Goal: Task Accomplishment & Management: Use online tool/utility

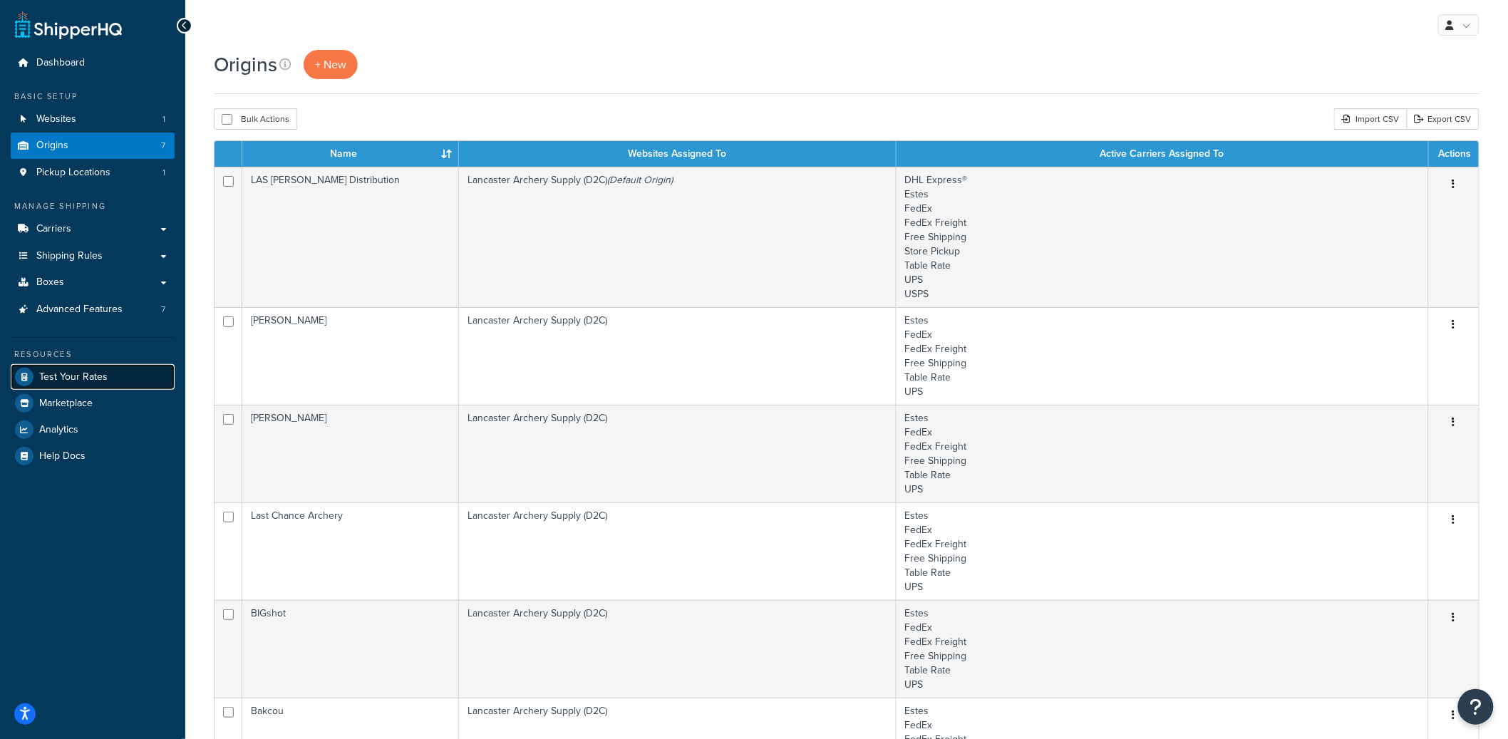
click at [88, 385] on link "Test Your Rates" at bounding box center [93, 377] width 164 height 26
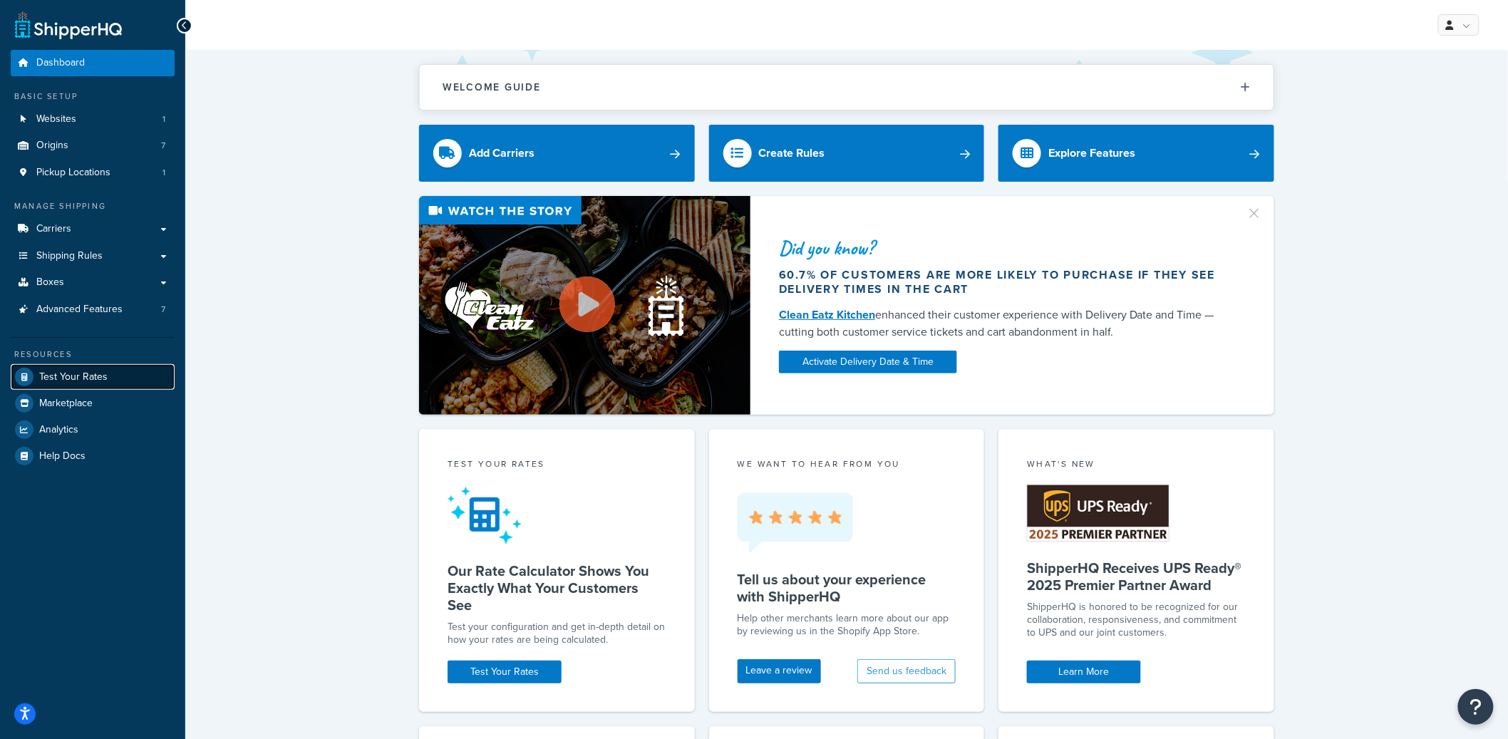
click at [88, 376] on span "Test Your Rates" at bounding box center [73, 377] width 68 height 12
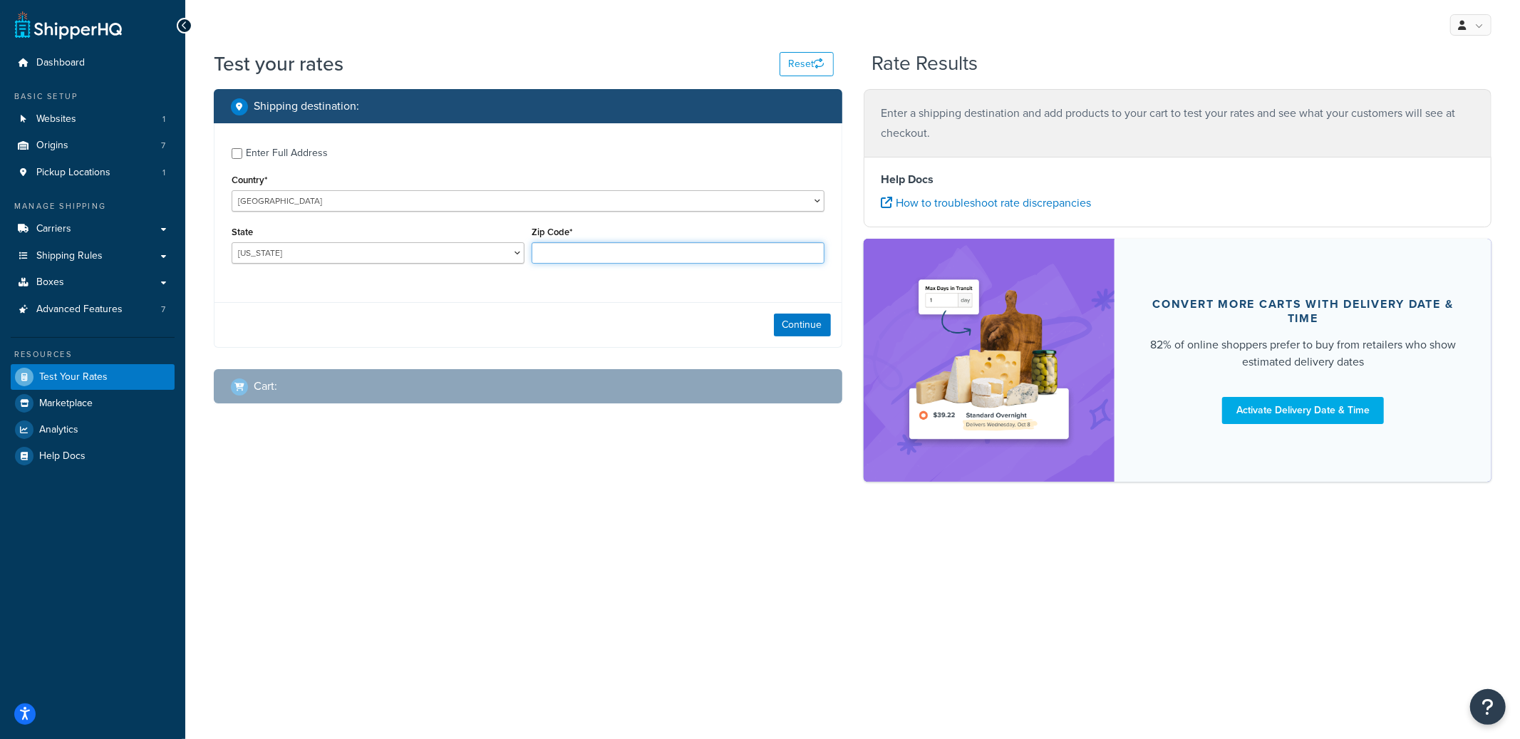
click at [597, 258] on input "Zip Code*" at bounding box center [678, 252] width 293 height 21
type input "sdfgsdfg"
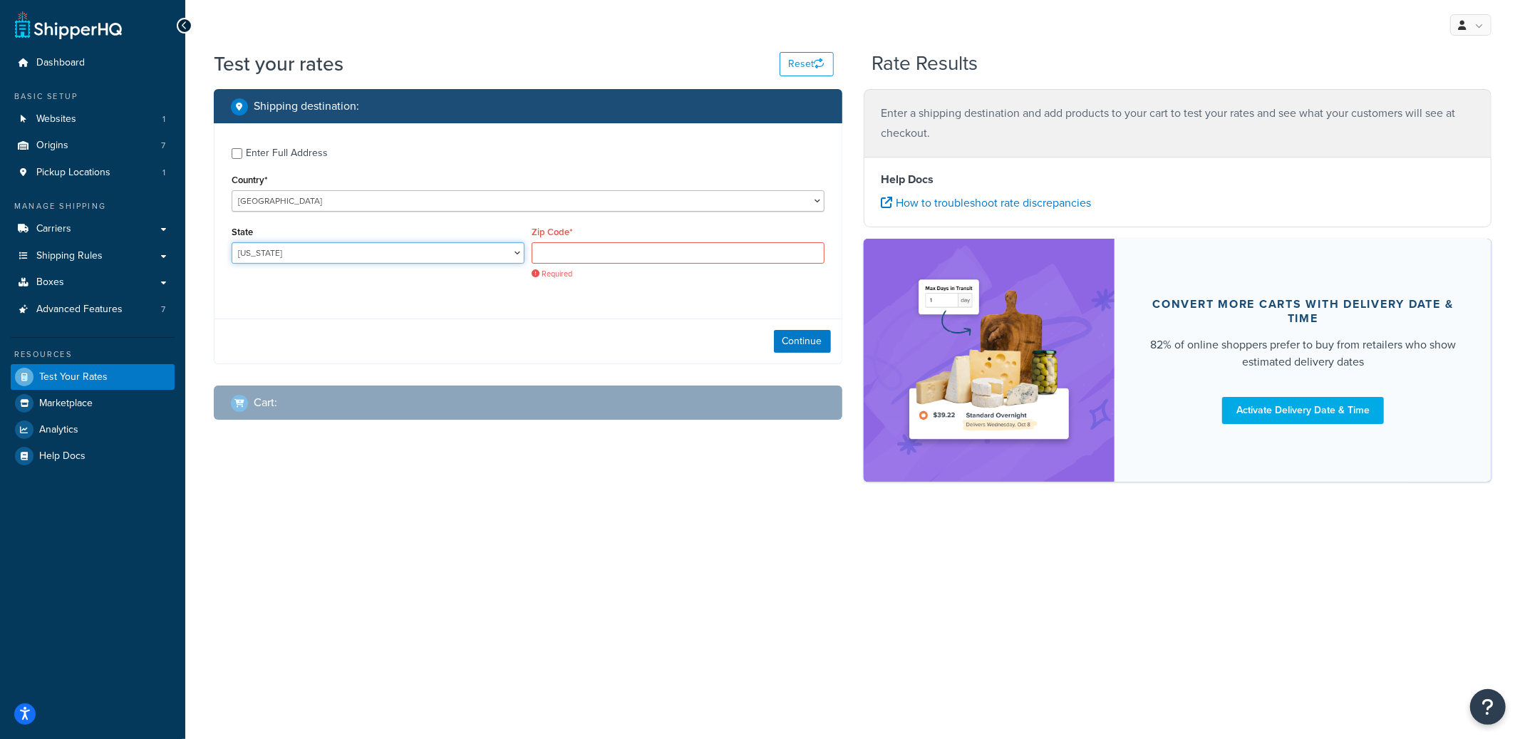
click at [414, 255] on select "Alabama Alaska American Samoa Arizona Arkansas Armed Forces Americas Armed Forc…" at bounding box center [378, 252] width 293 height 21
select select "MD"
click at [232, 243] on select "Alabama Alaska American Samoa Arizona Arkansas Armed Forces Americas Armed Forc…" at bounding box center [378, 252] width 293 height 21
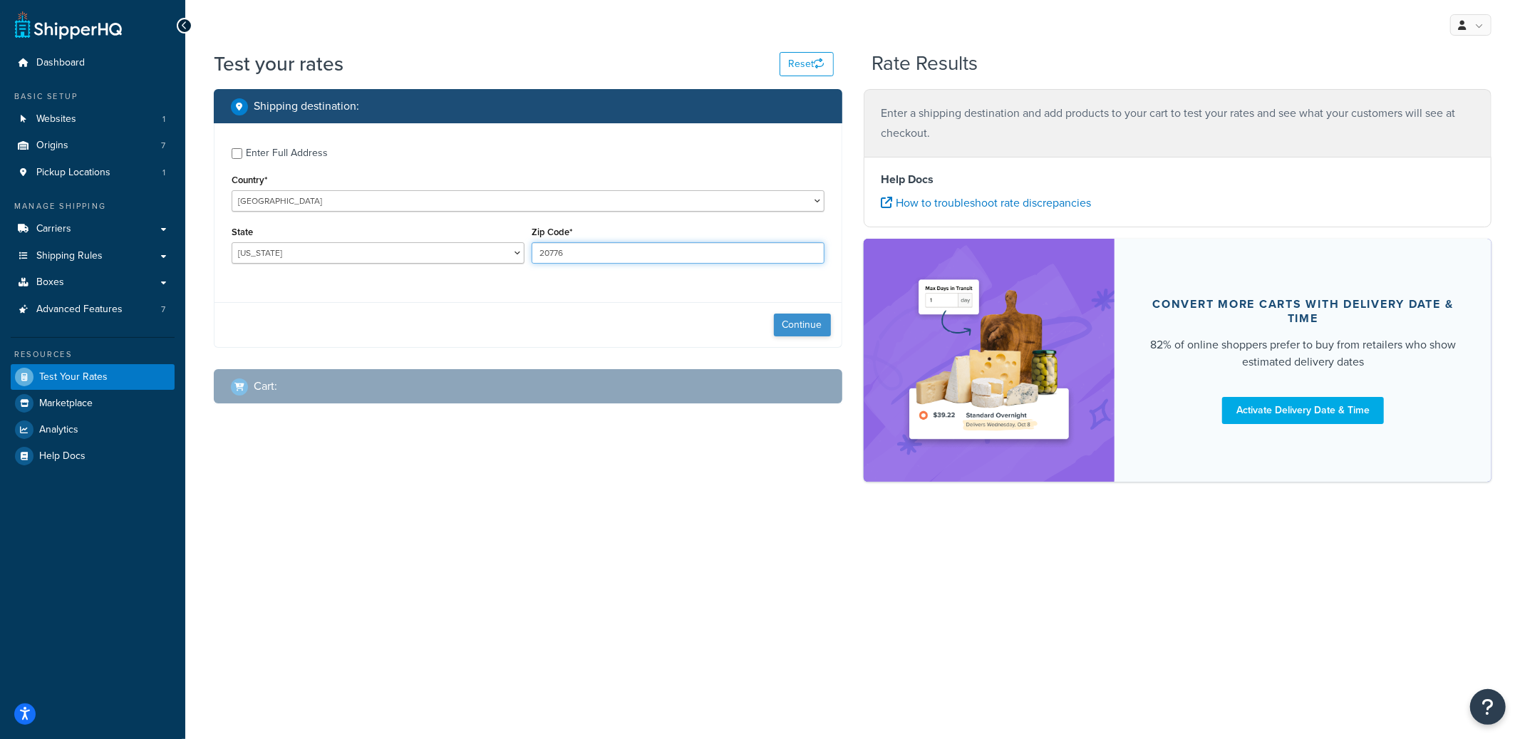
type input "20776"
click at [774, 328] on button "Continue" at bounding box center [802, 325] width 57 height 23
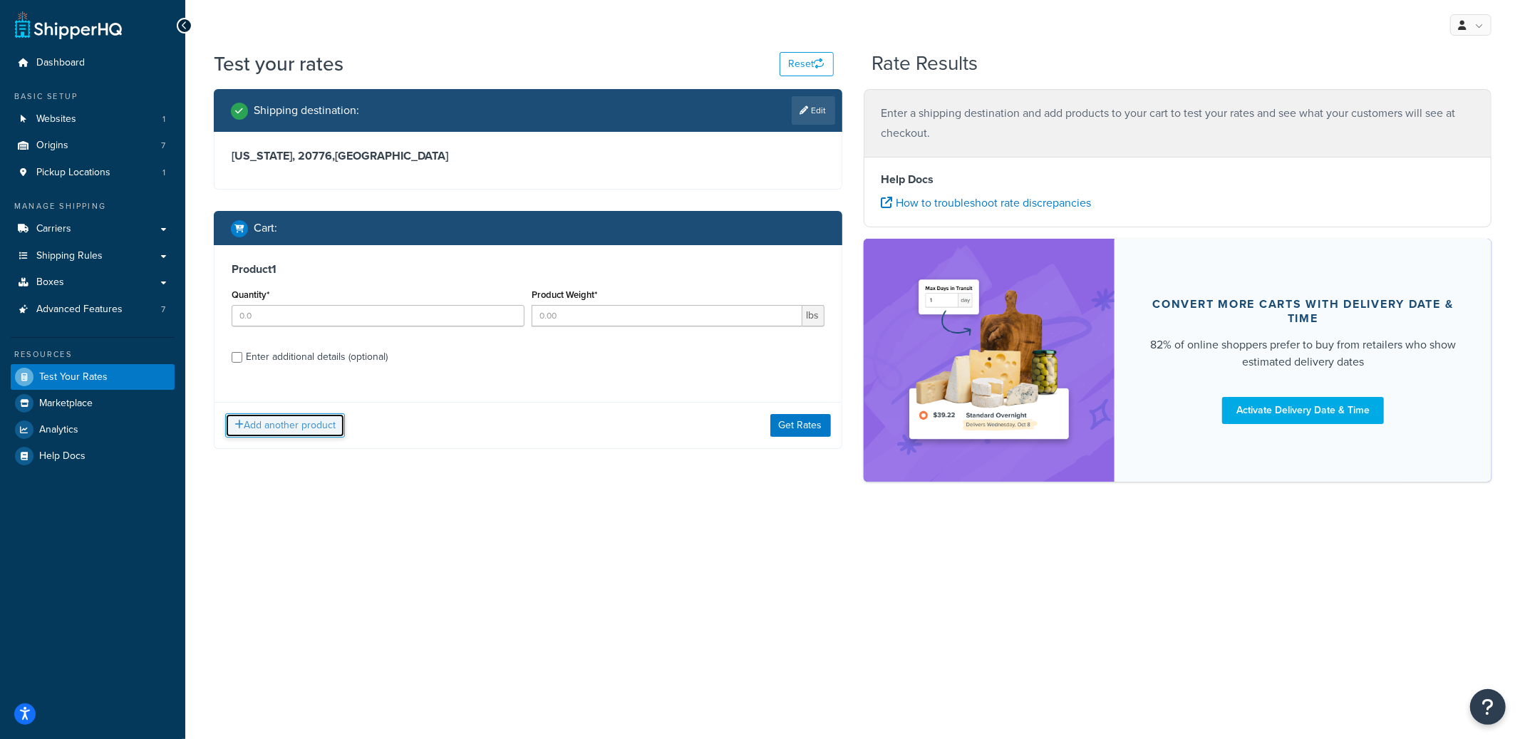
click at [319, 430] on button "Add another product" at bounding box center [285, 425] width 120 height 24
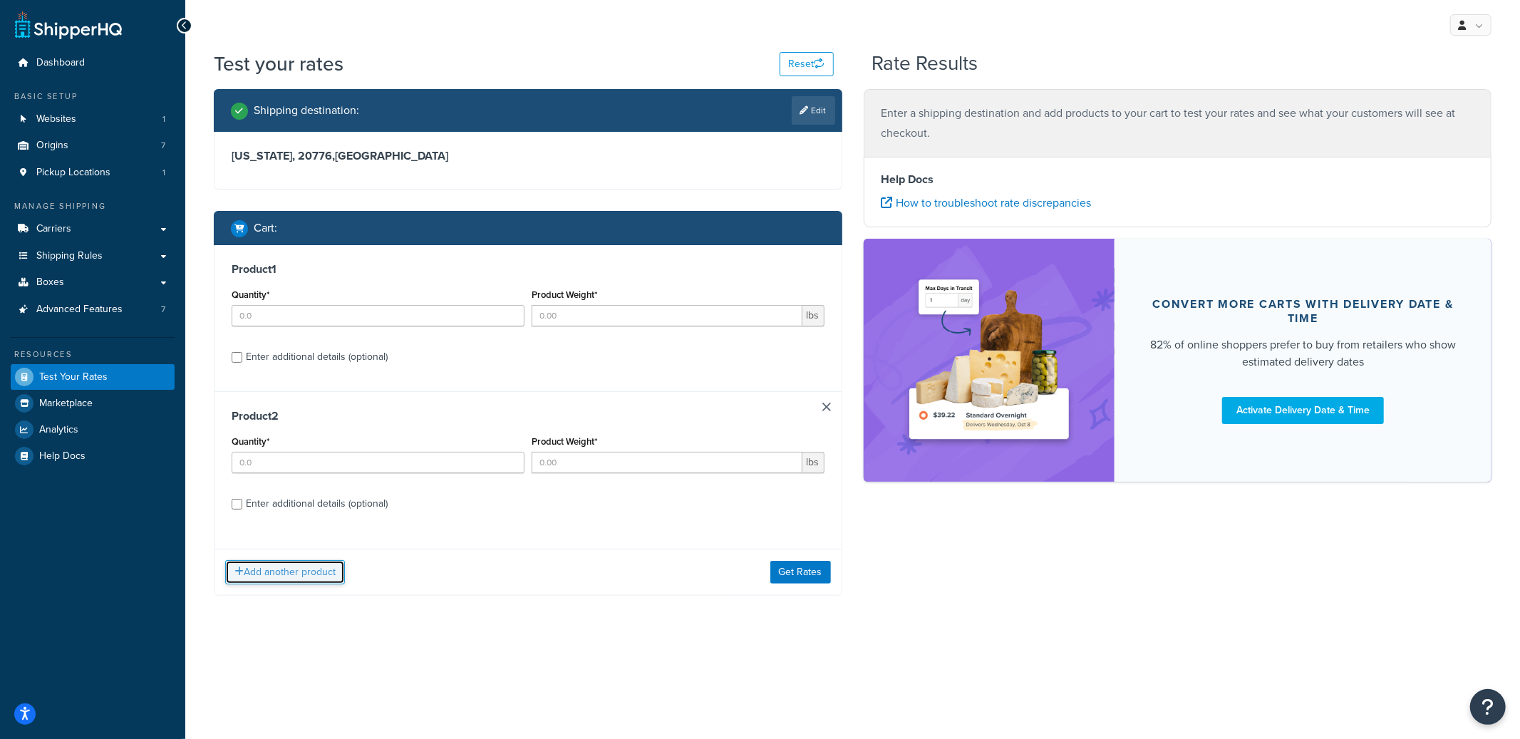
click at [299, 577] on button "Add another product" at bounding box center [285, 572] width 120 height 24
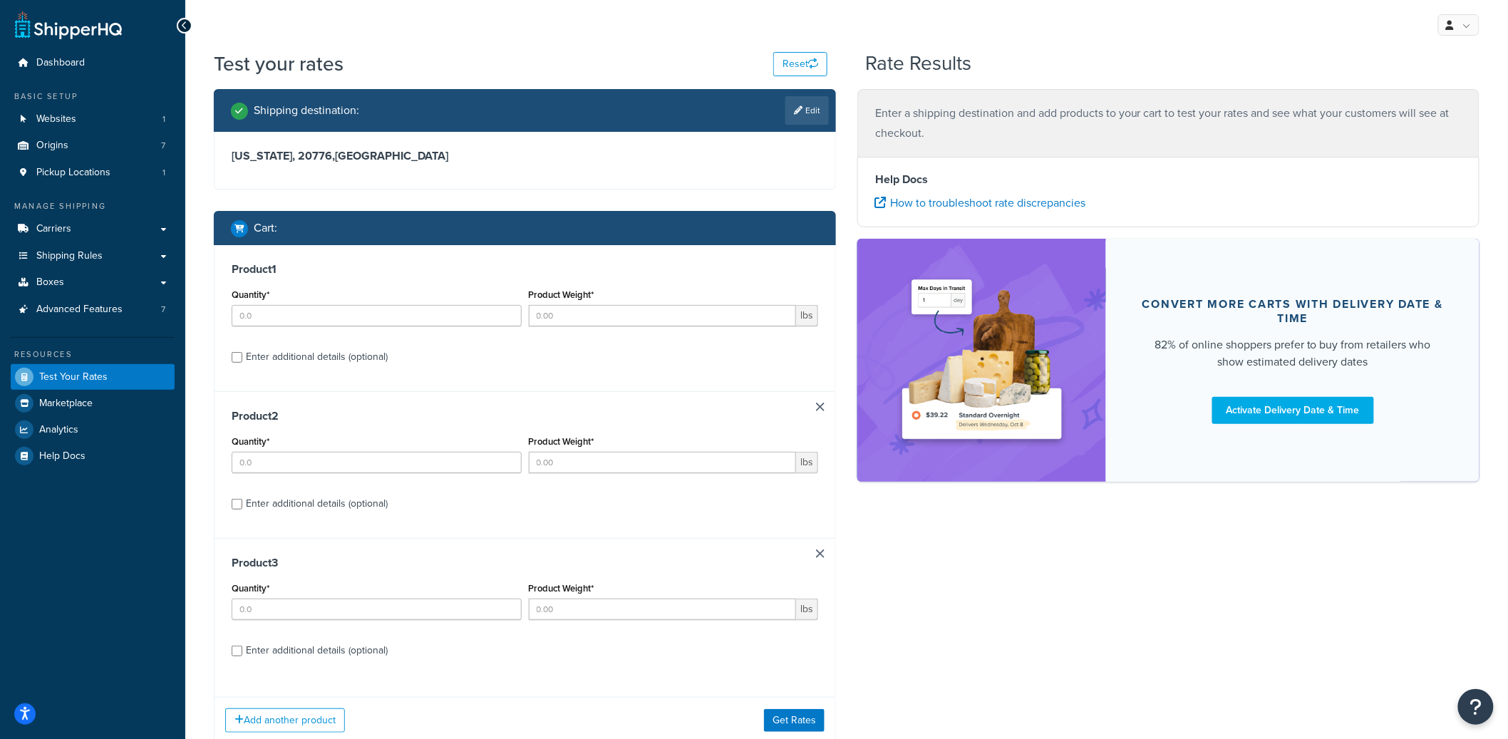
click at [292, 352] on div "Enter additional details (optional)" at bounding box center [317, 357] width 142 height 20
click at [242, 352] on input "Enter additional details (optional)" at bounding box center [237, 357] width 11 height 11
checkbox input "true"
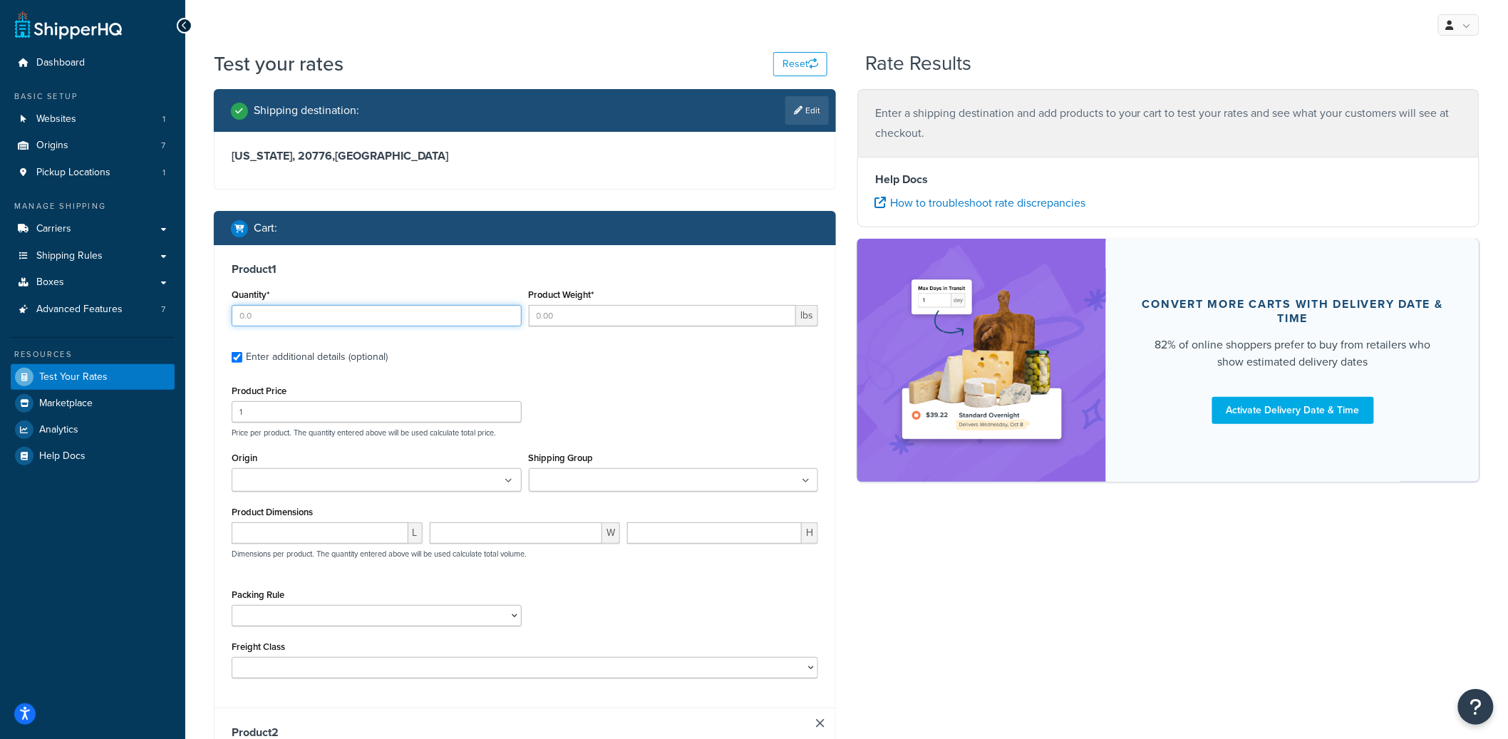
click at [302, 321] on input "Quantity*" at bounding box center [377, 315] width 290 height 21
type input "2"
type input "3.15"
click at [344, 537] on input "number" at bounding box center [320, 532] width 177 height 21
type input "23.6"
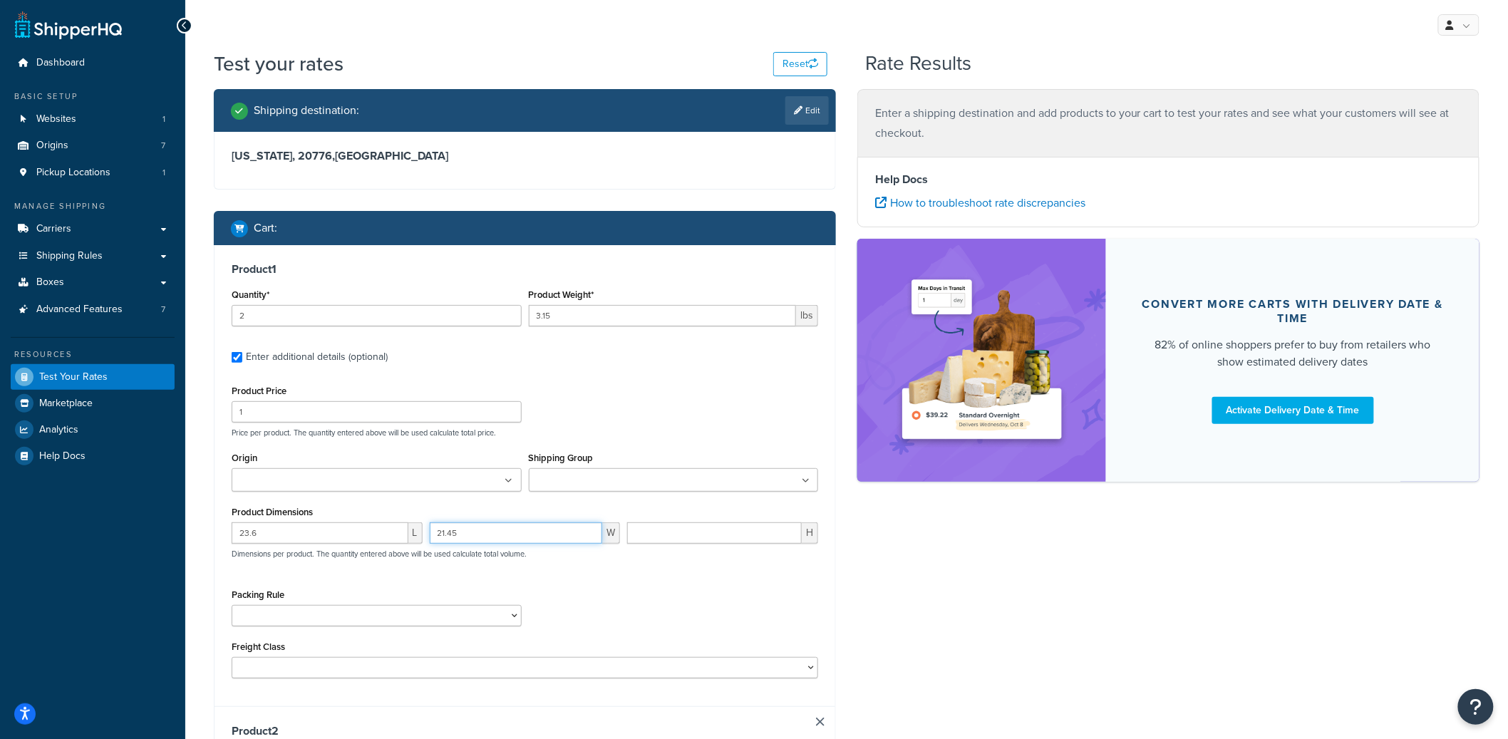
type input "21.45"
type input "5.45"
click at [605, 475] on input "Shipping Group" at bounding box center [596, 481] width 126 height 16
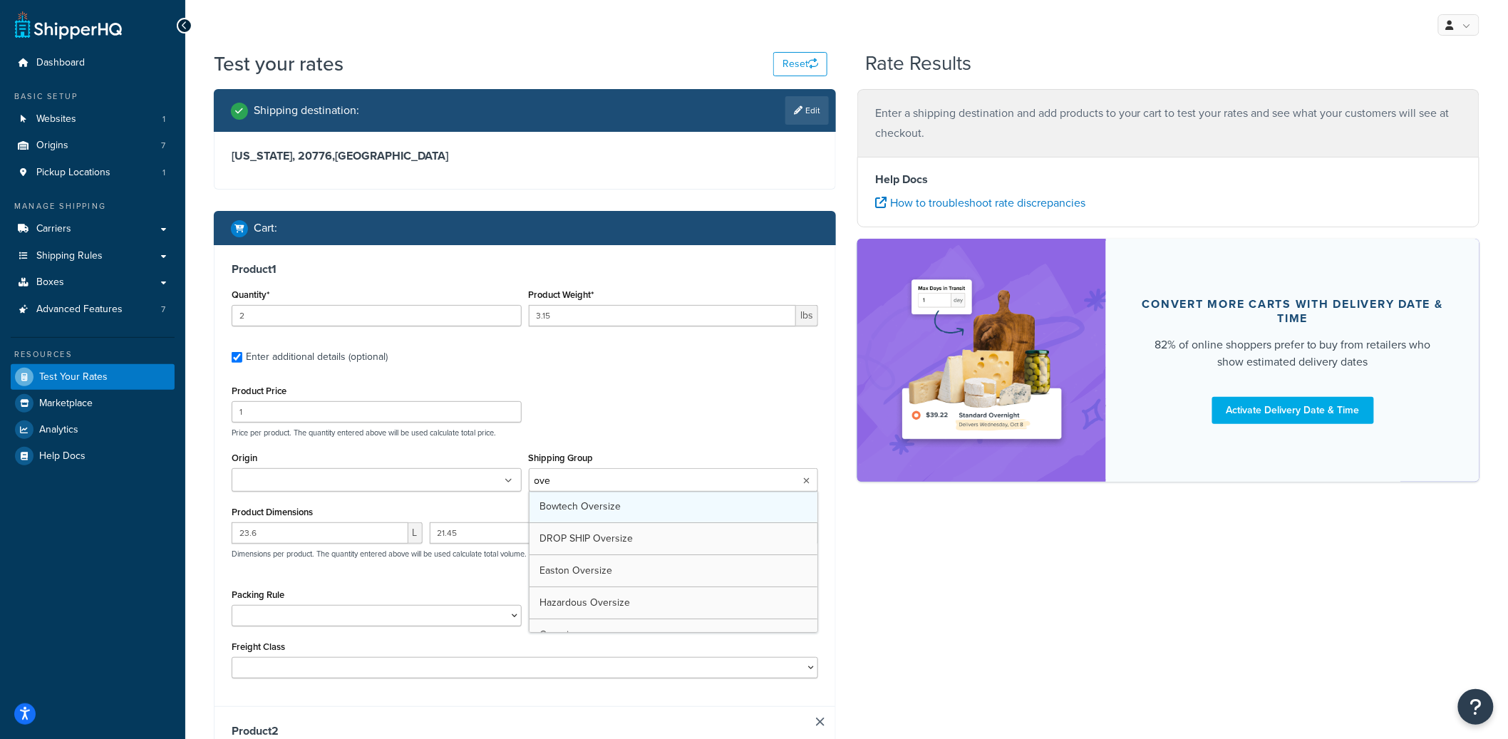
type input "over"
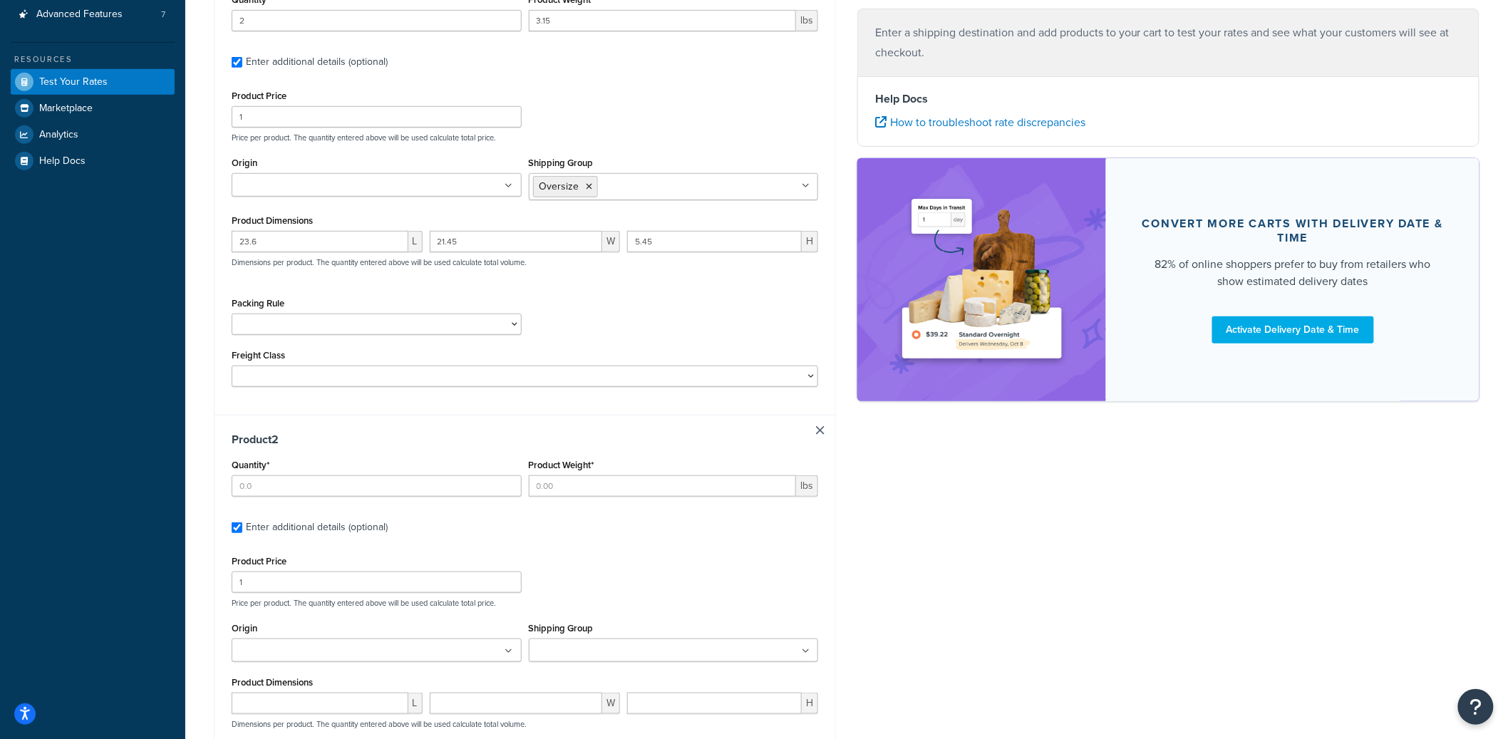
scroll to position [338, 0]
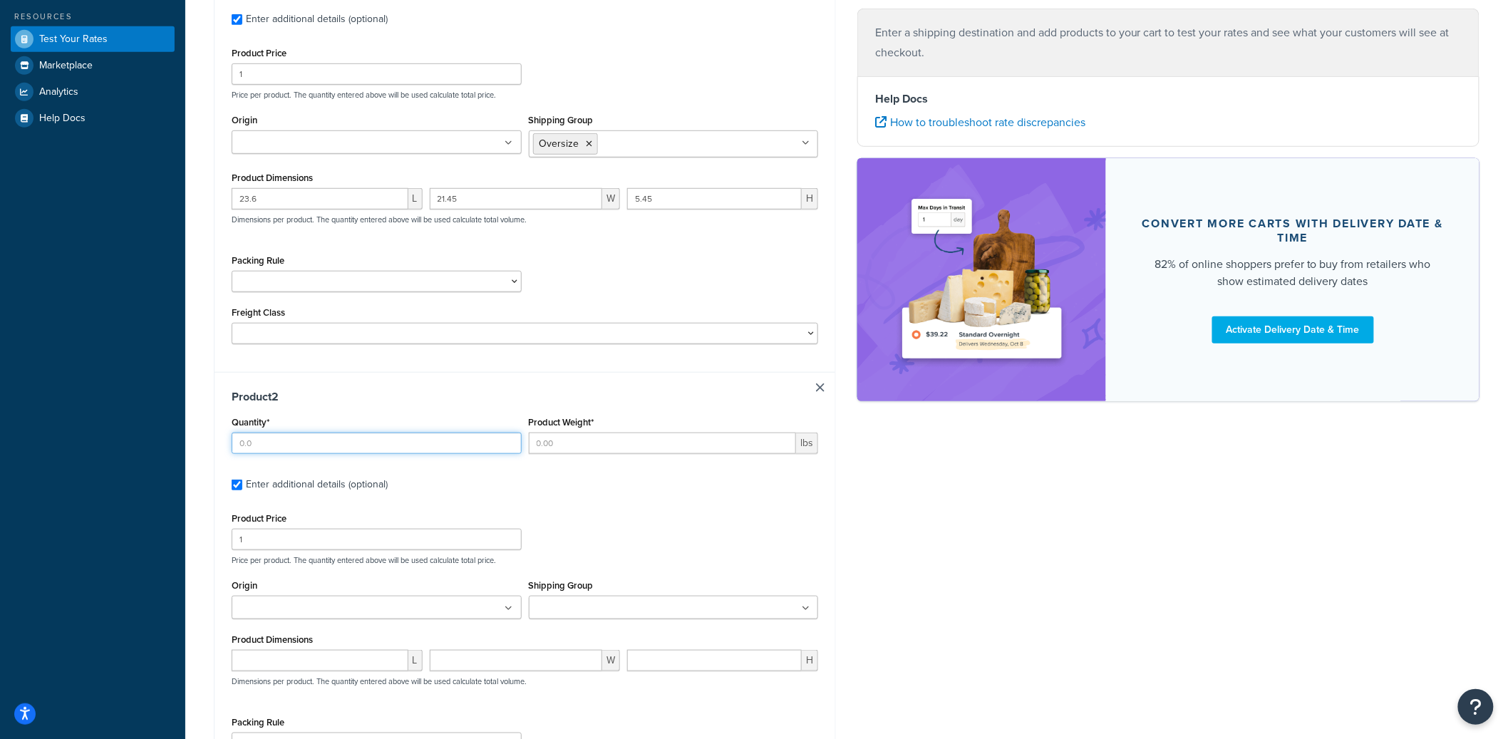
click at [365, 451] on input "Quantity*" at bounding box center [377, 443] width 290 height 21
type input "4"
type input "0.035"
click at [608, 609] on input "Shipping Group" at bounding box center [596, 609] width 126 height 16
type input "ha"
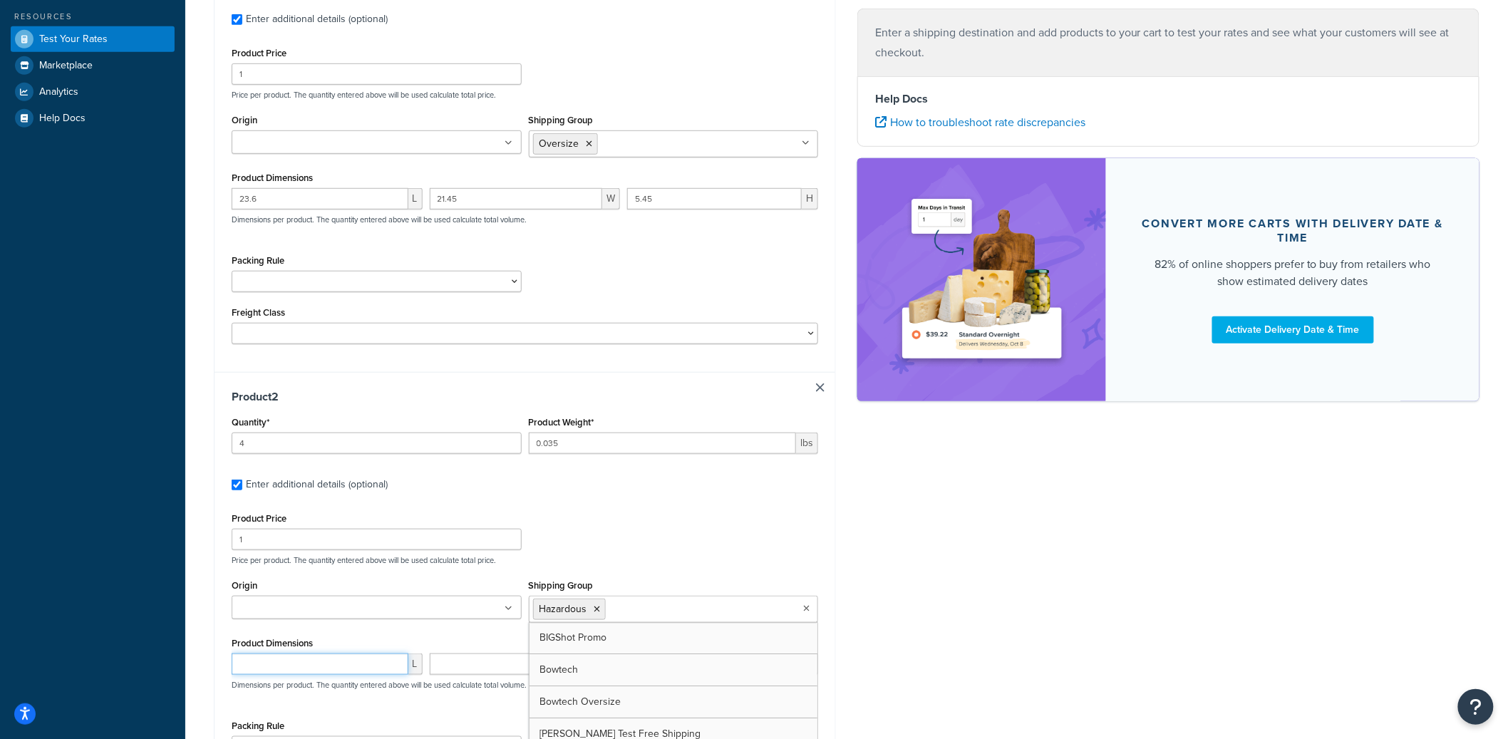
click at [319, 669] on input "number" at bounding box center [320, 664] width 177 height 21
type input "4.05"
type input "2.9"
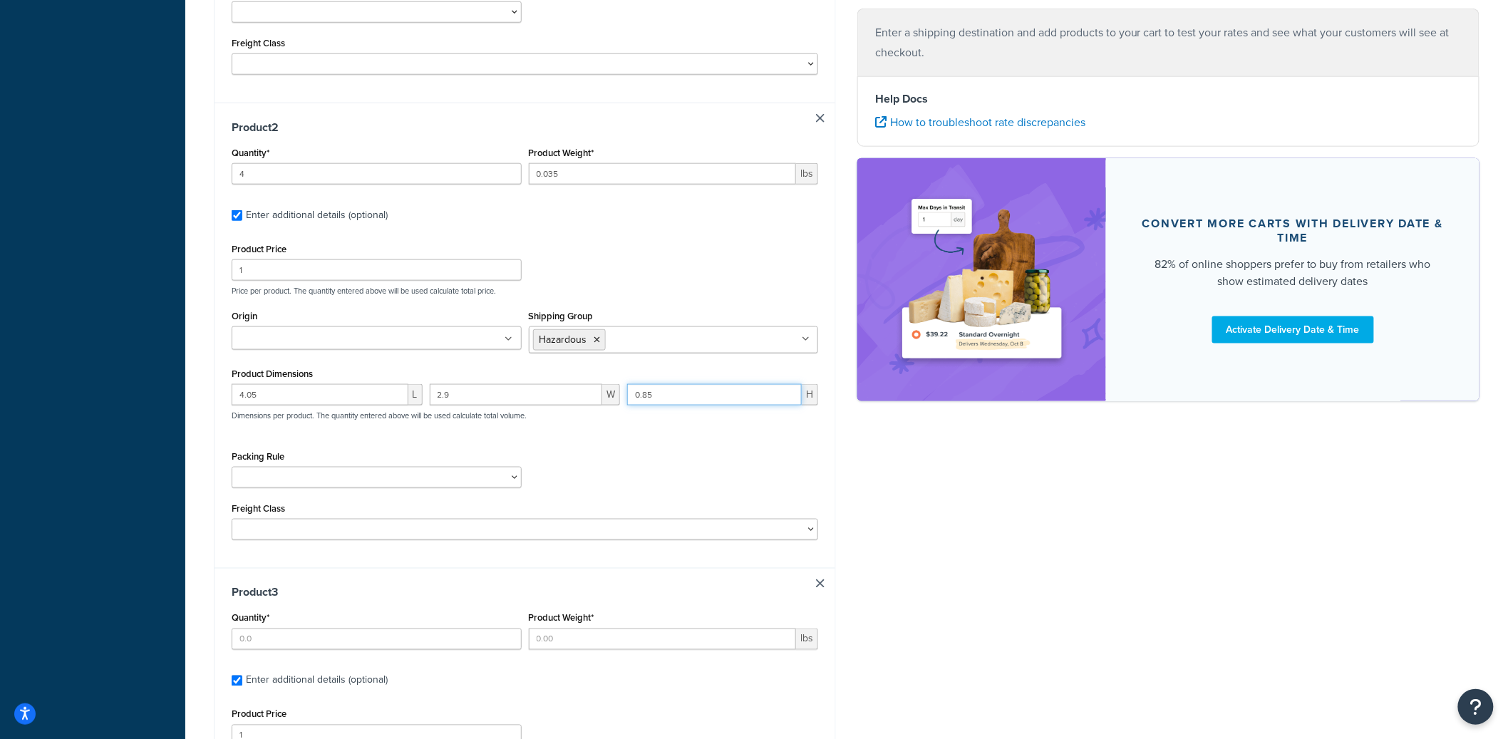
scroll to position [646, 0]
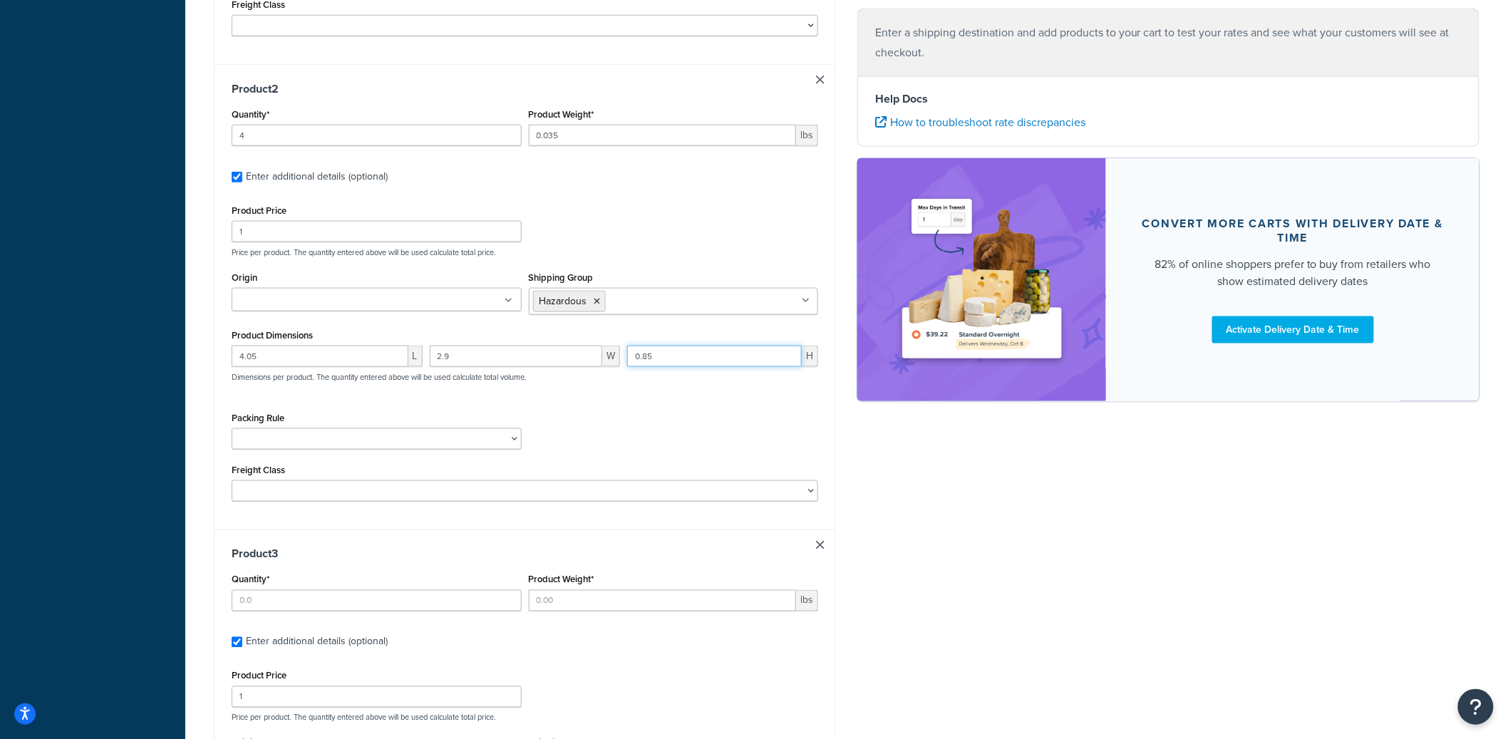
type input "0.85"
click at [341, 608] on input "Quantity*" at bounding box center [377, 600] width 290 height 21
type input "2"
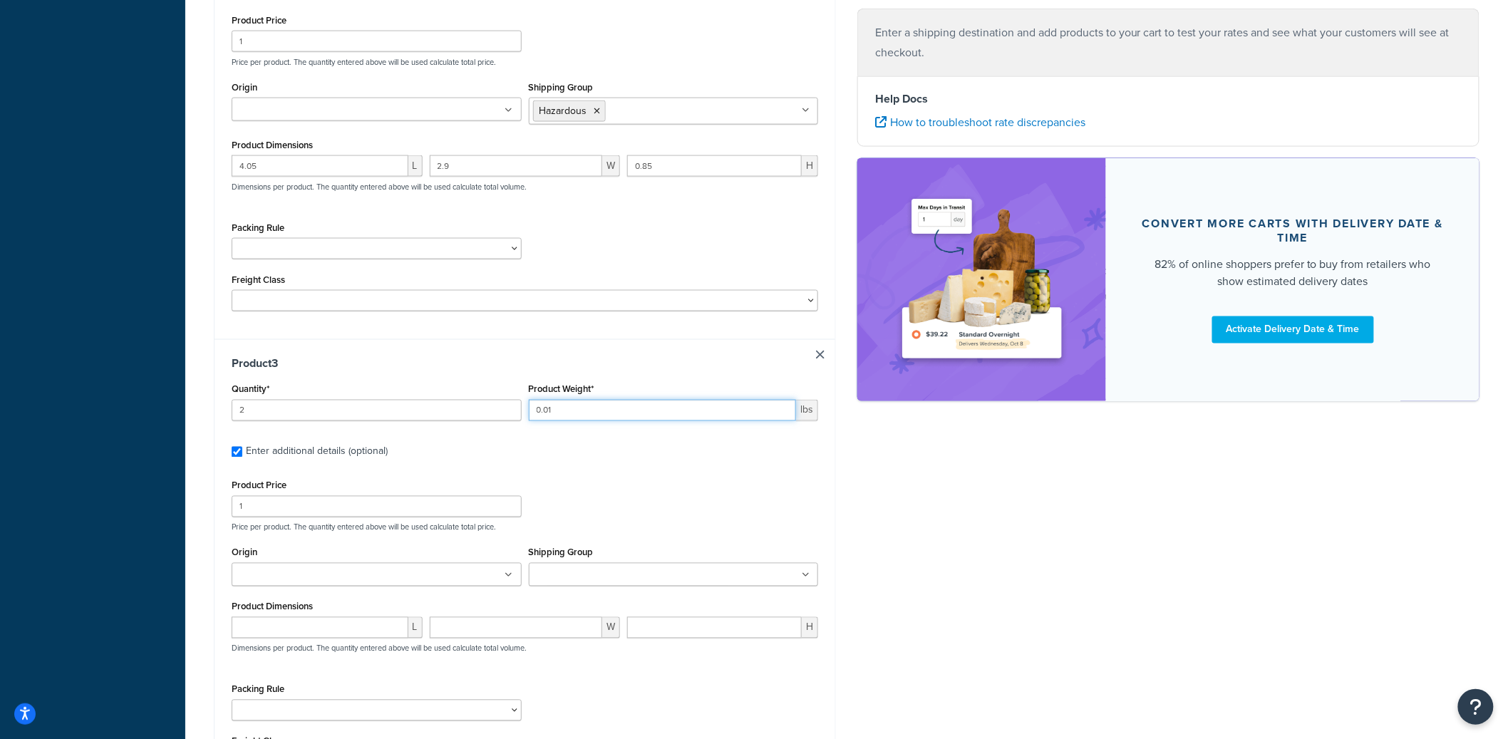
scroll to position [894, 0]
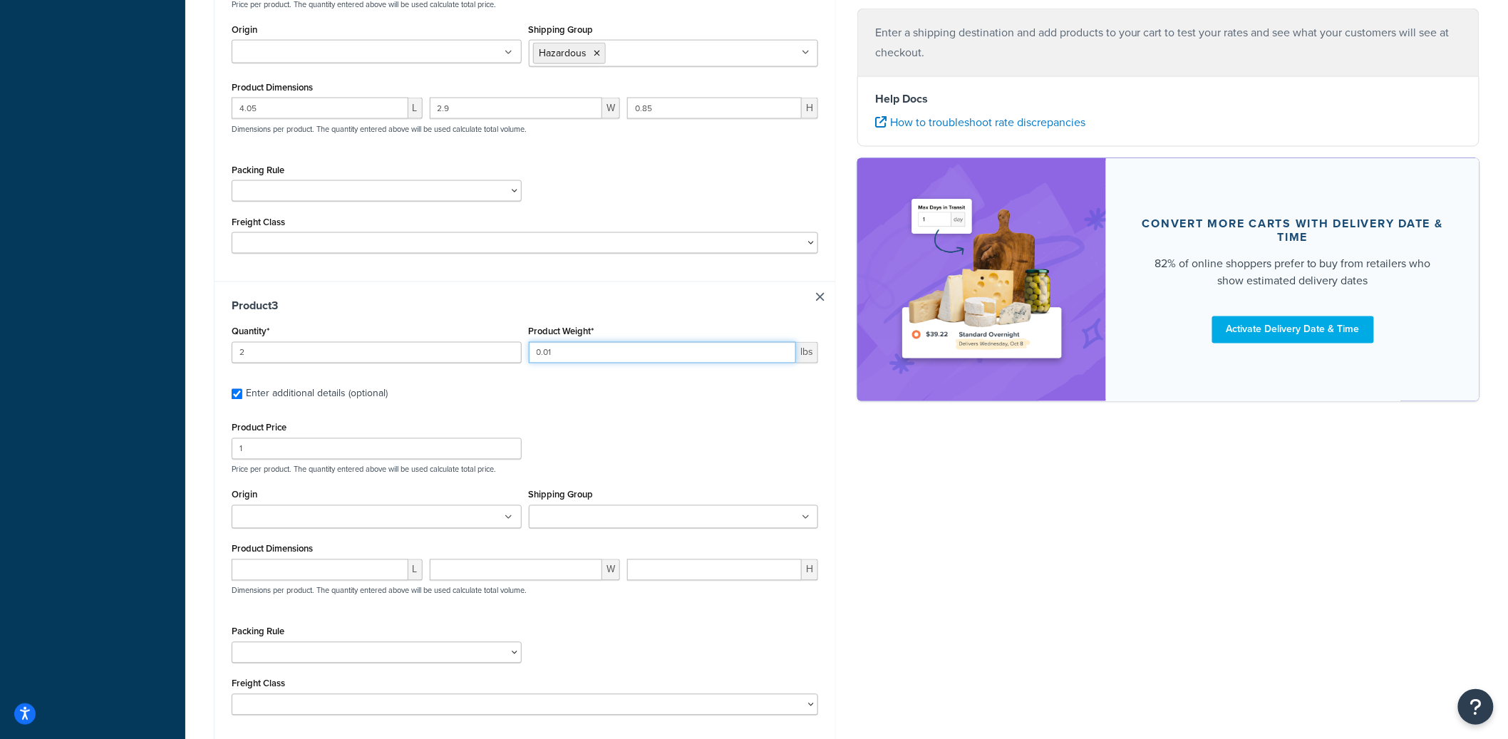
type input "0.01"
click at [355, 572] on input "number" at bounding box center [320, 569] width 177 height 21
type input "4.6"
type input "3.25"
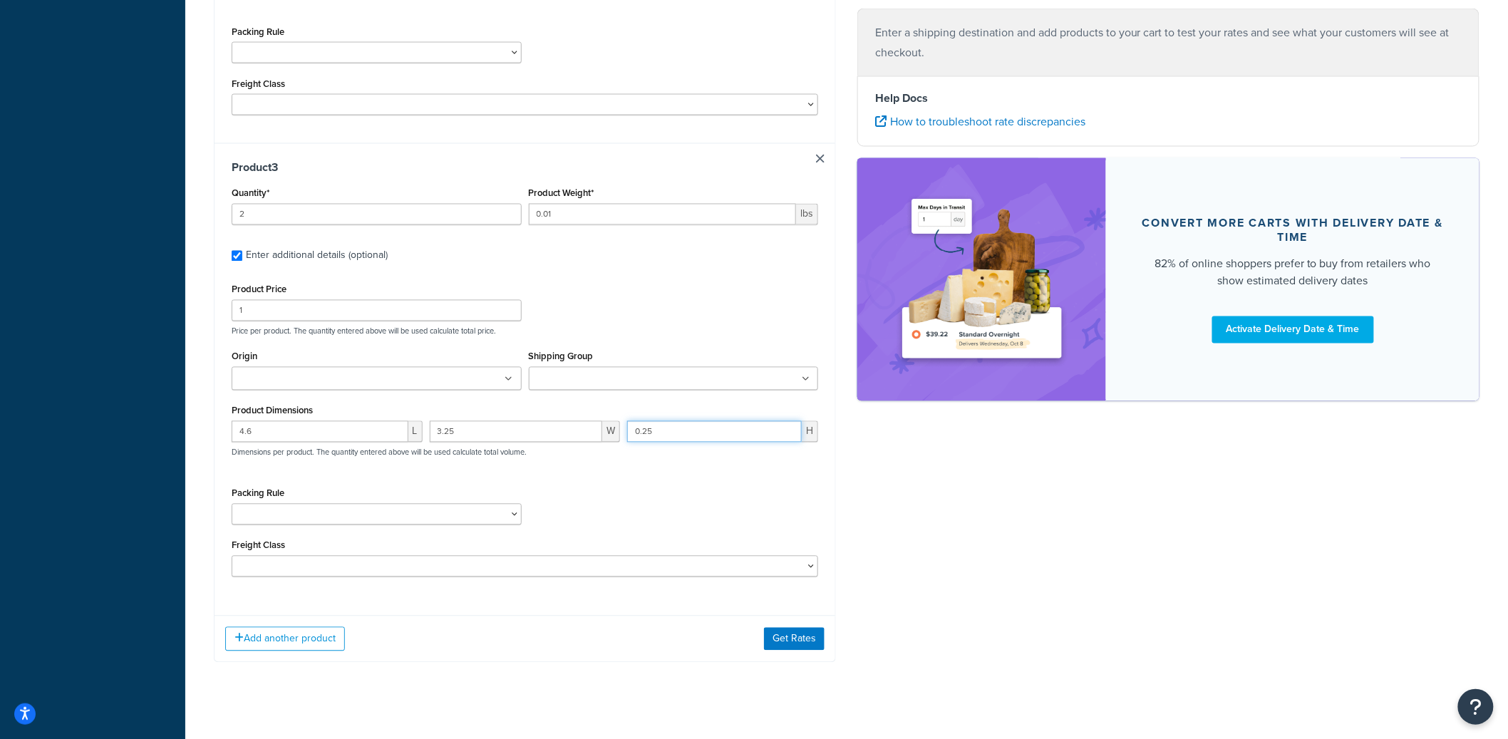
scroll to position [1053, 0]
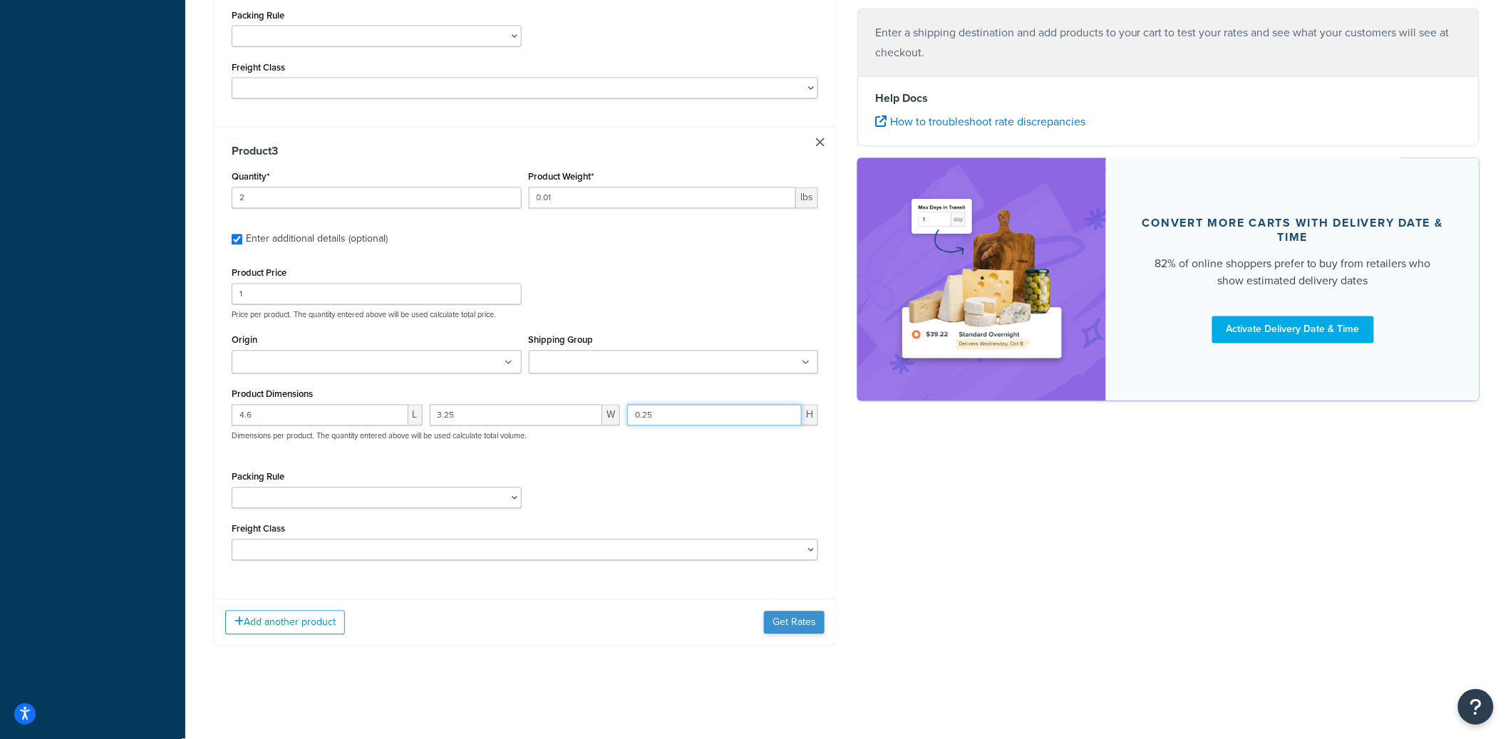
type input "0.25"
click at [801, 617] on button "Get Rates" at bounding box center [794, 623] width 61 height 23
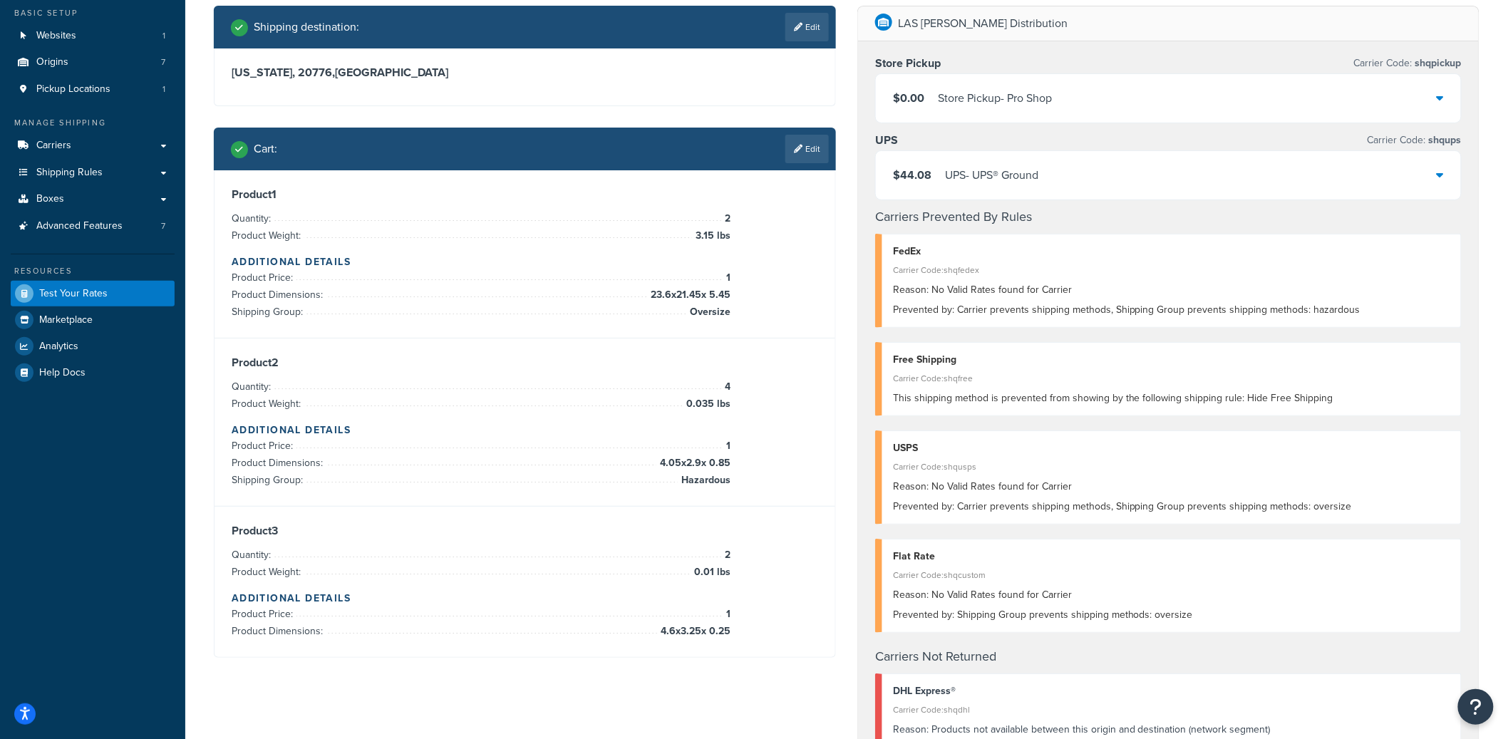
scroll to position [76, 0]
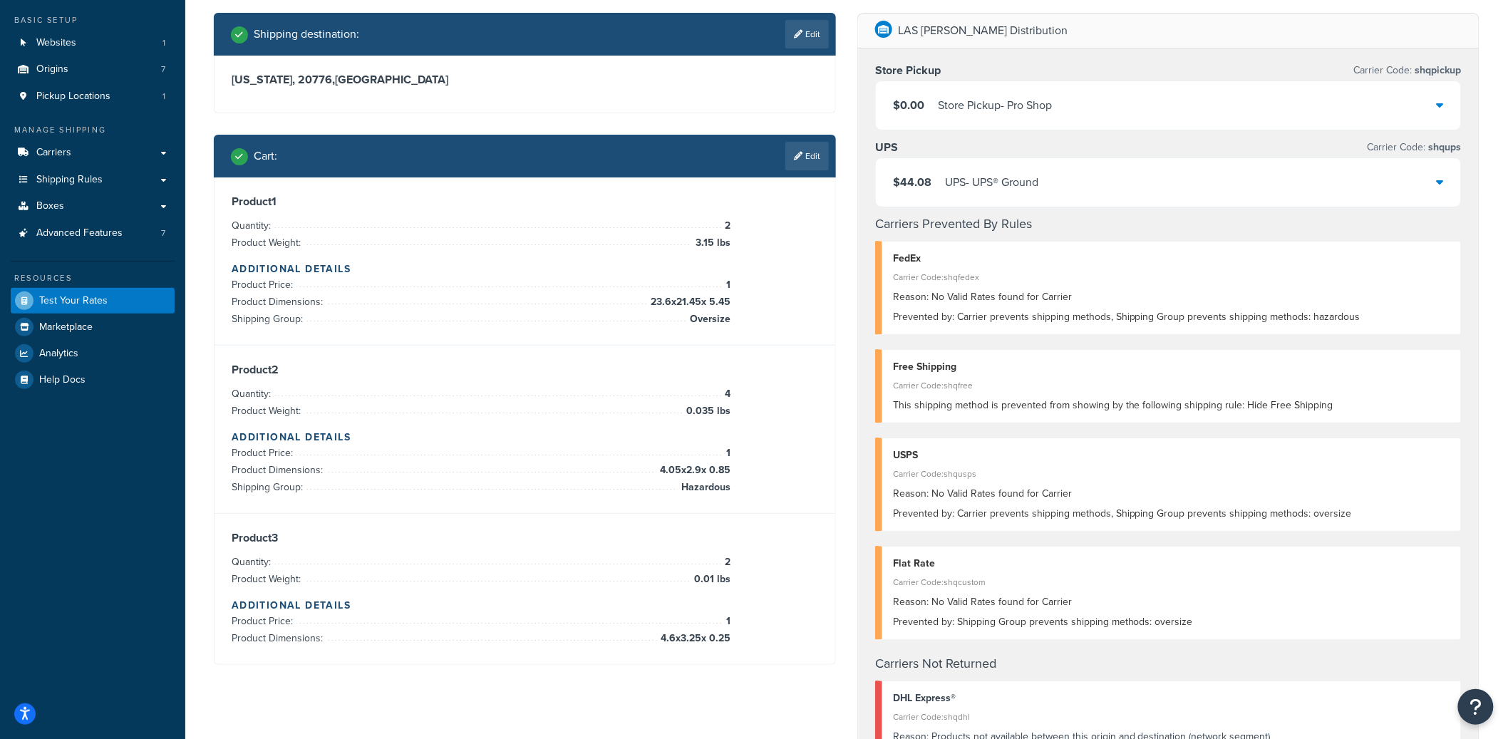
click at [1132, 191] on div "$44.08 UPS - UPS® Ground" at bounding box center [1168, 182] width 585 height 48
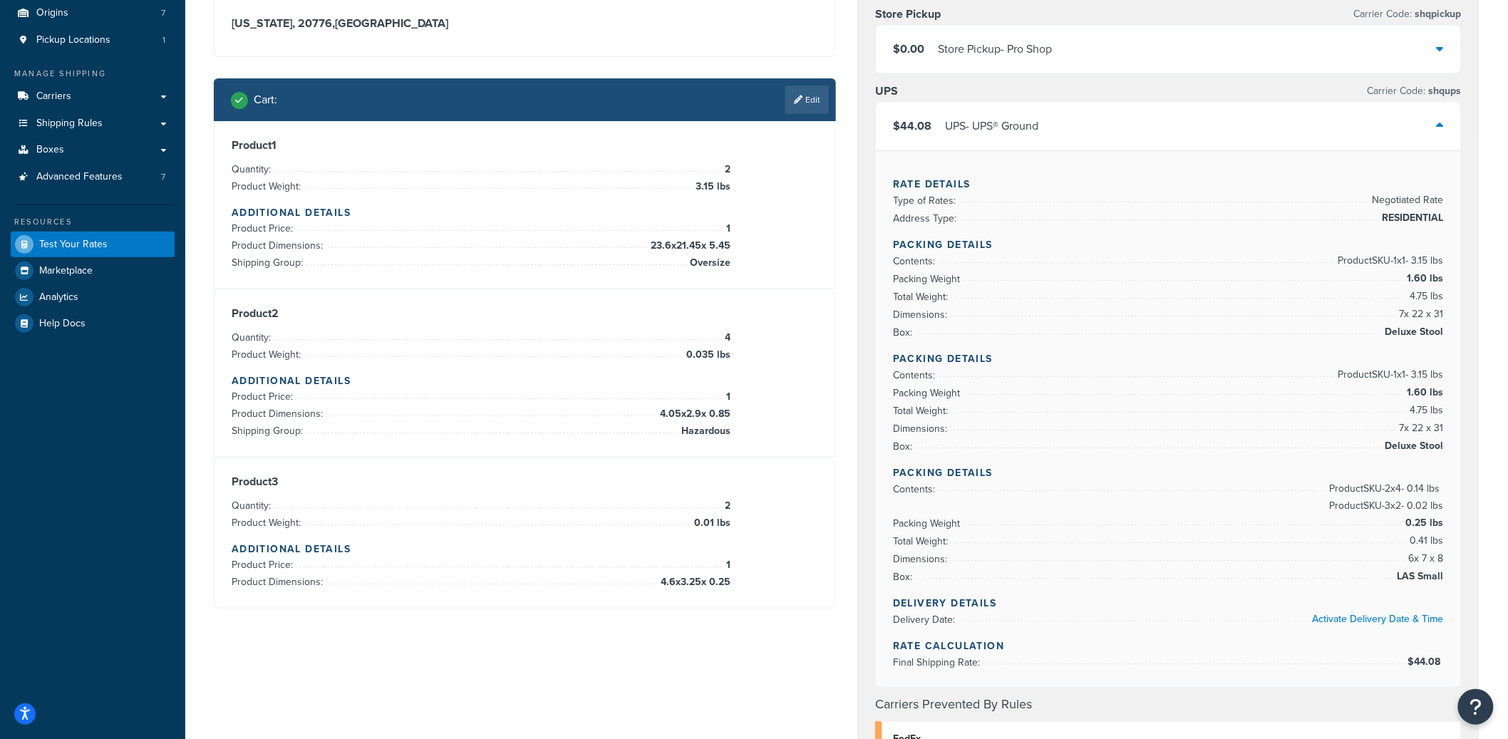
scroll to position [133, 0]
click at [807, 117] on div "Cart : Edit" at bounding box center [525, 99] width 622 height 43
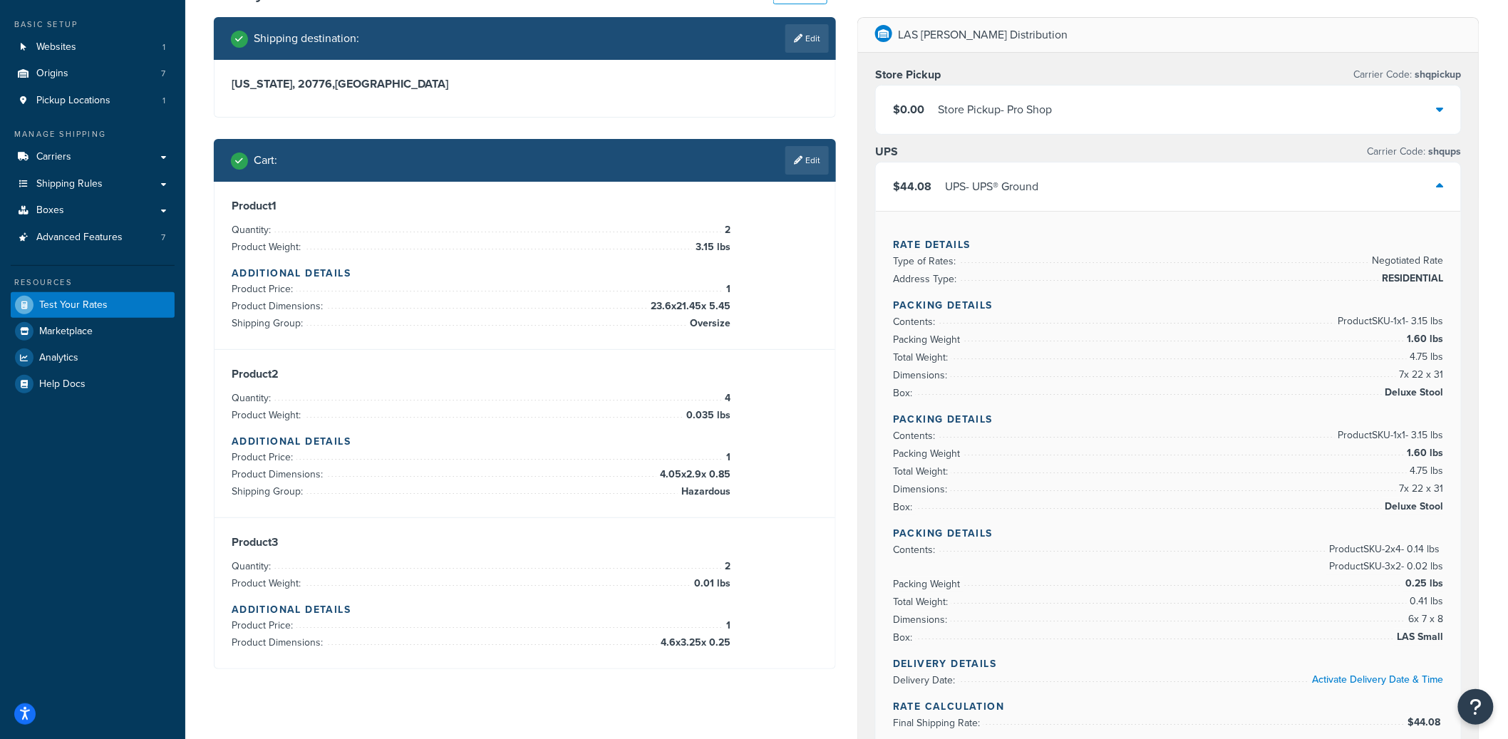
scroll to position [0, 0]
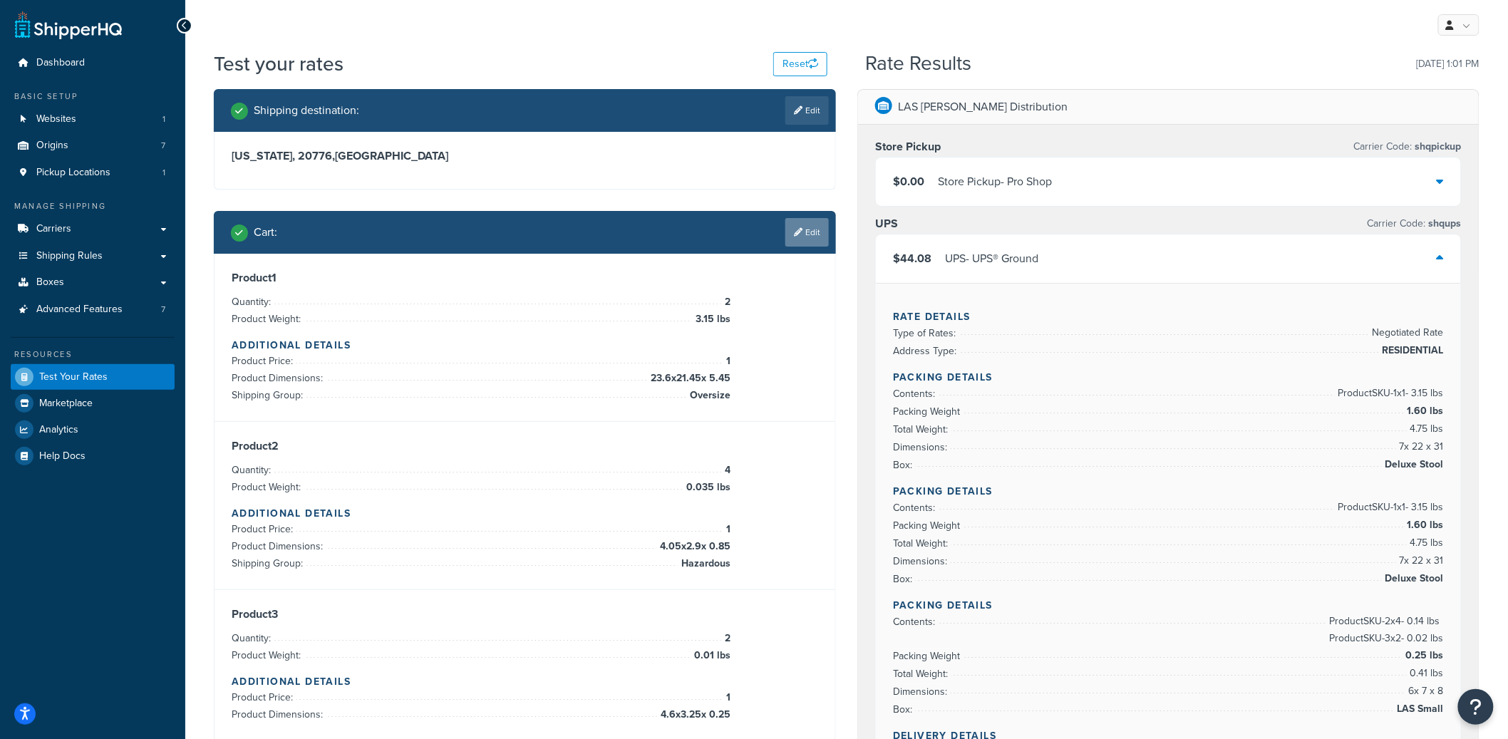
click at [802, 229] on link "Edit" at bounding box center [806, 232] width 43 height 29
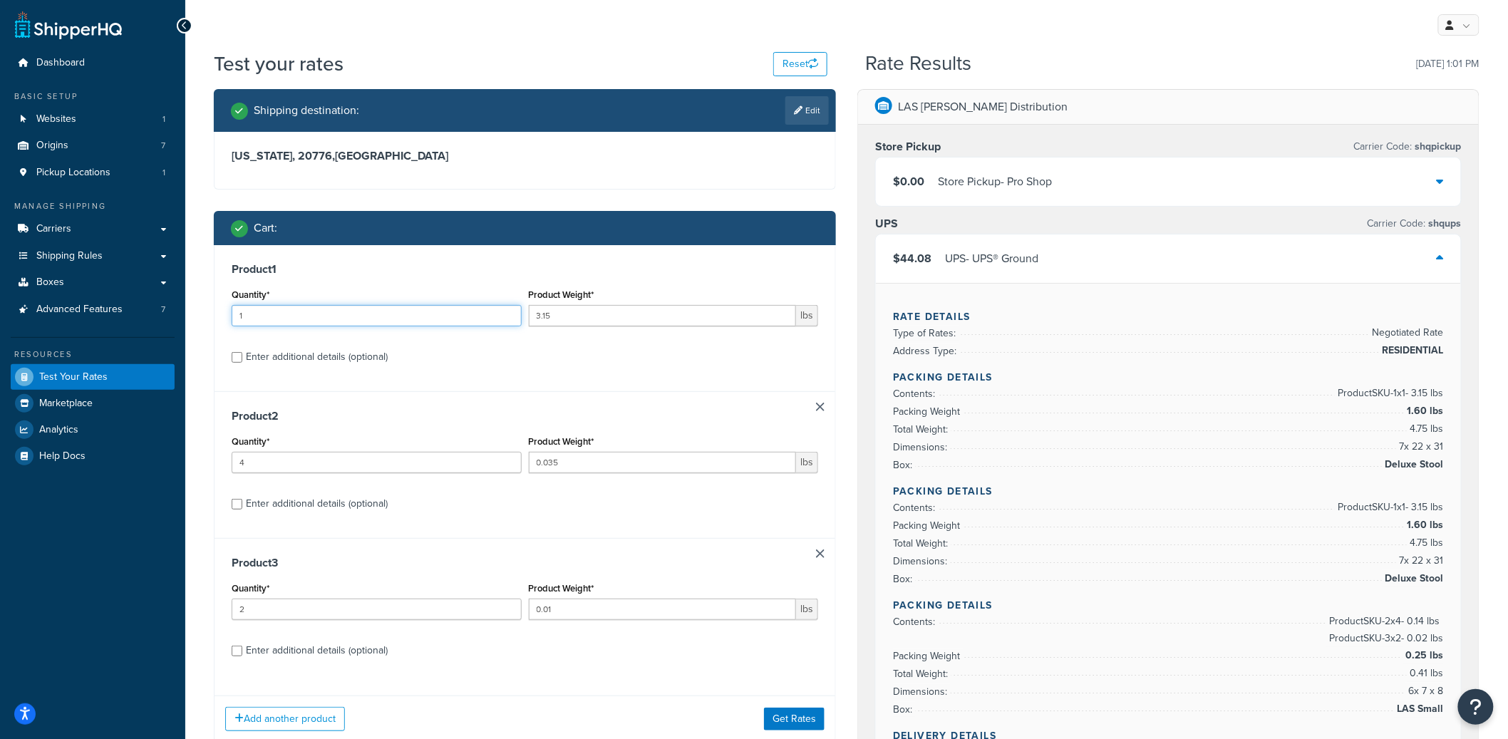
type input "1"
click at [507, 318] on input "1" at bounding box center [377, 315] width 290 height 21
click at [792, 715] on button "Get Rates" at bounding box center [794, 719] width 61 height 23
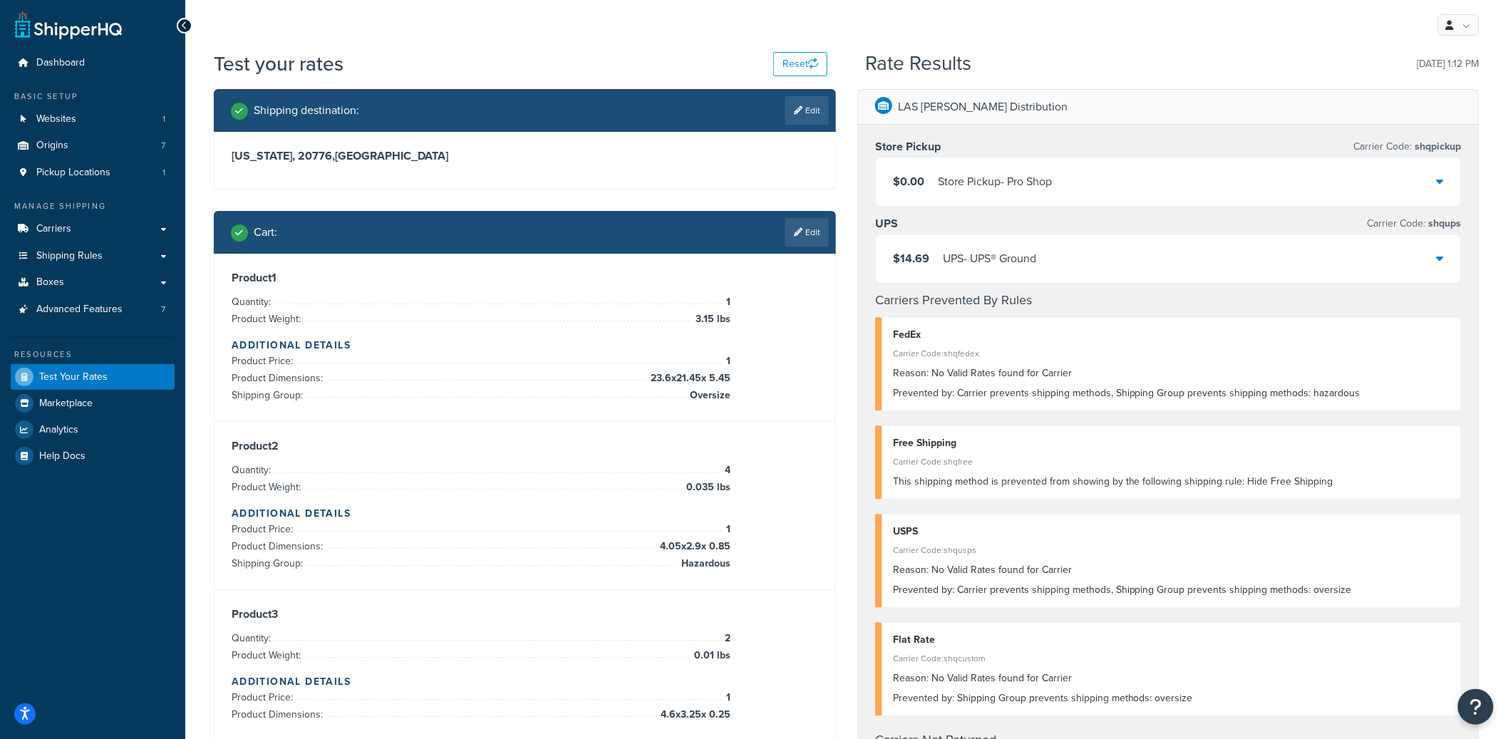
click at [1062, 271] on div "$14.69 UPS - UPS® Ground" at bounding box center [1168, 258] width 585 height 48
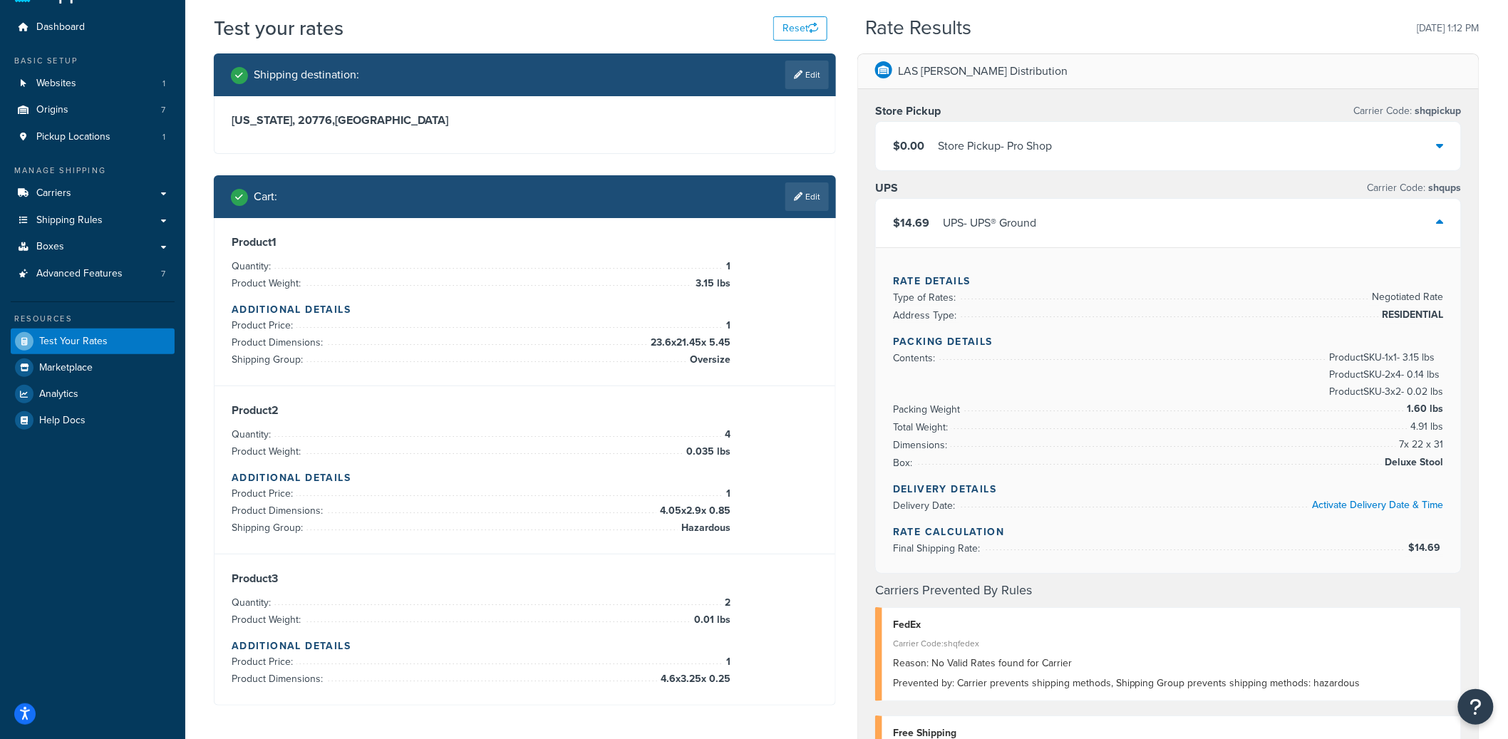
scroll to position [37, 0]
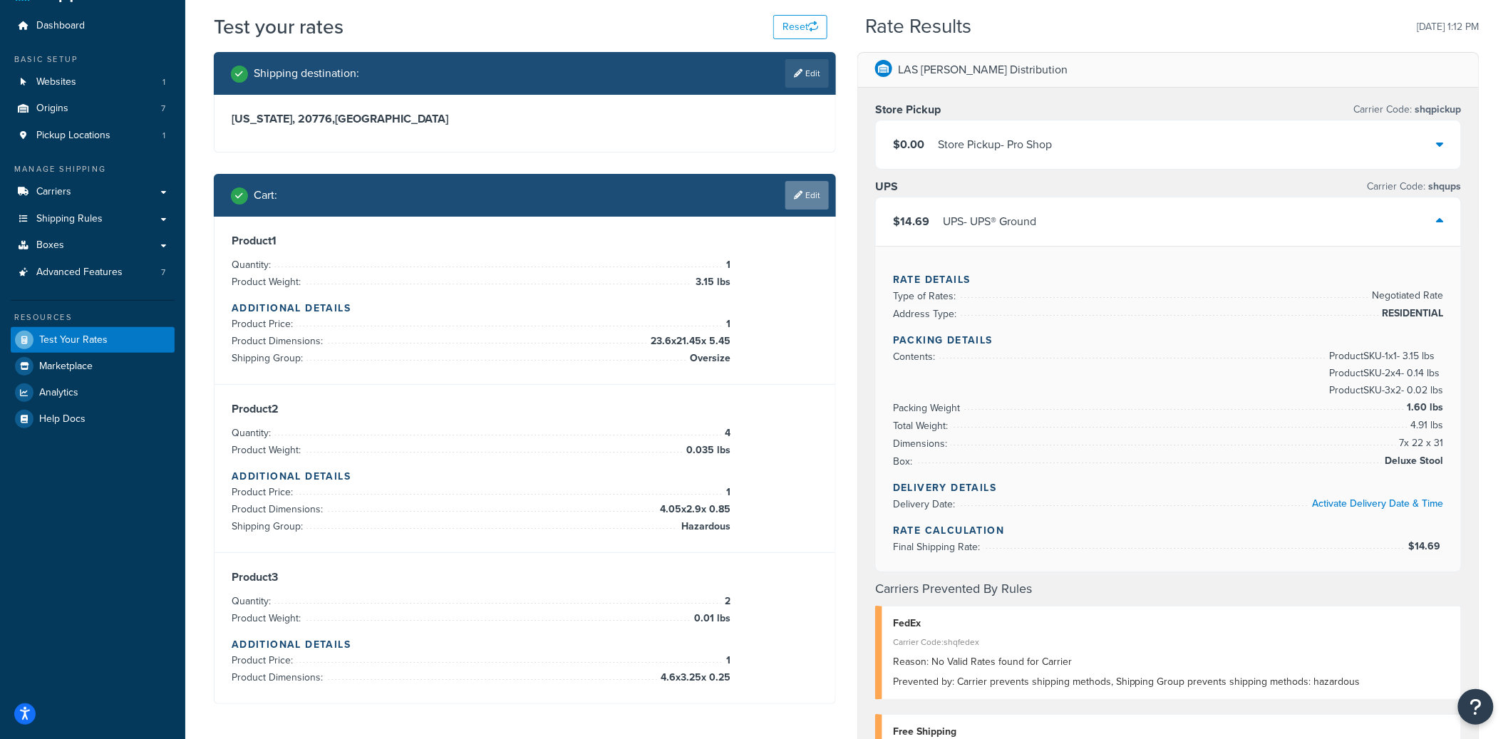
click at [804, 195] on link "Edit" at bounding box center [806, 195] width 43 height 29
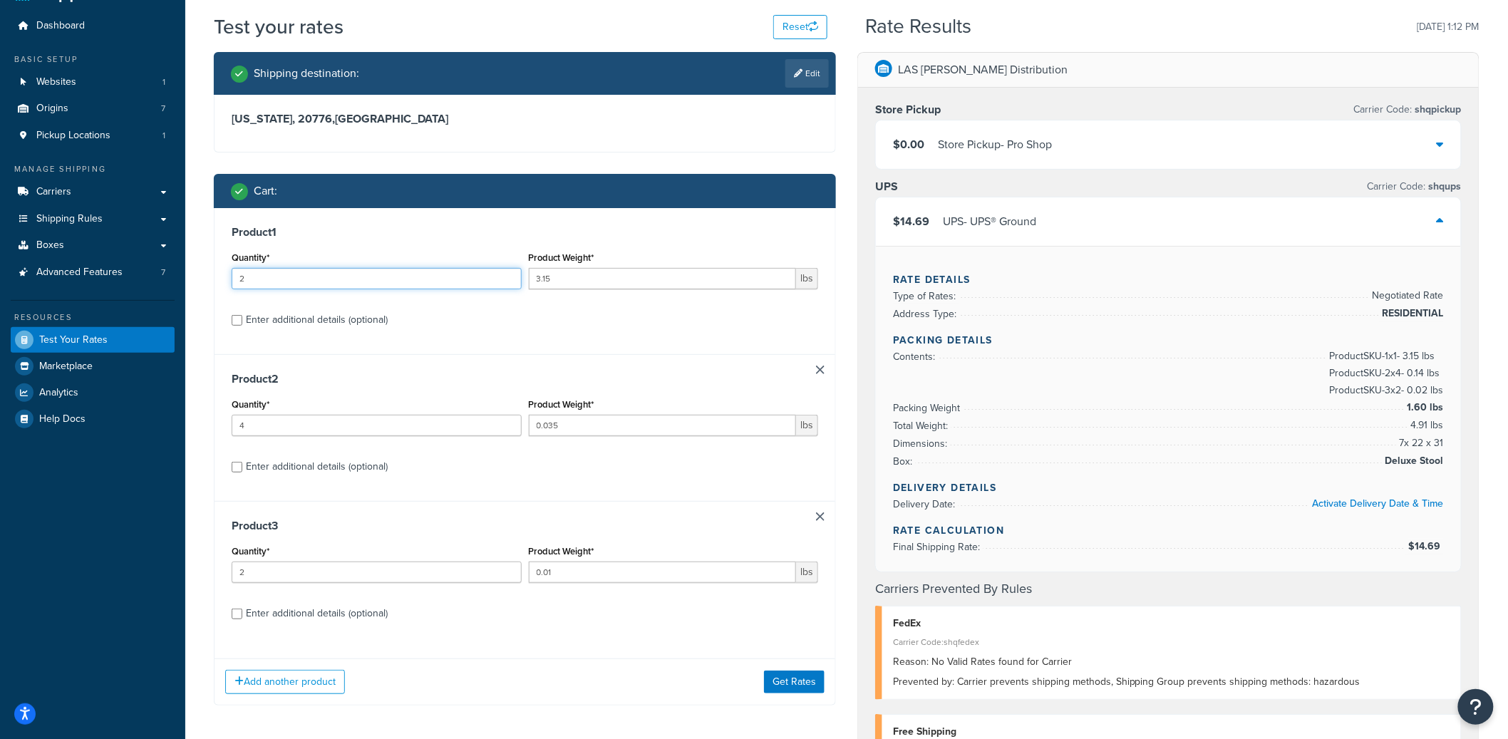
type input "2"
click at [504, 273] on input "2" at bounding box center [377, 278] width 290 height 21
click at [792, 682] on button "Get Rates" at bounding box center [794, 682] width 61 height 23
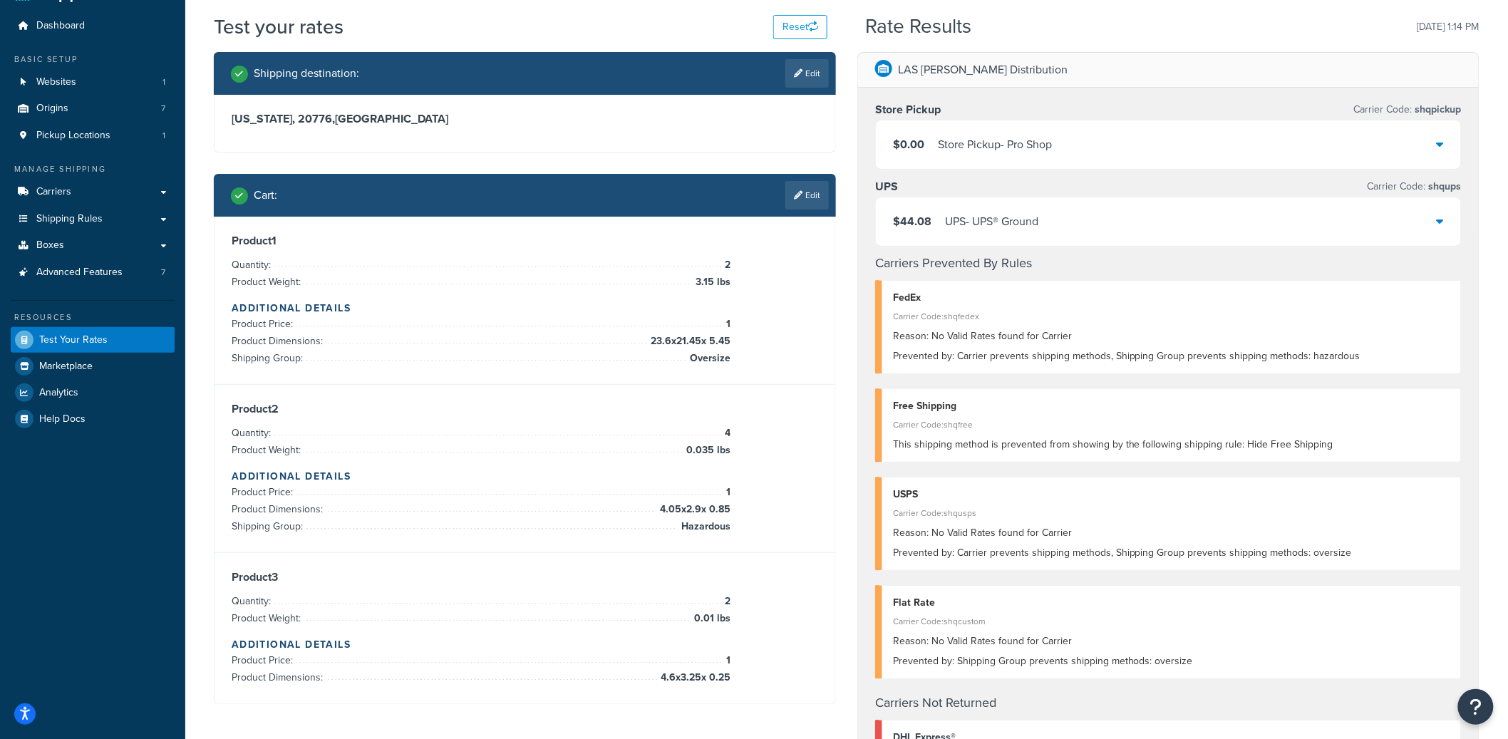
click at [1033, 227] on div "UPS - UPS® Ground" at bounding box center [991, 222] width 93 height 20
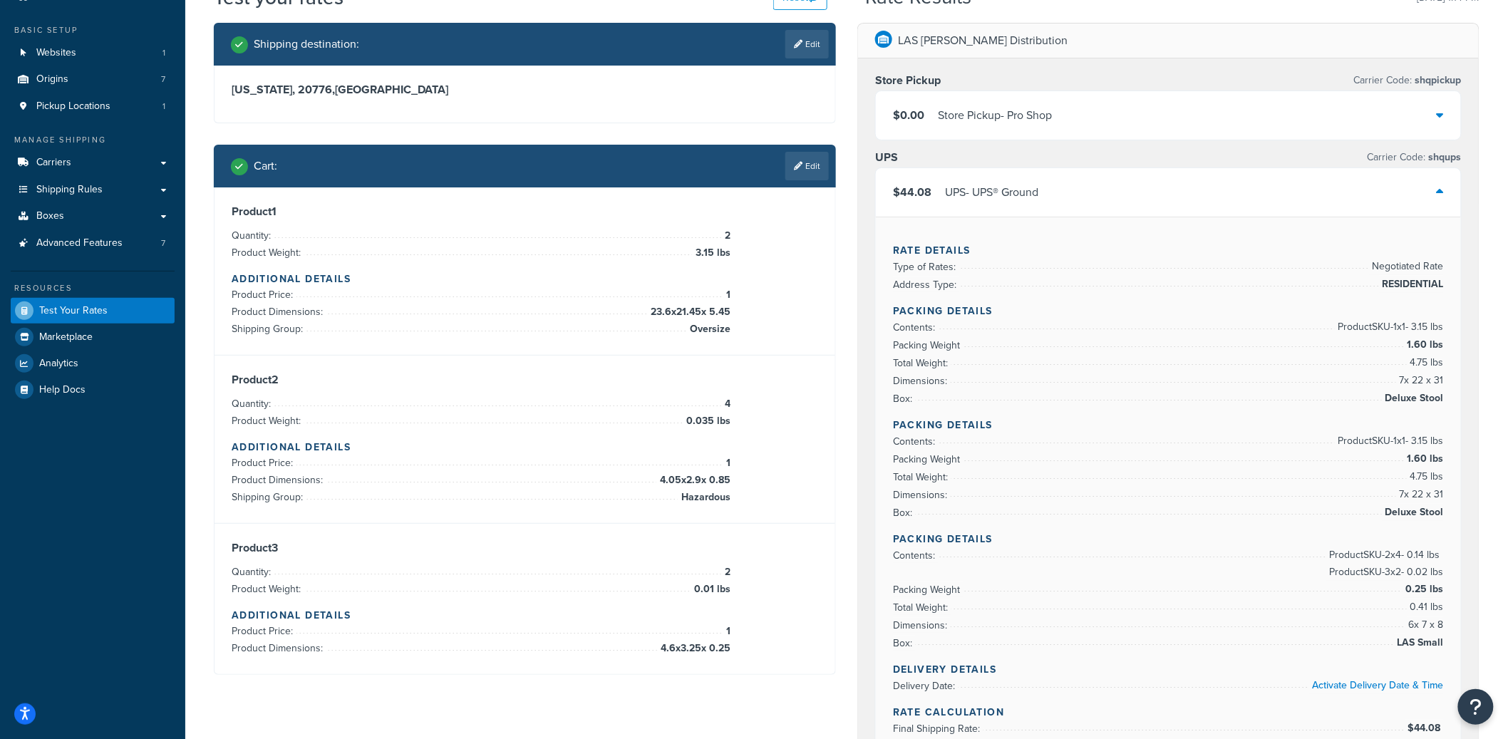
scroll to position [67, 0]
click at [801, 172] on link "Edit" at bounding box center [806, 165] width 43 height 29
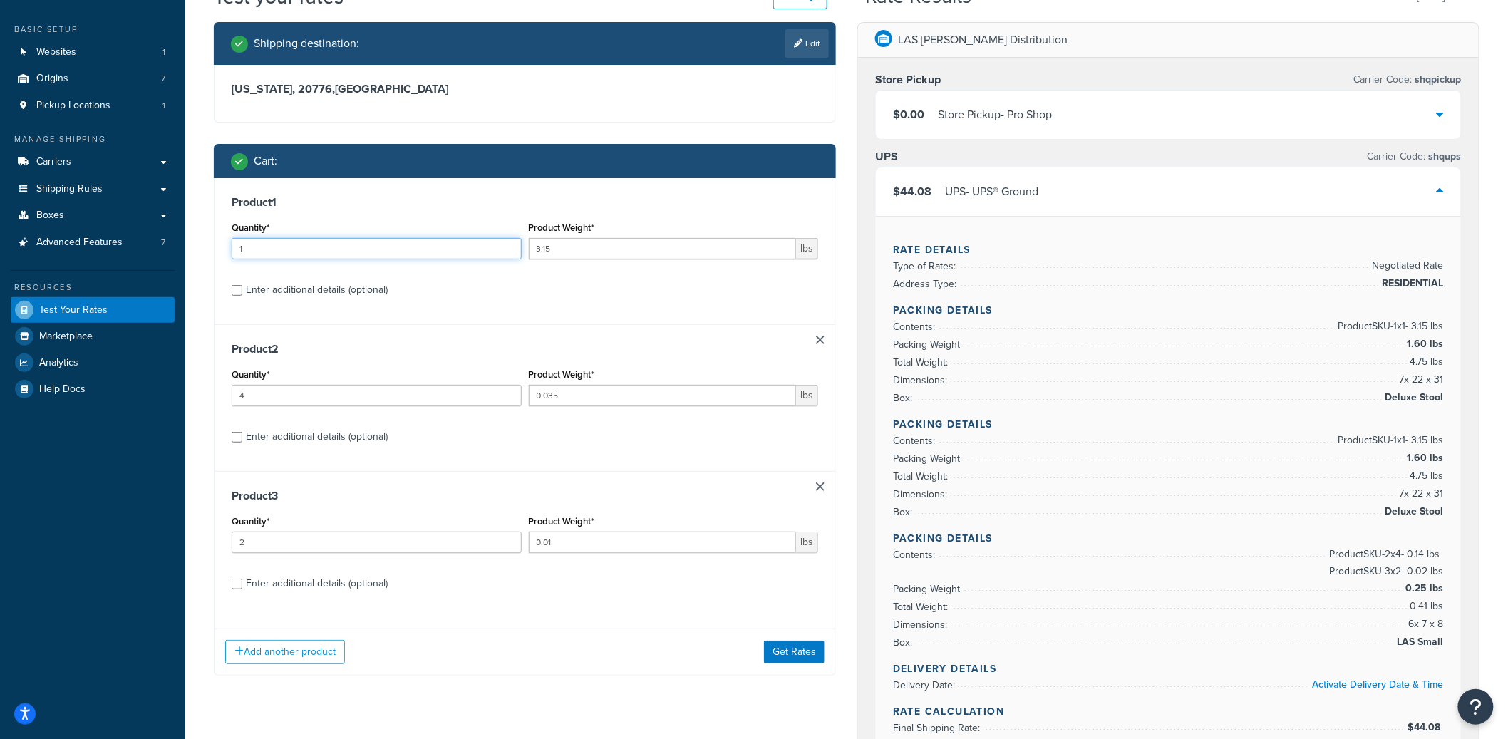
type input "1"
click at [508, 251] on input "1" at bounding box center [377, 248] width 290 height 21
click at [800, 656] on button "Get Rates" at bounding box center [794, 652] width 61 height 23
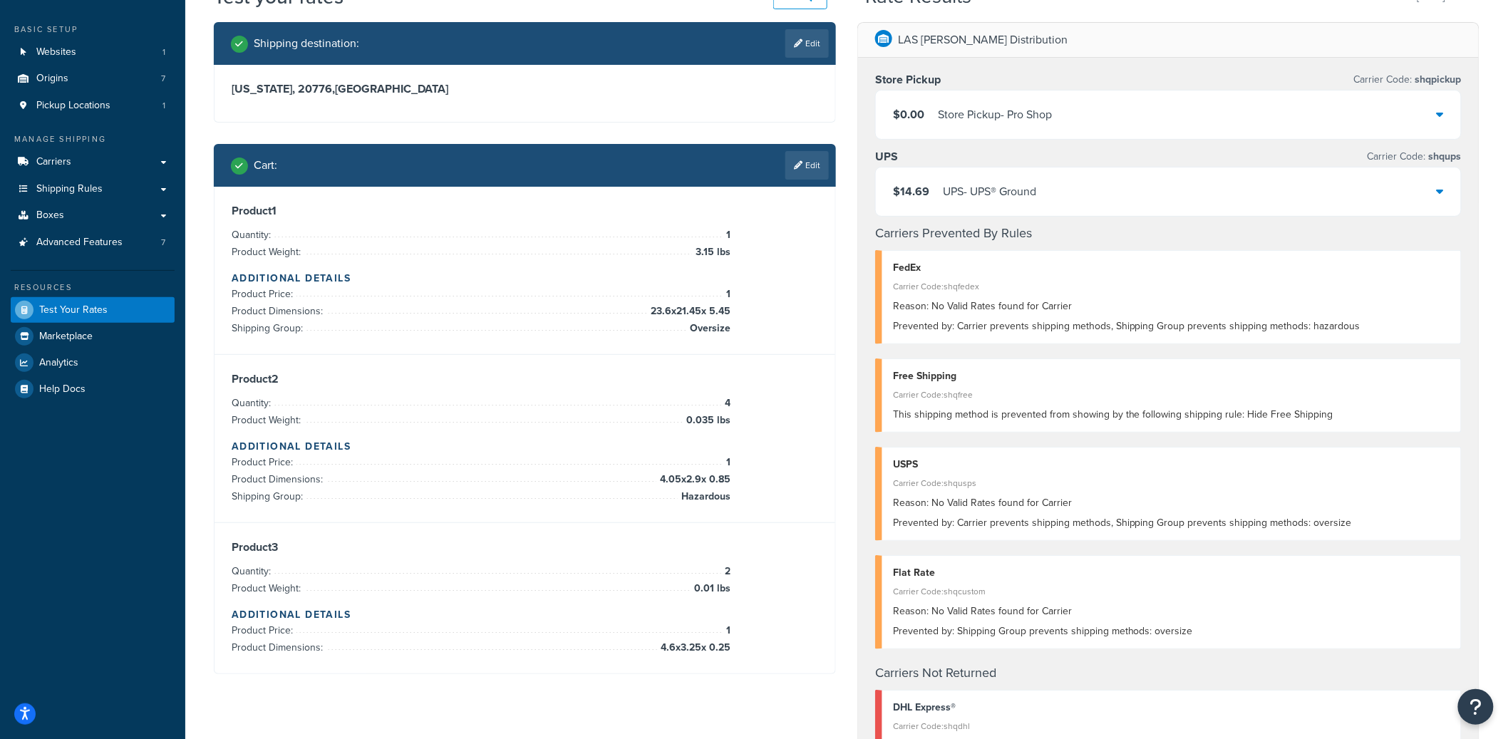
click at [1088, 205] on div "$14.69 UPS - UPS® Ground" at bounding box center [1168, 191] width 585 height 48
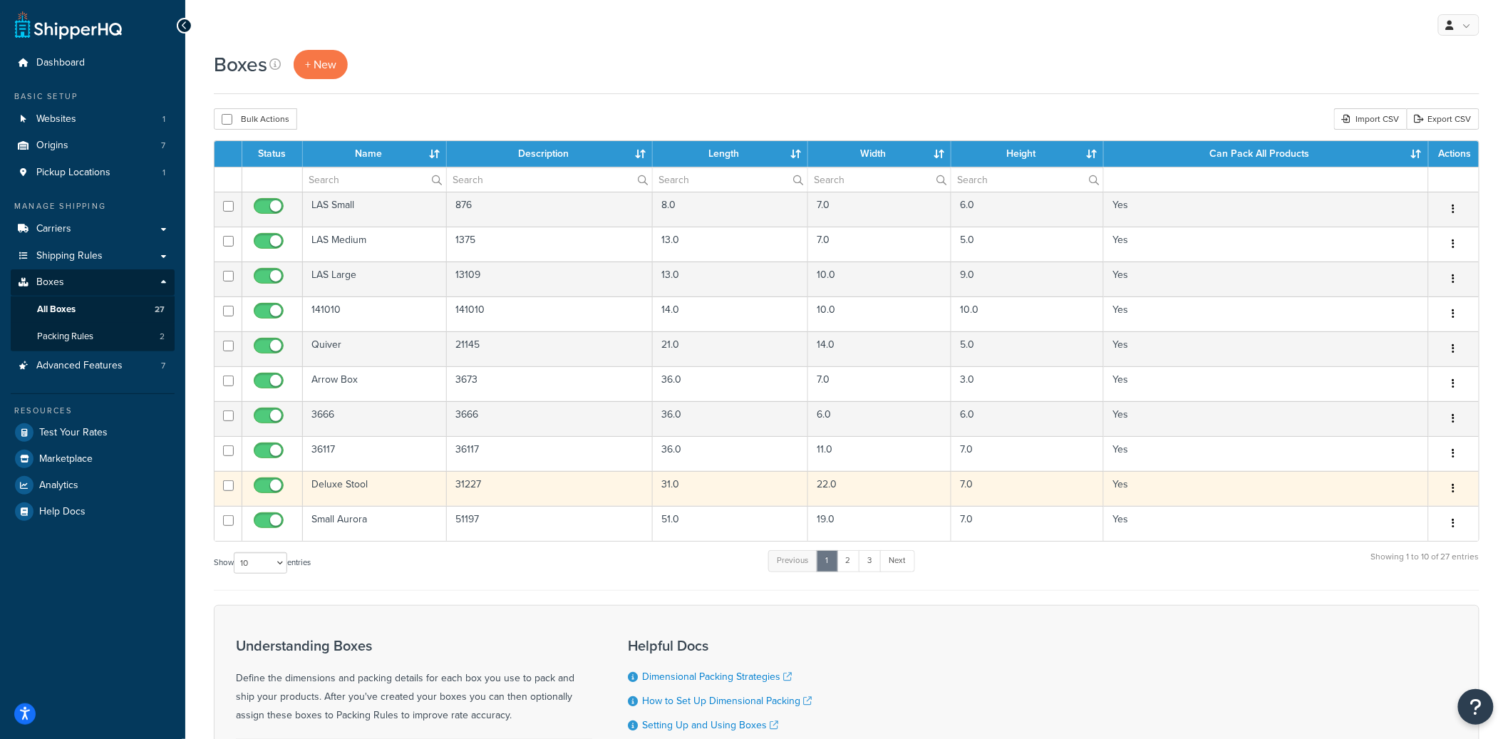
click at [1453, 488] on icon "button" at bounding box center [1454, 488] width 3 height 10
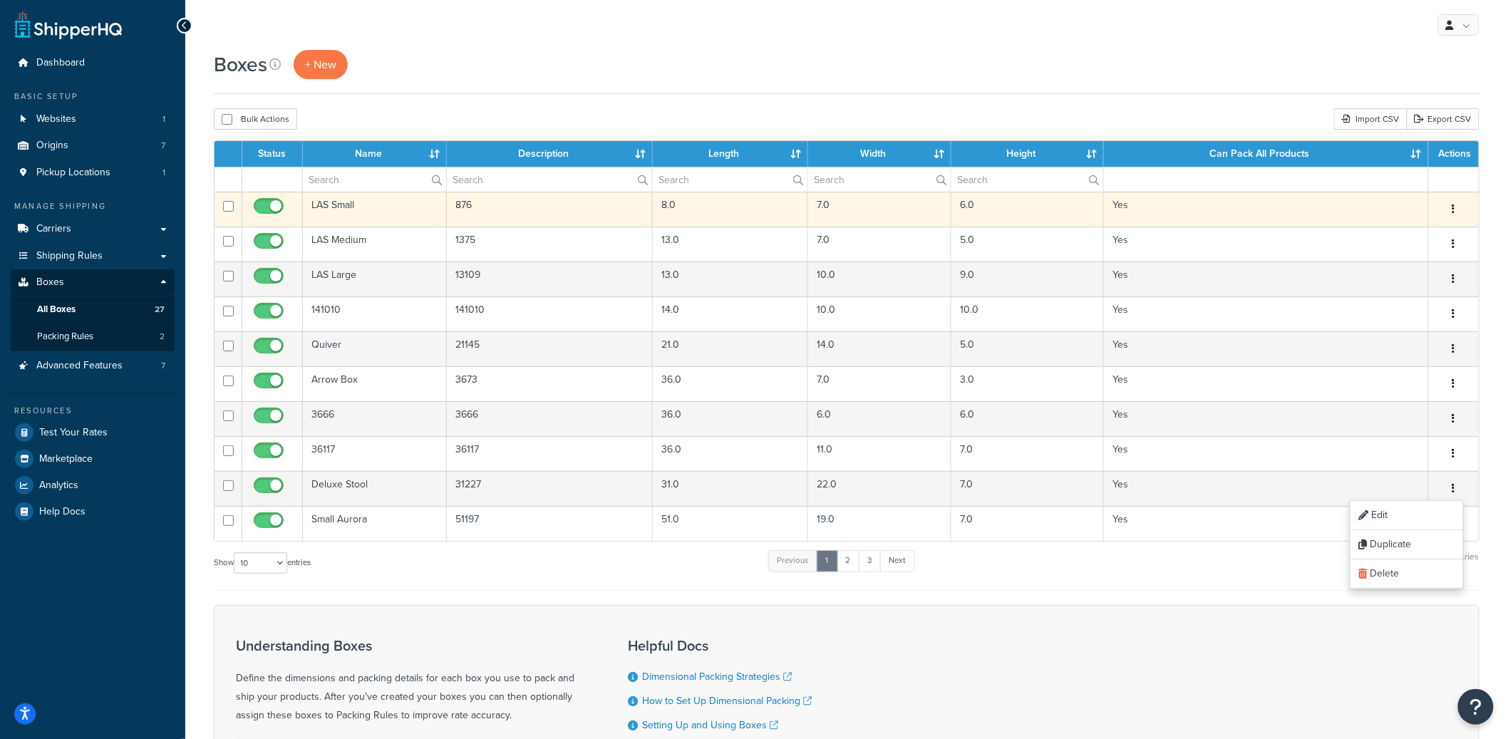
click at [1453, 210] on icon "button" at bounding box center [1454, 209] width 3 height 10
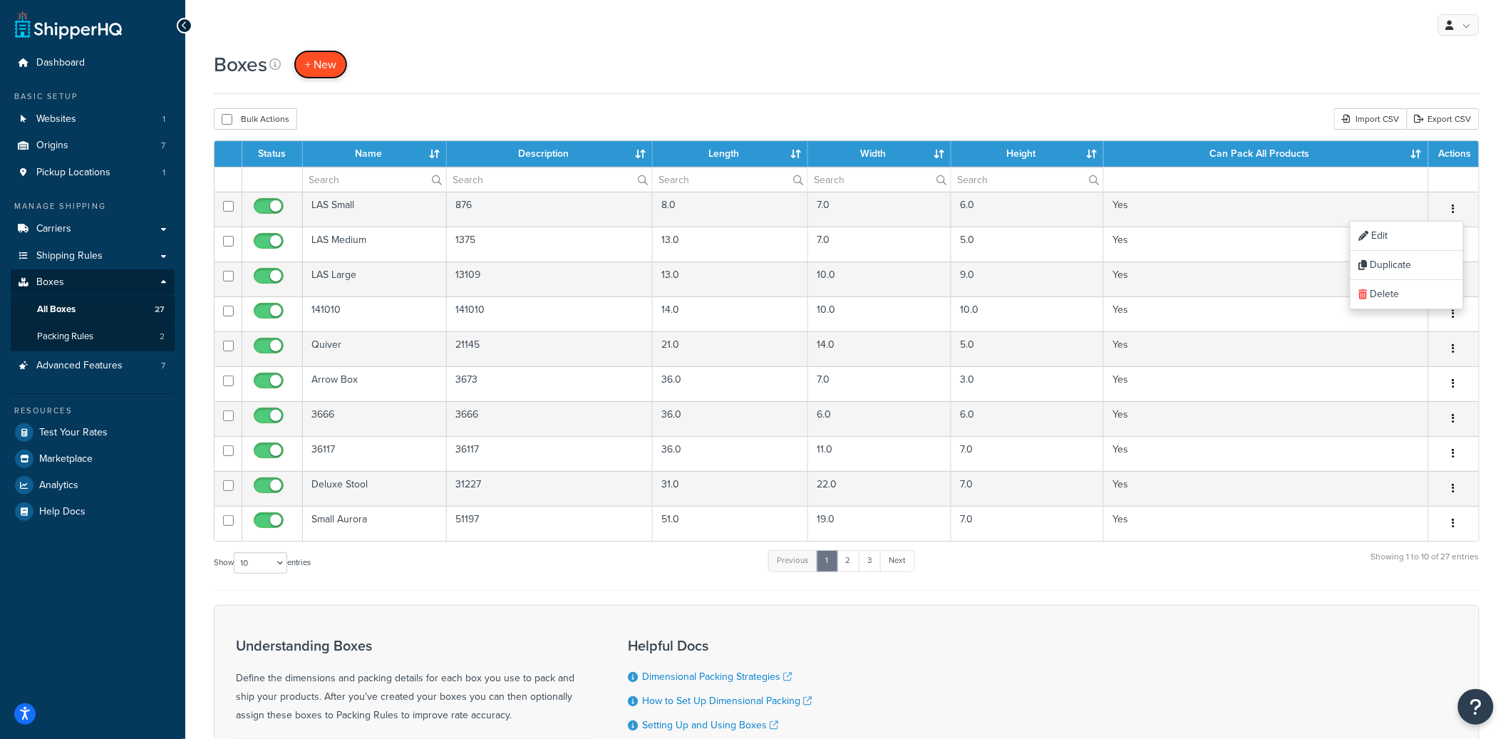
click at [318, 70] on span "+ New" at bounding box center [320, 64] width 31 height 16
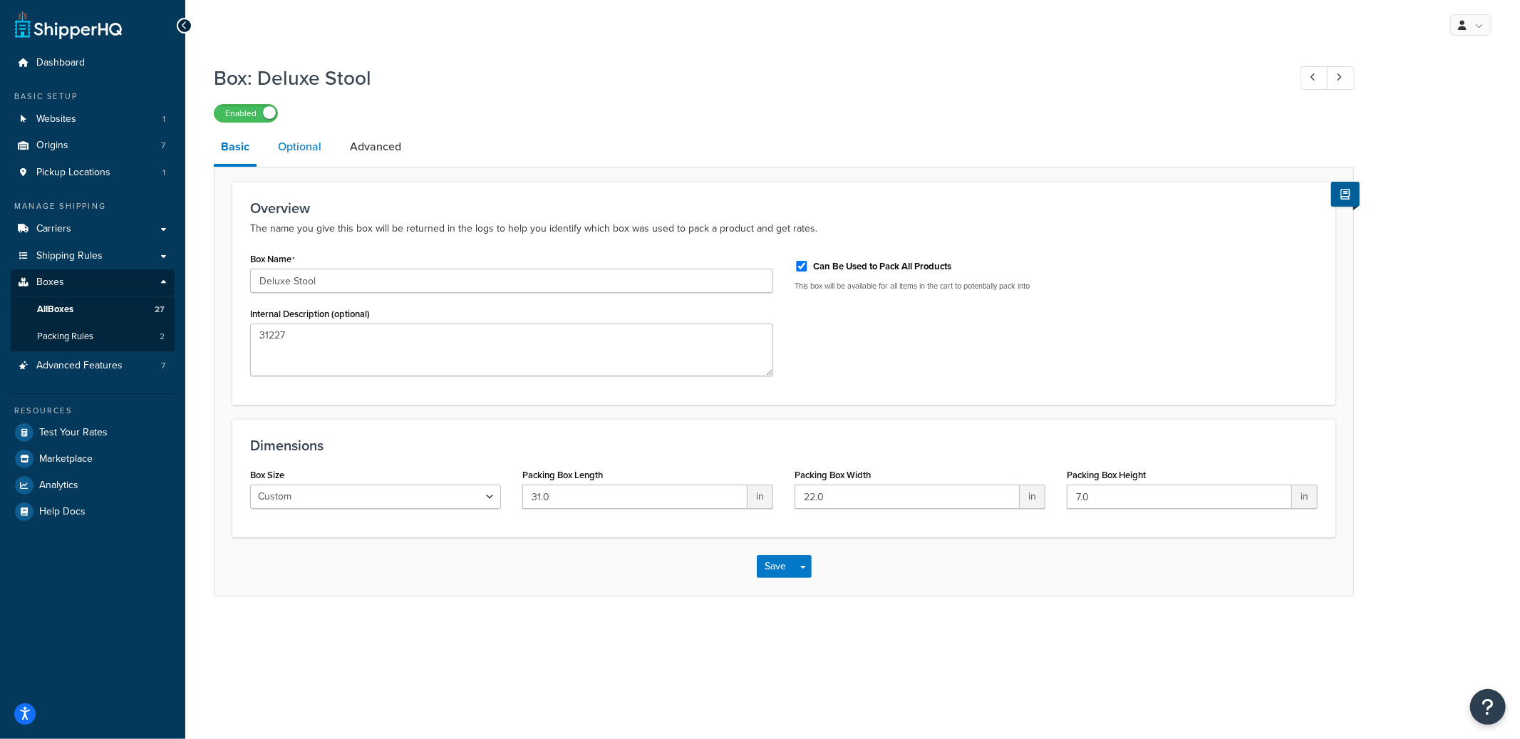
click at [312, 150] on link "Optional" at bounding box center [300, 147] width 58 height 34
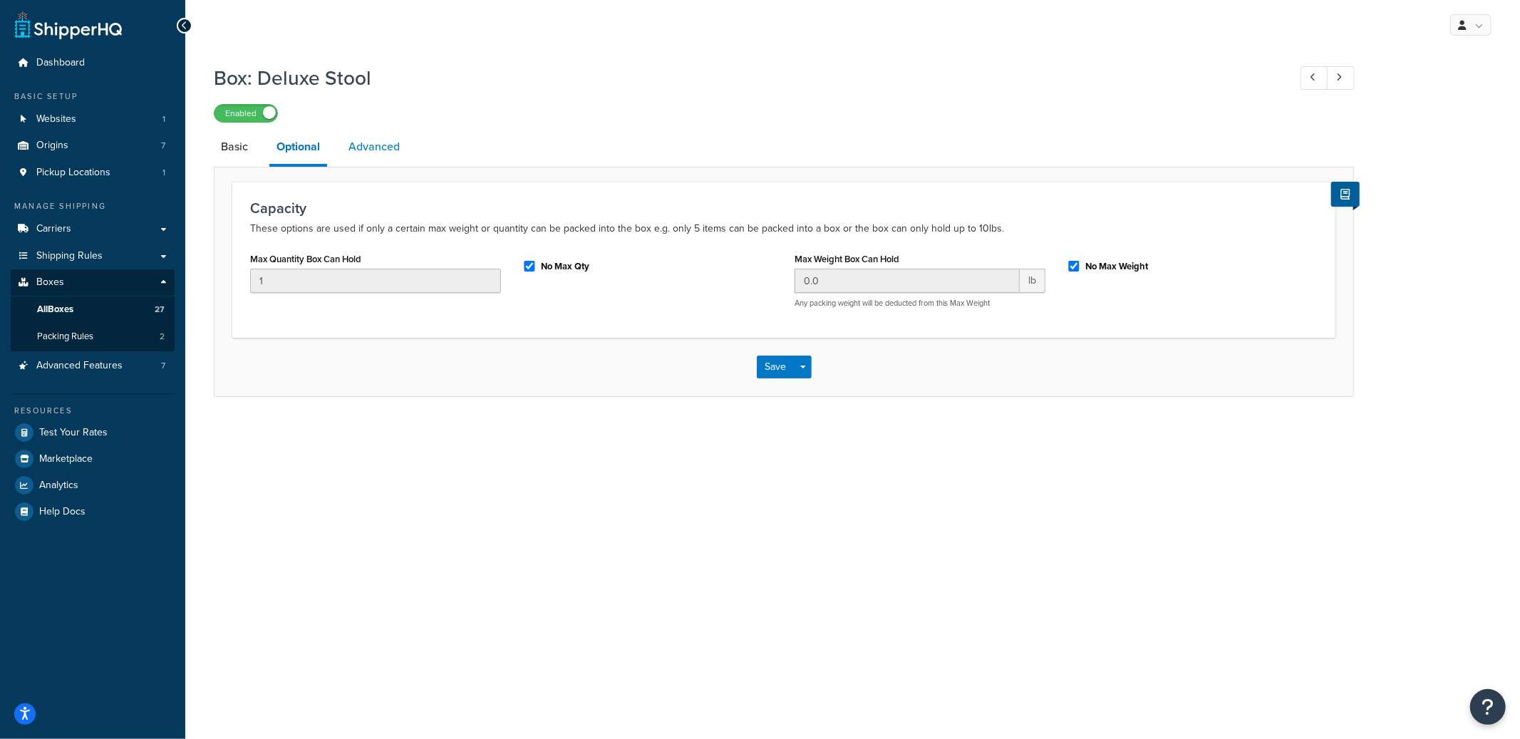
click at [349, 147] on link "Advanced" at bounding box center [374, 147] width 66 height 34
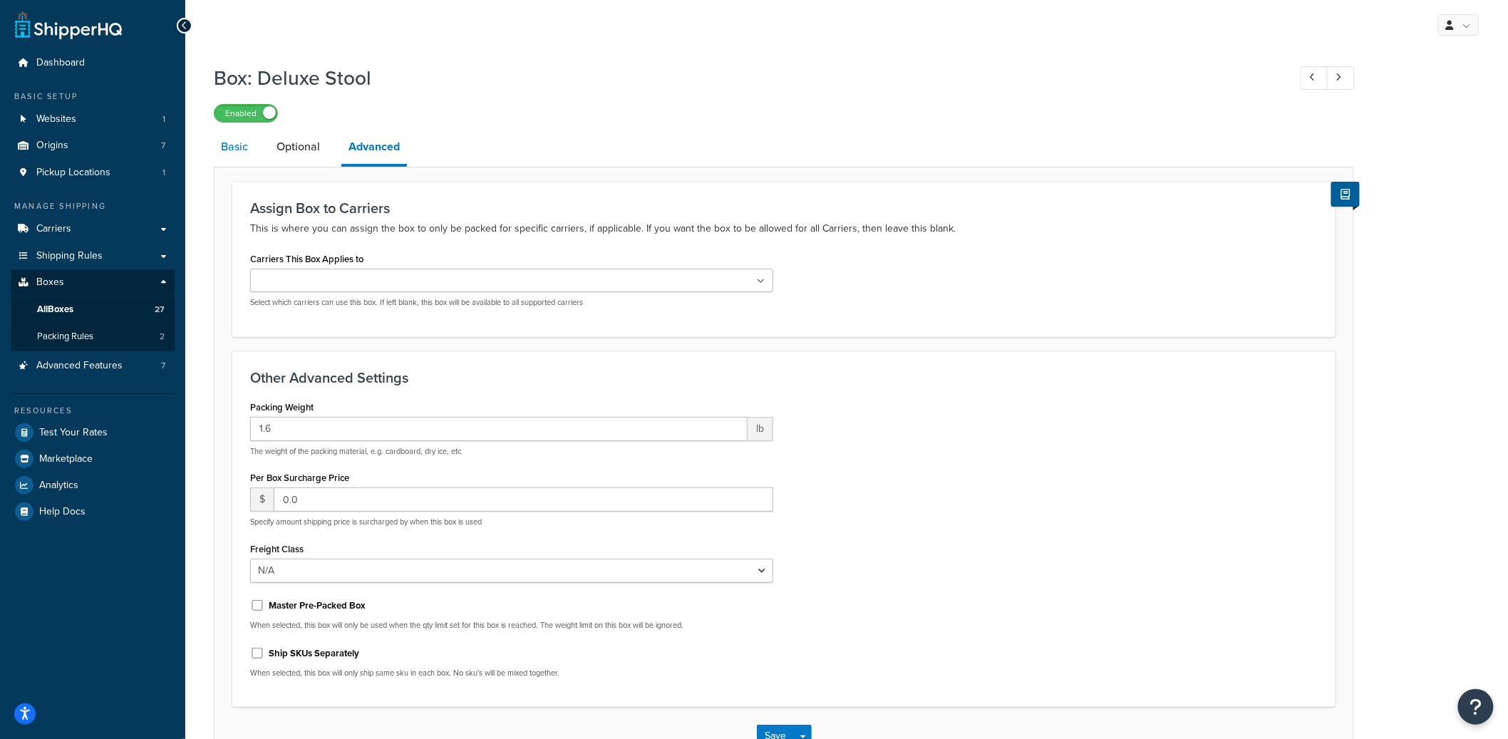
click at [239, 138] on link "Basic" at bounding box center [234, 147] width 41 height 34
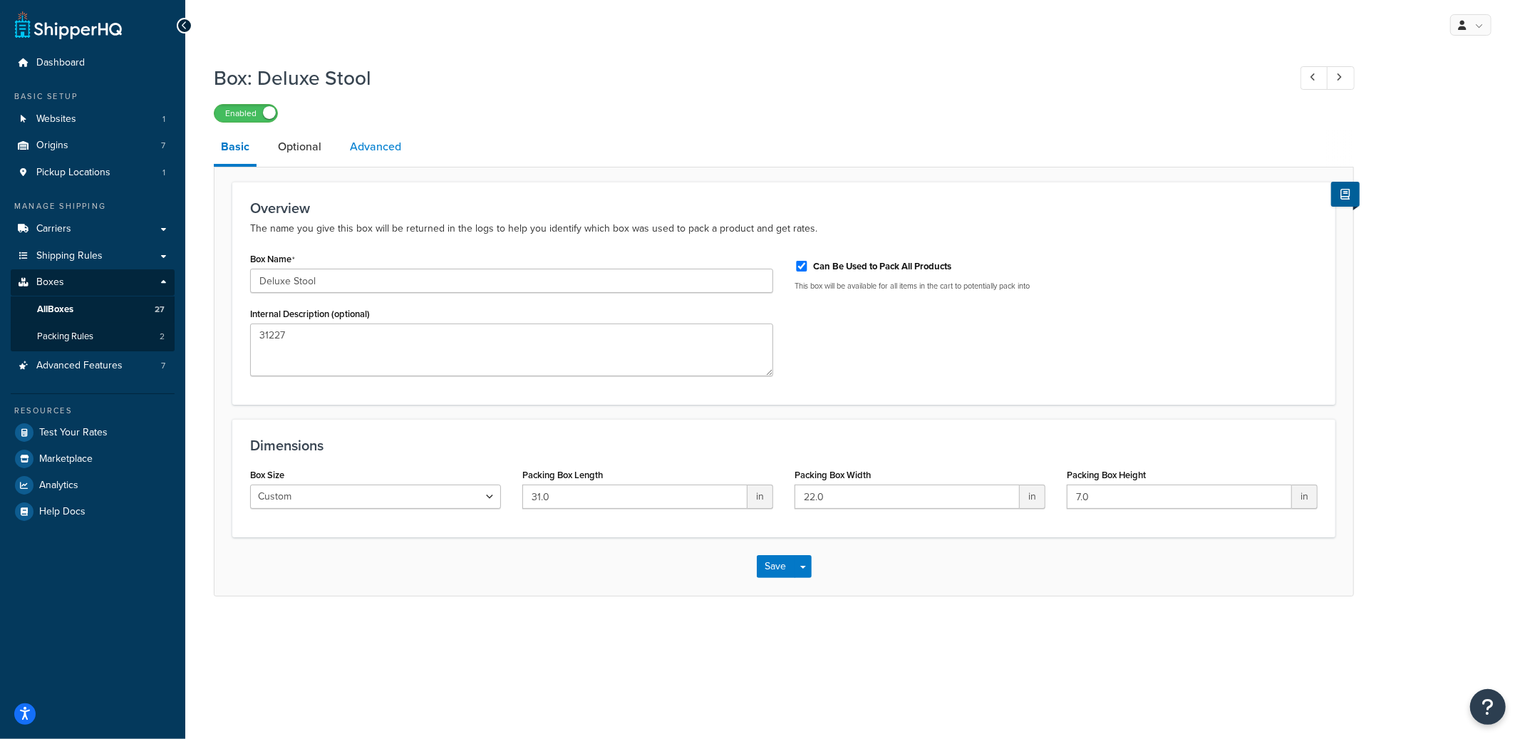
click at [373, 137] on link "Advanced" at bounding box center [376, 147] width 66 height 34
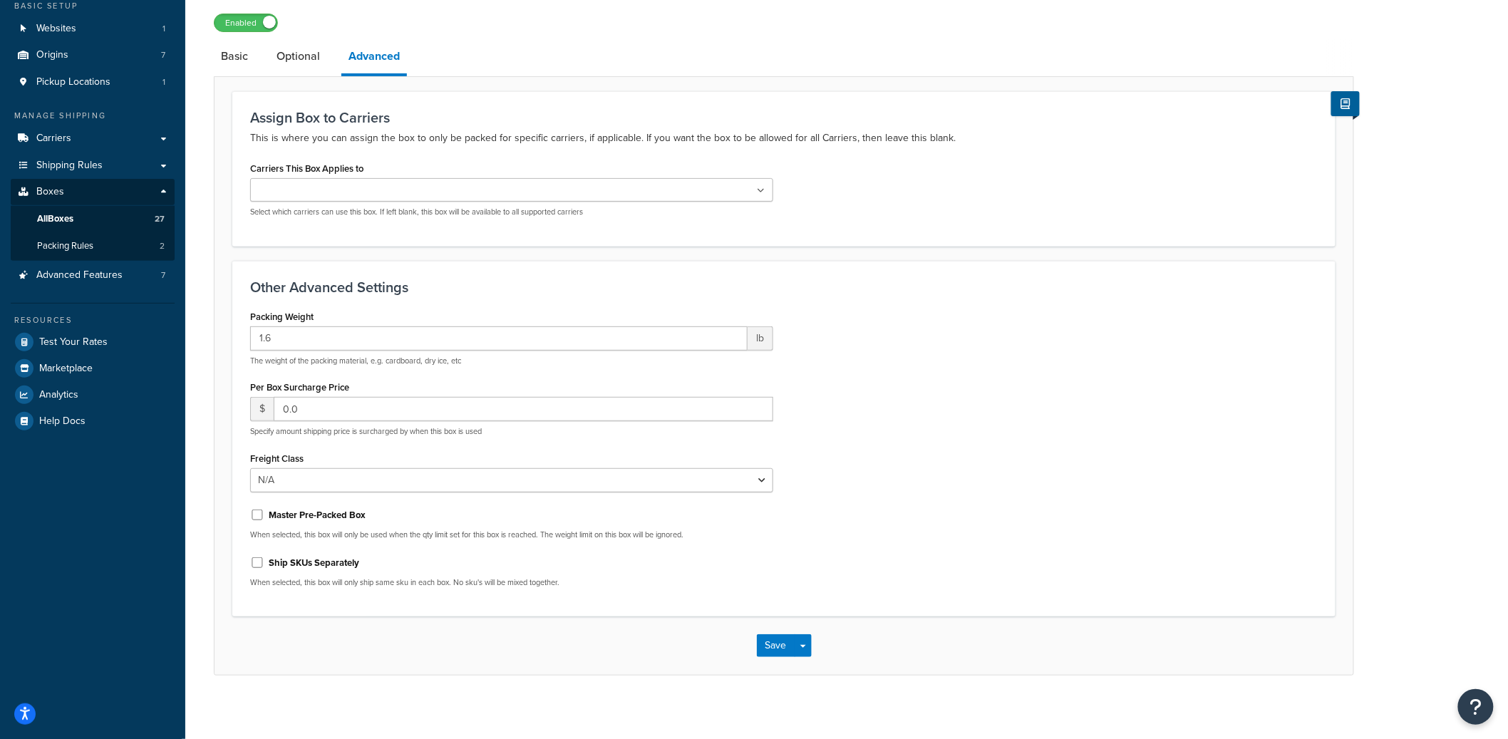
scroll to position [39, 0]
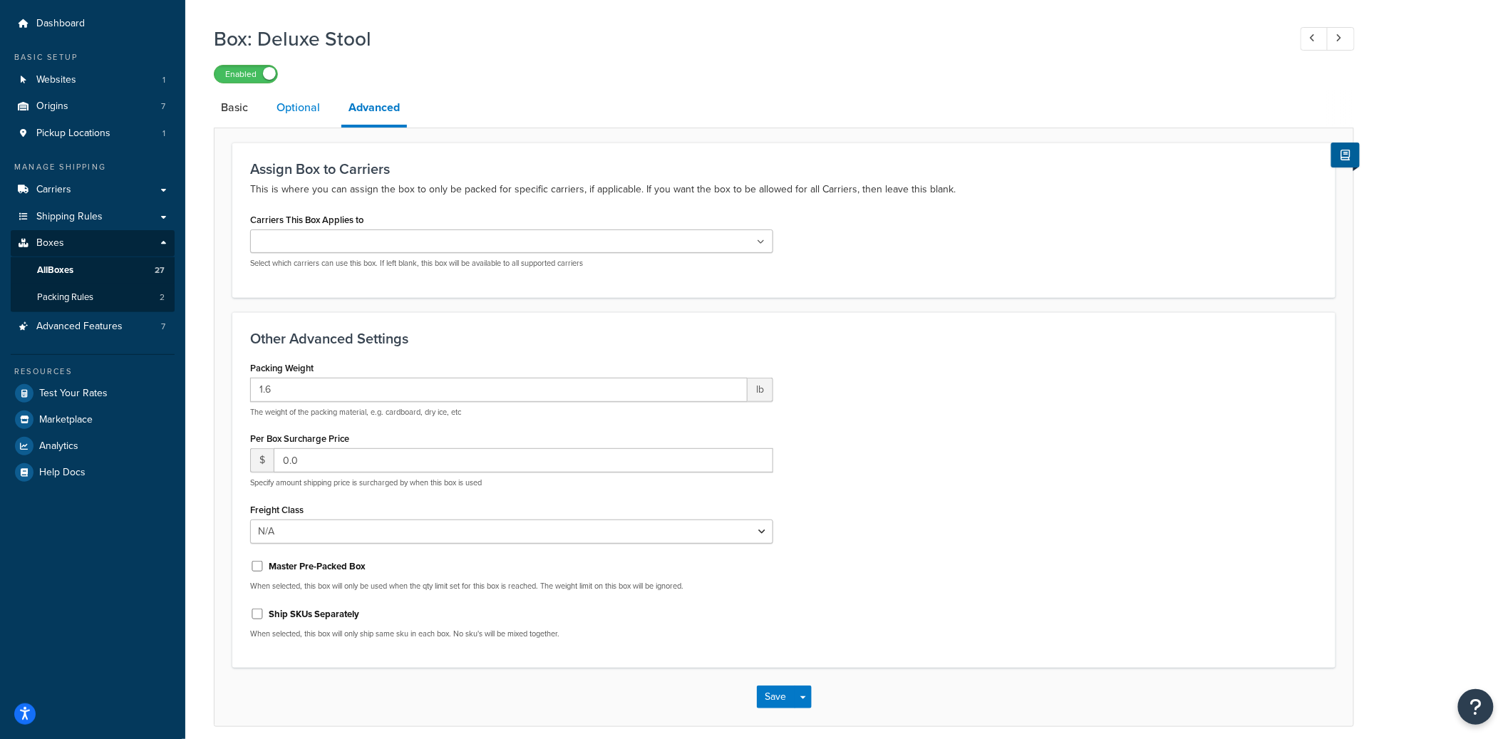
click at [308, 120] on link "Optional" at bounding box center [298, 108] width 58 height 34
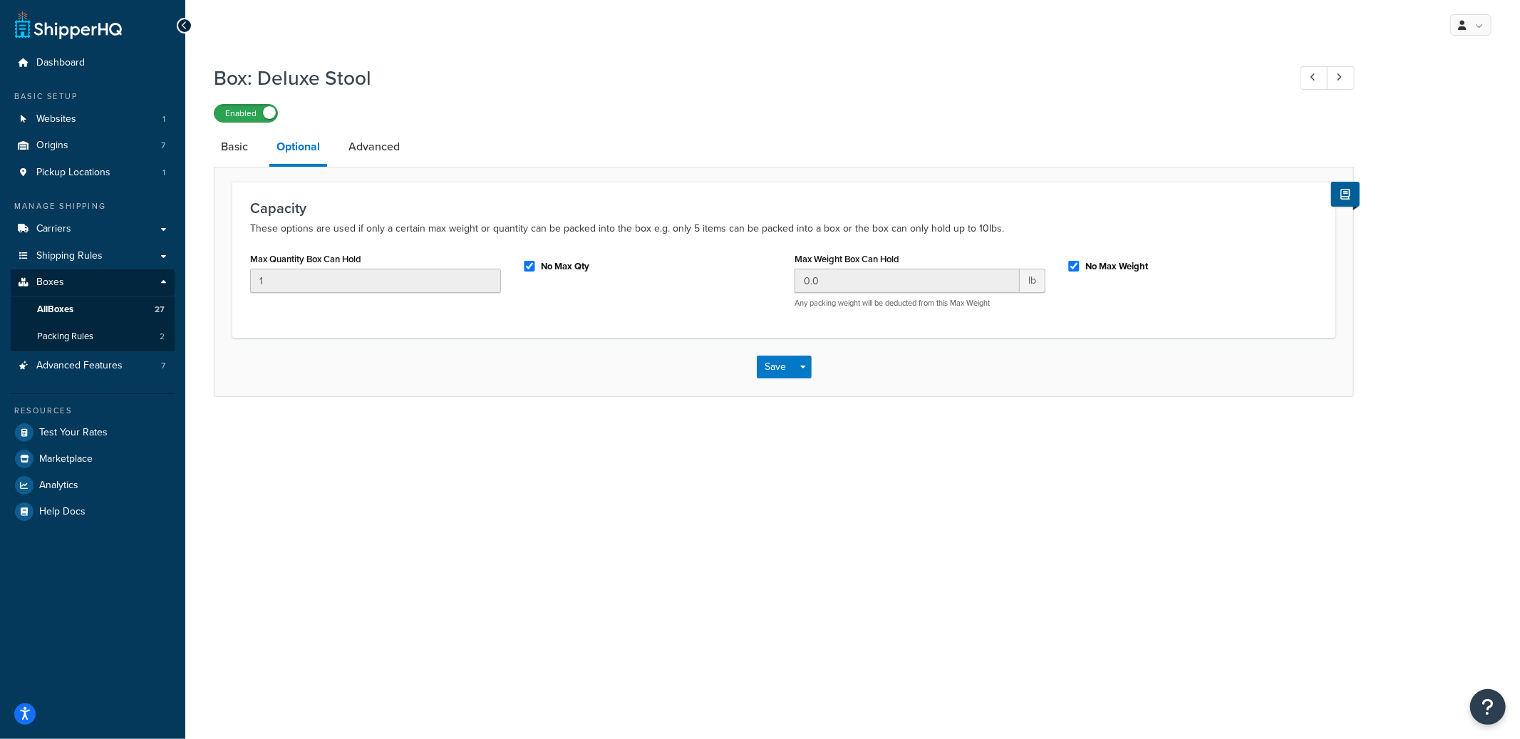
click at [245, 117] on label "Enabled" at bounding box center [246, 113] width 63 height 17
click at [240, 115] on label "Disabled" at bounding box center [246, 113] width 63 height 17
click at [239, 150] on link "Basic" at bounding box center [234, 147] width 41 height 34
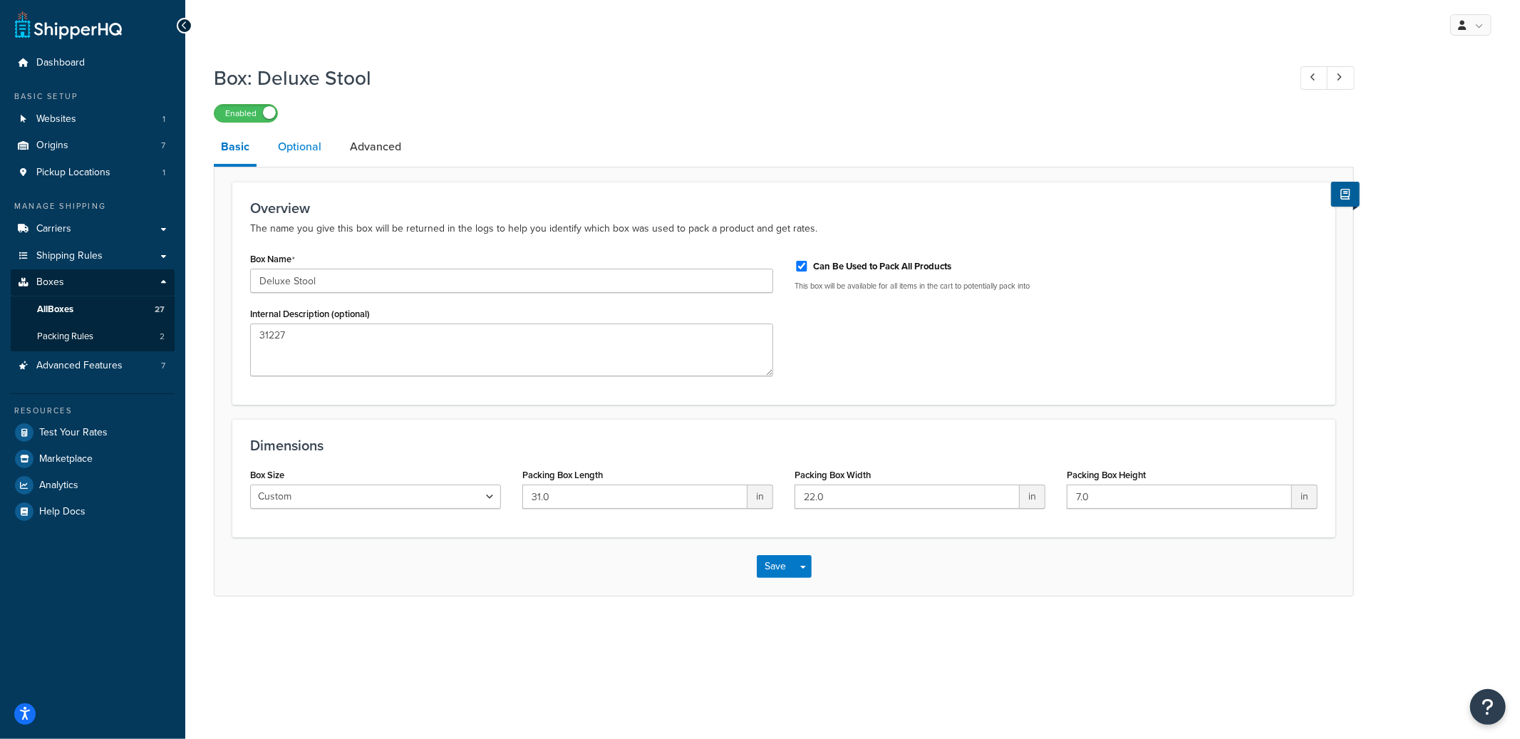
click at [289, 160] on link "Optional" at bounding box center [300, 147] width 58 height 34
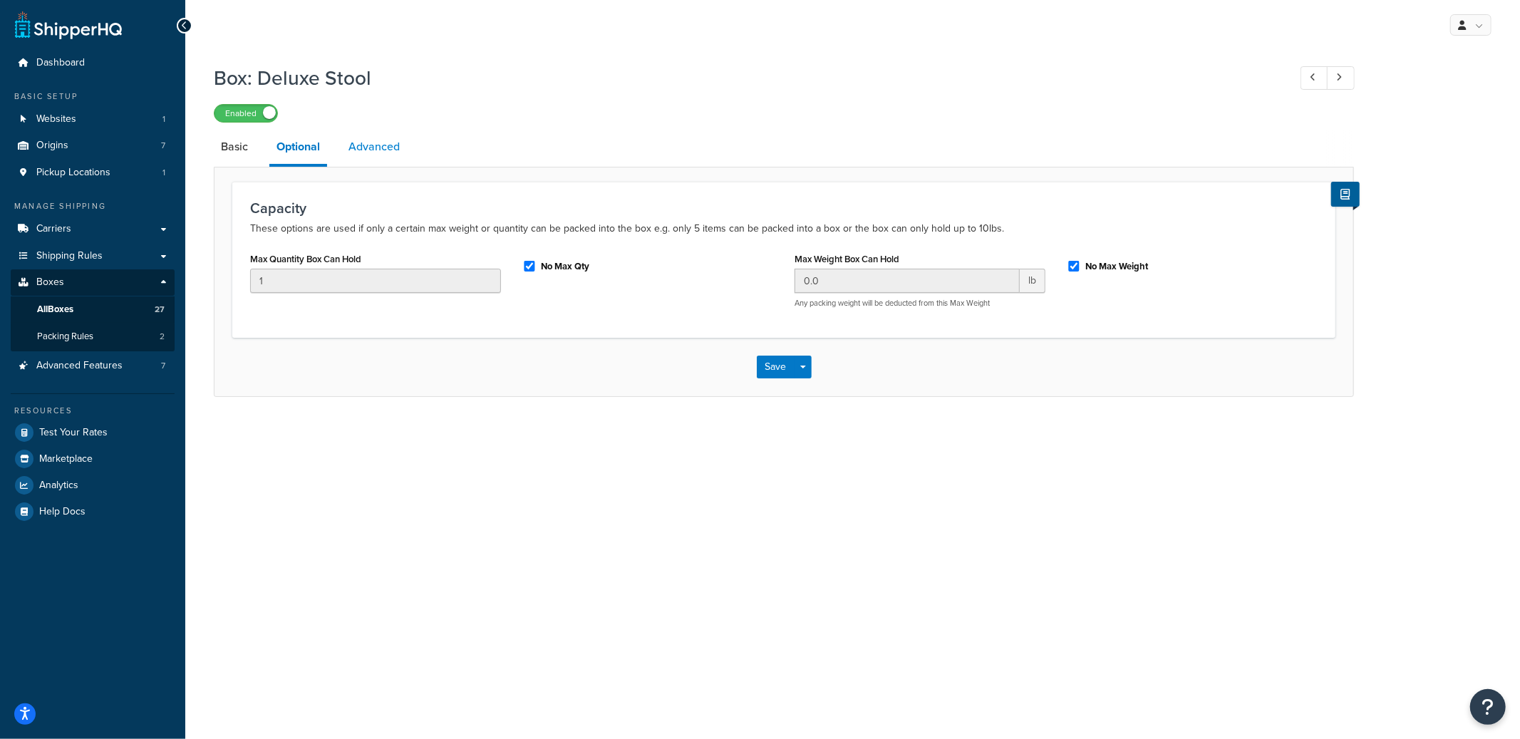
click at [384, 150] on link "Advanced" at bounding box center [374, 147] width 66 height 34
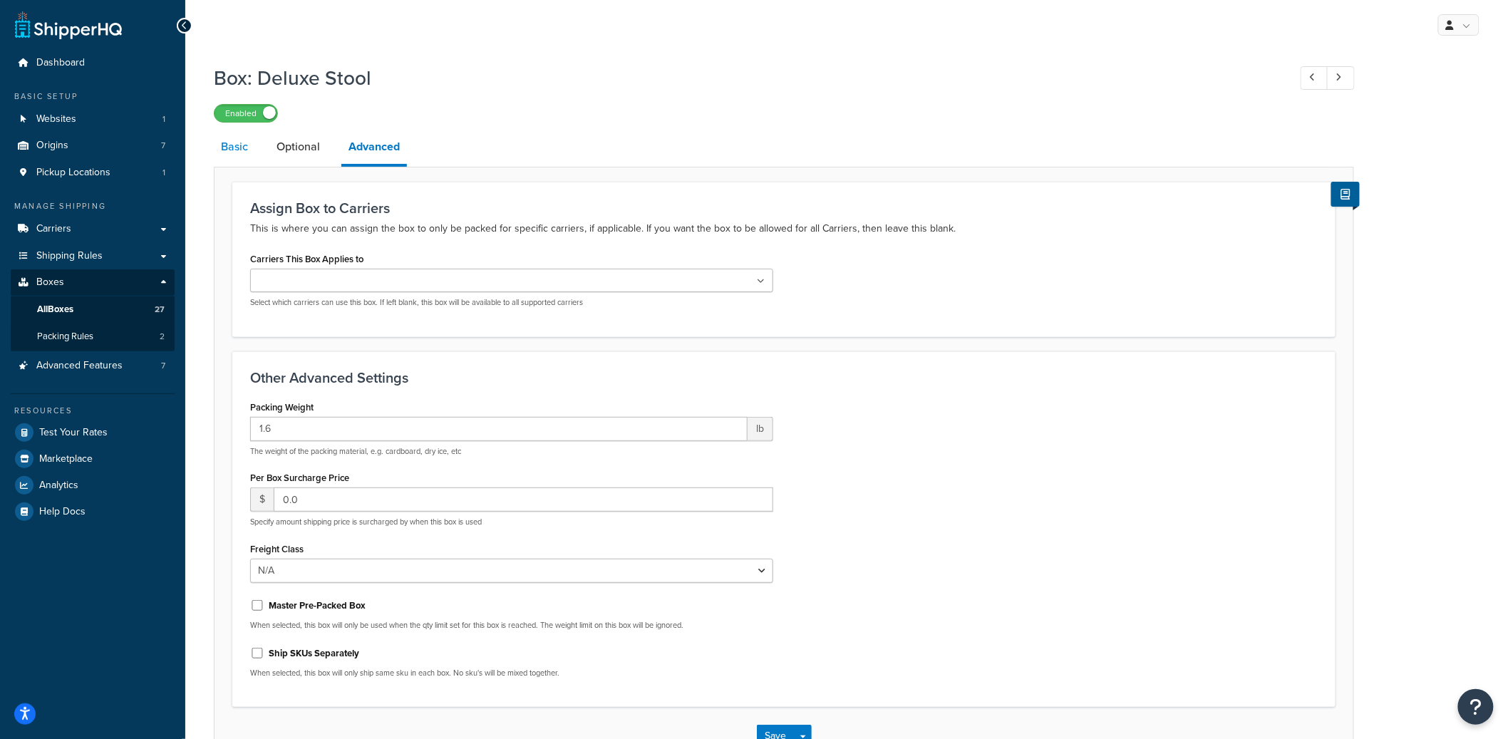
click at [242, 148] on link "Basic" at bounding box center [234, 147] width 41 height 34
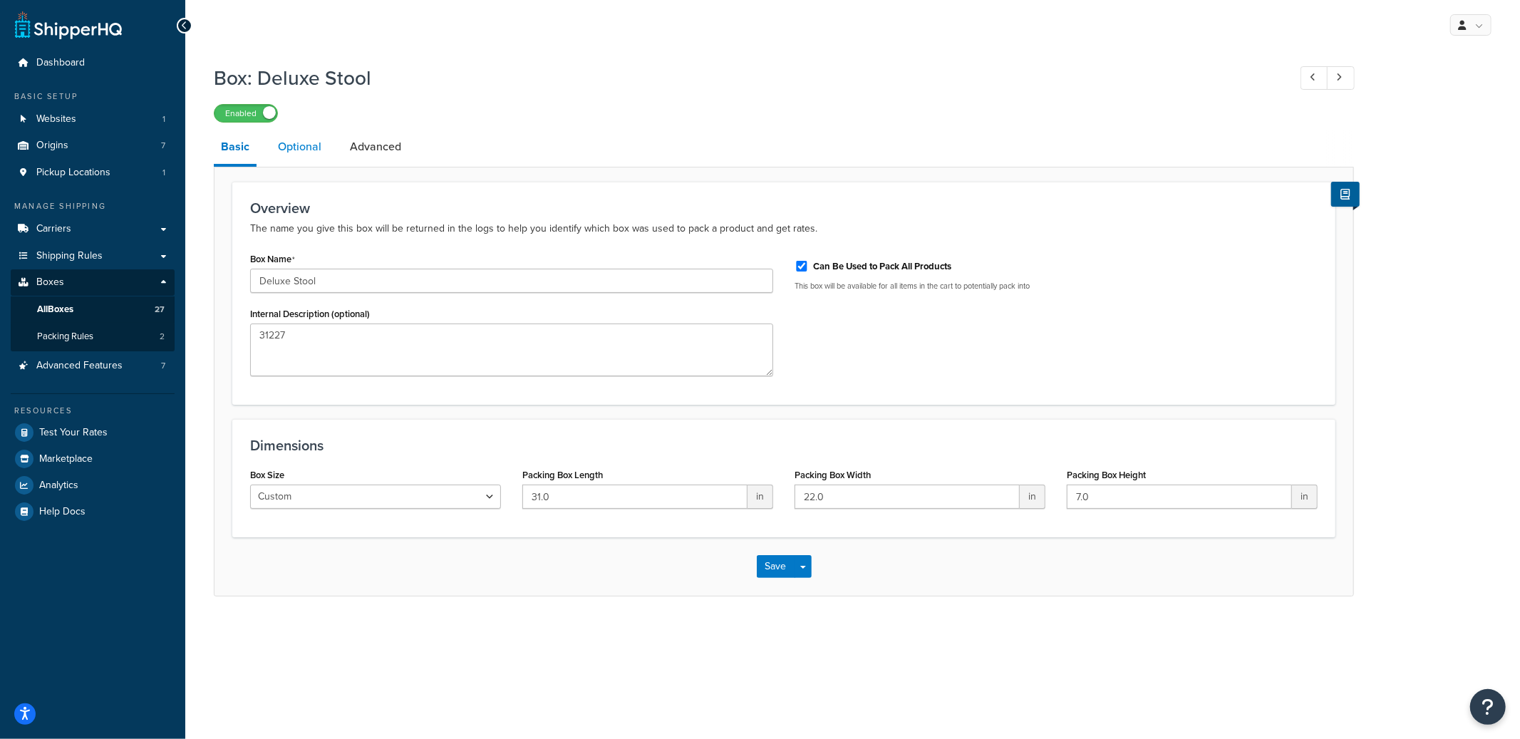
click at [299, 158] on link "Optional" at bounding box center [300, 147] width 58 height 34
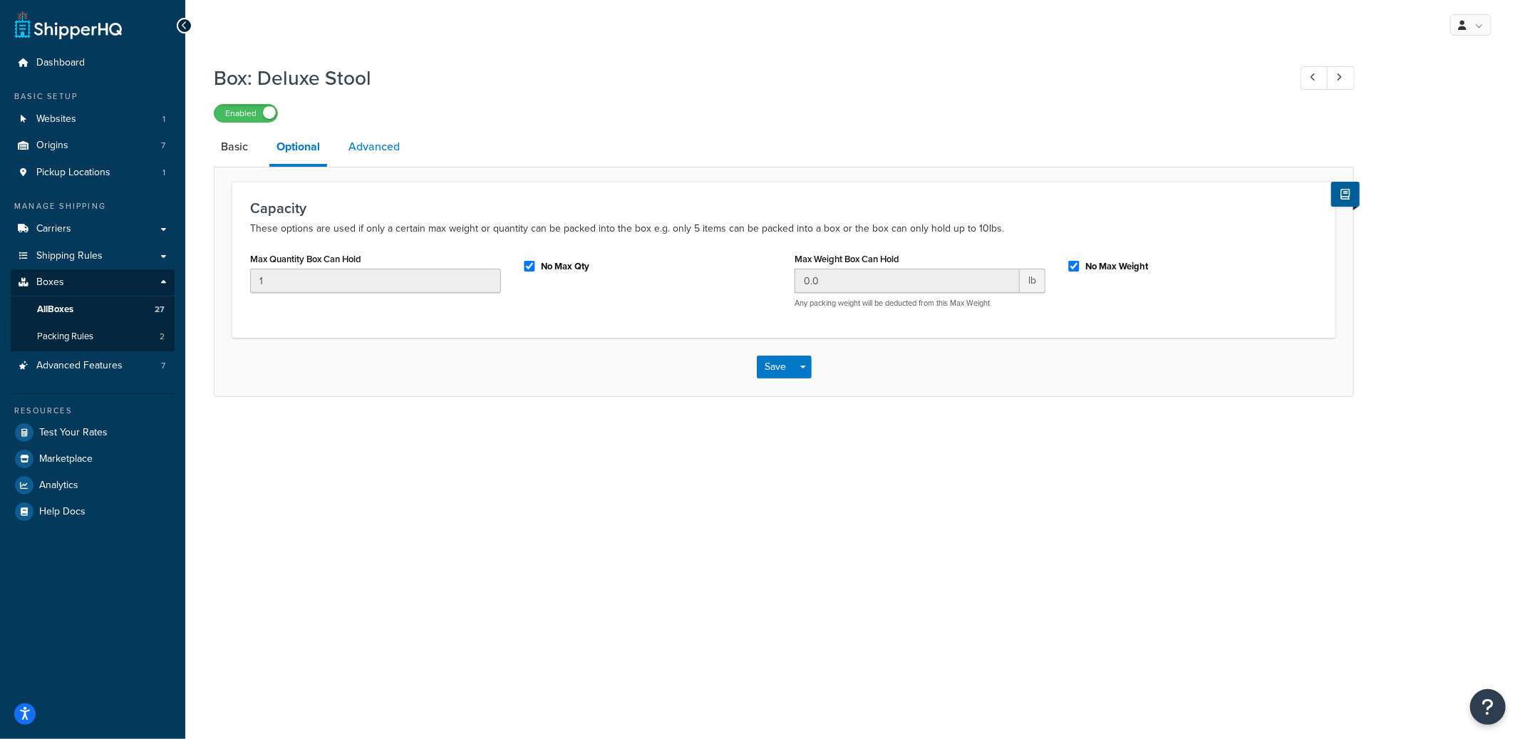
click at [382, 144] on link "Advanced" at bounding box center [374, 147] width 66 height 34
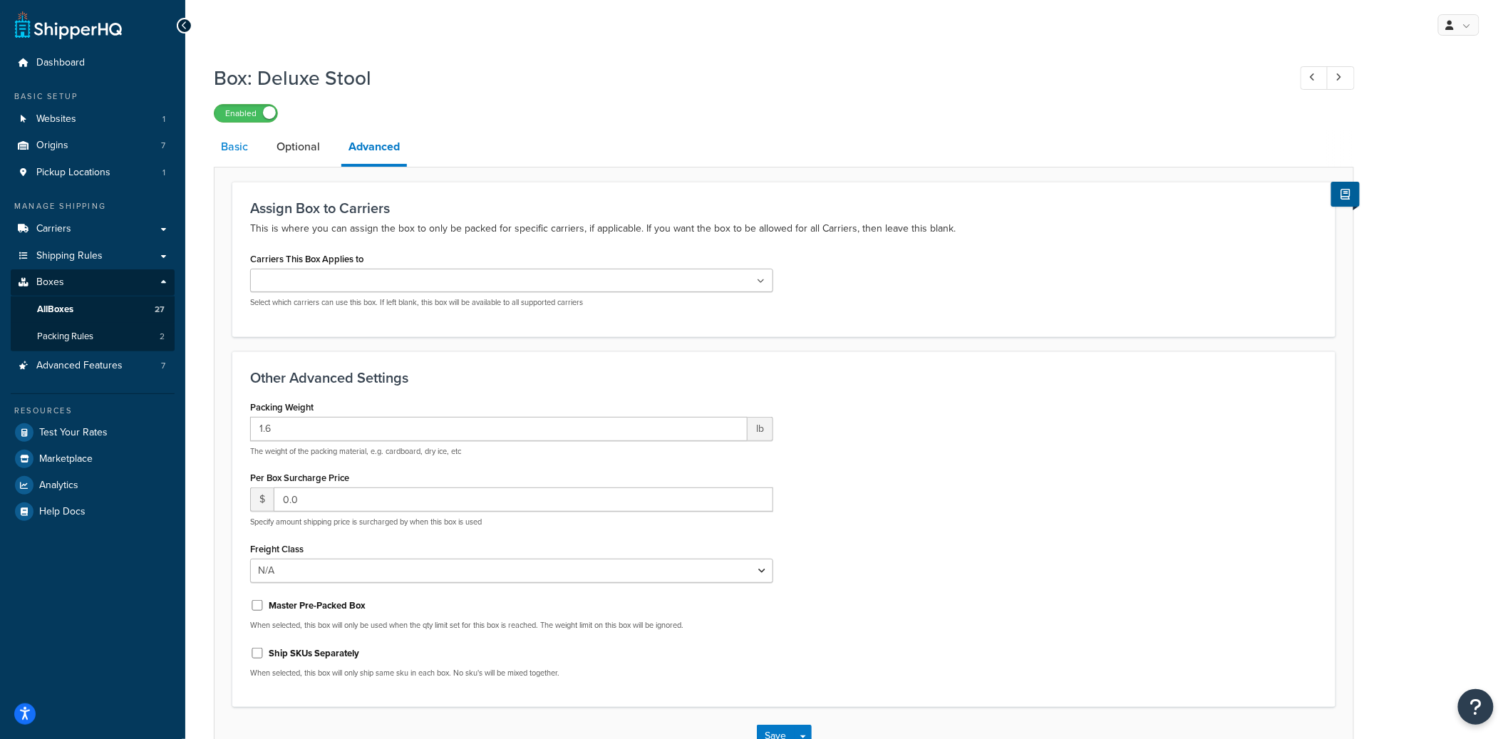
click at [249, 153] on link "Basic" at bounding box center [234, 147] width 41 height 34
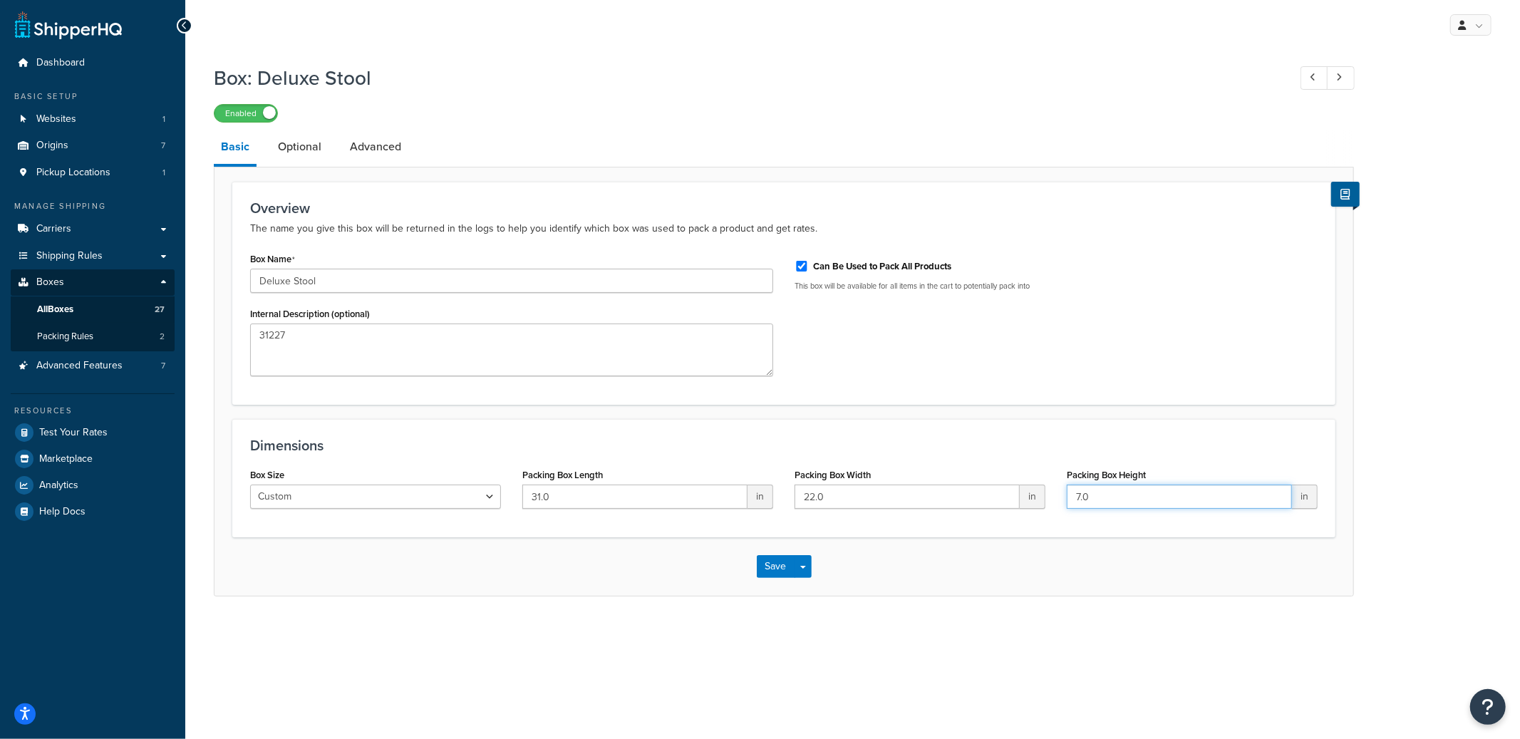
click at [1074, 501] on input "7.0" at bounding box center [1179, 497] width 225 height 24
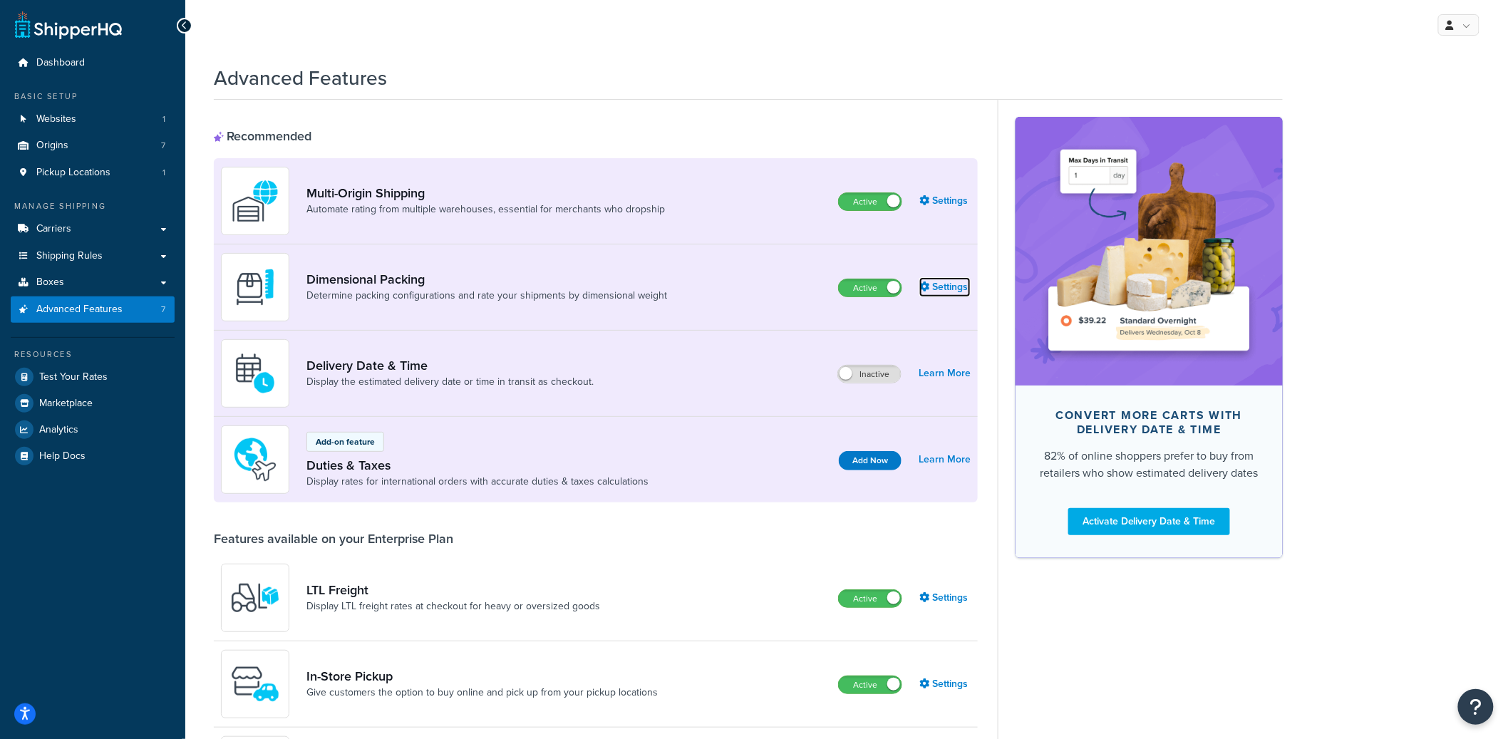
click at [954, 287] on link "Settings" at bounding box center [944, 287] width 51 height 20
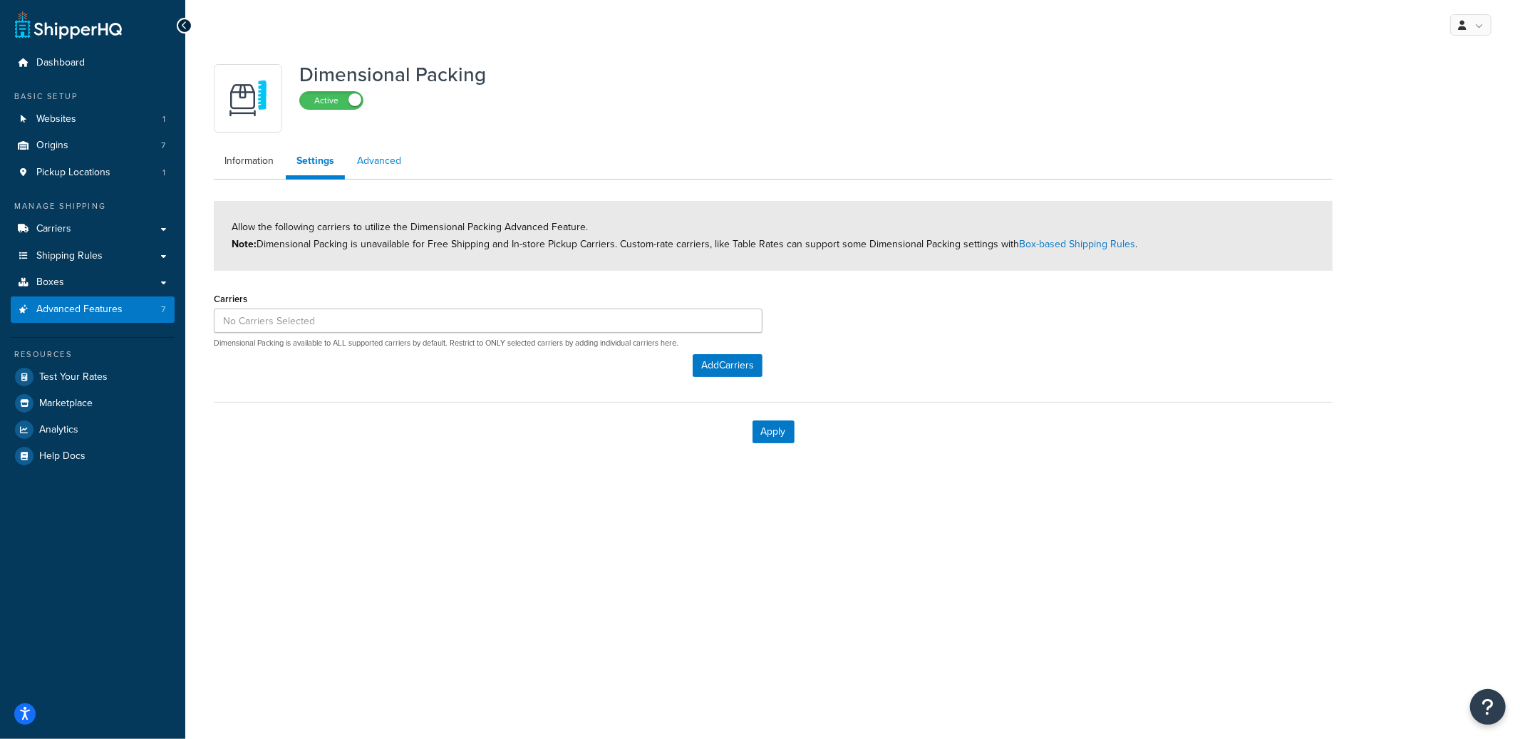
click at [355, 155] on link "Advanced" at bounding box center [379, 161] width 66 height 29
select select "false"
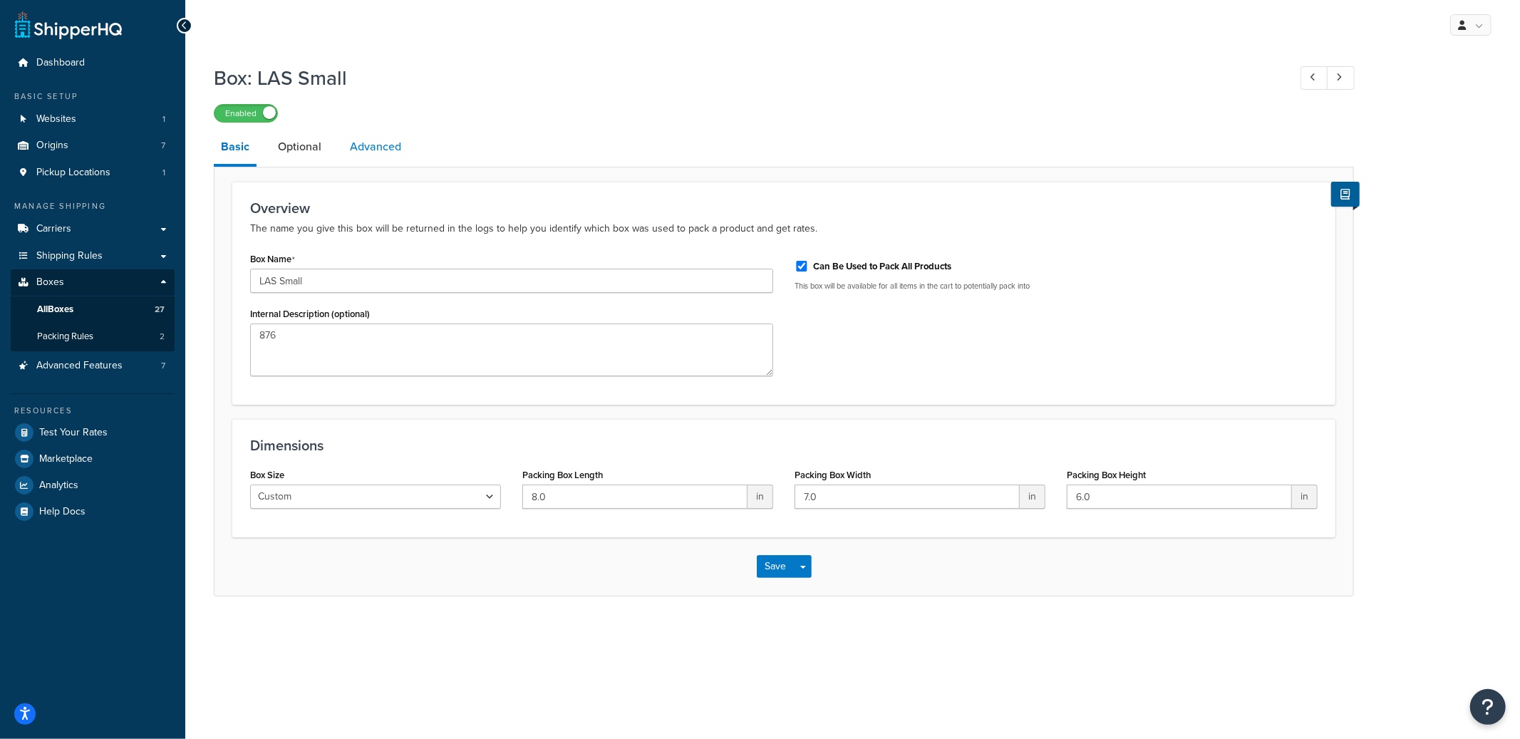
click at [401, 137] on link "Advanced" at bounding box center [376, 147] width 66 height 34
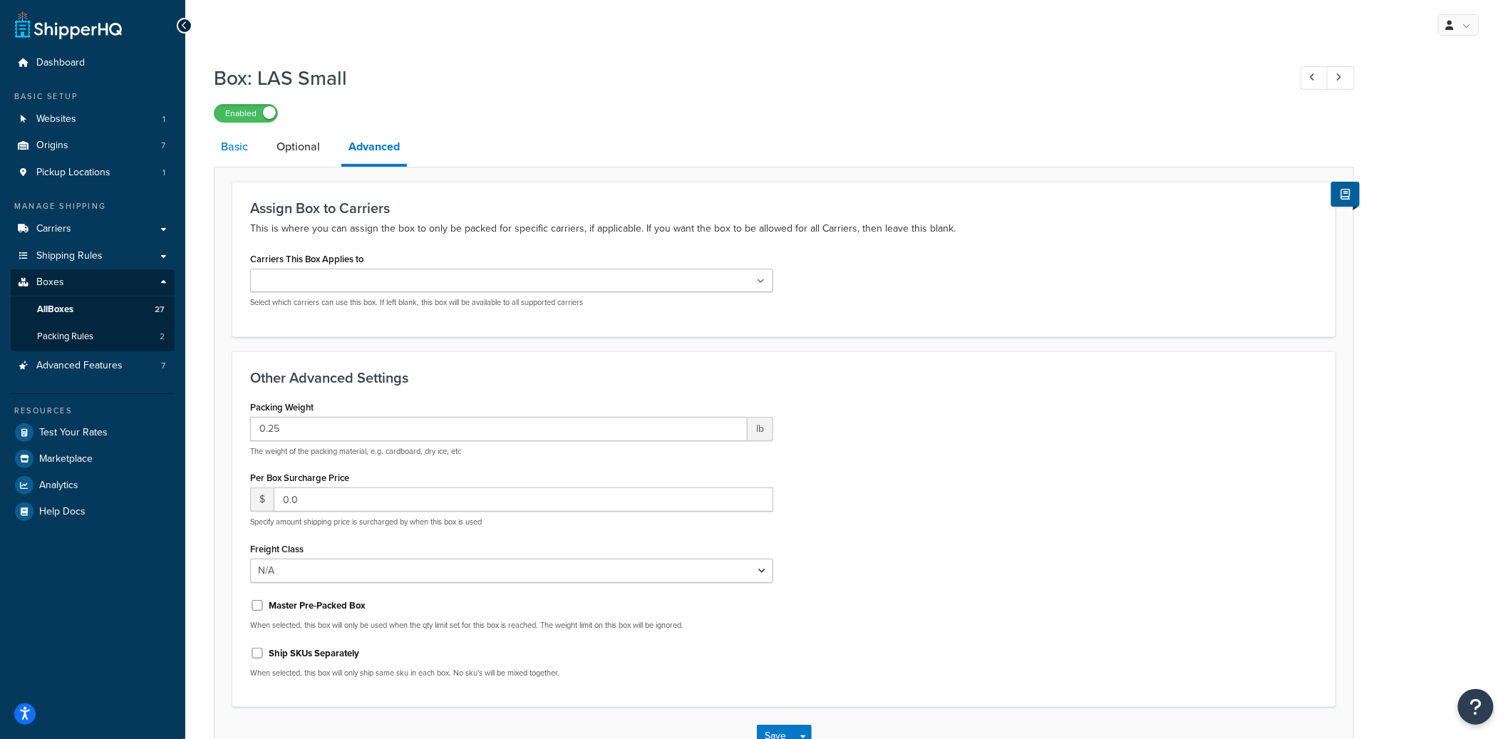
click at [242, 146] on link "Basic" at bounding box center [234, 147] width 41 height 34
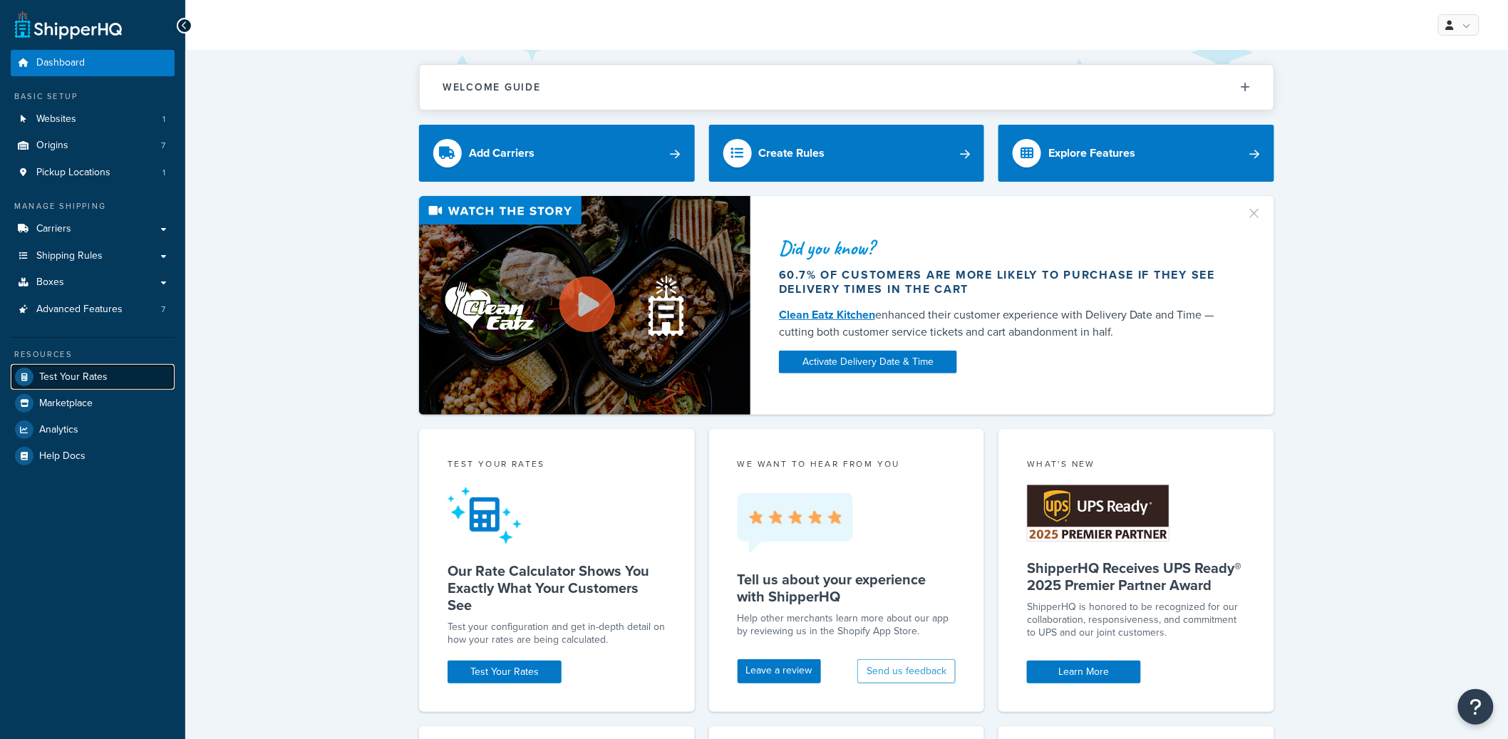
click at [90, 365] on link "Test Your Rates" at bounding box center [93, 377] width 164 height 26
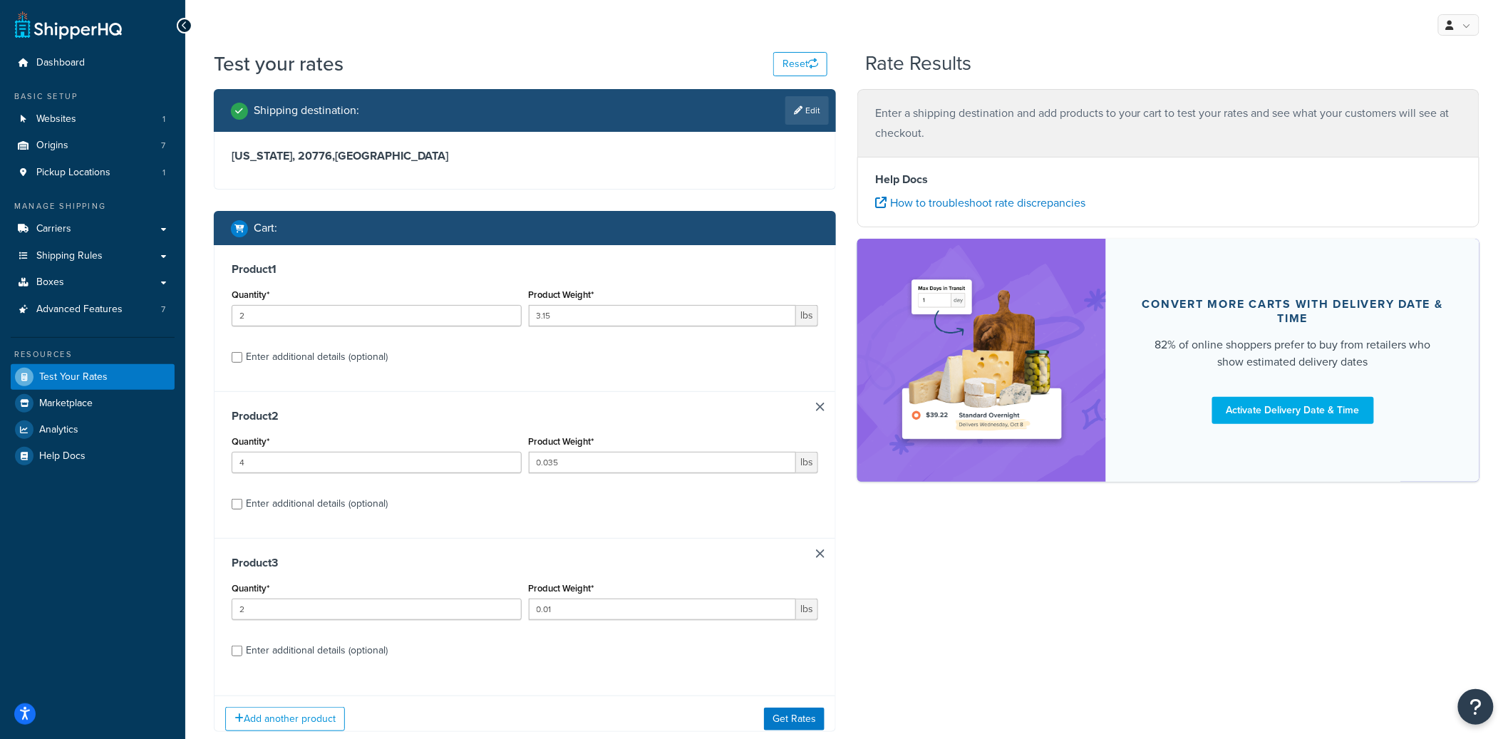
scroll to position [3, 0]
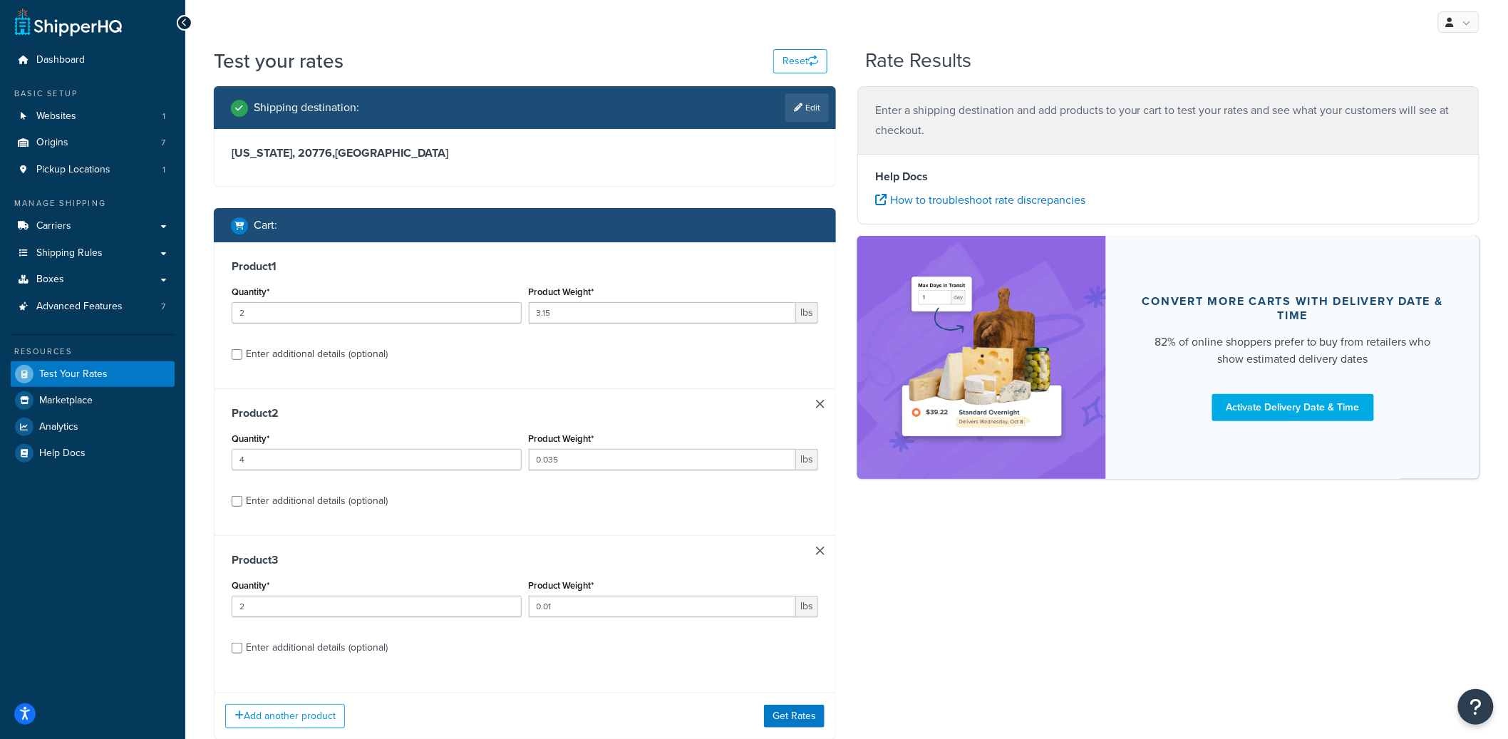
click at [311, 648] on div "Enter additional details (optional)" at bounding box center [317, 648] width 142 height 20
click at [242, 648] on input "Enter additional details (optional)" at bounding box center [237, 648] width 11 height 11
checkbox input "true"
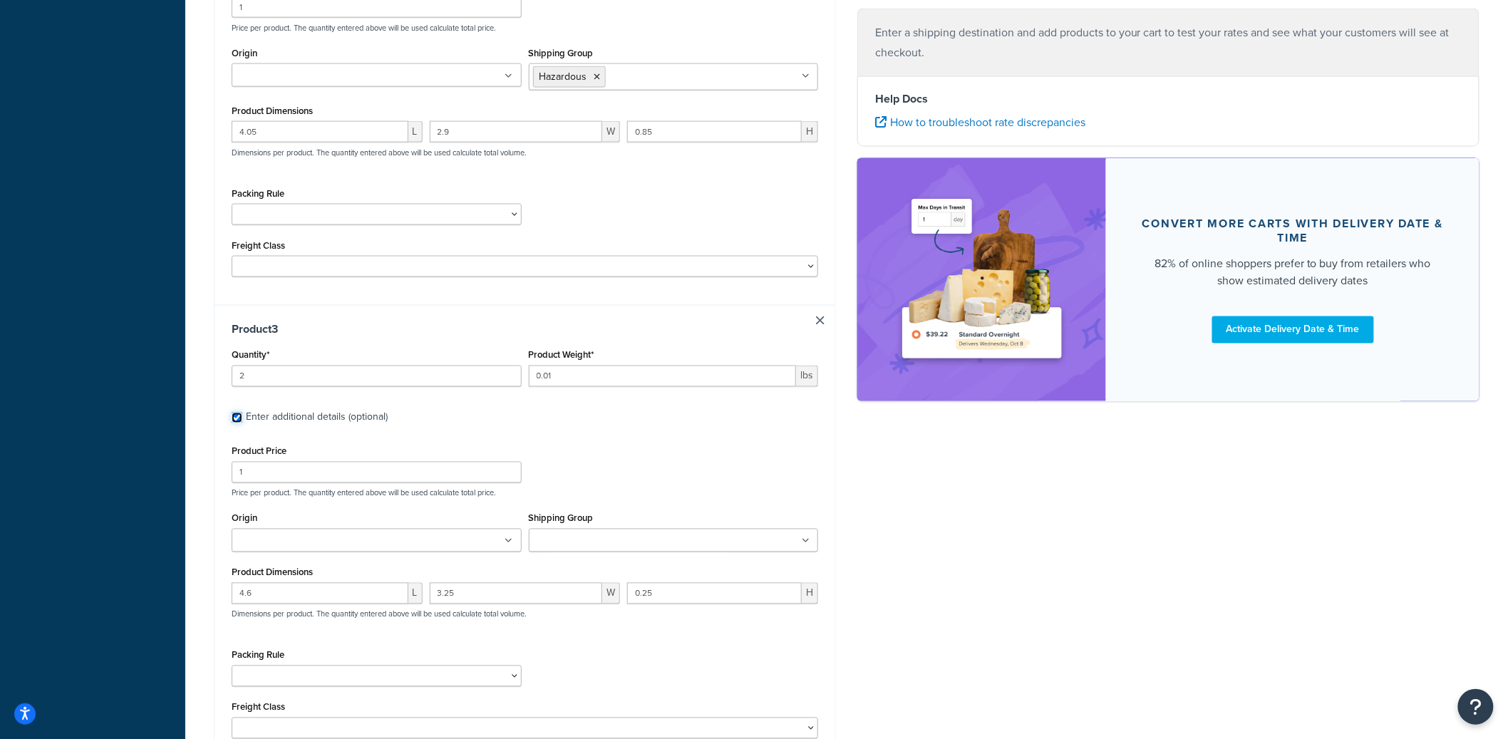
scroll to position [885, 0]
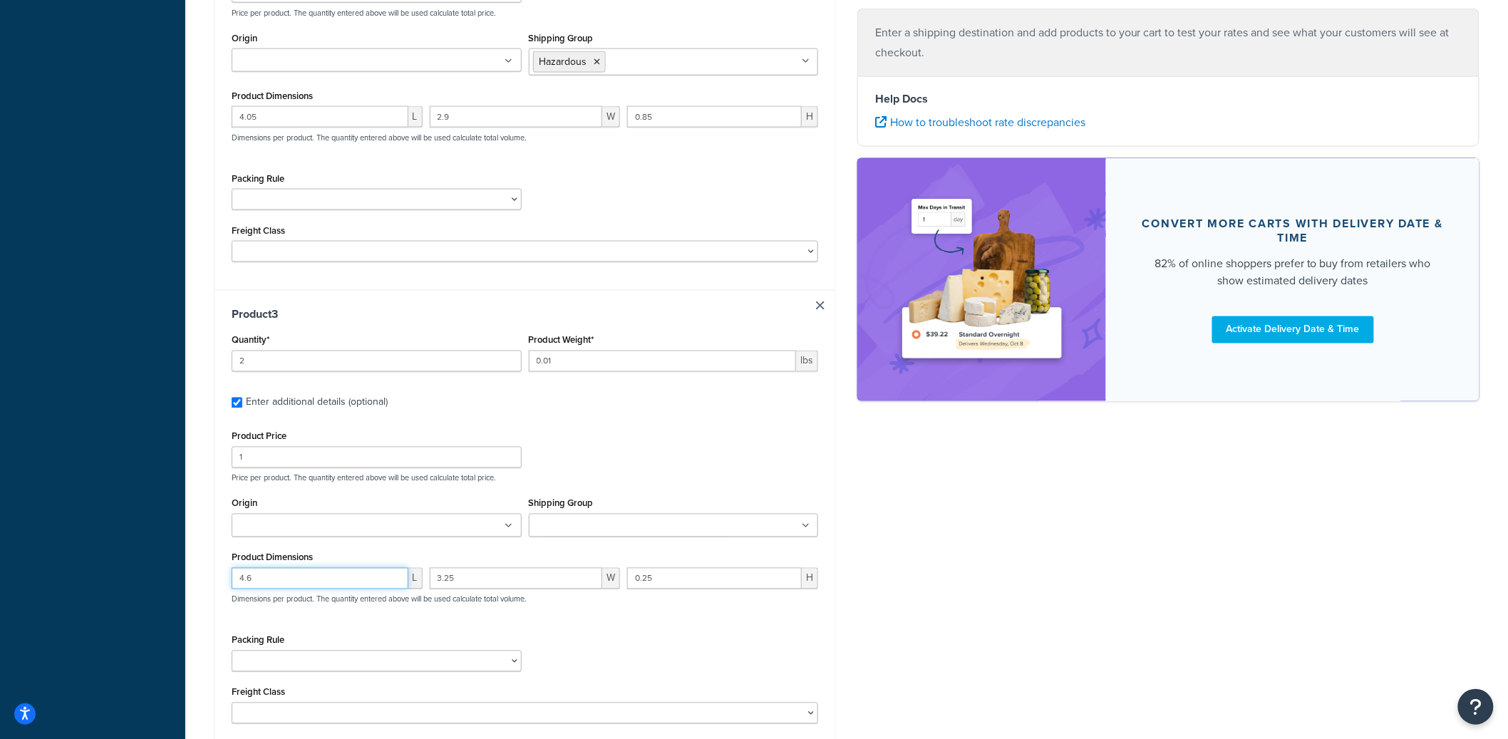
click at [308, 583] on input "4.6" at bounding box center [320, 578] width 177 height 21
drag, startPoint x: 301, startPoint y: 583, endPoint x: 270, endPoint y: 583, distance: 31.4
click at [270, 583] on input "4.6" at bounding box center [320, 578] width 177 height 21
drag, startPoint x: 289, startPoint y: 128, endPoint x: 239, endPoint y: 122, distance: 49.5
click at [239, 122] on input "4.05" at bounding box center [320, 116] width 177 height 21
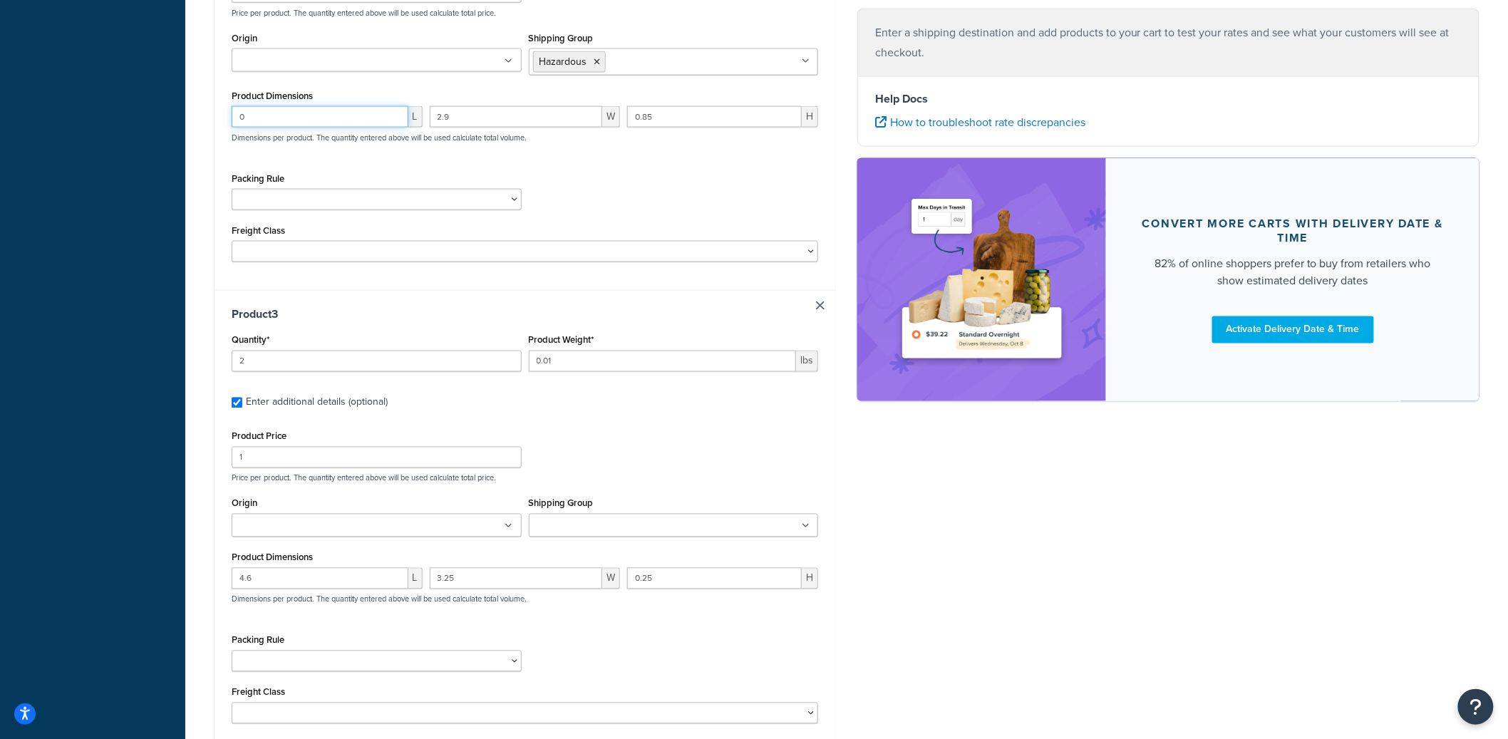
type input "0"
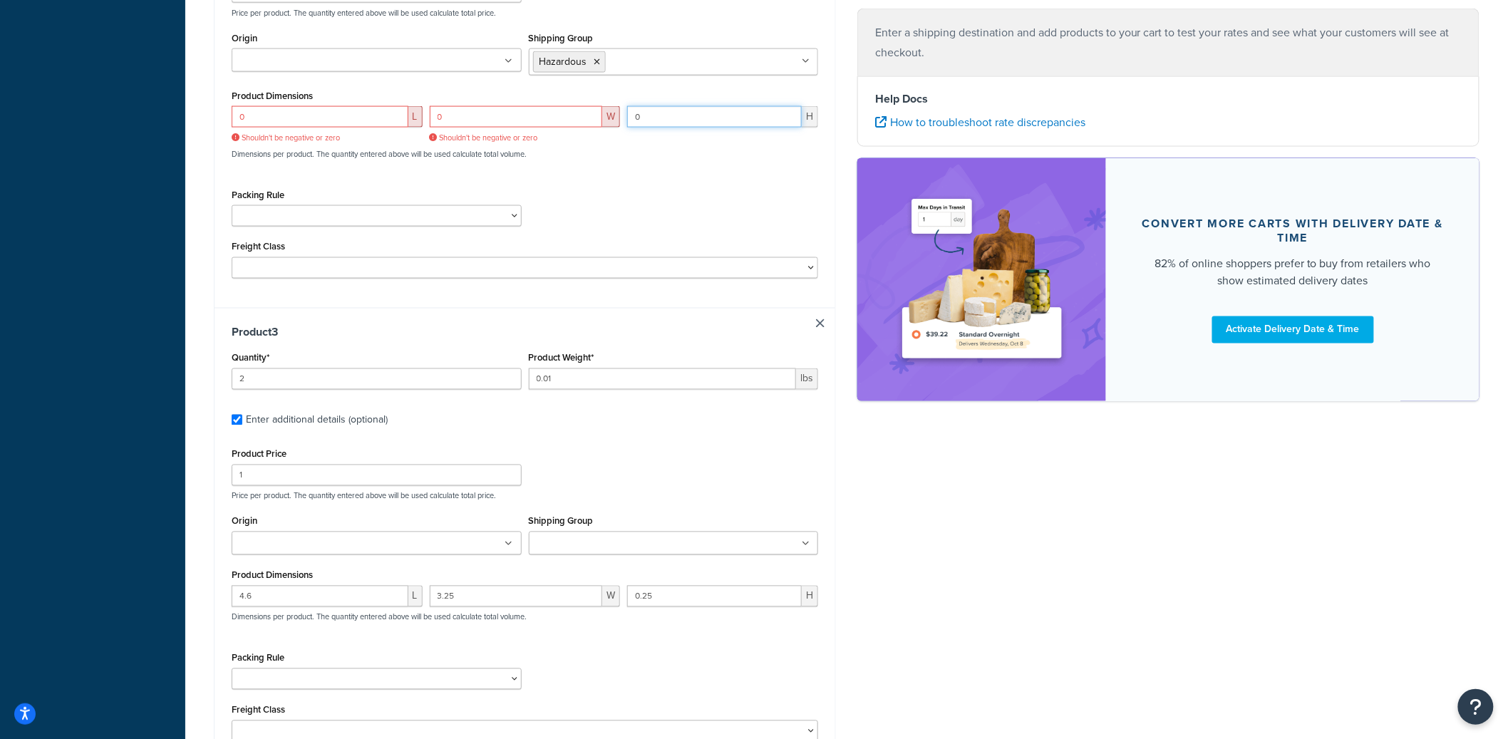
type input "0"
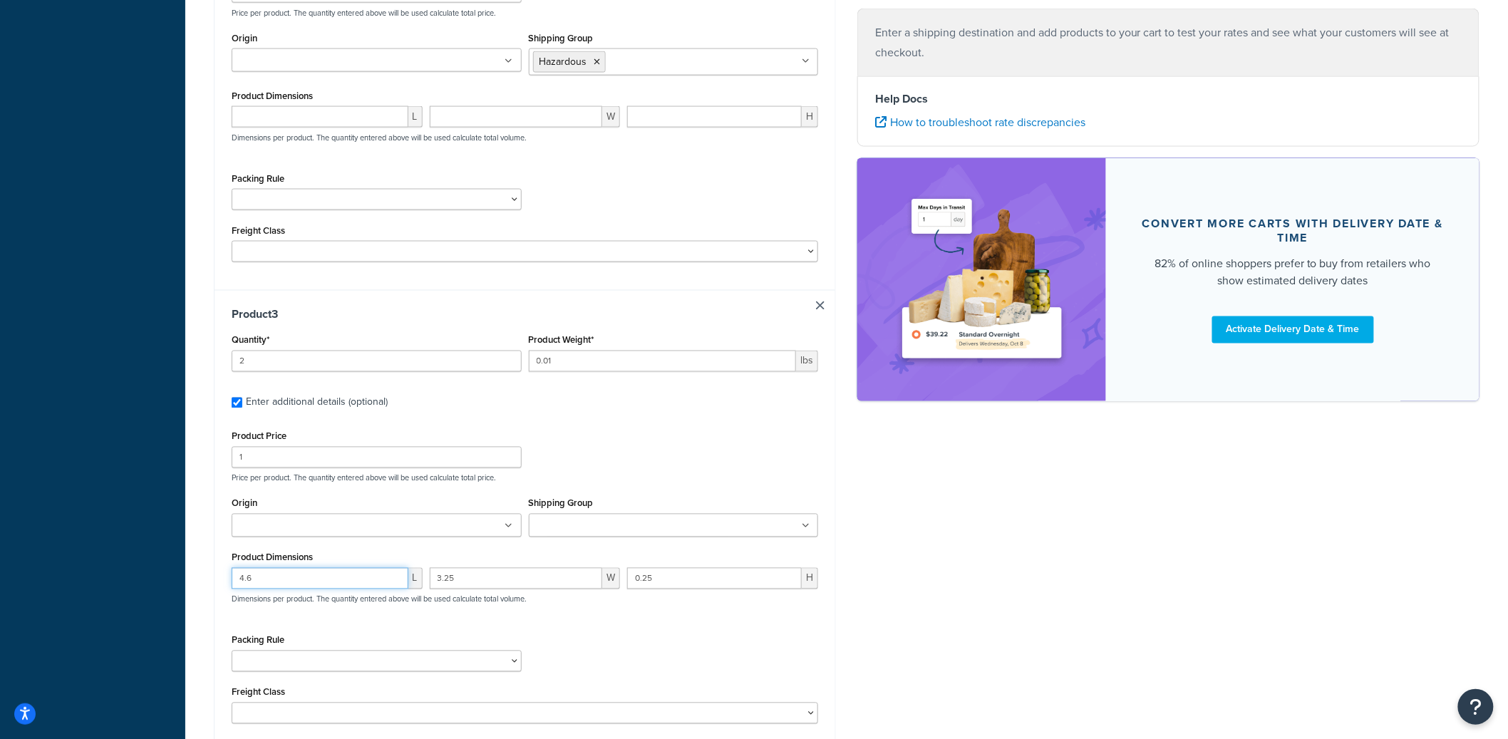
click at [267, 583] on input "4.6" at bounding box center [320, 578] width 177 height 21
click at [891, 525] on div "Shipping destination : Edit Maryland, 20776 , United States Cart : Product 1 Qu…" at bounding box center [846, 17] width 1287 height 1627
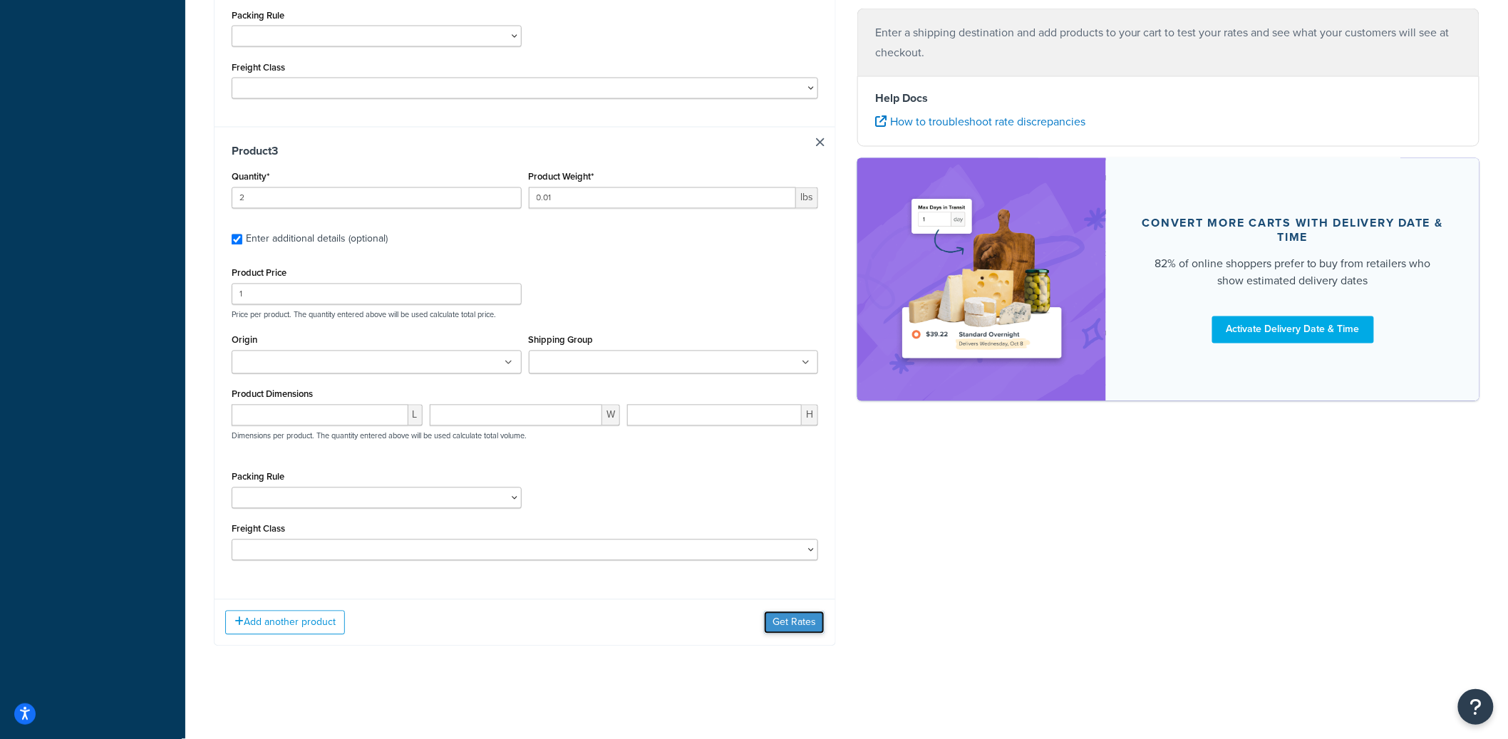
click at [805, 617] on button "Get Rates" at bounding box center [794, 623] width 61 height 23
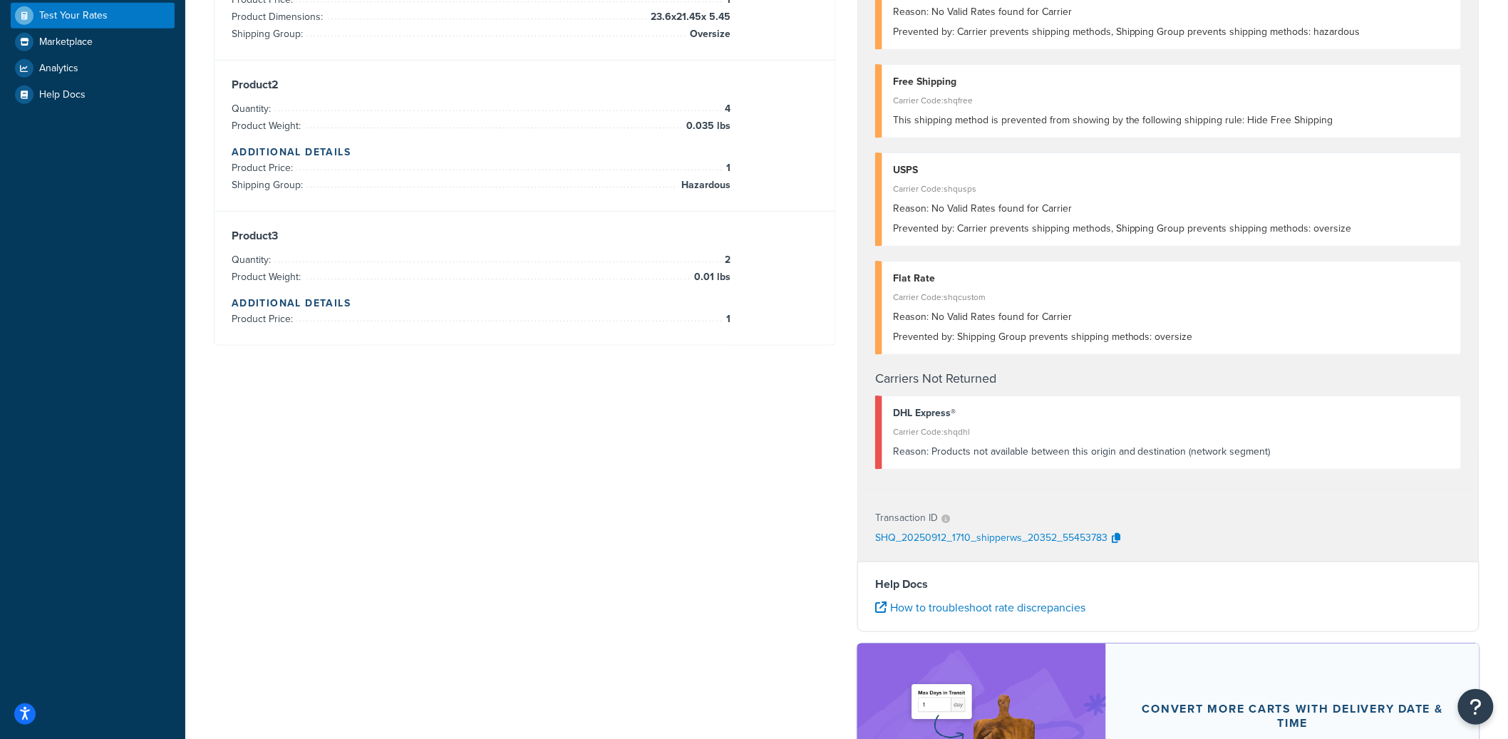
scroll to position [0, 0]
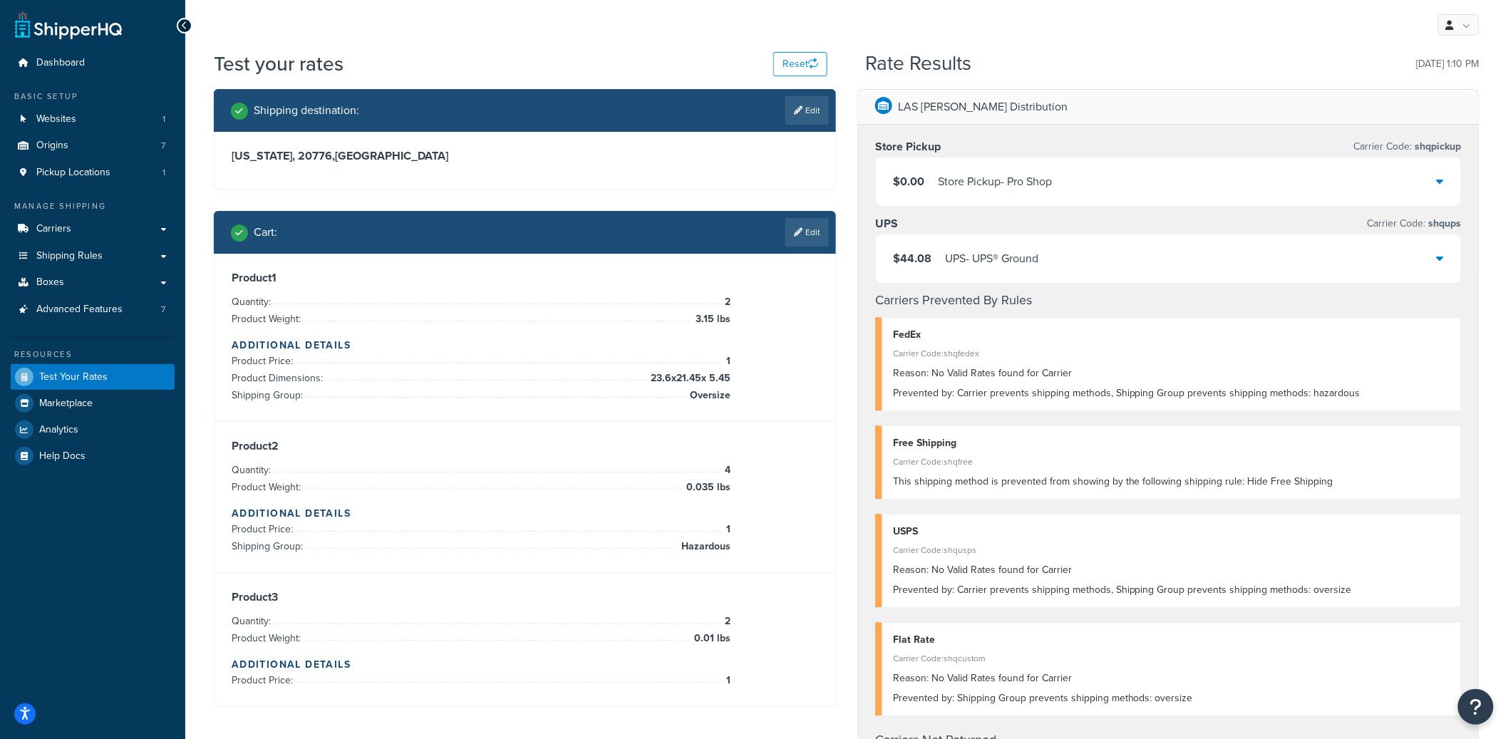
click at [994, 244] on div "$44.08 UPS - UPS® Ground" at bounding box center [1168, 258] width 585 height 48
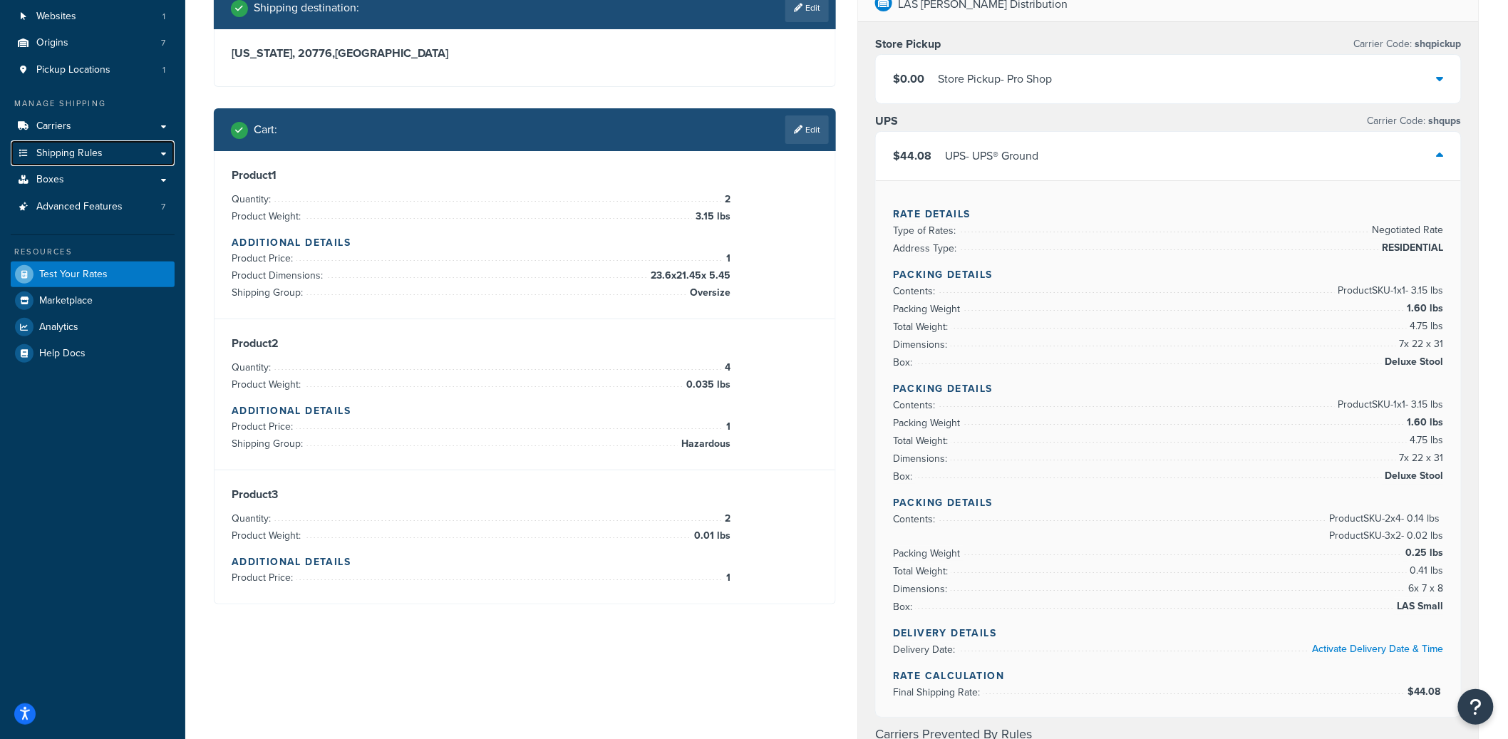
scroll to position [110, 0]
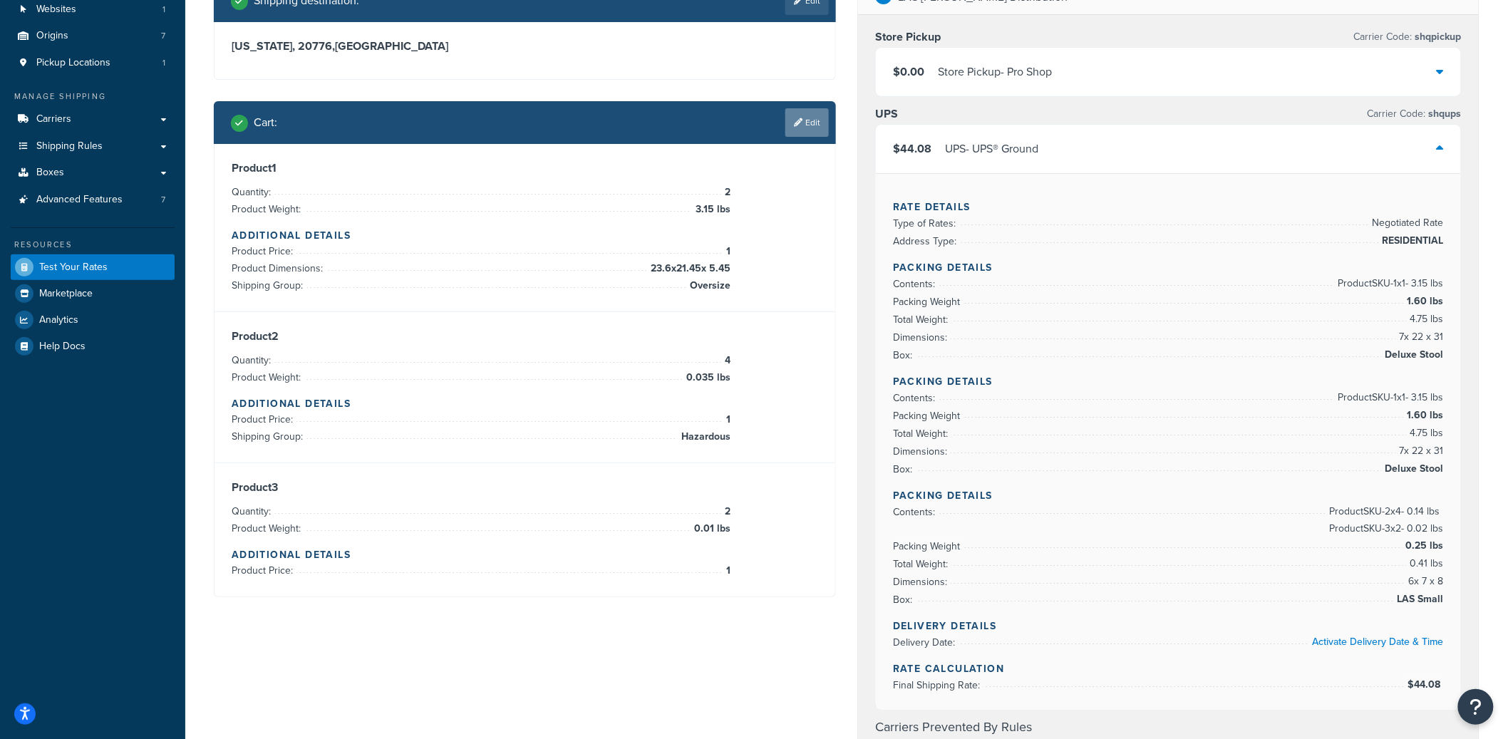
click at [813, 132] on link "Edit" at bounding box center [806, 122] width 43 height 29
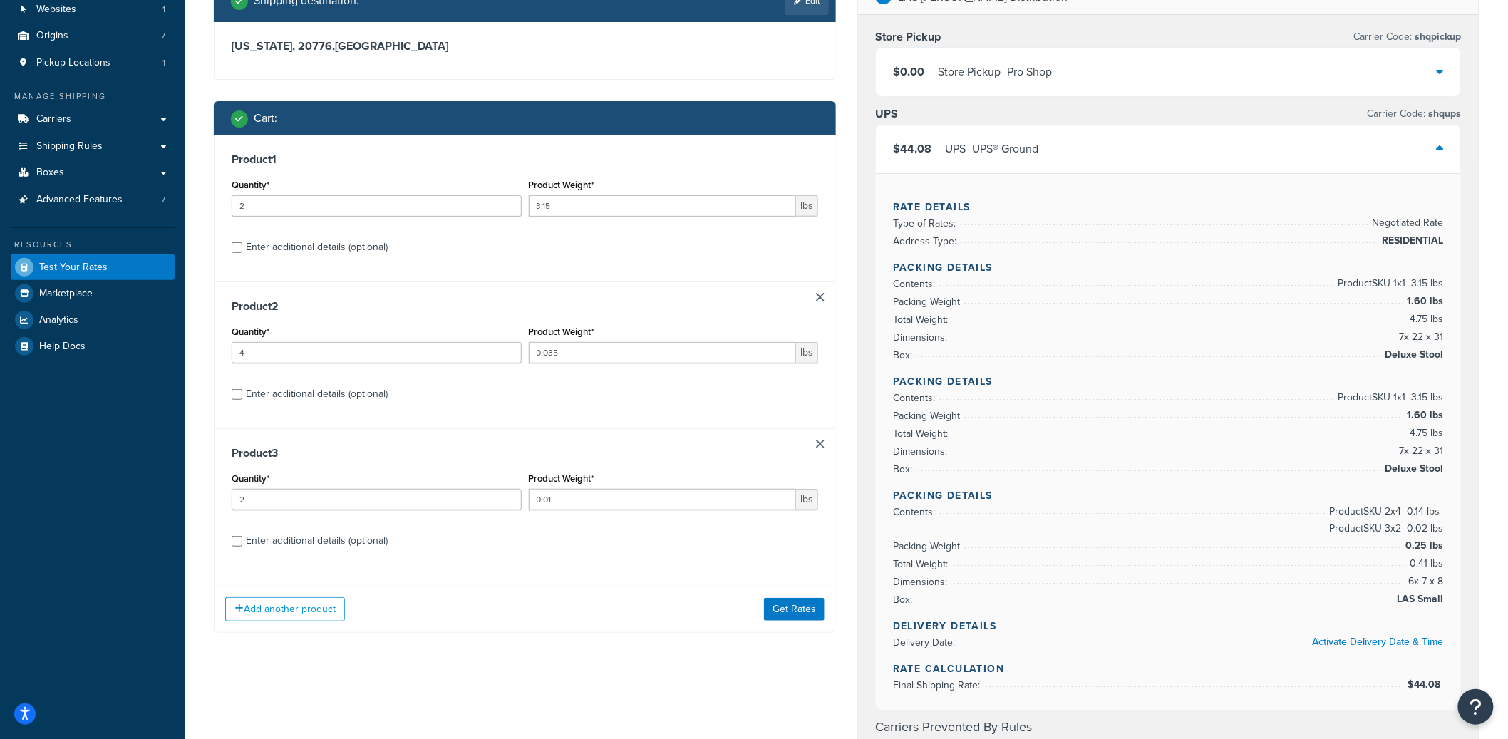
click at [820, 301] on link at bounding box center [820, 297] width 9 height 9
type input "2"
type input "0.01"
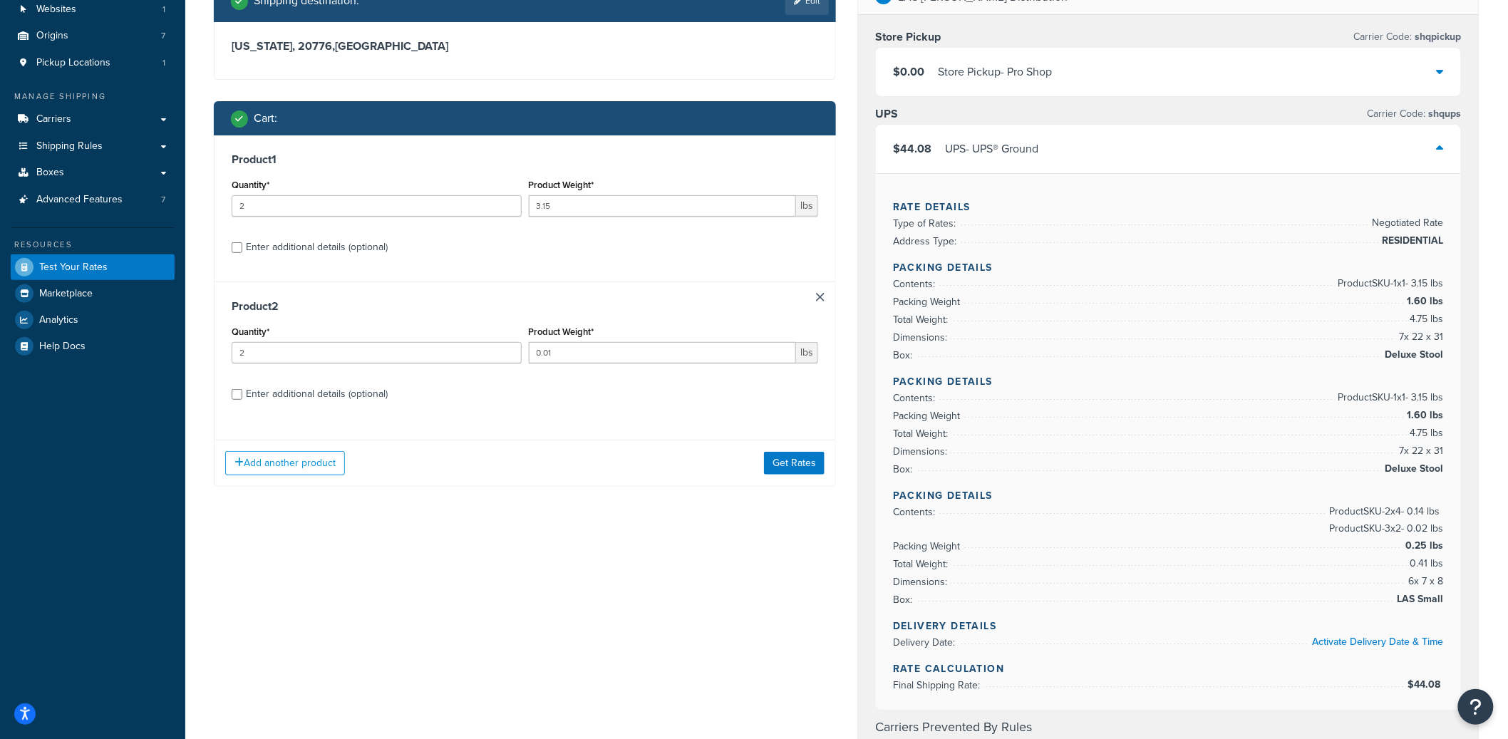
click at [820, 301] on link at bounding box center [820, 297] width 9 height 9
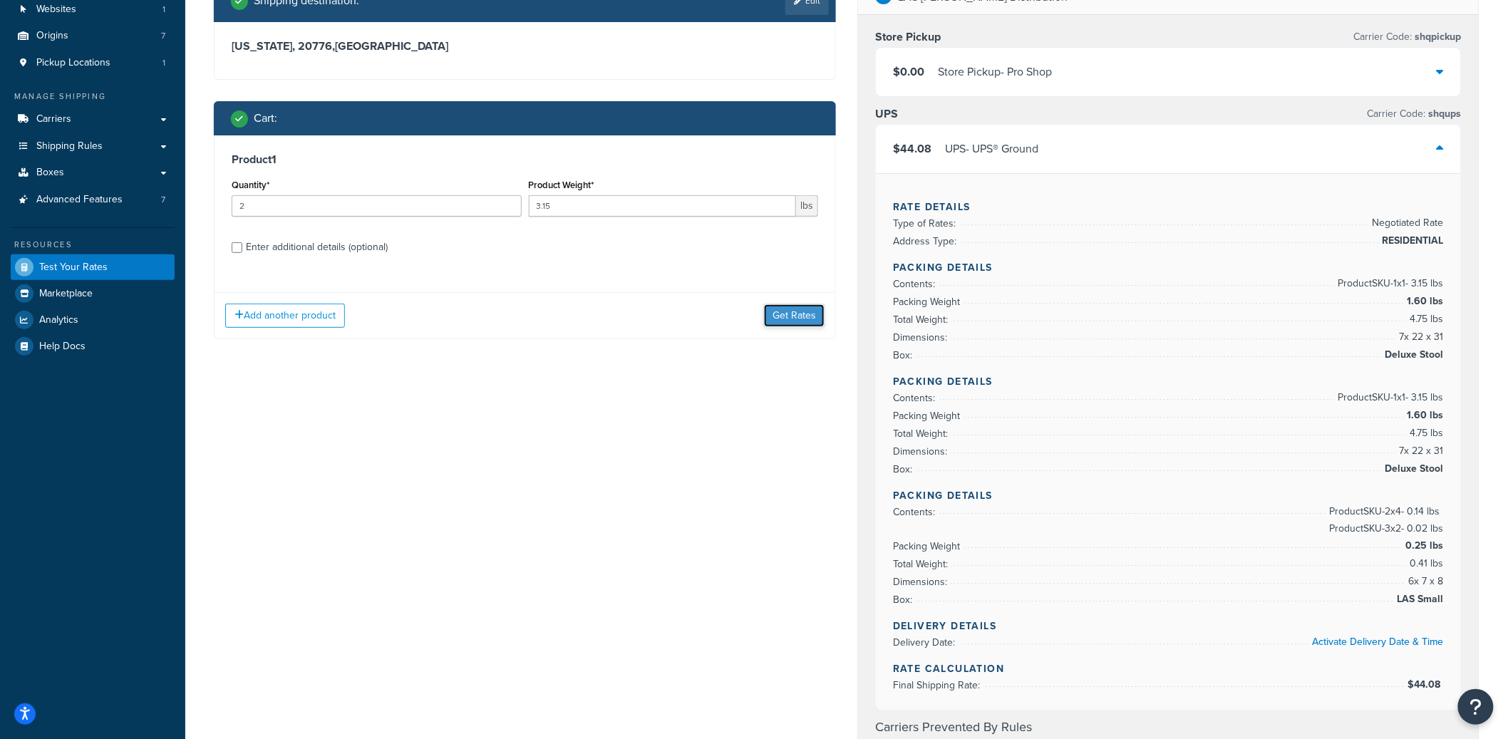
click at [788, 306] on button "Get Rates" at bounding box center [794, 315] width 61 height 23
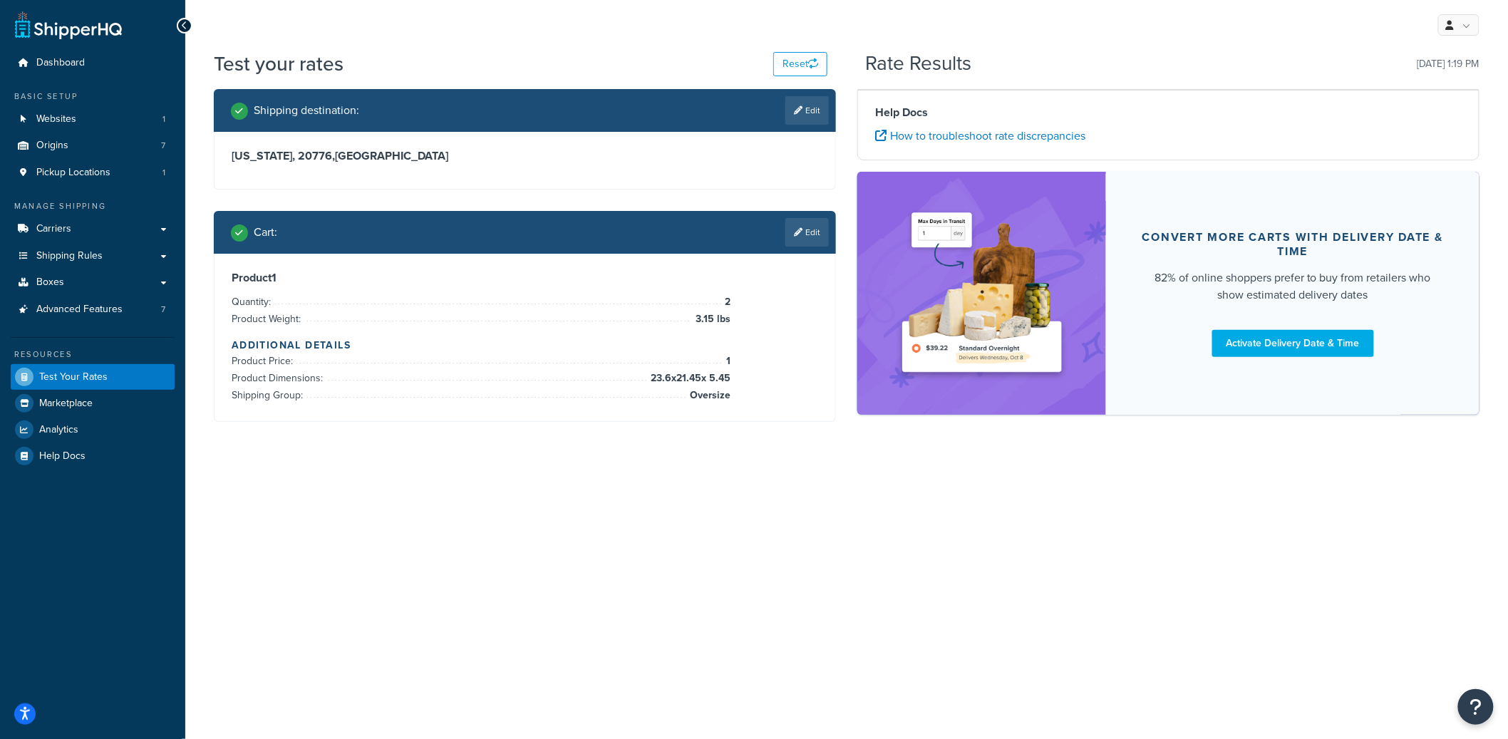
scroll to position [0, 0]
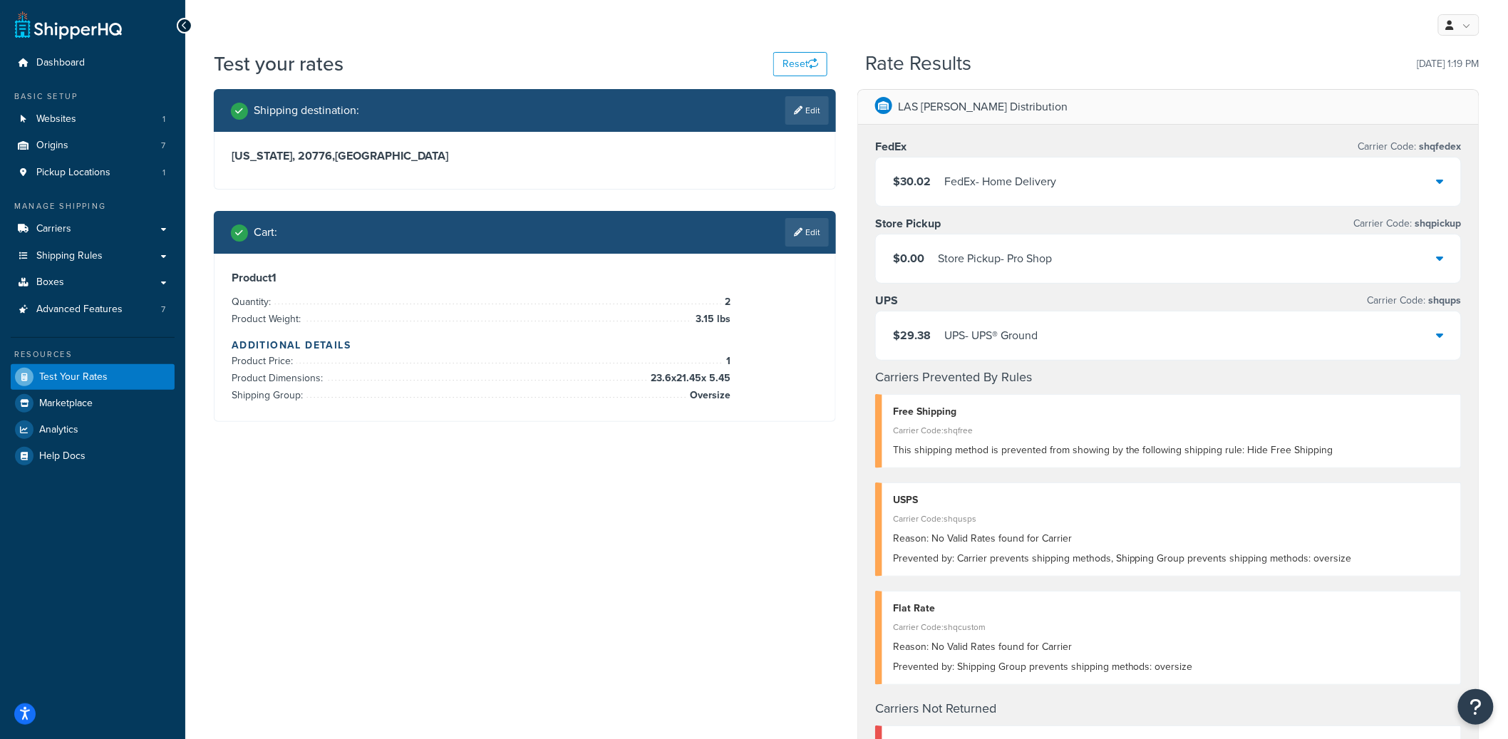
click at [1046, 339] on div "$29.38 UPS - UPS® Ground" at bounding box center [1168, 335] width 585 height 48
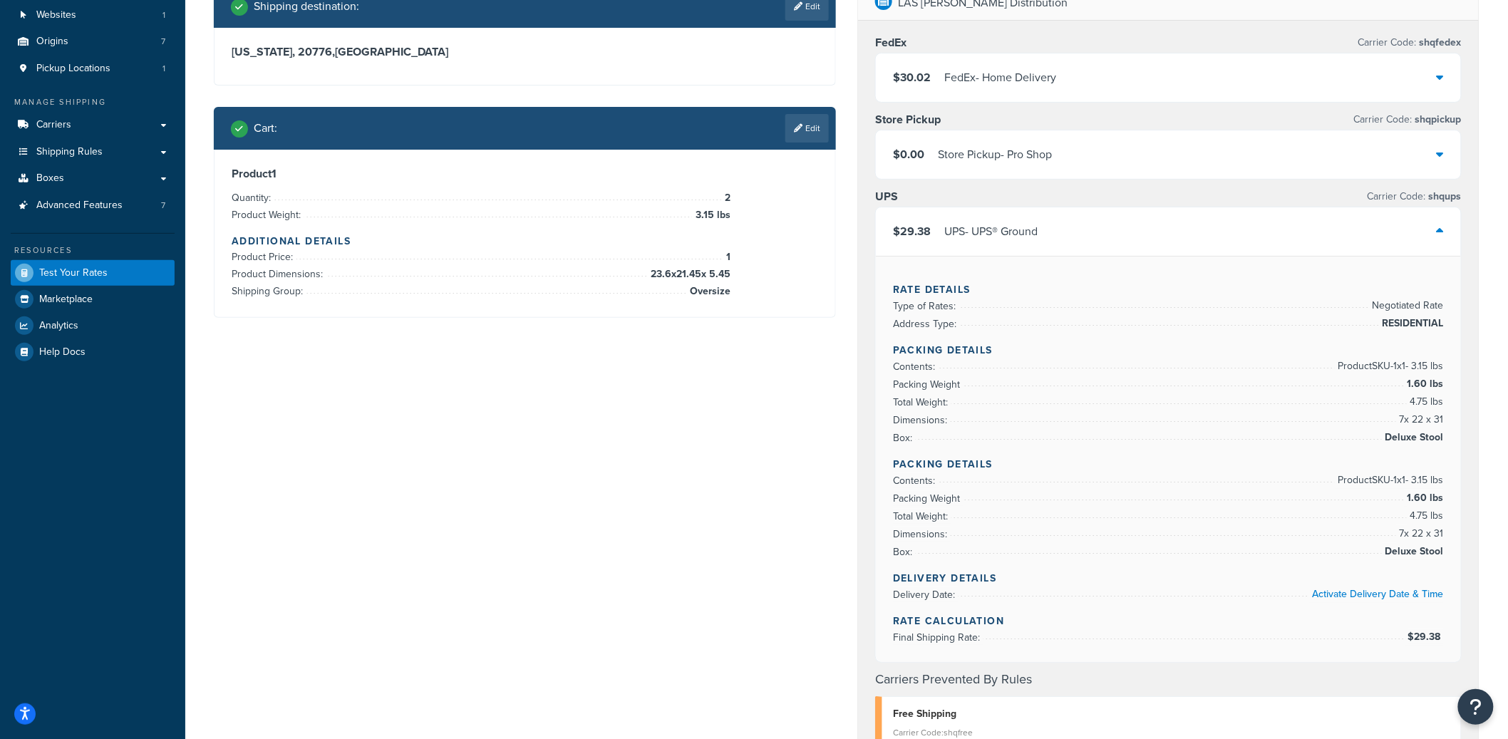
scroll to position [61, 0]
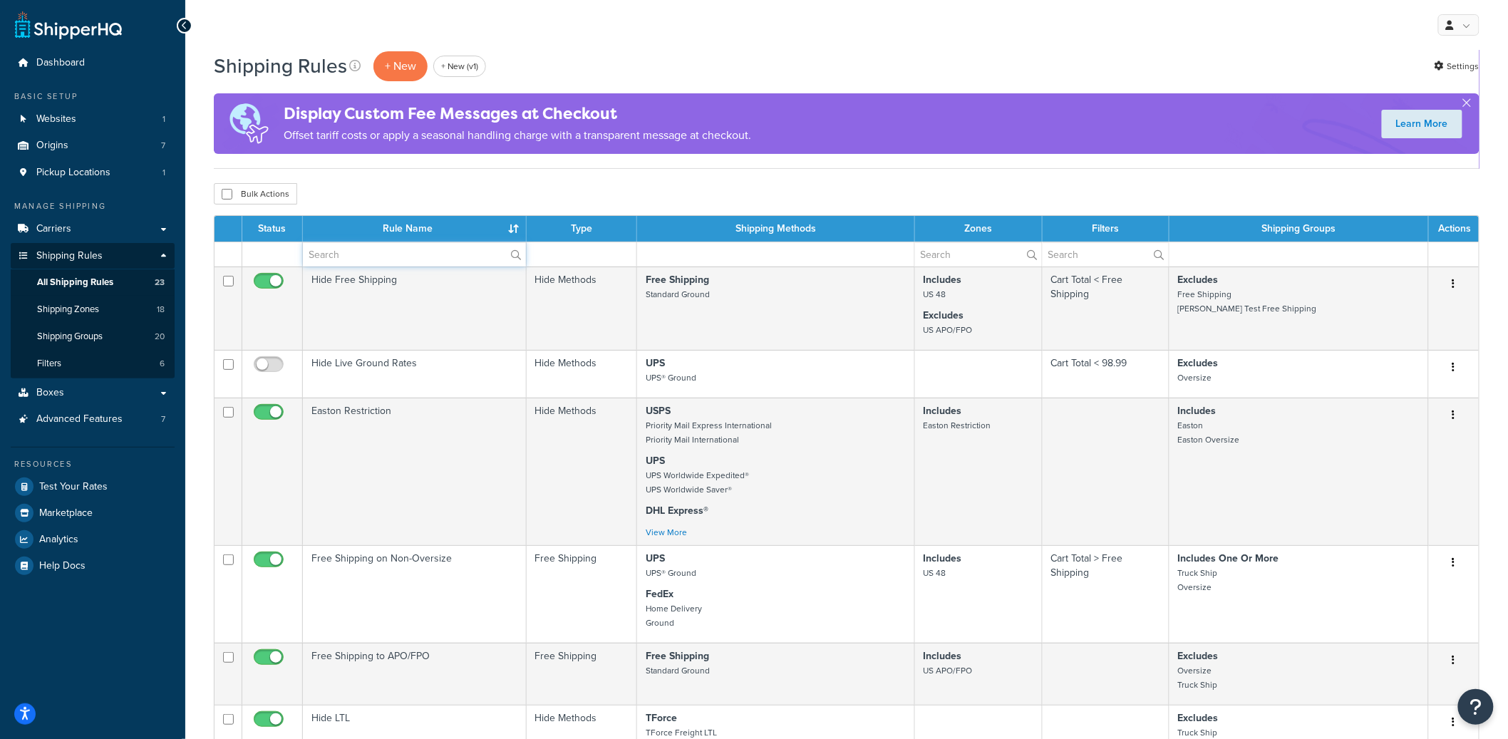
click at [368, 247] on input "text" at bounding box center [414, 254] width 223 height 24
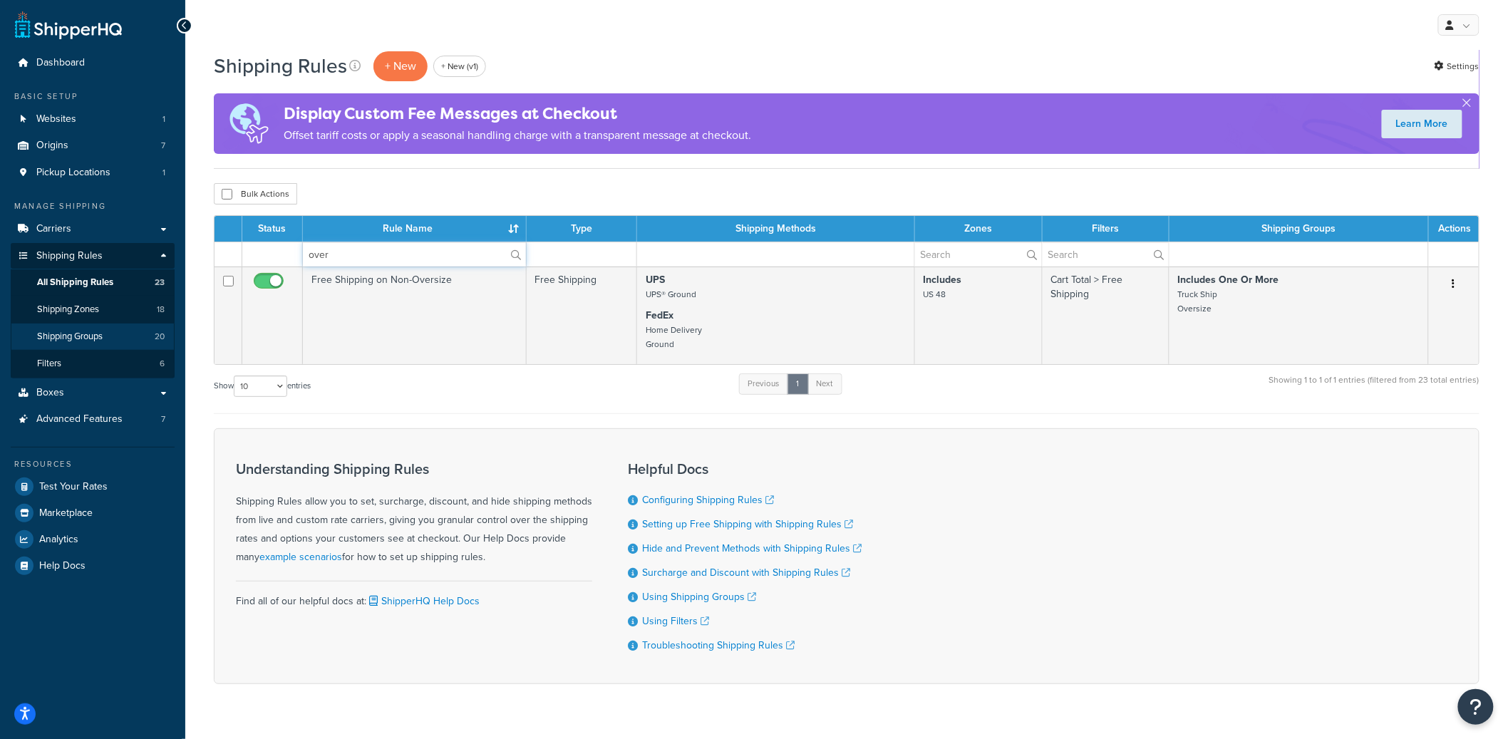
type input "over"
click at [111, 329] on link "Shipping Groups 20" at bounding box center [93, 337] width 164 height 26
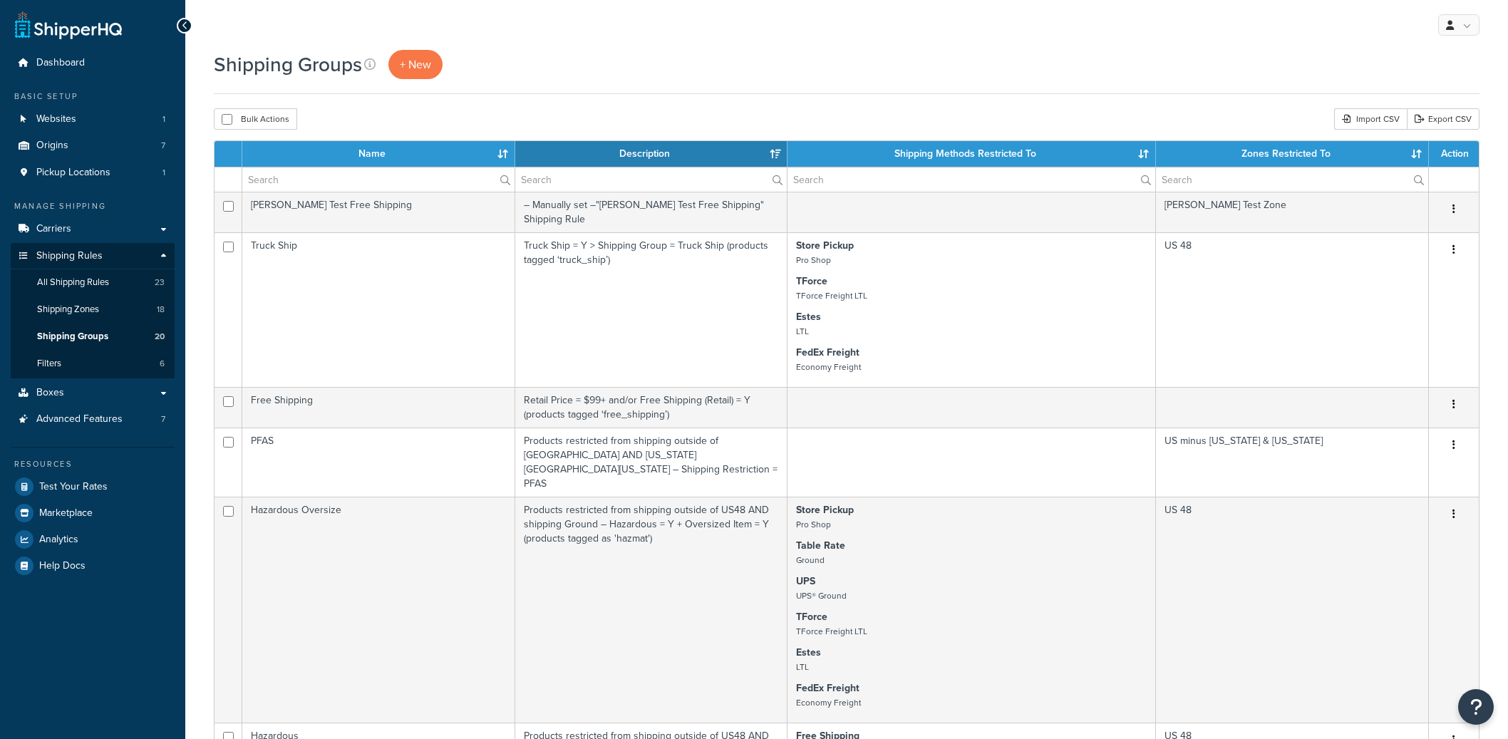
select select "15"
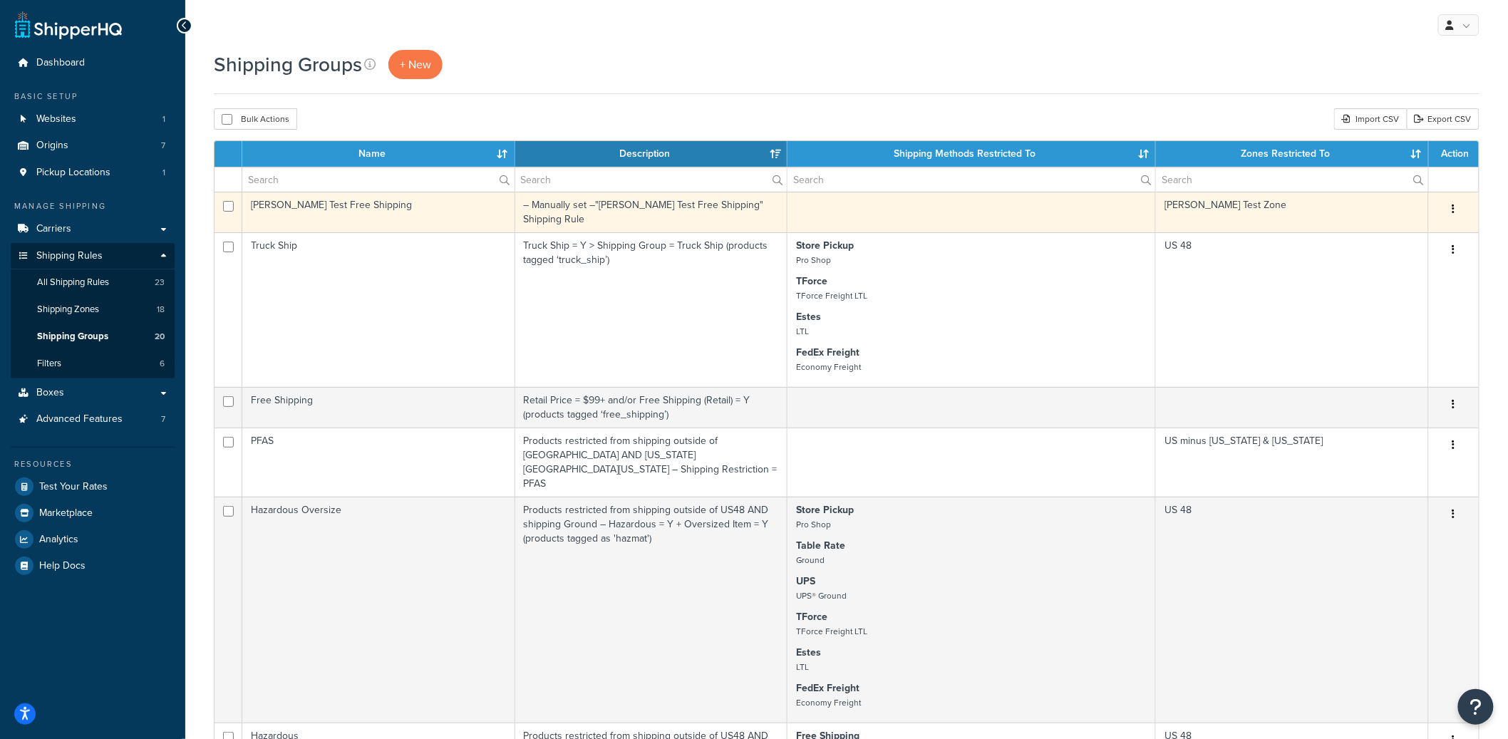
click at [346, 195] on td "[PERSON_NAME] Test Free Shipping" at bounding box center [378, 212] width 273 height 41
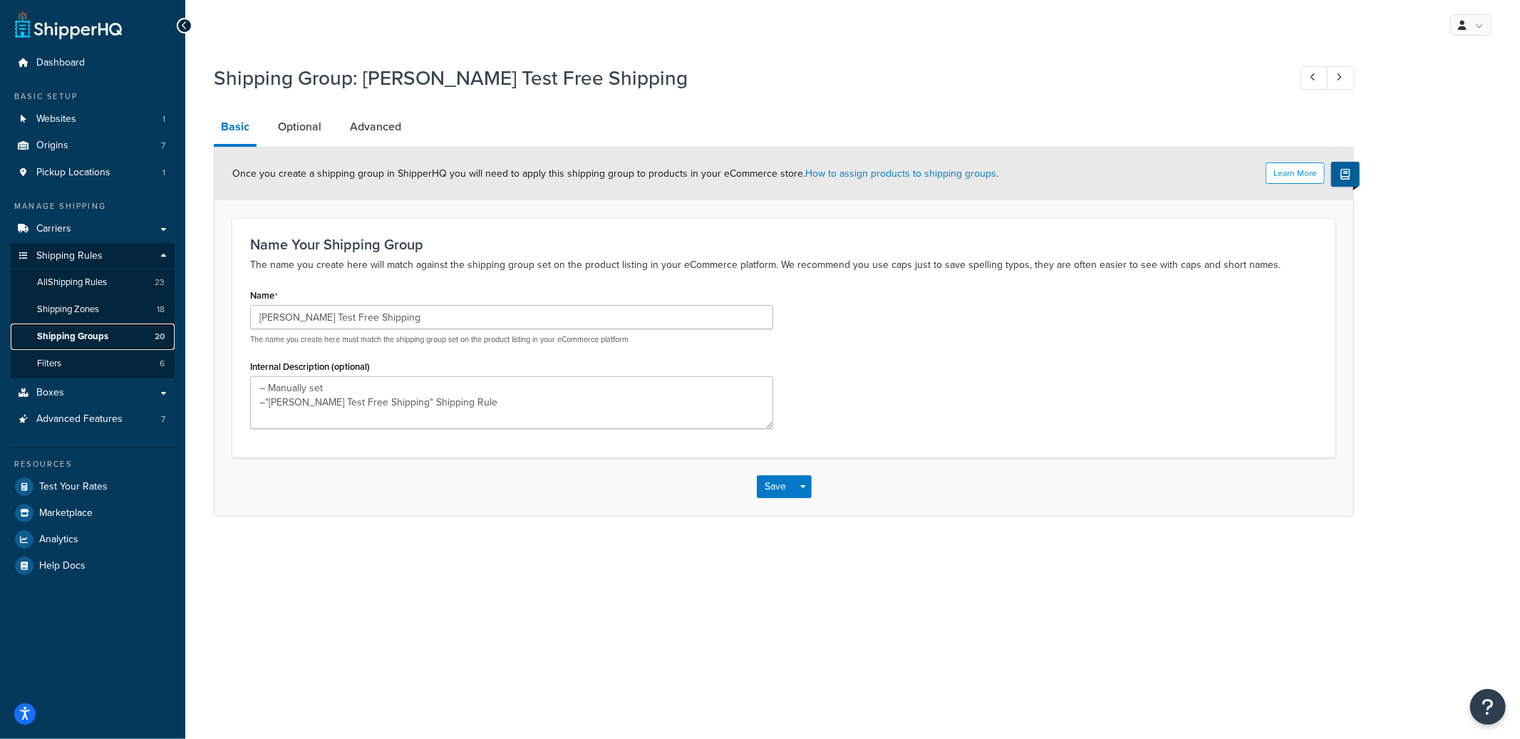
click at [87, 336] on span "Shipping Groups" at bounding box center [72, 337] width 71 height 12
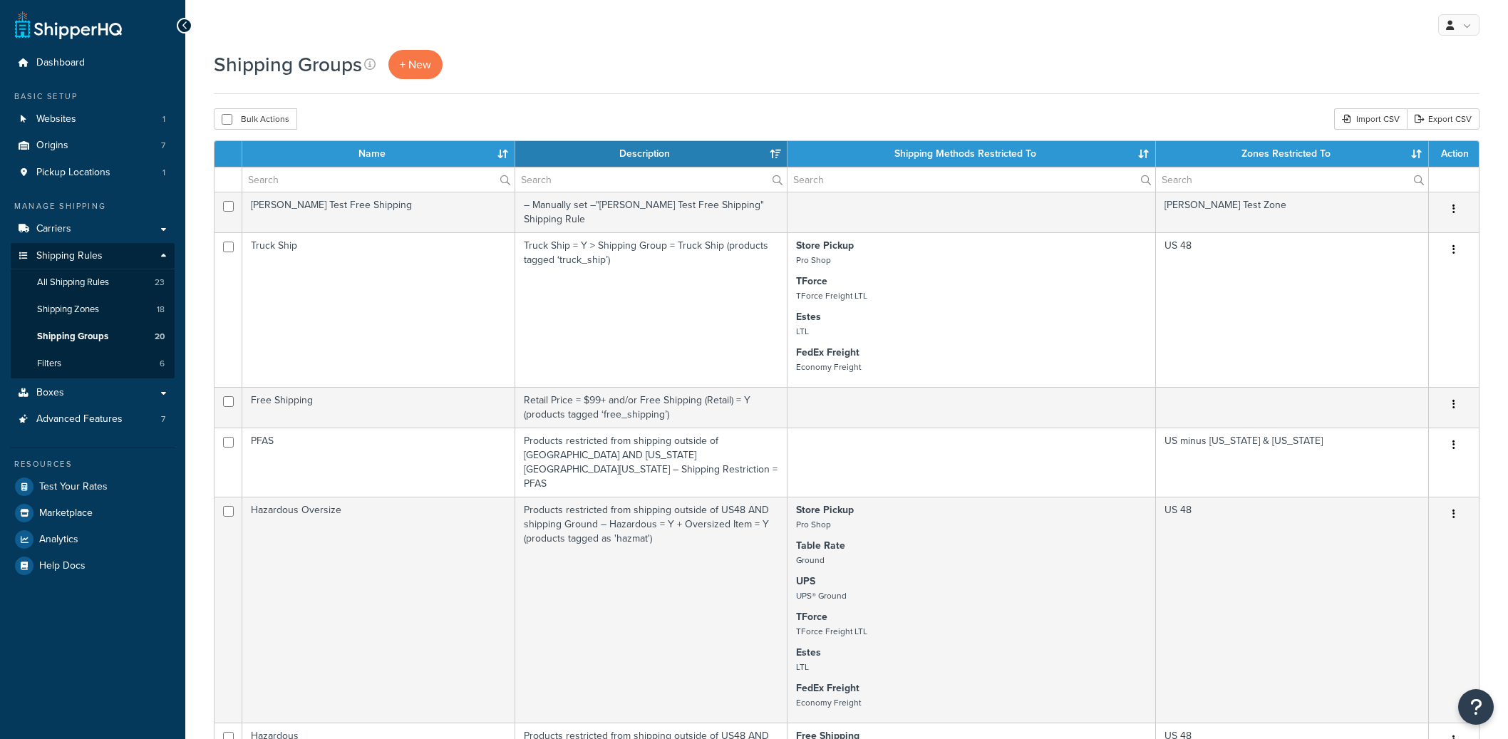
select select "15"
click at [289, 186] on input "text" at bounding box center [378, 179] width 272 height 24
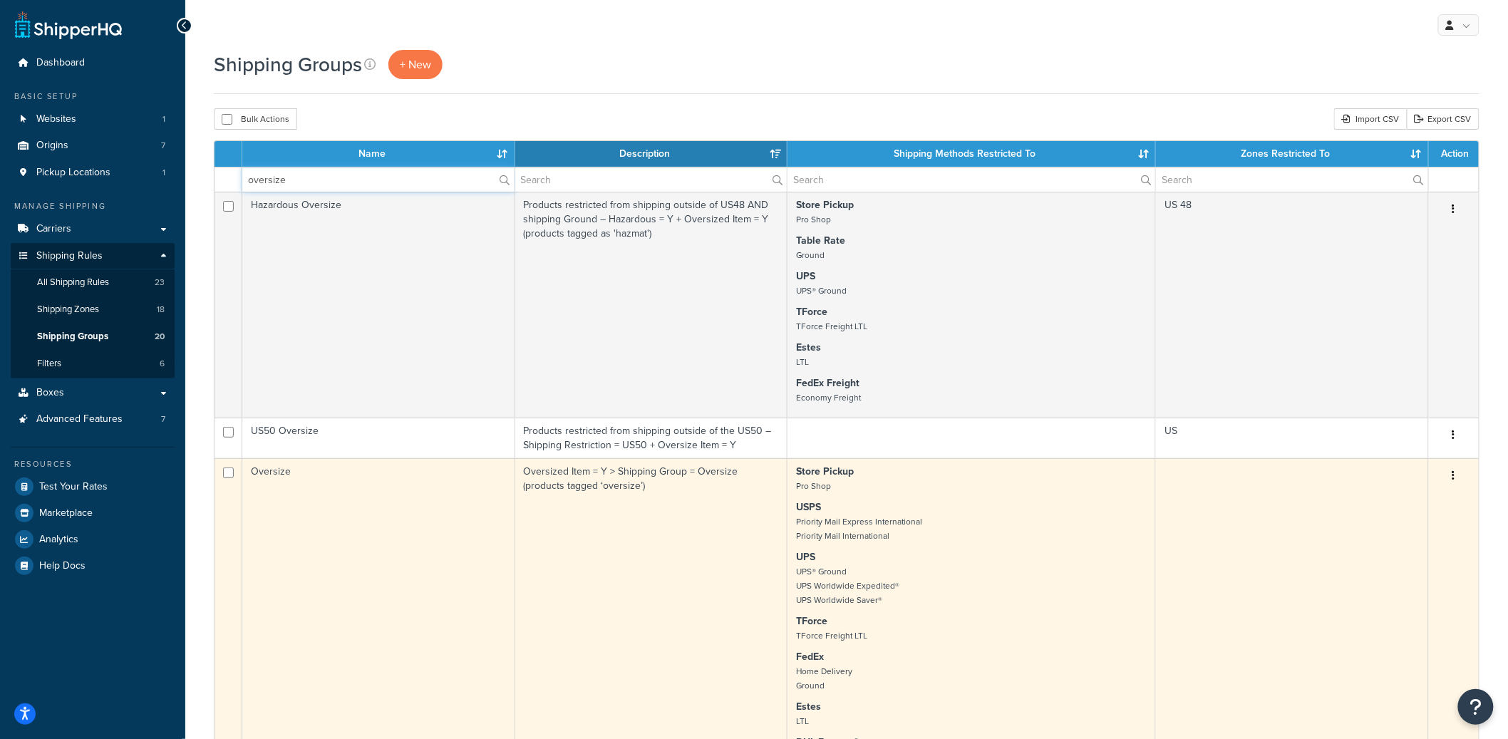
type input "oversize"
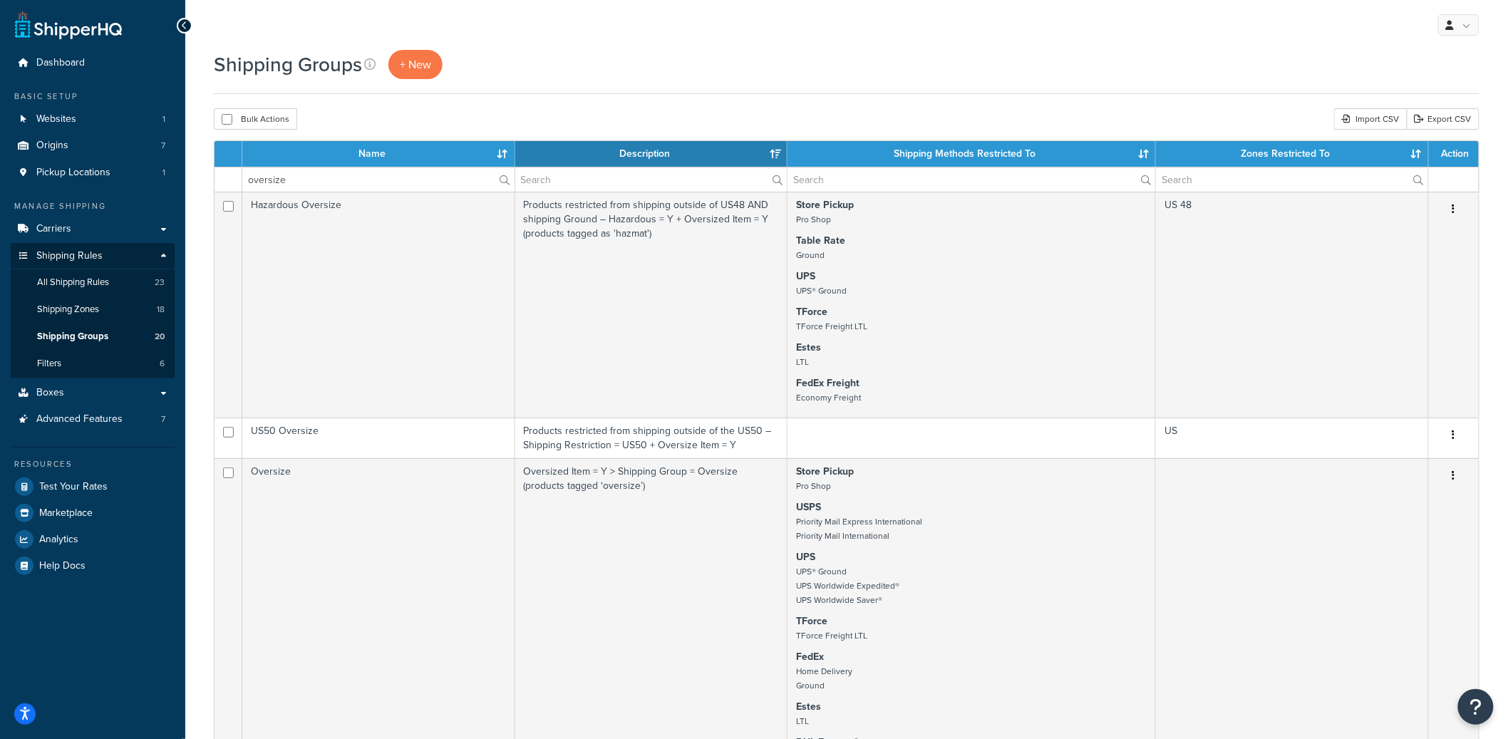
click at [386, 494] on td "Oversize" at bounding box center [378, 635] width 273 height 354
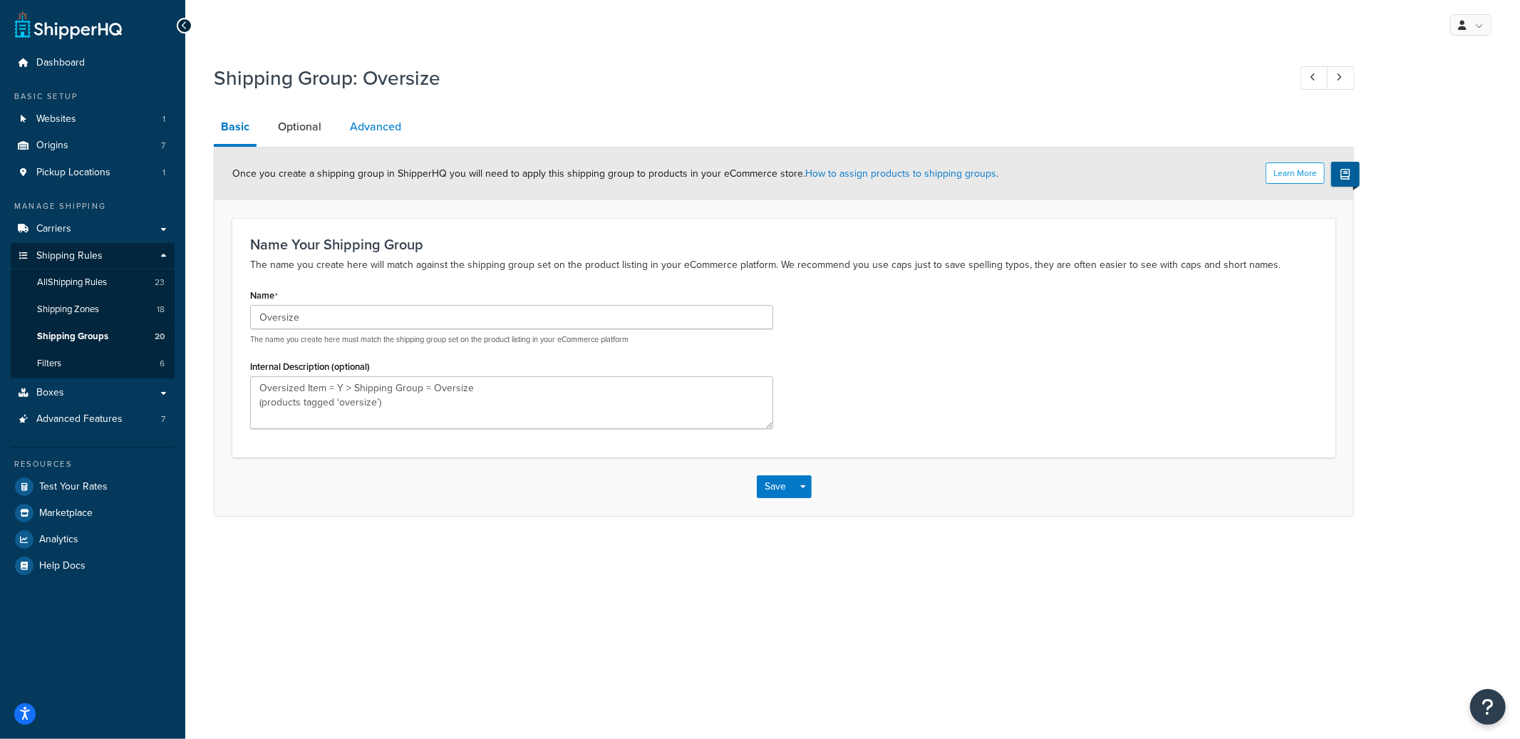
click at [382, 136] on link "Advanced" at bounding box center [376, 127] width 66 height 34
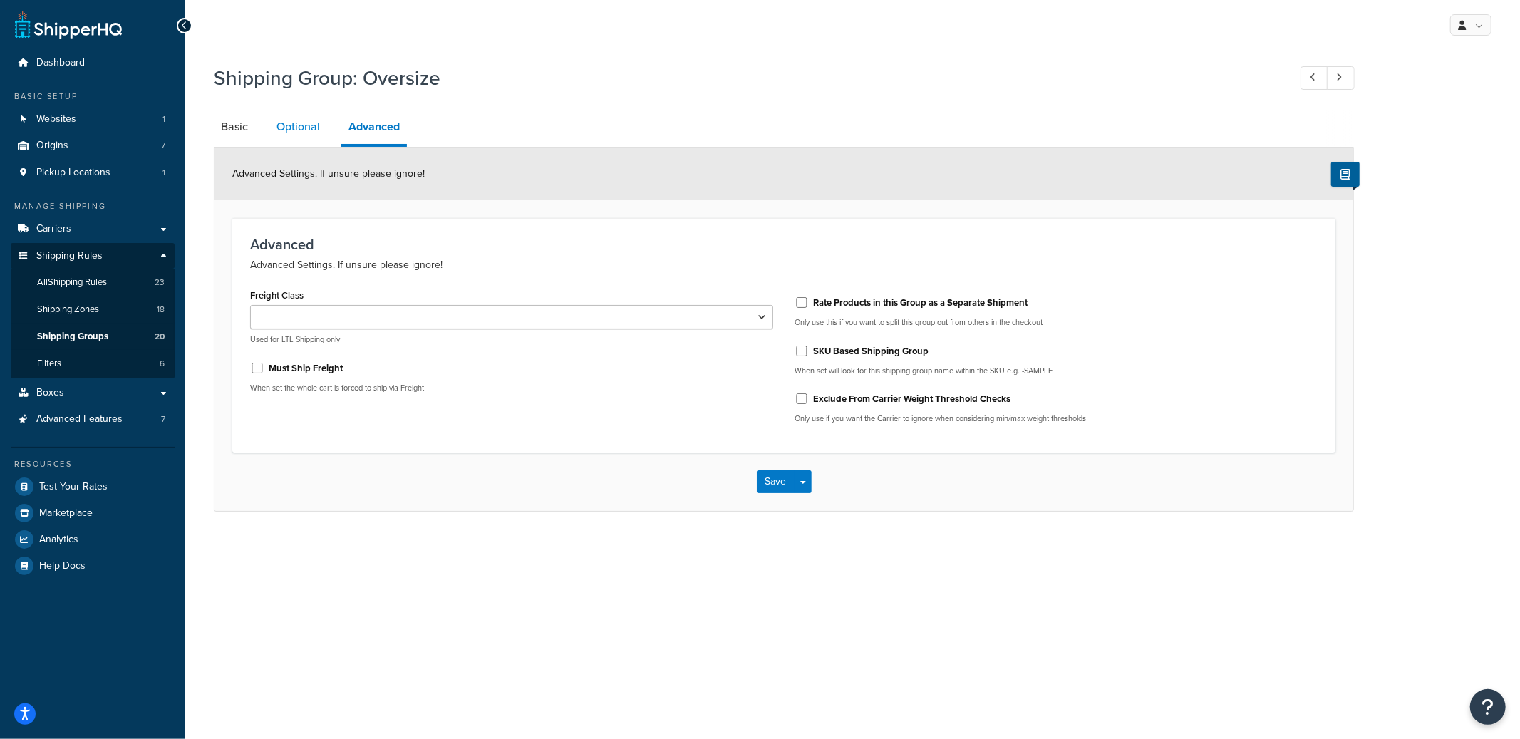
click at [302, 139] on link "Optional" at bounding box center [298, 127] width 58 height 34
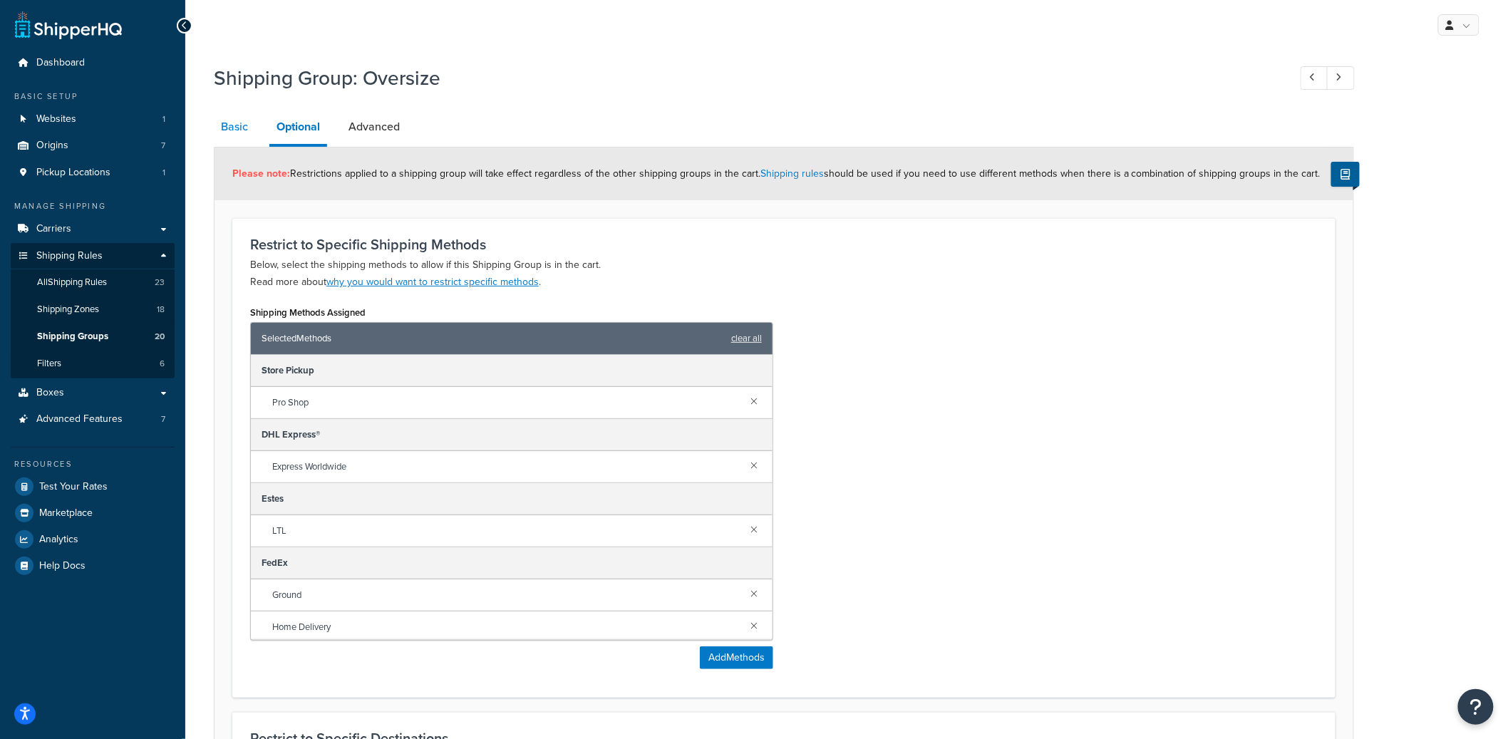
click at [254, 138] on link "Basic" at bounding box center [234, 127] width 41 height 34
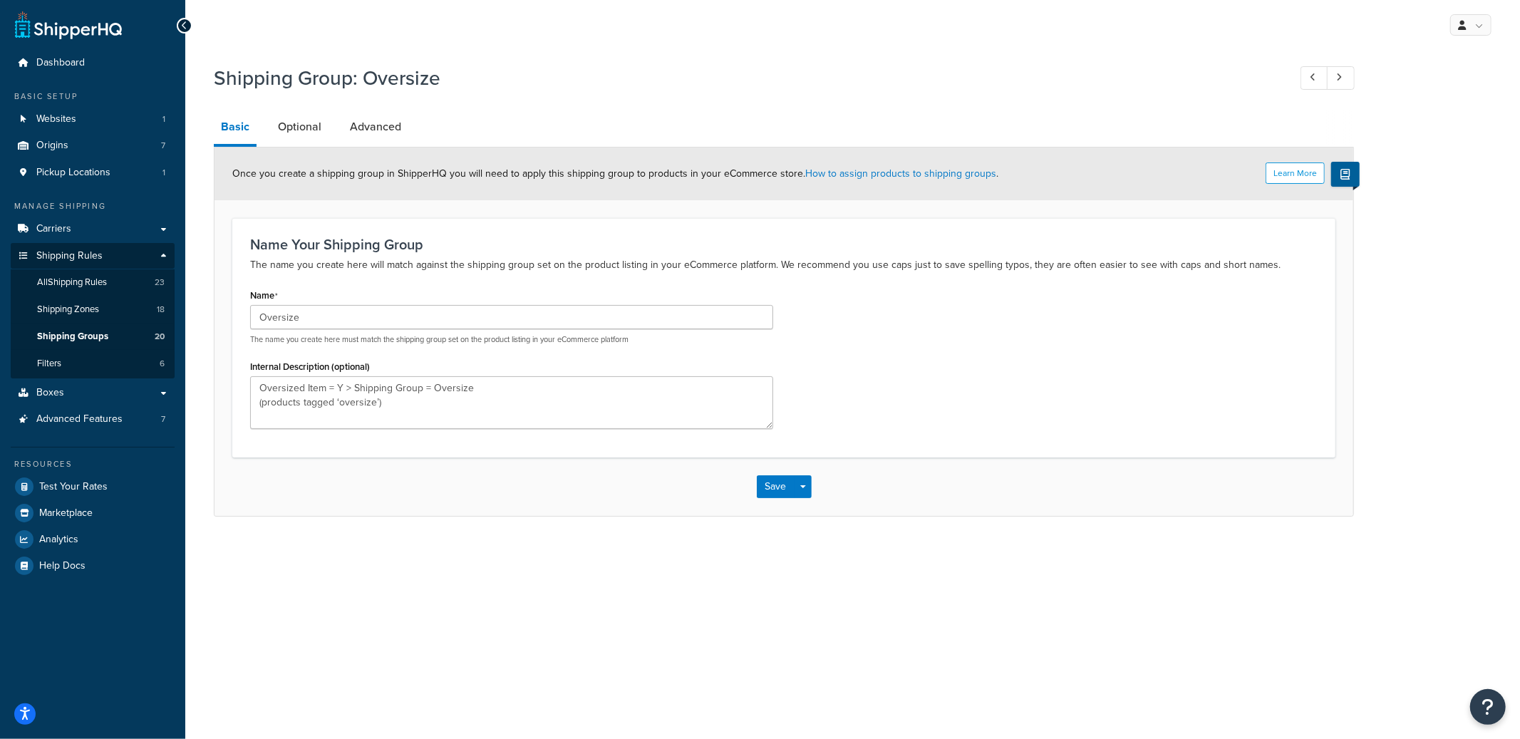
type textarea "Oversized Item = Y > Shipping Group = Oversize (products tagged ‘oversize’)"
click at [316, 133] on link "Optional" at bounding box center [300, 127] width 58 height 34
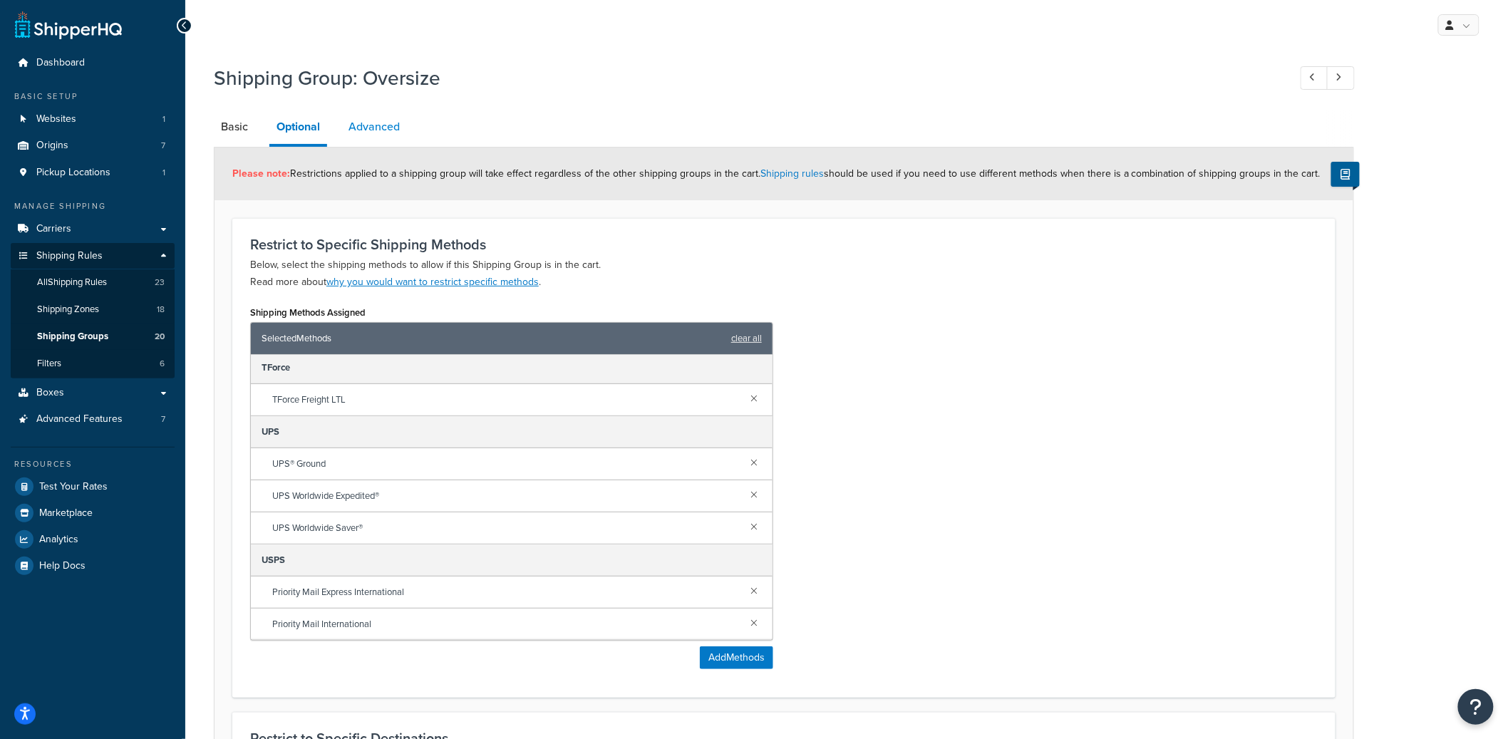
click at [377, 140] on link "Advanced" at bounding box center [374, 127] width 66 height 34
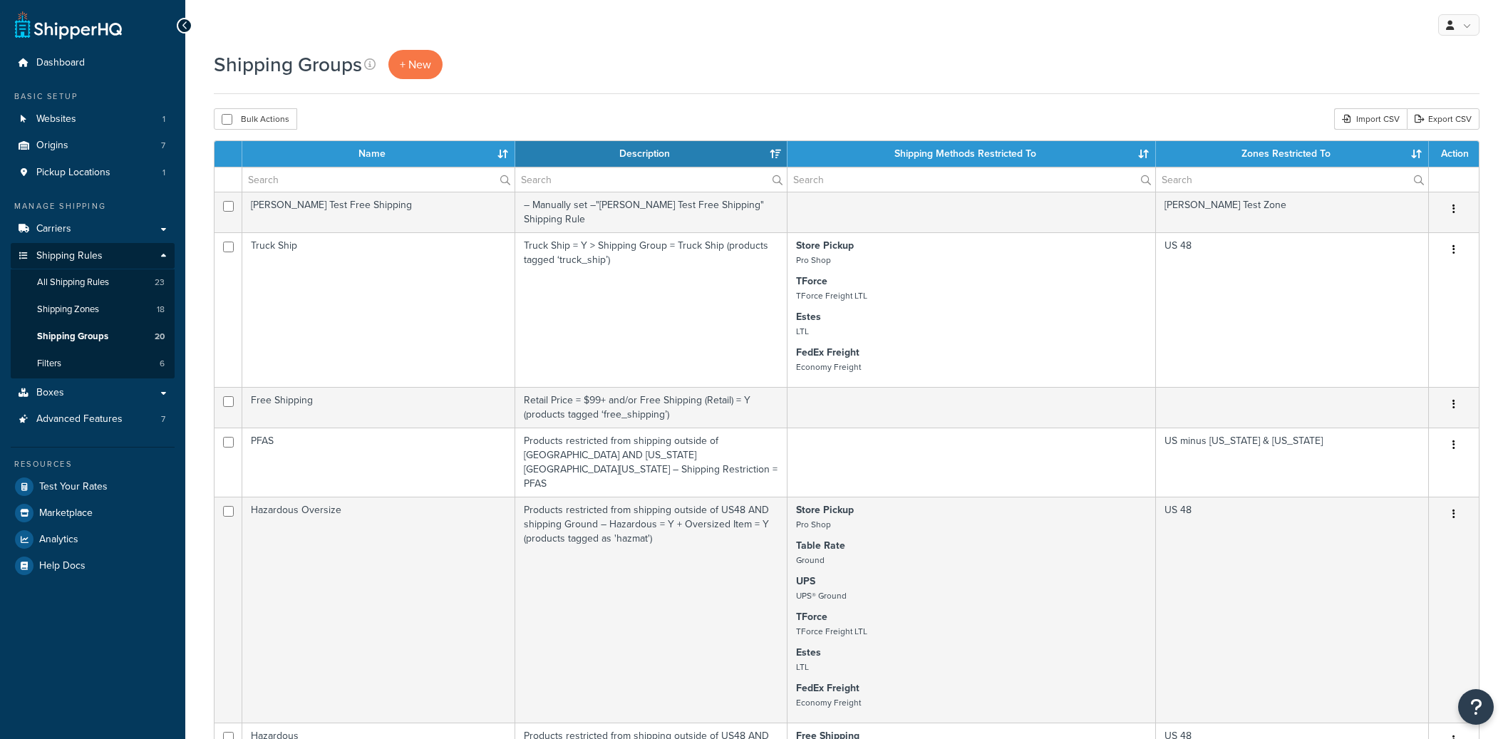
select select "15"
click at [325, 187] on input "text" at bounding box center [378, 179] width 272 height 24
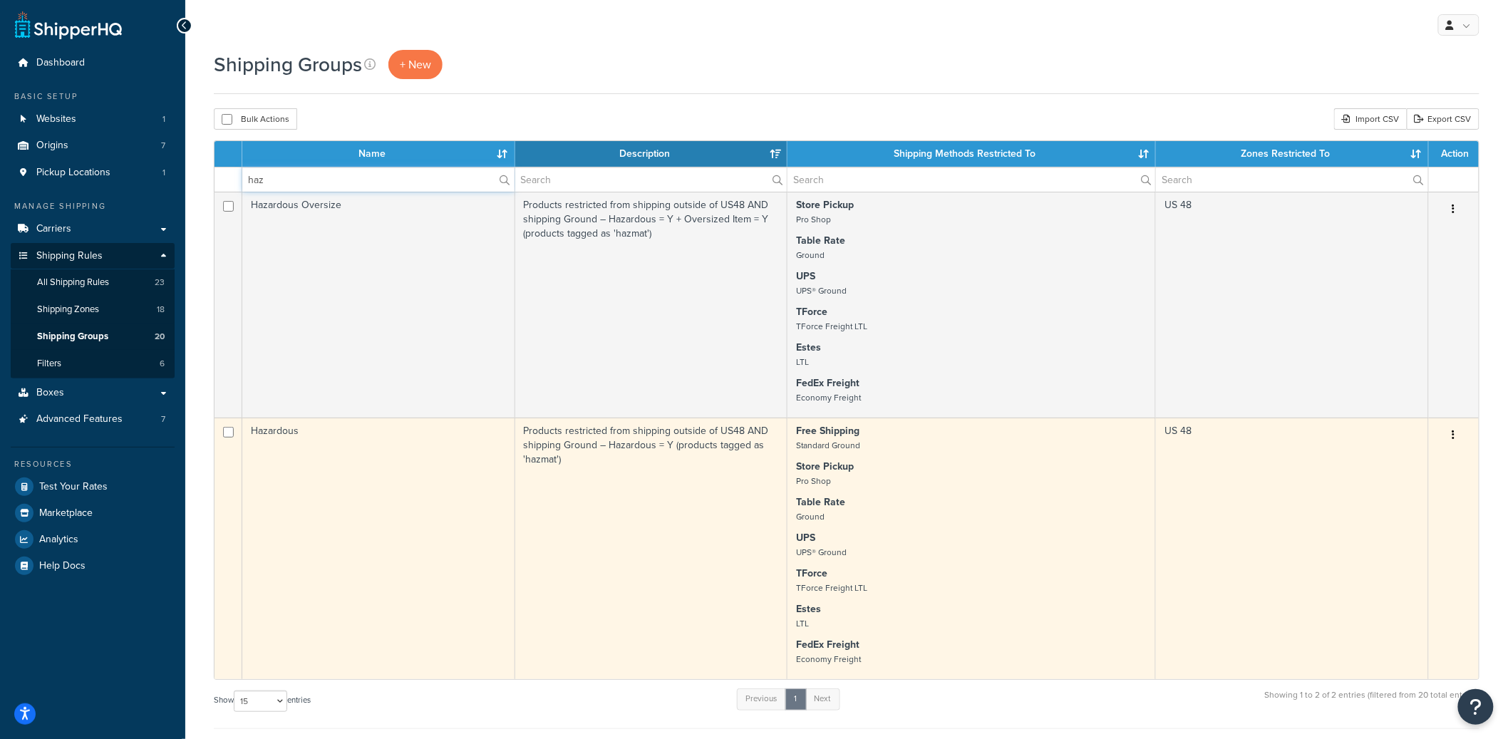
type input "haz"
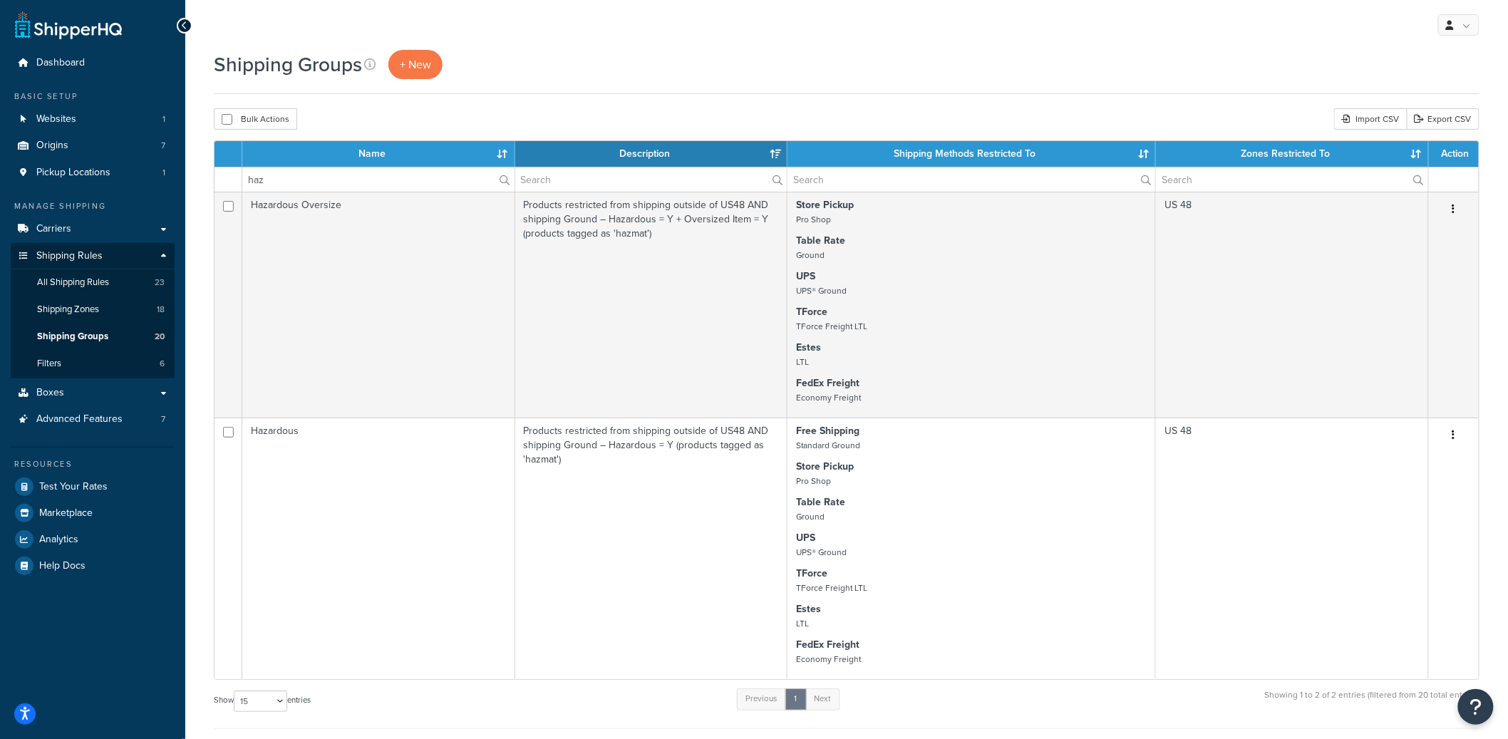
click at [349, 496] on td "Hazardous" at bounding box center [378, 549] width 273 height 262
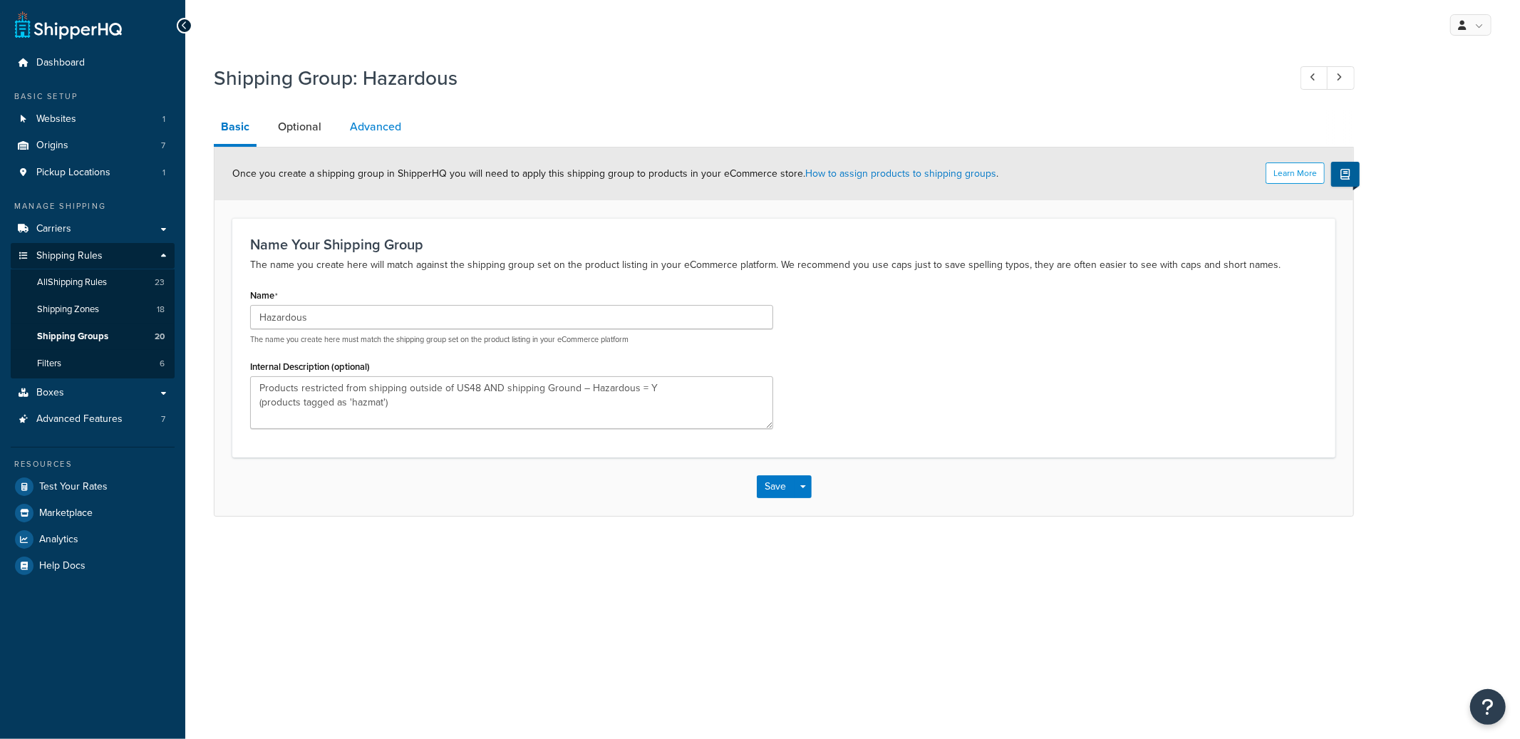
click at [404, 128] on link "Advanced" at bounding box center [376, 127] width 66 height 34
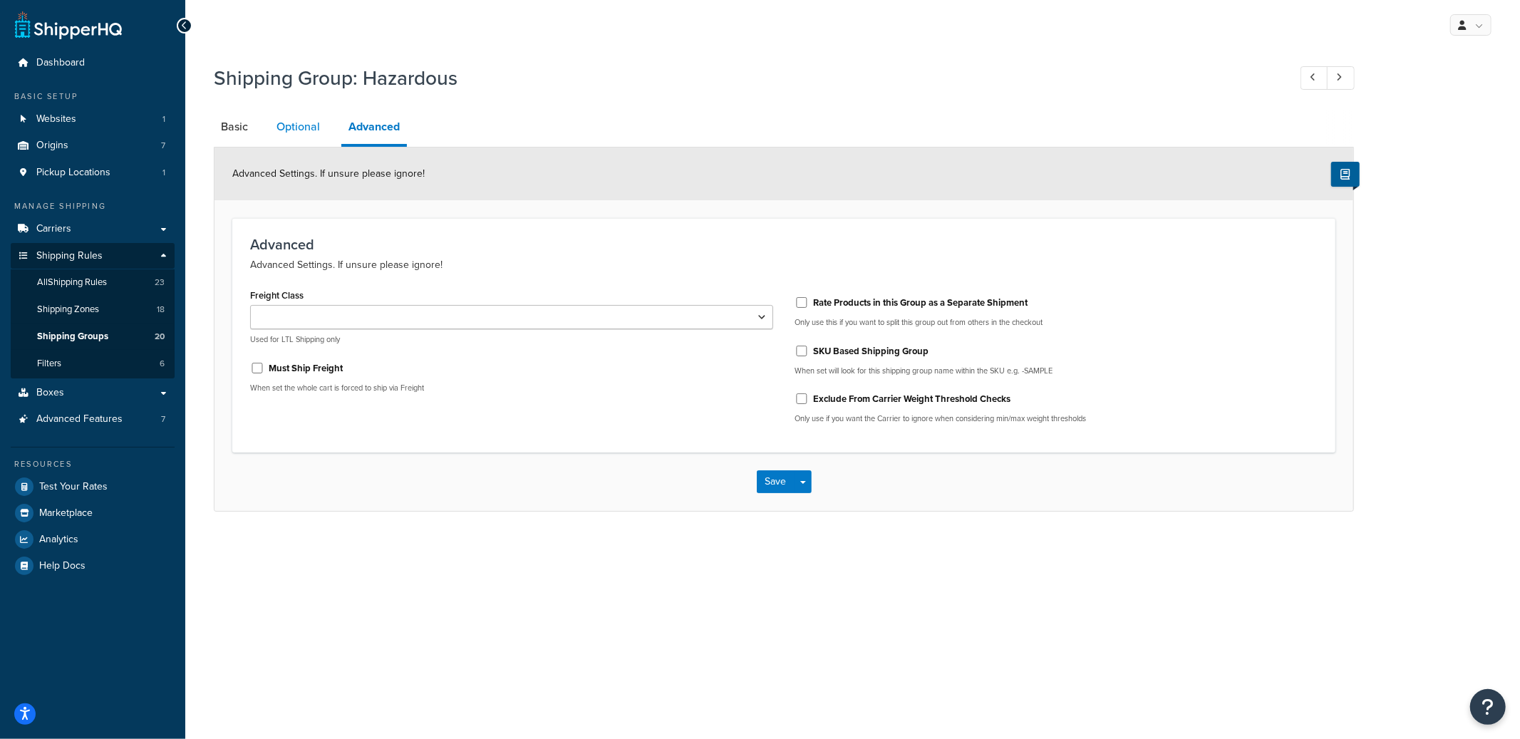
click at [314, 126] on link "Optional" at bounding box center [298, 127] width 58 height 34
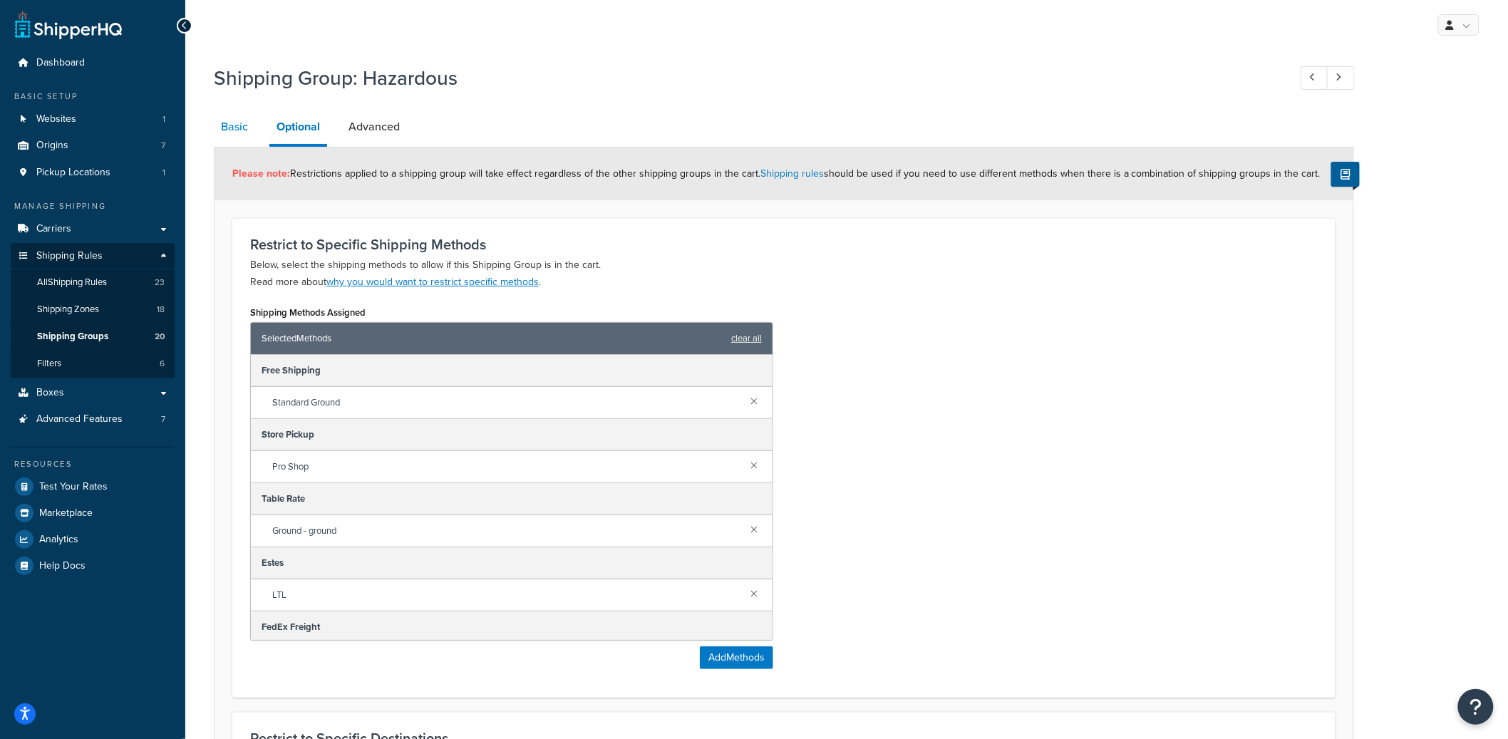
click at [239, 134] on link "Basic" at bounding box center [234, 127] width 41 height 34
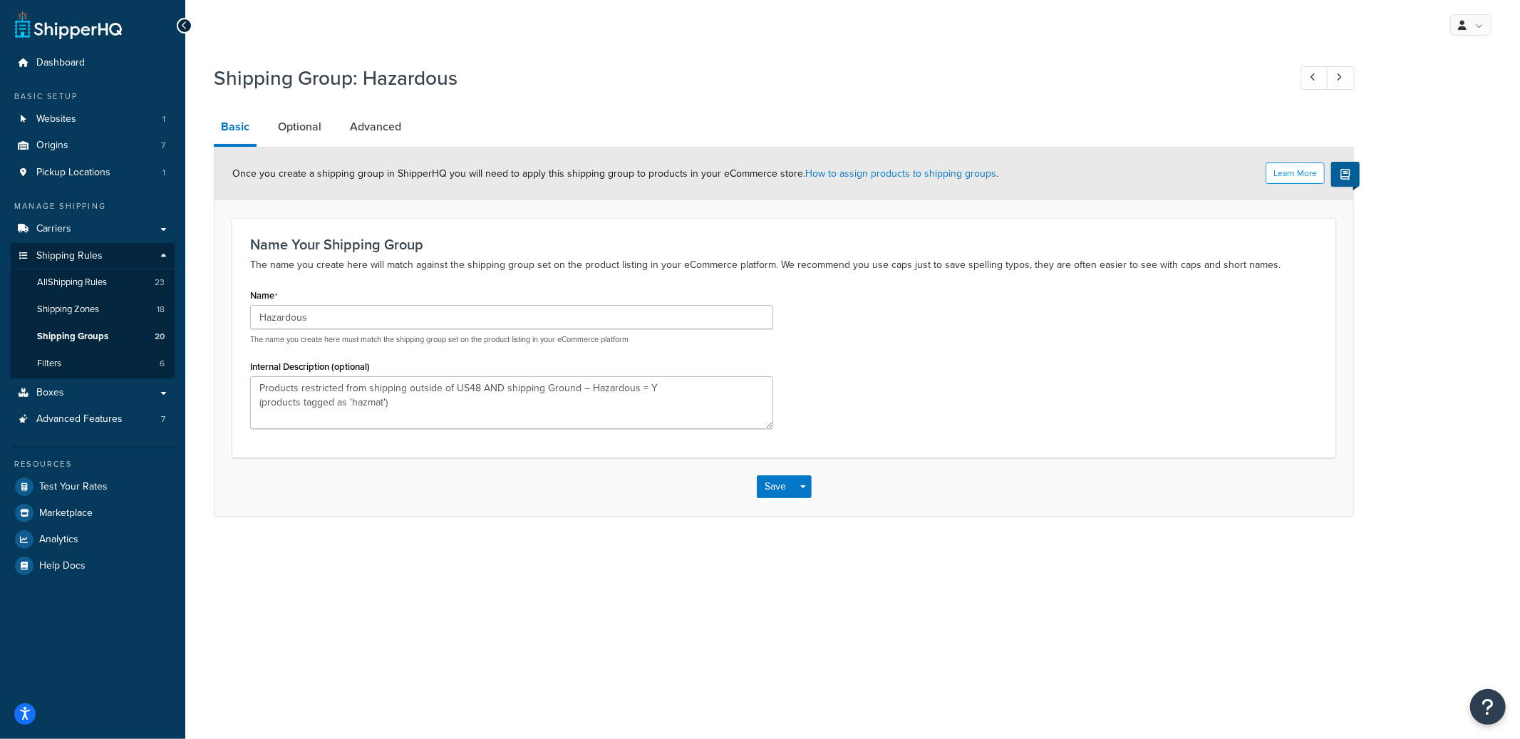
type textarea "Products restricted from shipping outside of US48 AND shipping Ground – Hazardo…"
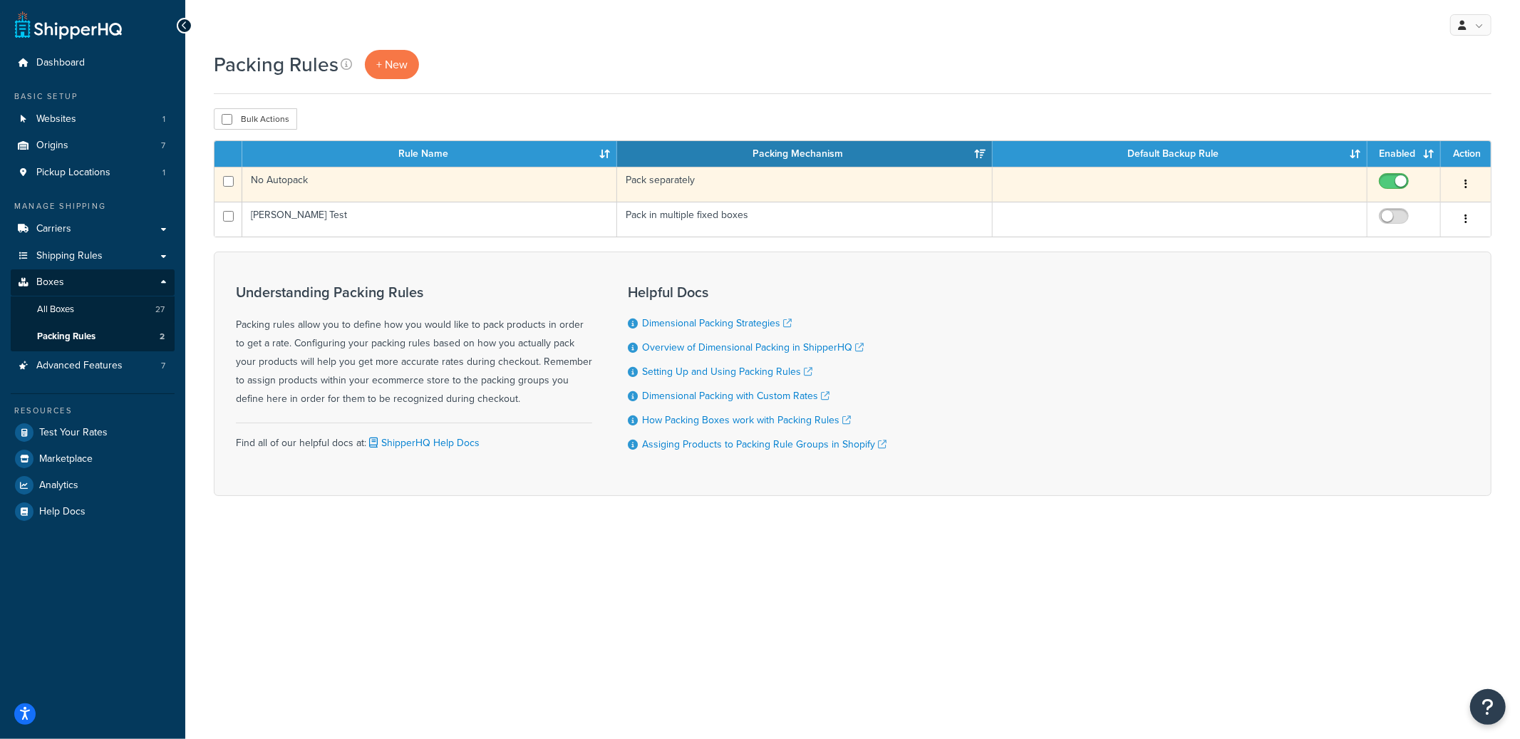
click at [476, 181] on td "No Autopack" at bounding box center [429, 184] width 375 height 35
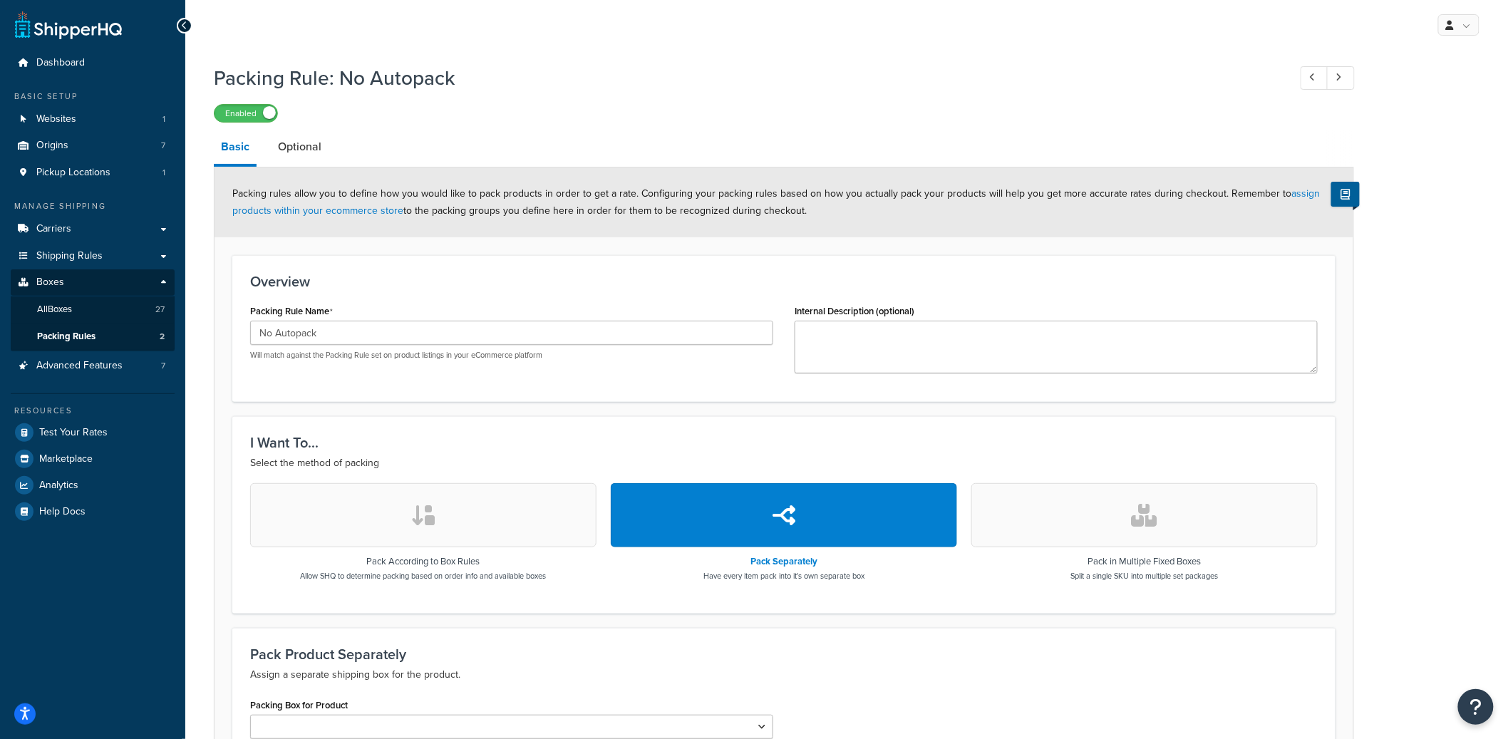
click at [309, 155] on link "Optional" at bounding box center [300, 147] width 58 height 34
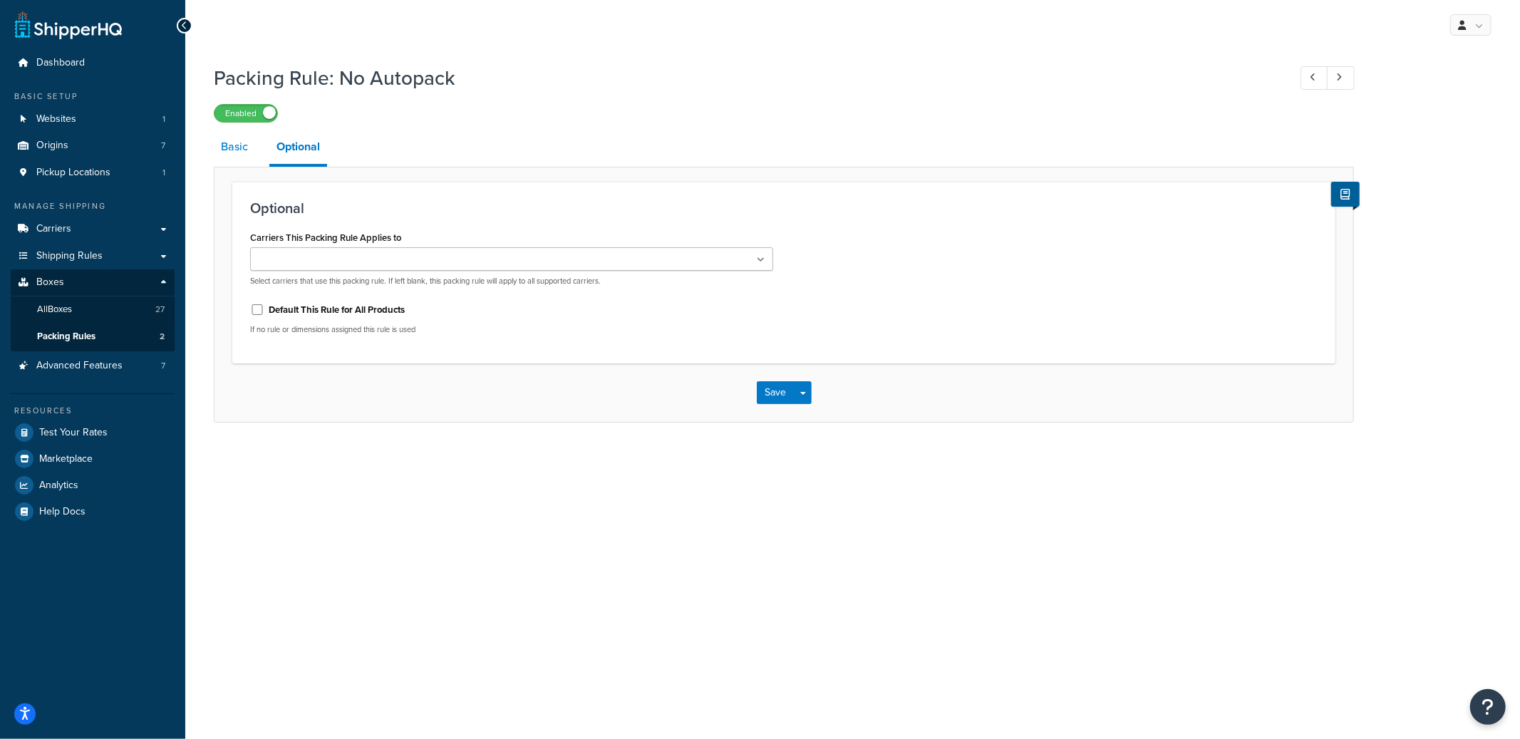
click at [247, 159] on link "Basic" at bounding box center [234, 147] width 41 height 34
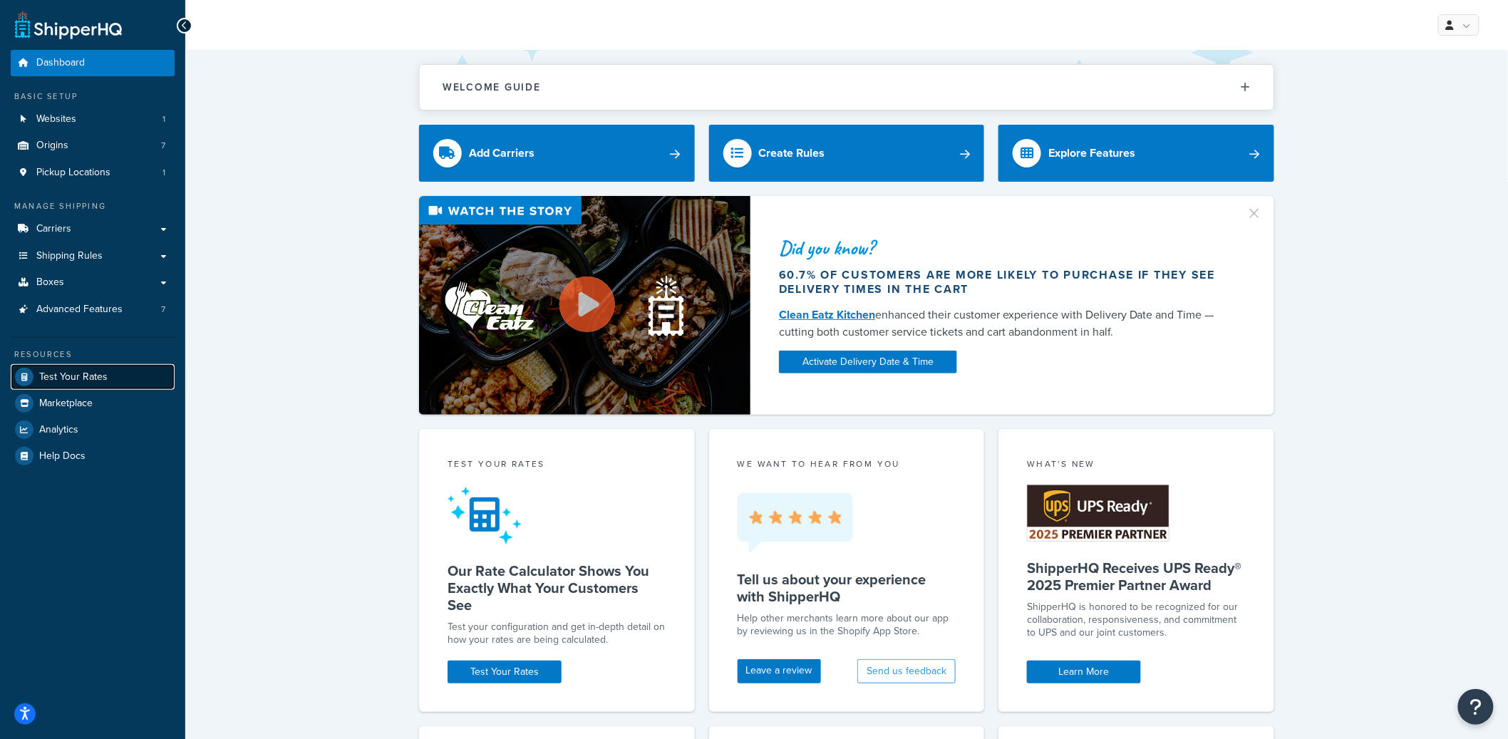
click at [51, 374] on span "Test Your Rates" at bounding box center [73, 377] width 68 height 12
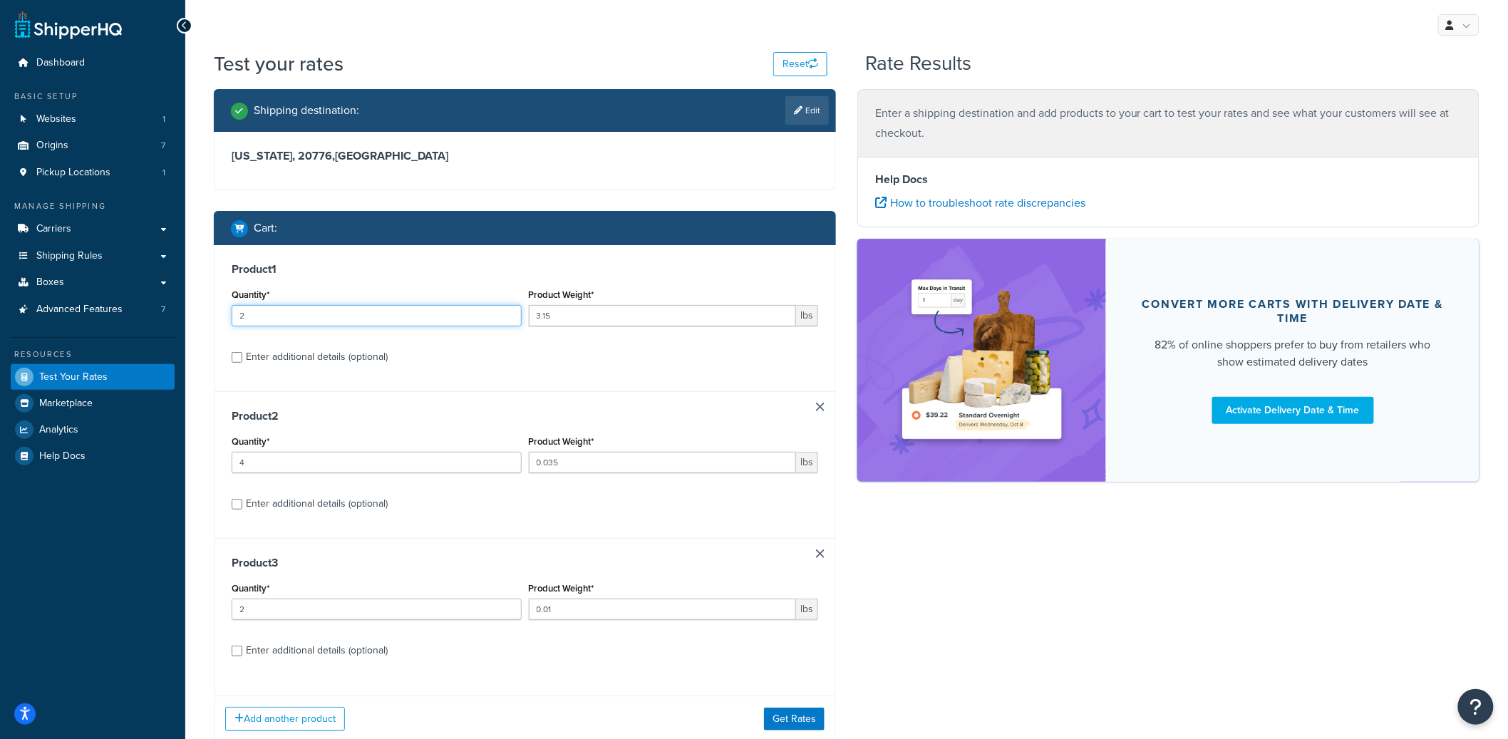
type input "2"
click at [507, 309] on input "2" at bounding box center [377, 315] width 290 height 21
click at [805, 723] on button "Get Rates" at bounding box center [794, 719] width 61 height 23
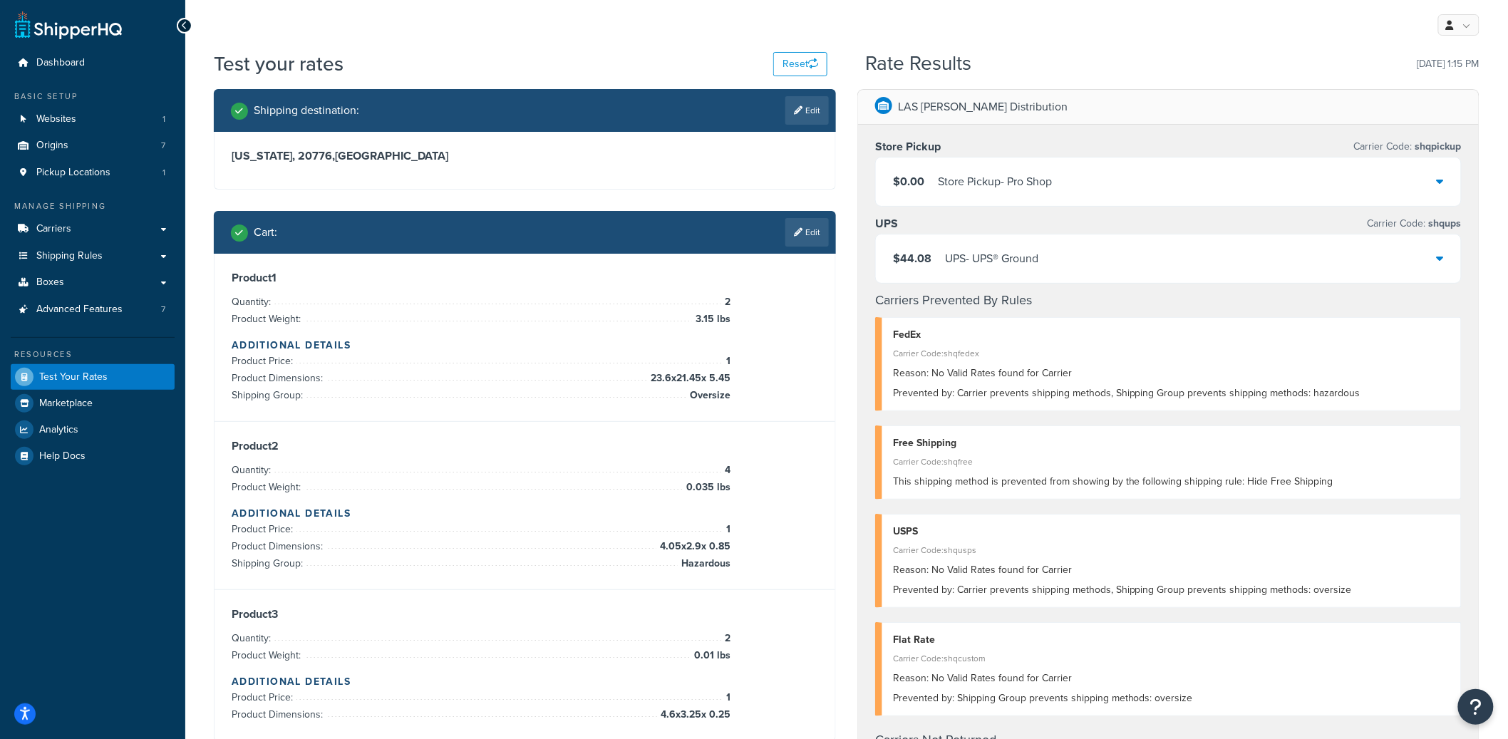
click at [1007, 271] on div "$44.08 UPS - UPS® Ground" at bounding box center [1168, 258] width 585 height 48
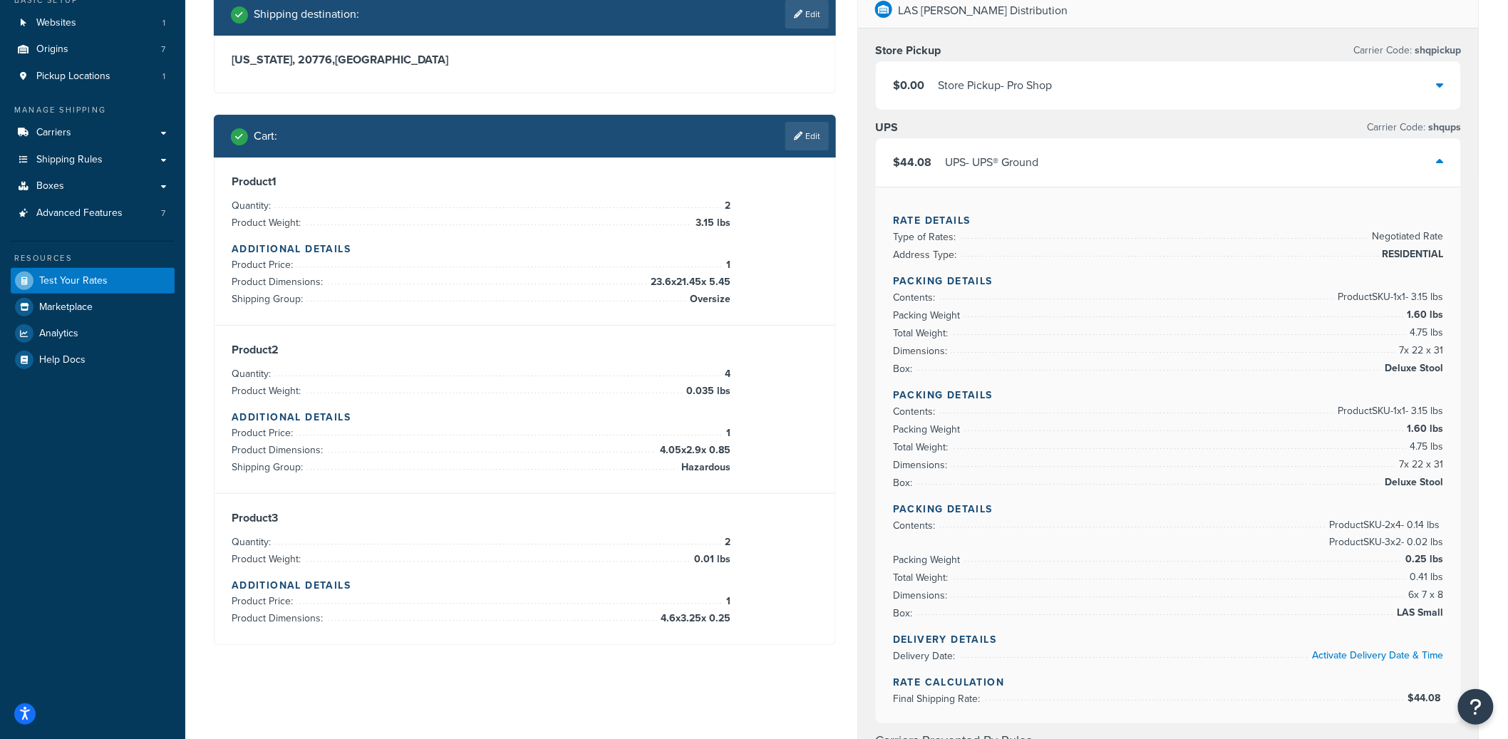
scroll to position [126, 0]
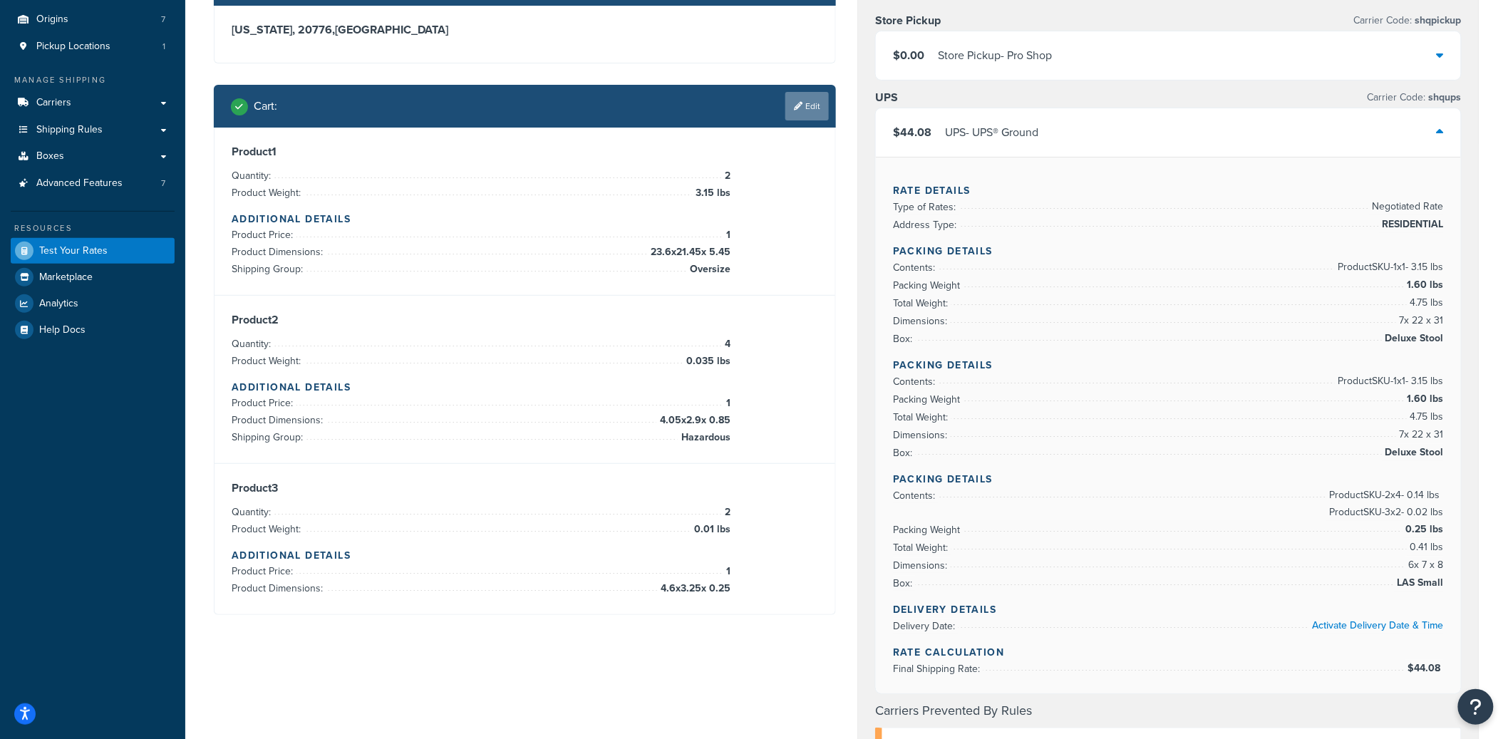
click at [813, 113] on link "Edit" at bounding box center [806, 106] width 43 height 29
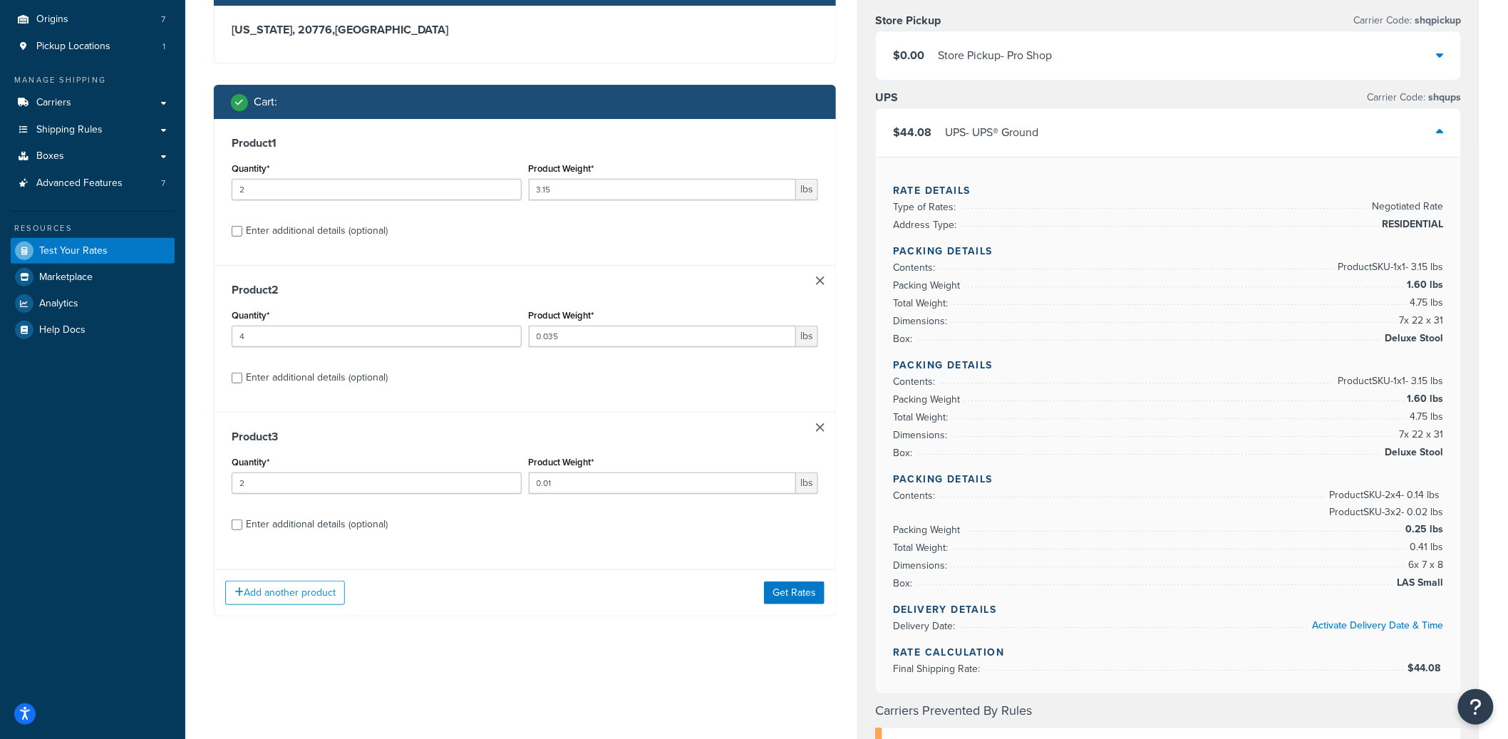
click at [394, 241] on div "Product 1 Quantity* 2 Product Weight* 3.15 lbs Enter additional details (option…" at bounding box center [525, 192] width 621 height 146
click at [381, 237] on div "Enter additional details (optional)" at bounding box center [317, 231] width 142 height 20
click at [242, 237] on input "Enter additional details (optional)" at bounding box center [237, 231] width 11 height 11
checkbox input "true"
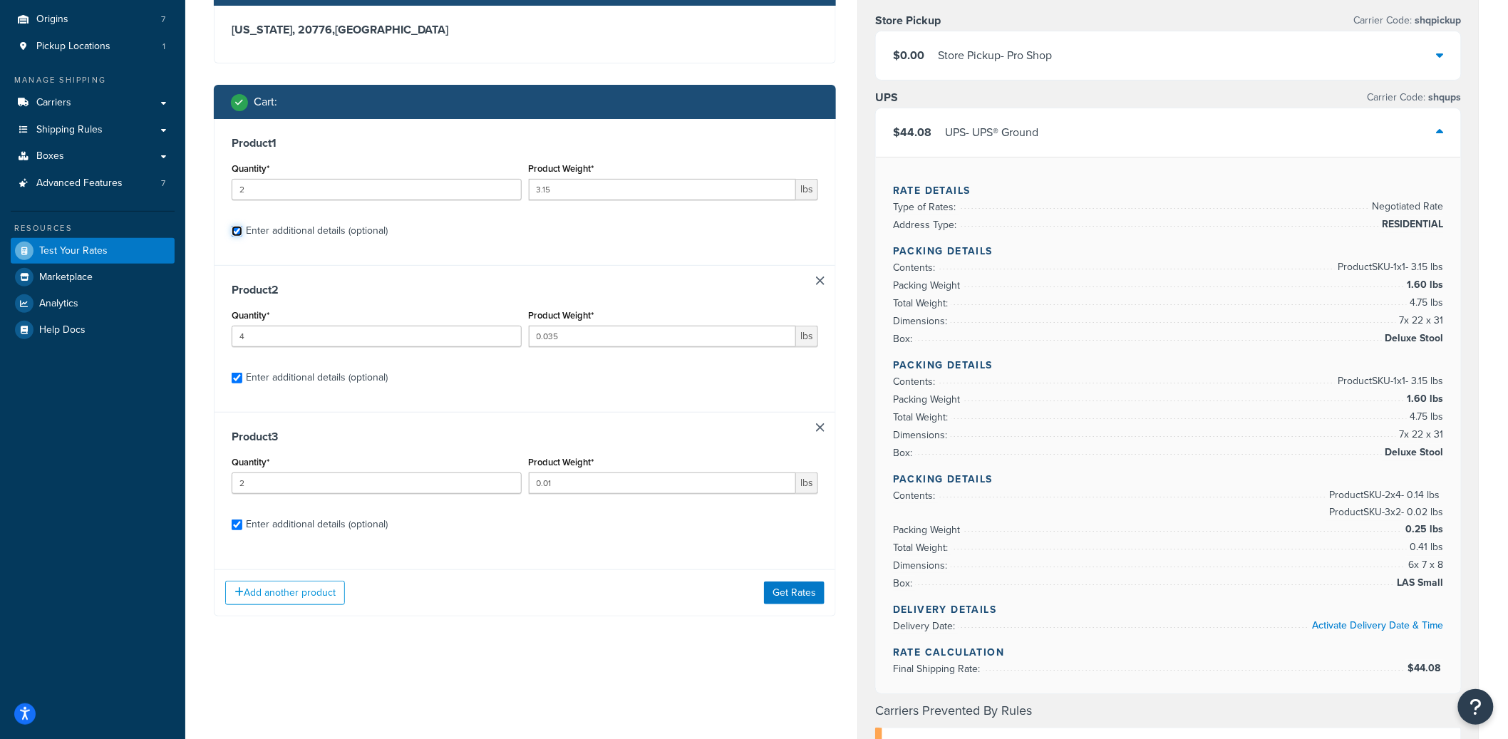
checkbox input "true"
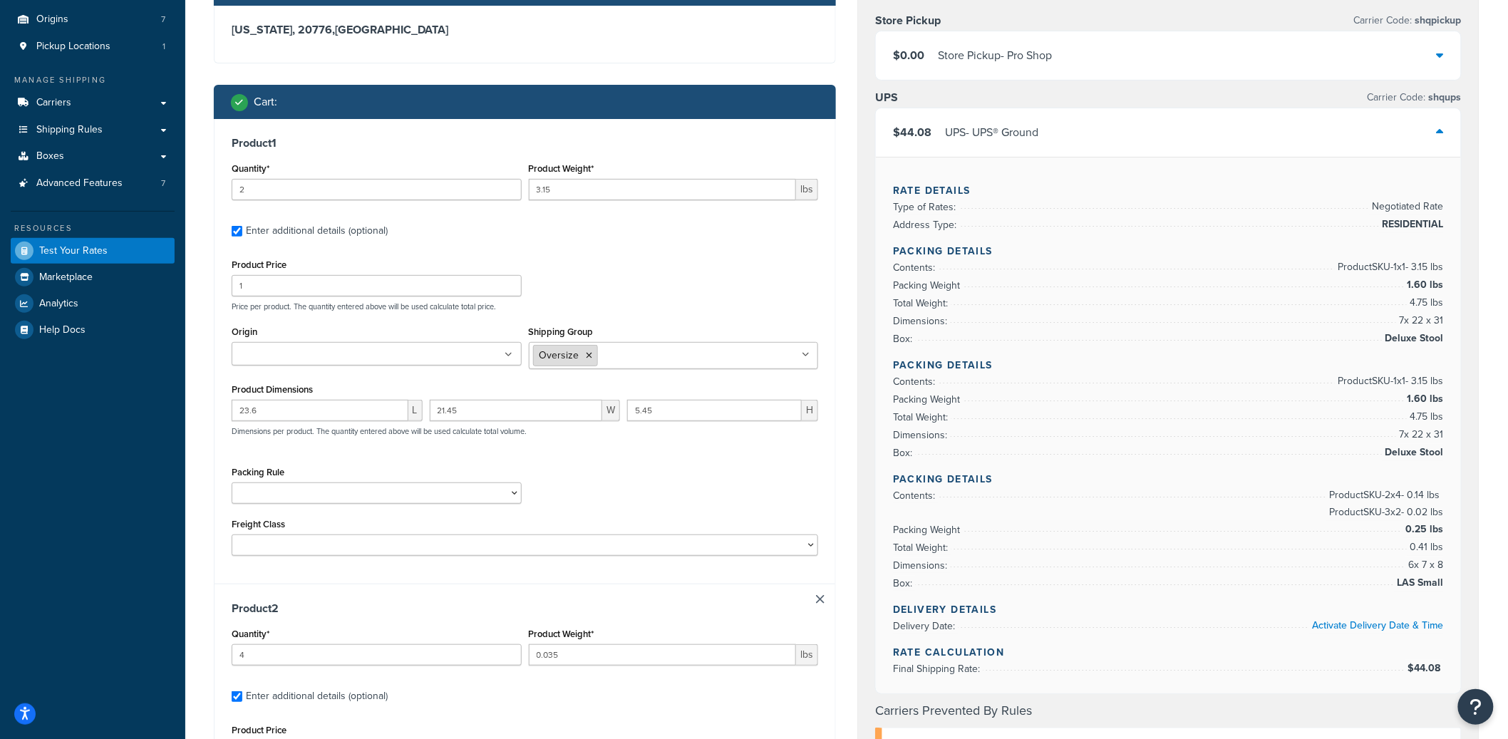
click at [592, 356] on li "Oversize" at bounding box center [565, 355] width 65 height 21
click at [589, 358] on icon at bounding box center [590, 355] width 6 height 9
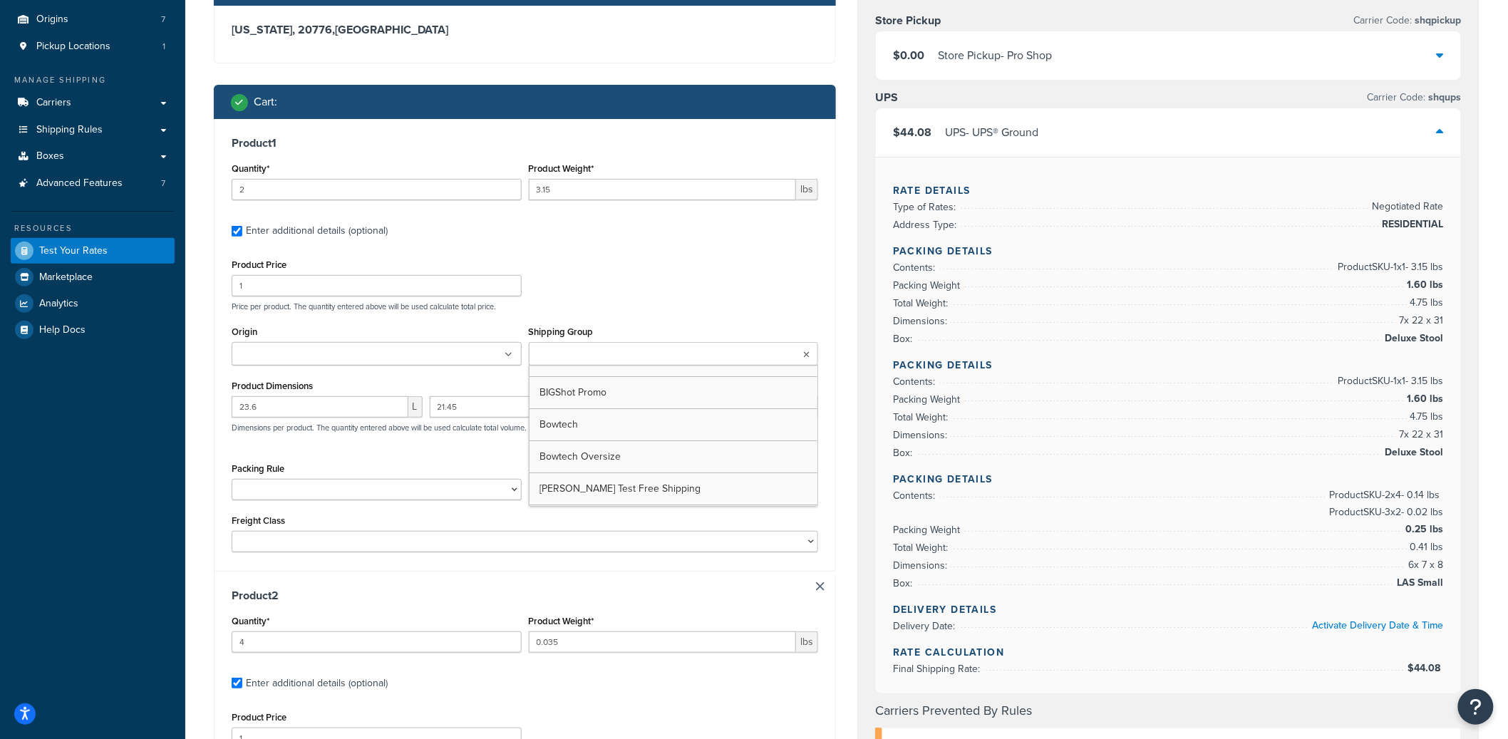
click at [709, 248] on div "Product 1 Quantity* 2 Product Weight* 3.15 lbs Enter additional details (option…" at bounding box center [525, 345] width 621 height 452
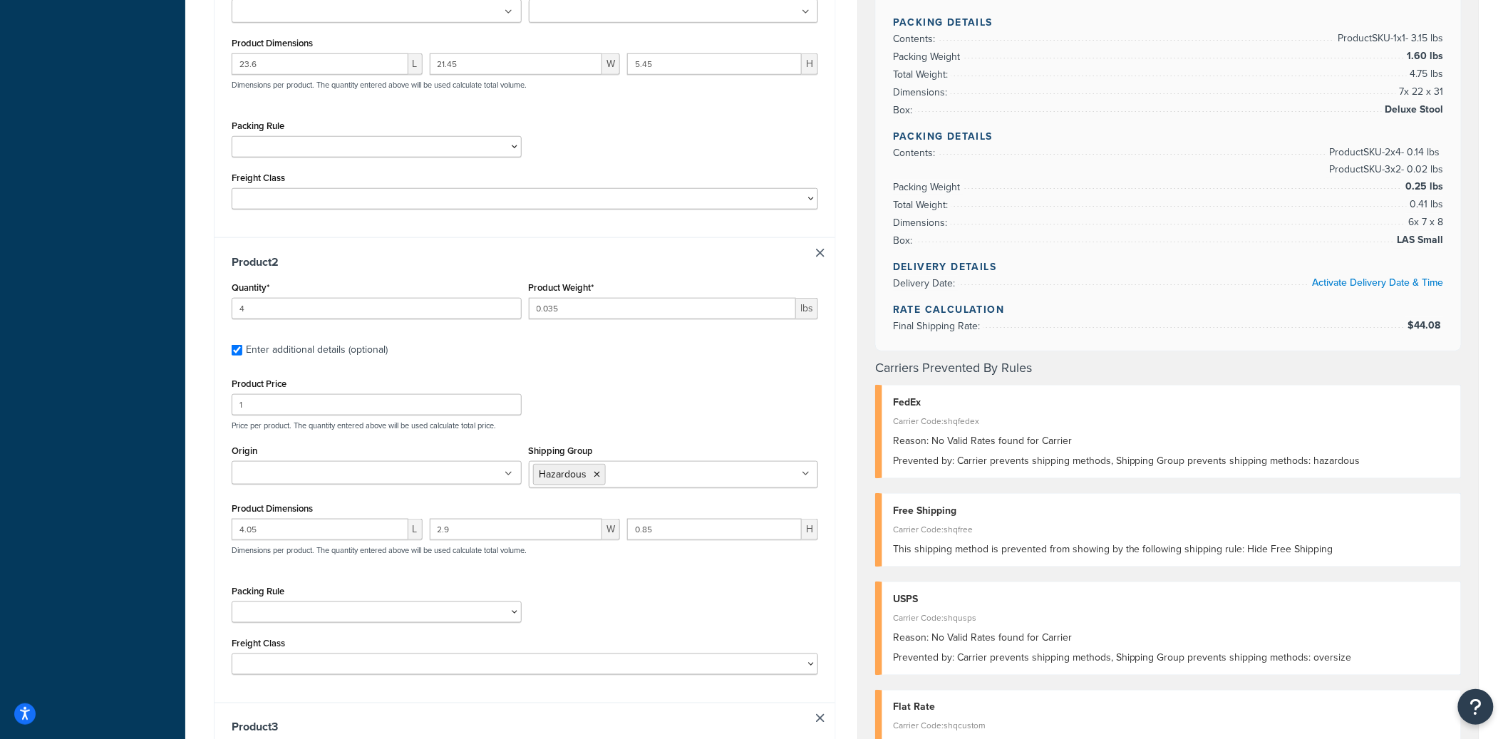
scroll to position [471, 0]
click at [597, 472] on icon at bounding box center [597, 472] width 6 height 9
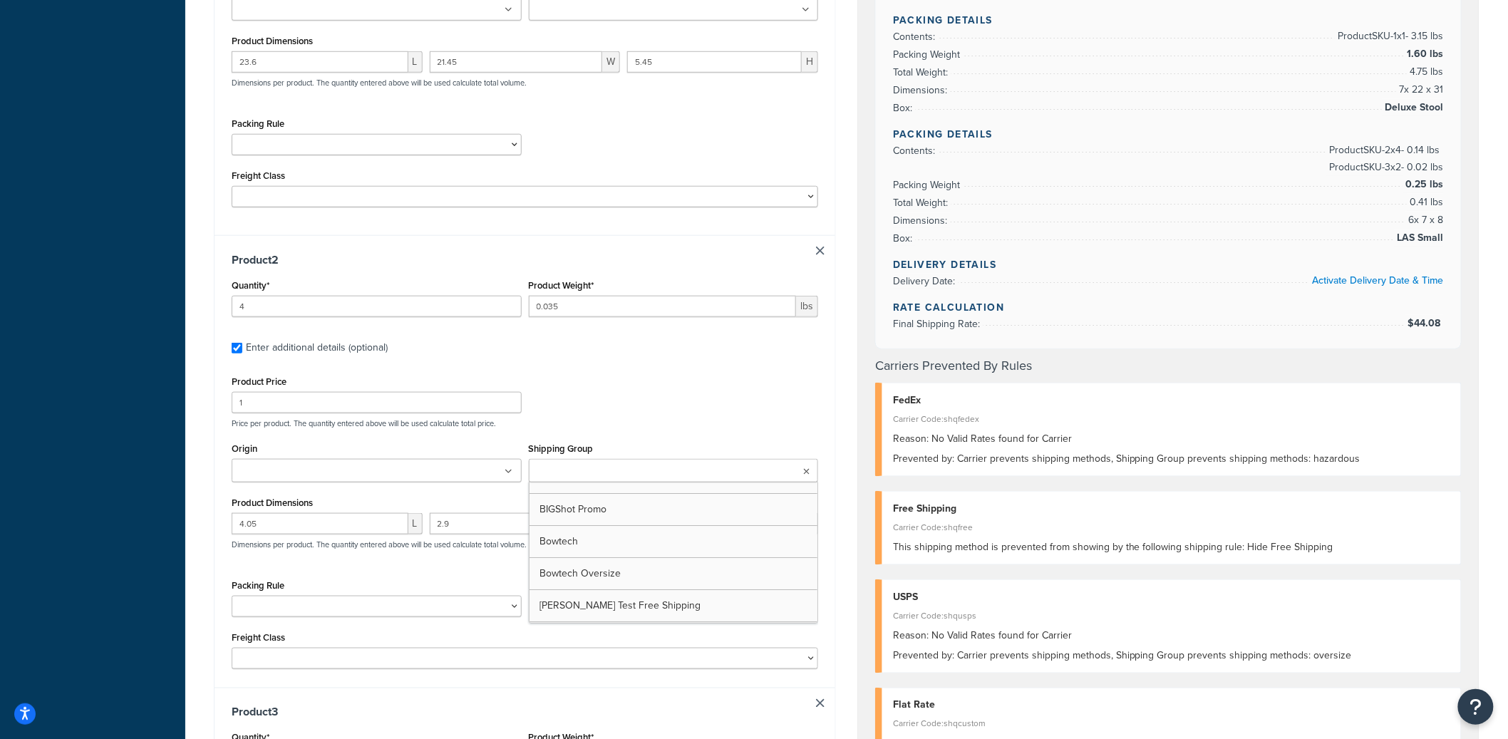
click at [715, 366] on div "Product 2 Quantity* 4 Product Weight* 0.035 lbs Enter additional details (optio…" at bounding box center [525, 461] width 621 height 453
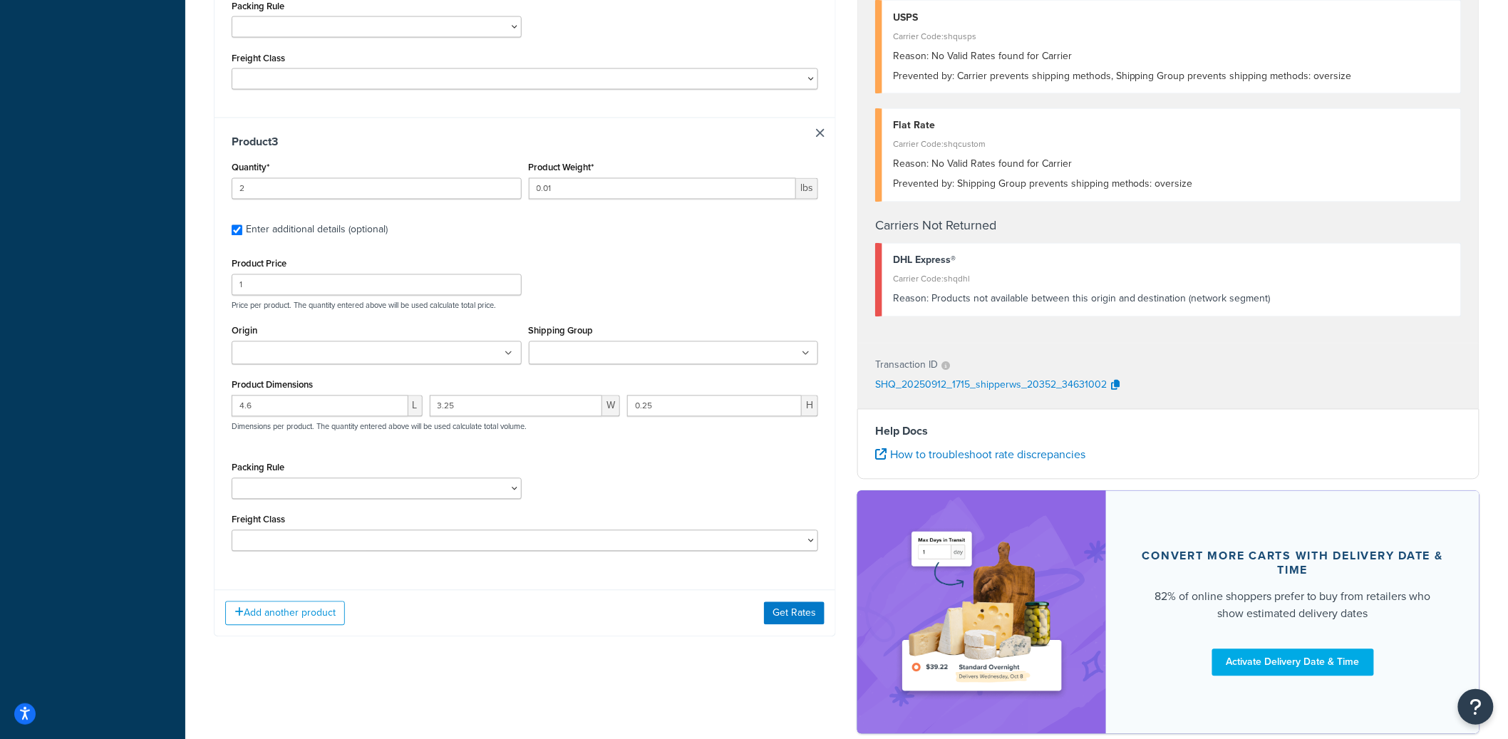
scroll to position [1119, 0]
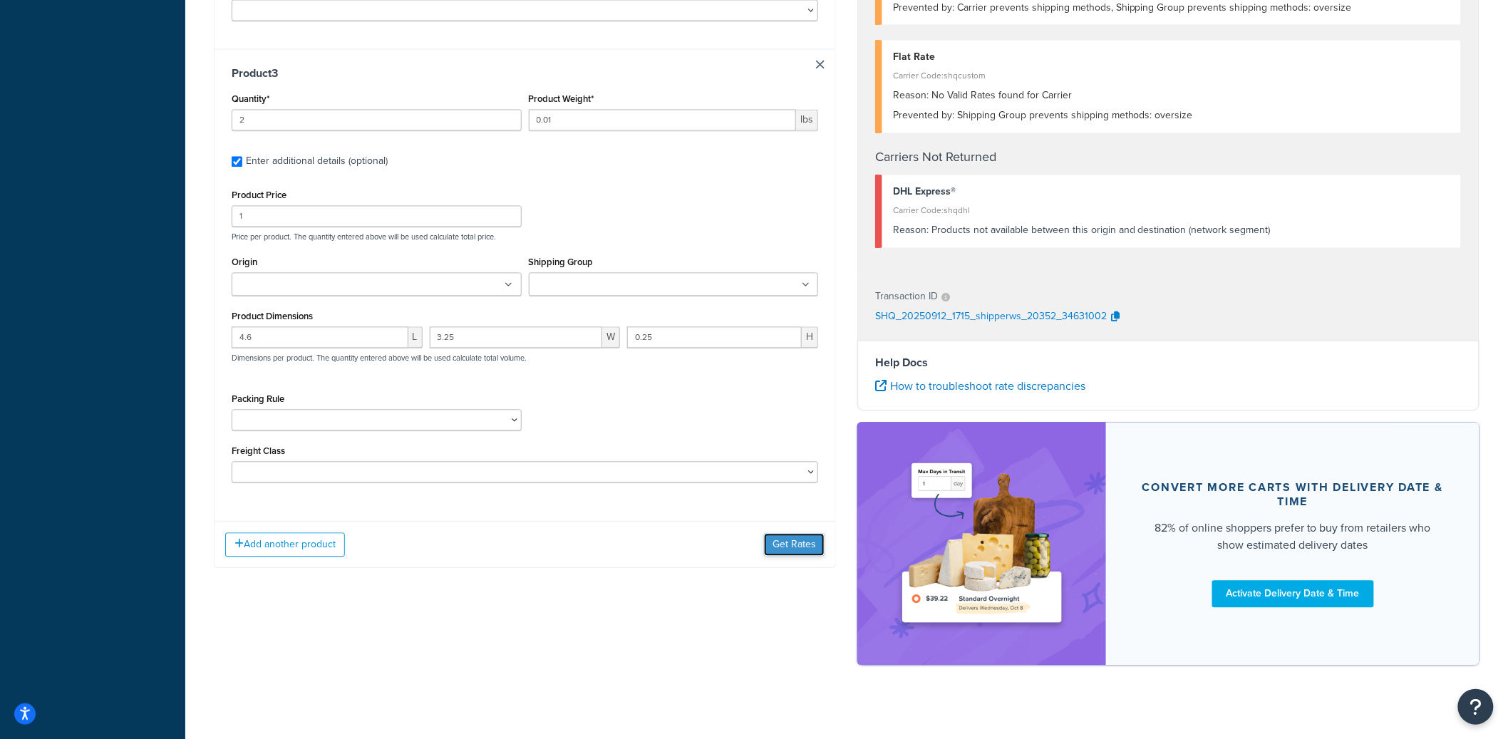
click at [796, 554] on button "Get Rates" at bounding box center [794, 545] width 61 height 23
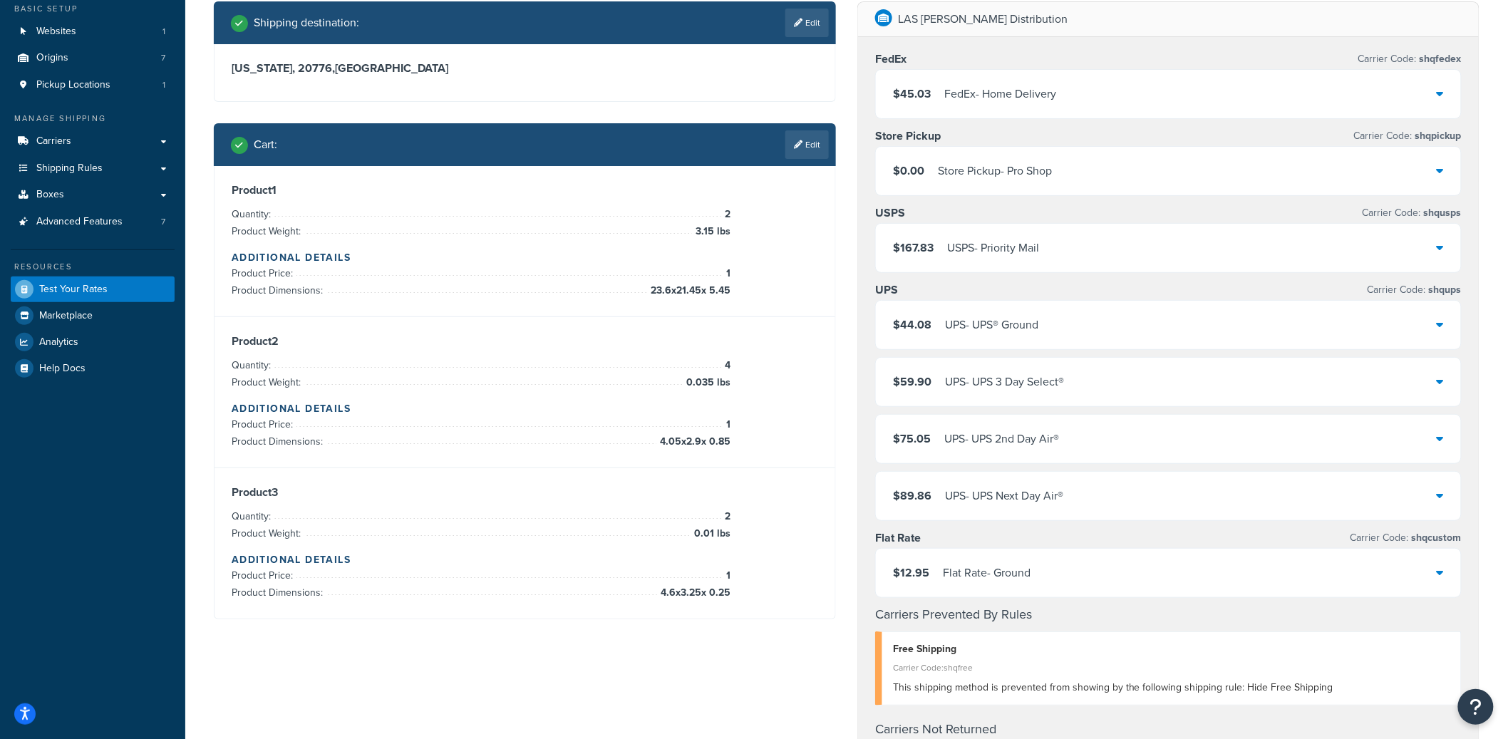
scroll to position [31, 0]
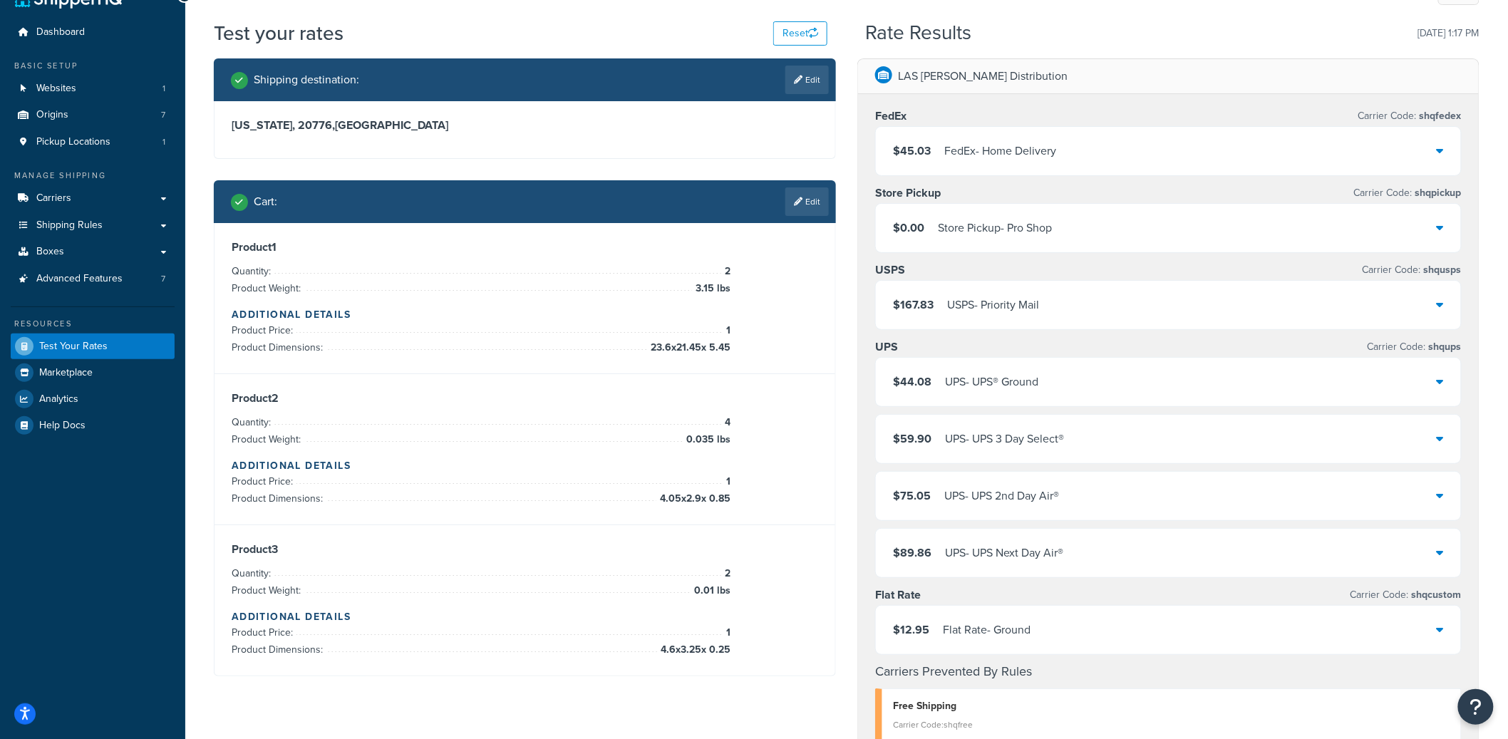
click at [942, 383] on div "$44.08 UPS - UPS® Ground" at bounding box center [965, 382] width 145 height 20
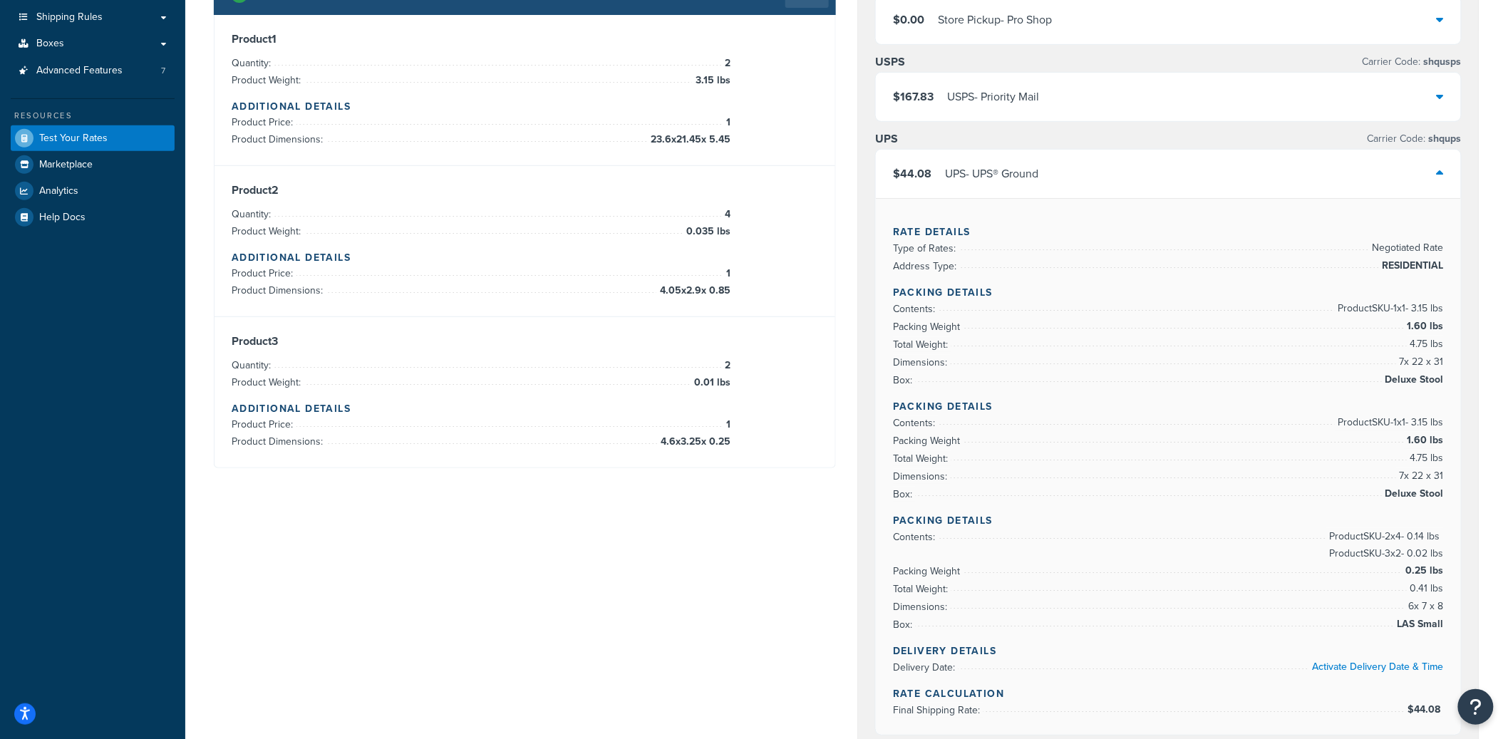
scroll to position [0, 0]
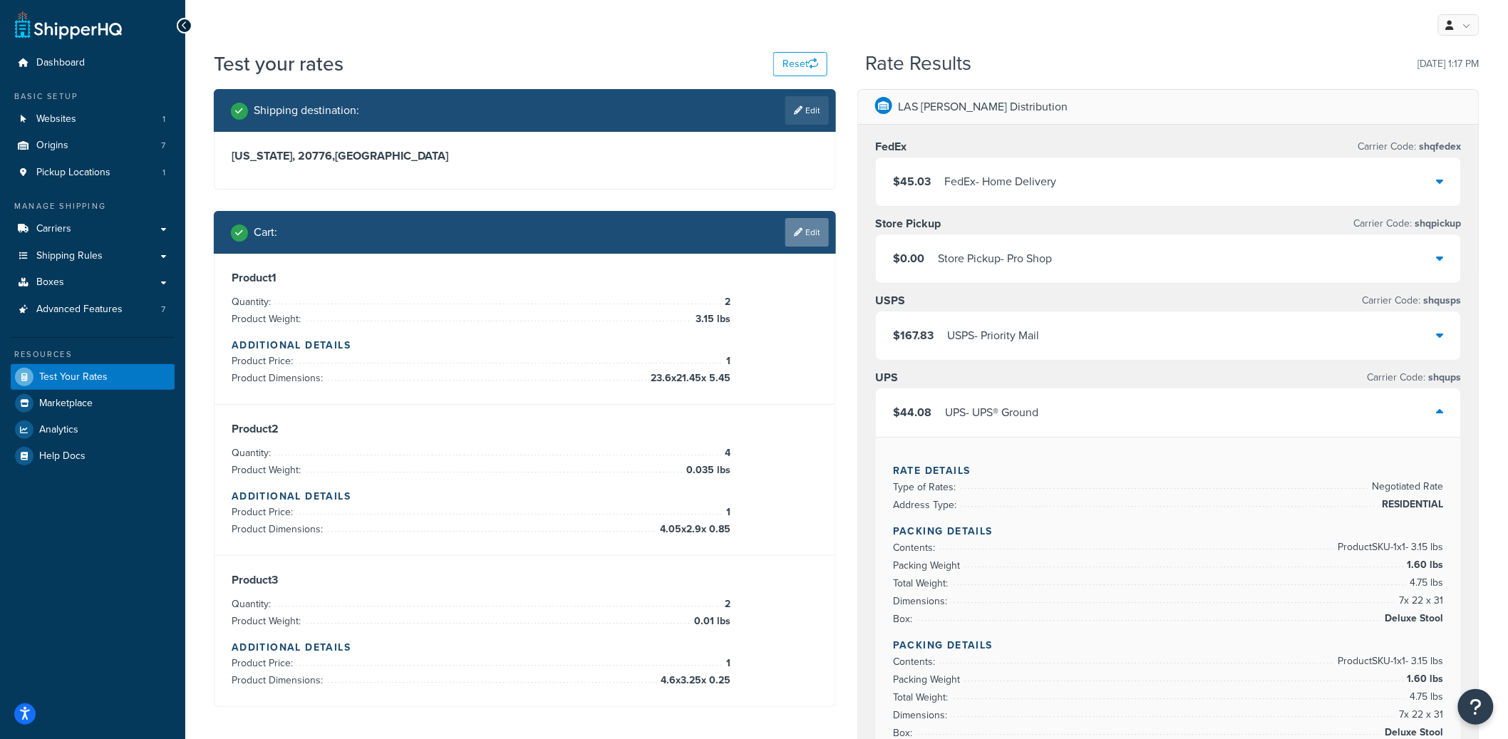
click at [799, 239] on link "Edit" at bounding box center [806, 232] width 43 height 29
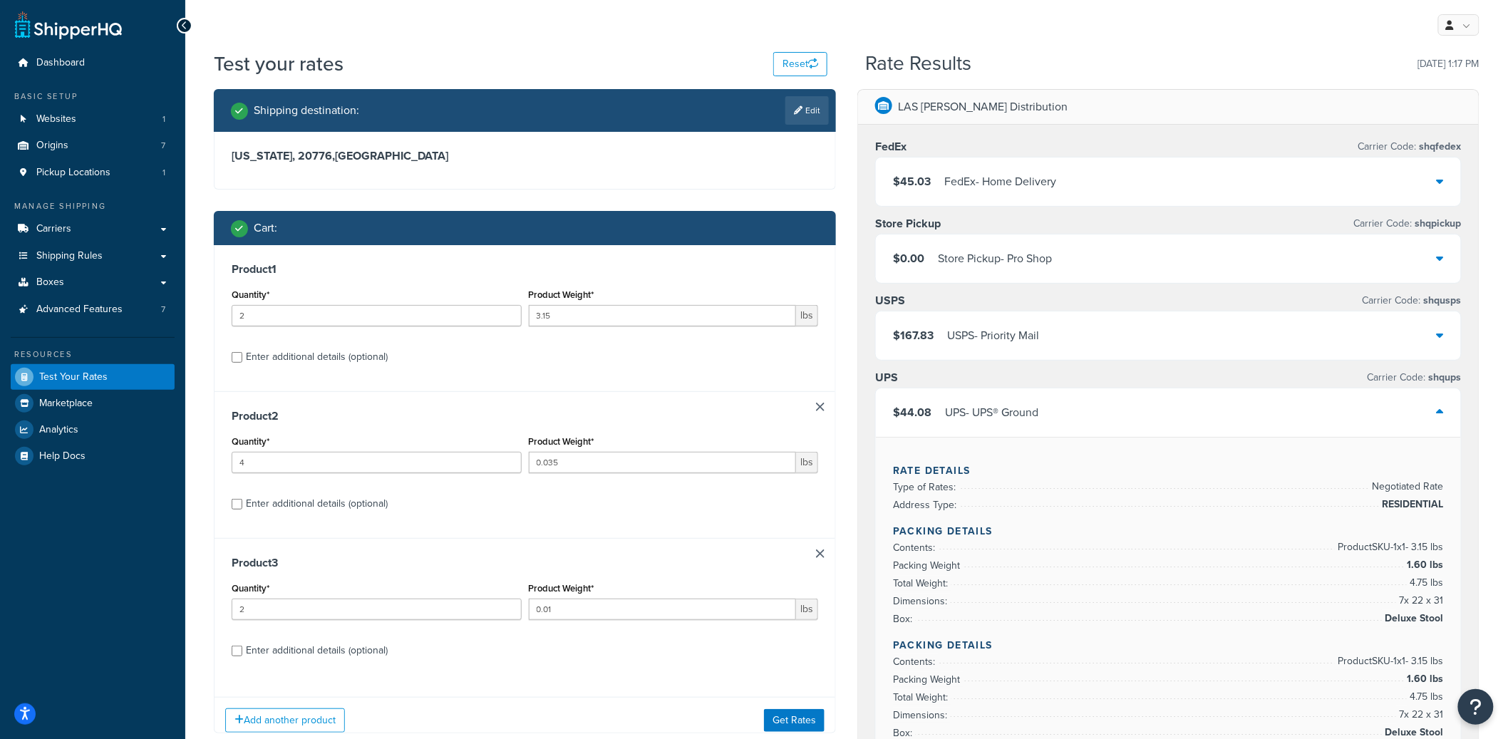
click at [336, 358] on div "Enter additional details (optional)" at bounding box center [317, 357] width 142 height 20
click at [242, 358] on input "Enter additional details (optional)" at bounding box center [237, 357] width 11 height 11
checkbox input "true"
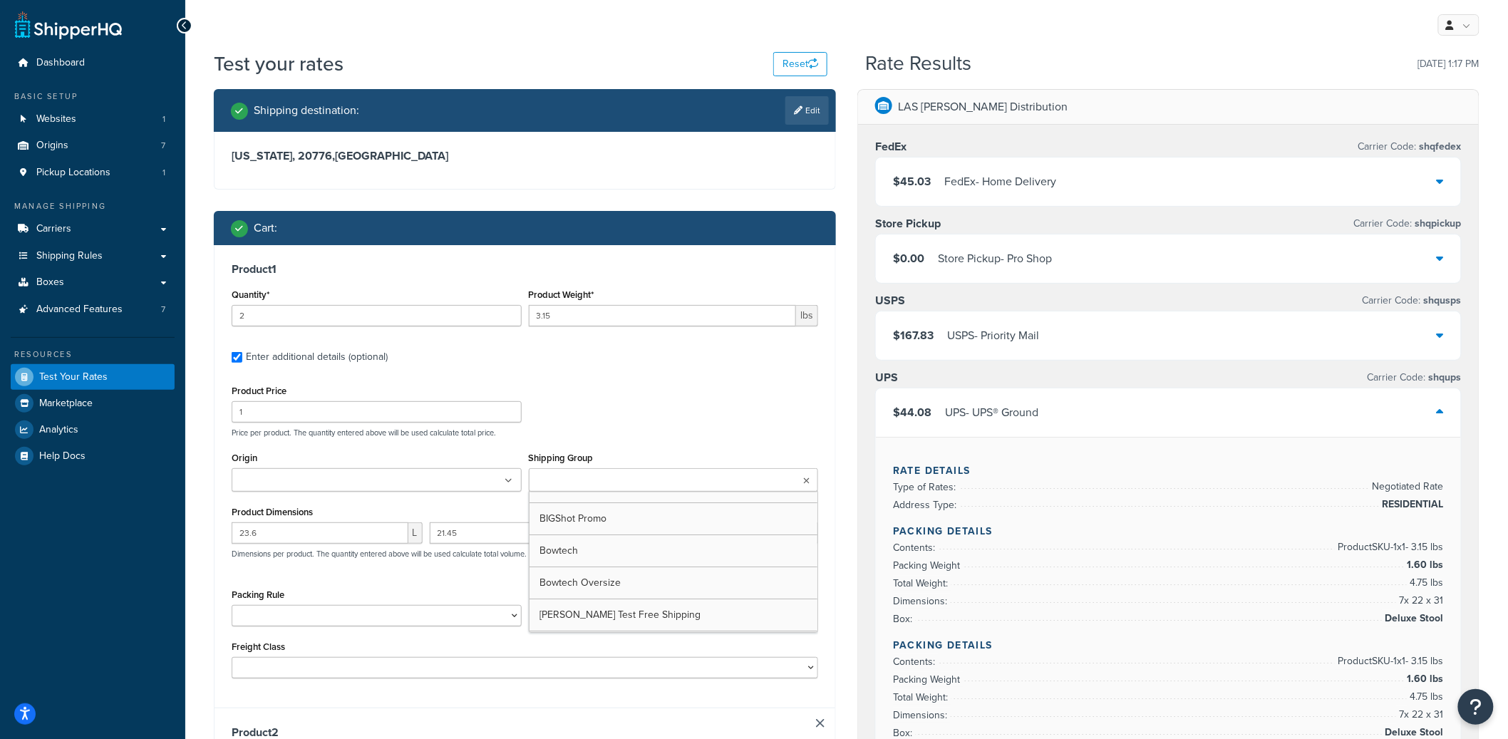
click at [584, 488] on input "Shipping Group" at bounding box center [596, 481] width 126 height 16
type input "oversi"
click at [652, 389] on div "Product Price 1 Price per product. The quantity entered above will be used calc…" at bounding box center [525, 409] width 594 height 56
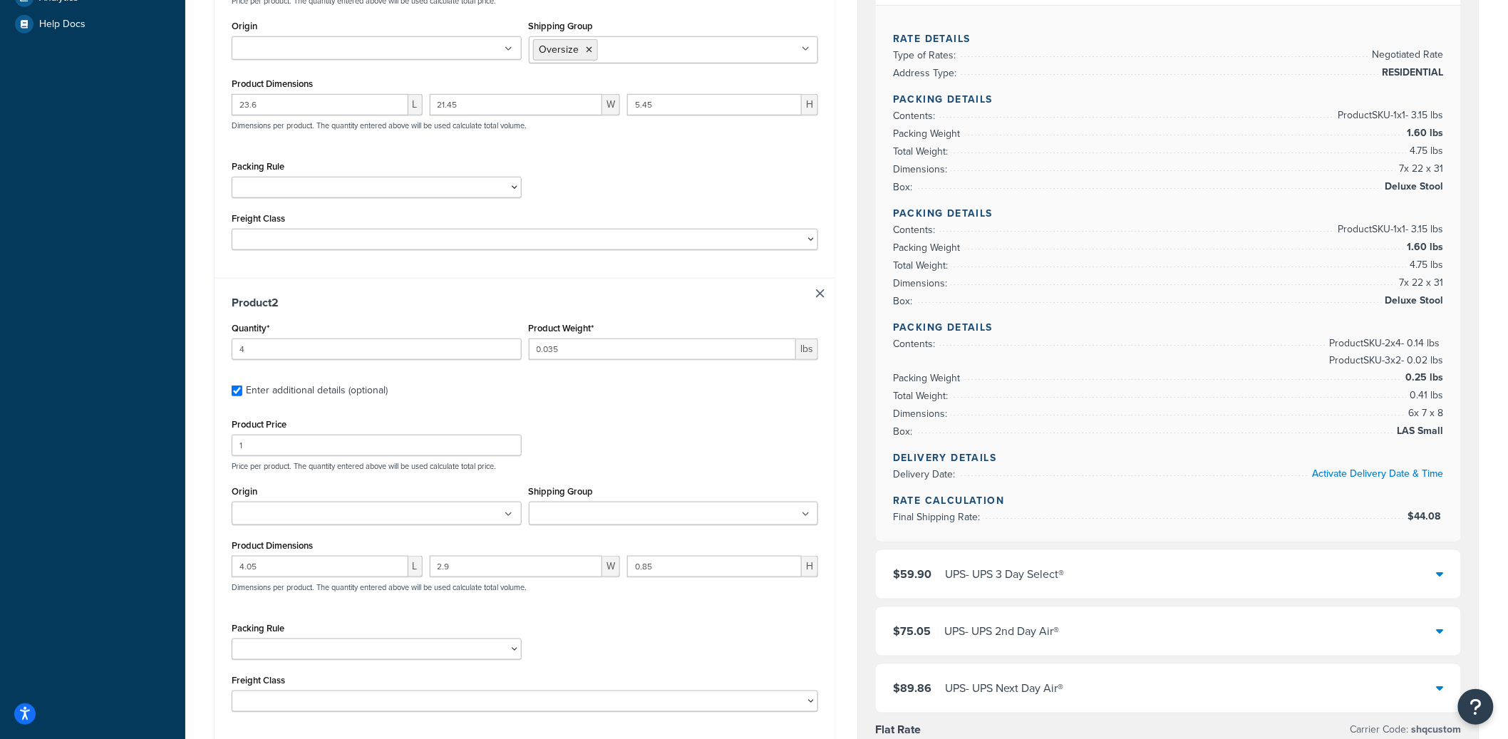
scroll to position [436, 0]
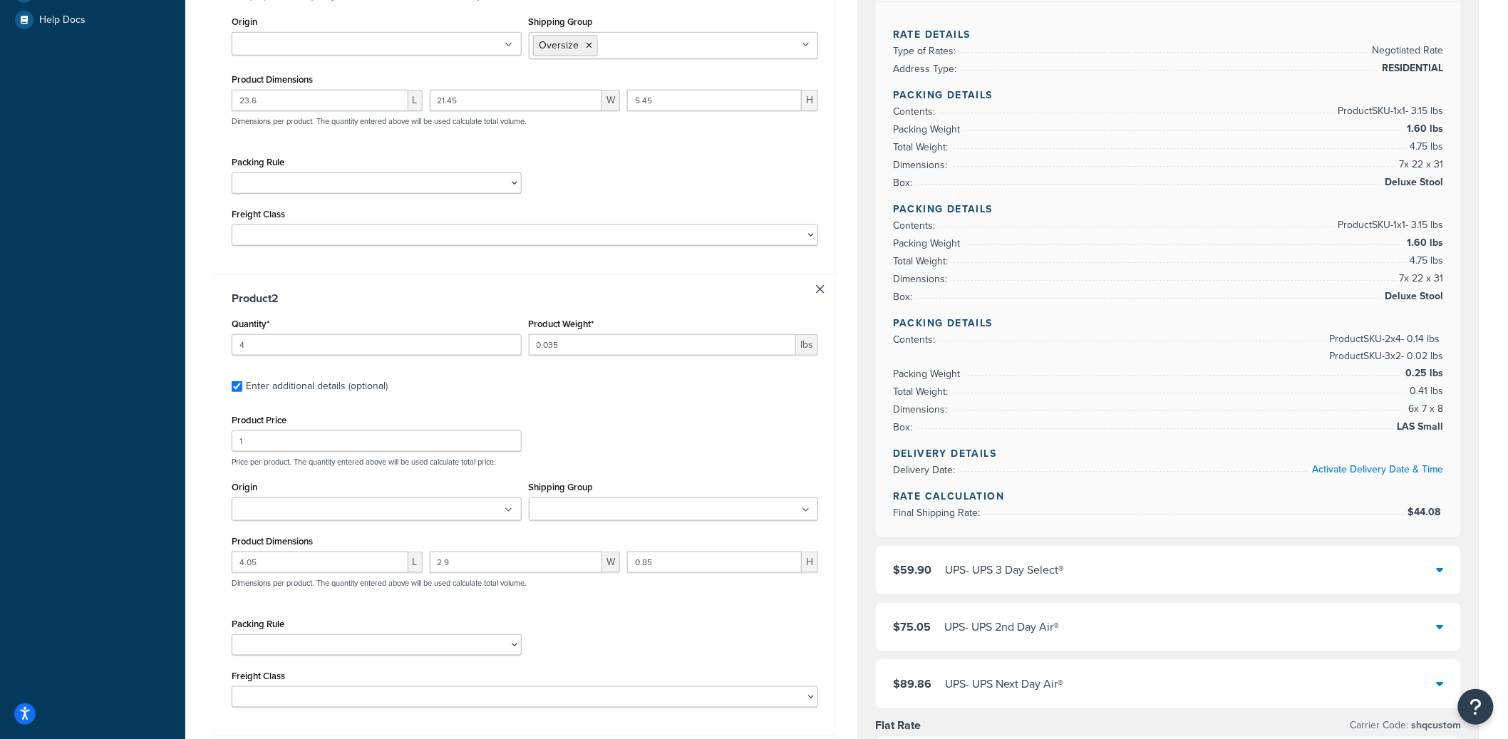
click at [586, 512] on input "Shipping Group" at bounding box center [596, 510] width 126 height 16
type input "haz"
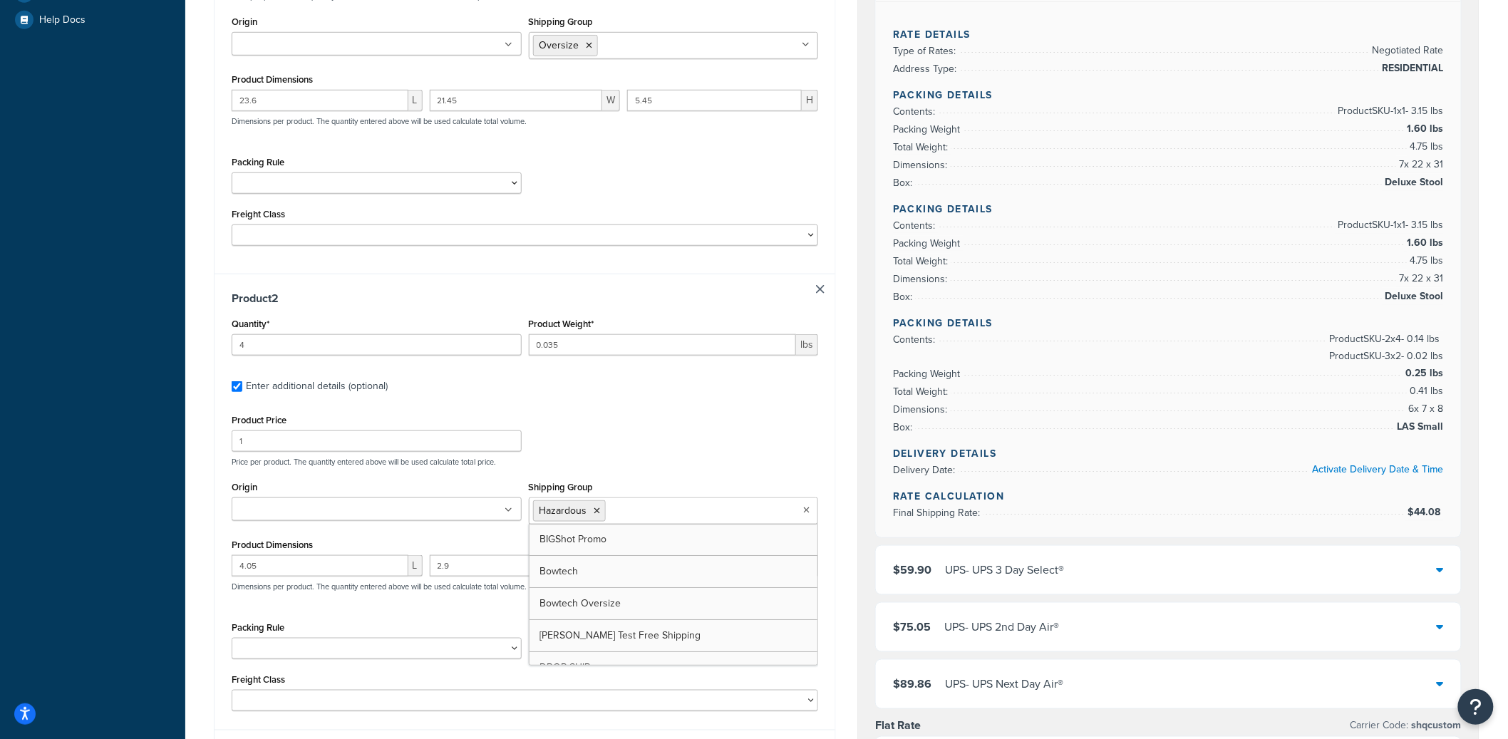
click at [637, 440] on div "Product Price 1 Price per product. The quantity entered above will be used calc…" at bounding box center [525, 439] width 594 height 56
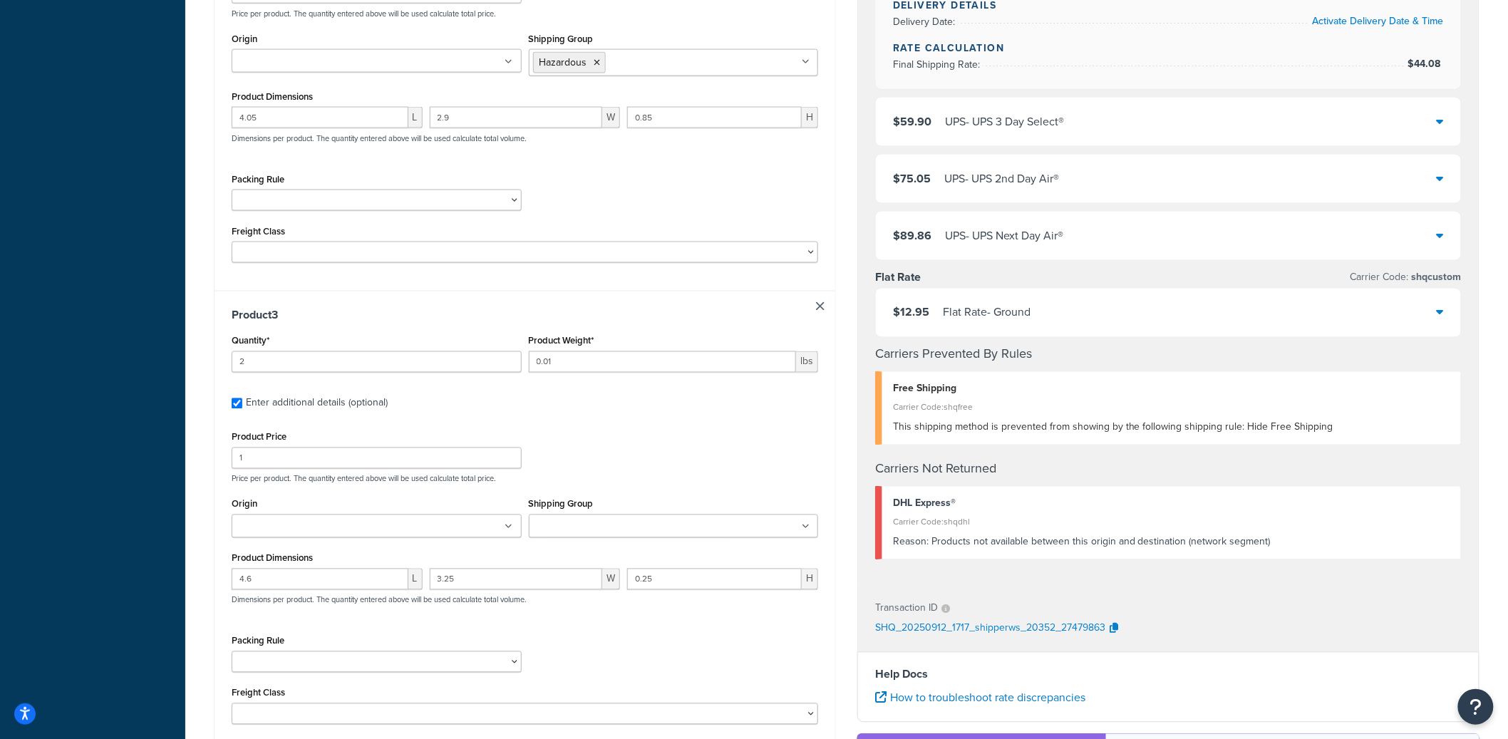
scroll to position [973, 0]
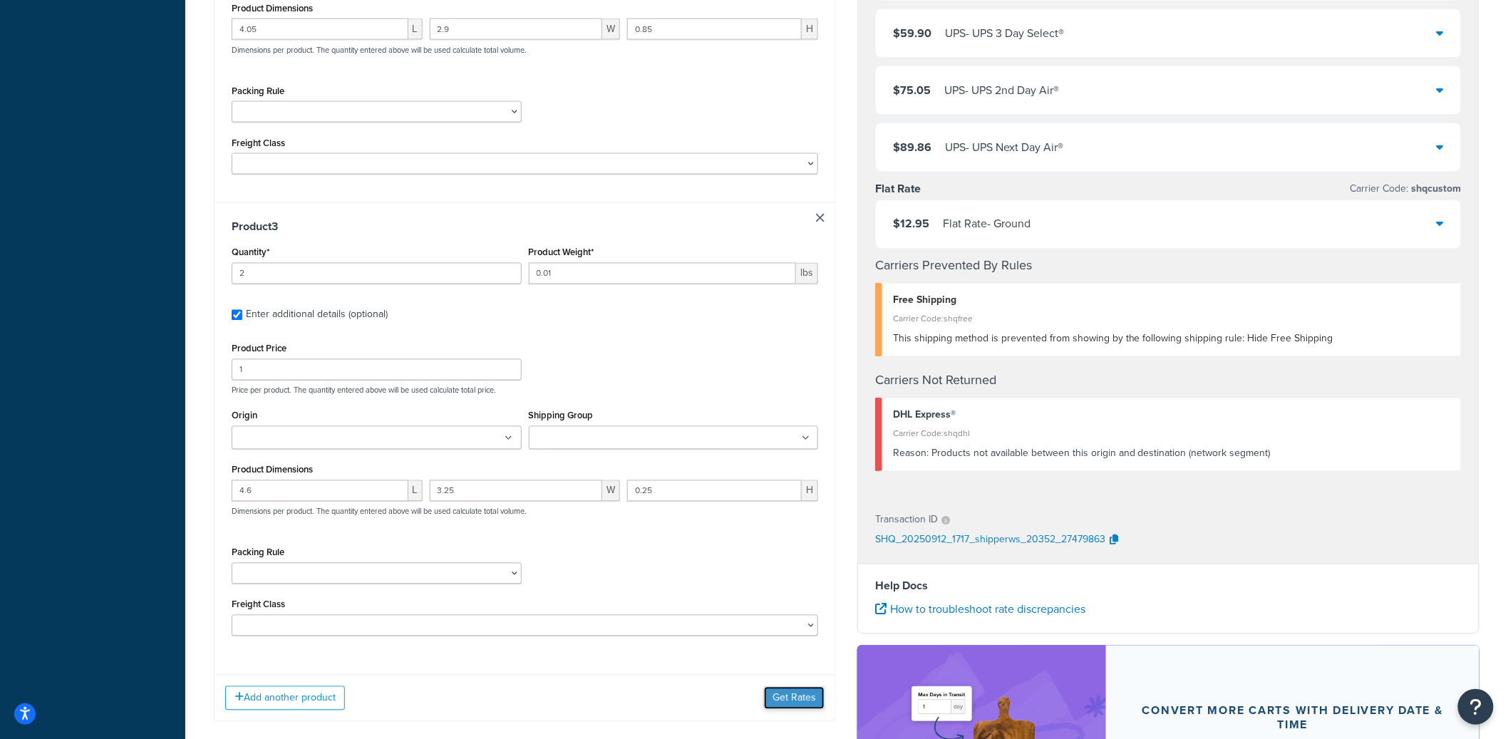
click at [785, 695] on button "Get Rates" at bounding box center [794, 698] width 61 height 23
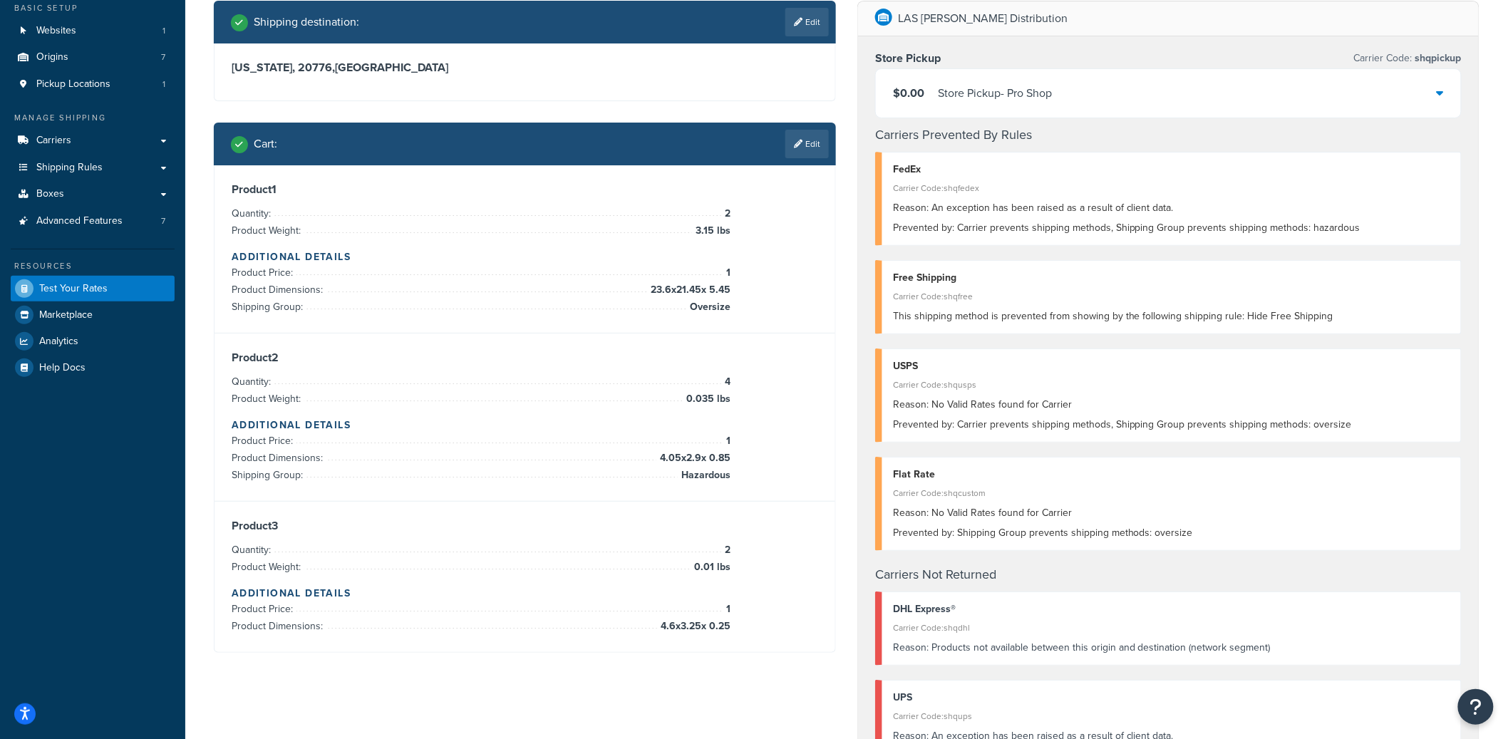
scroll to position [67, 0]
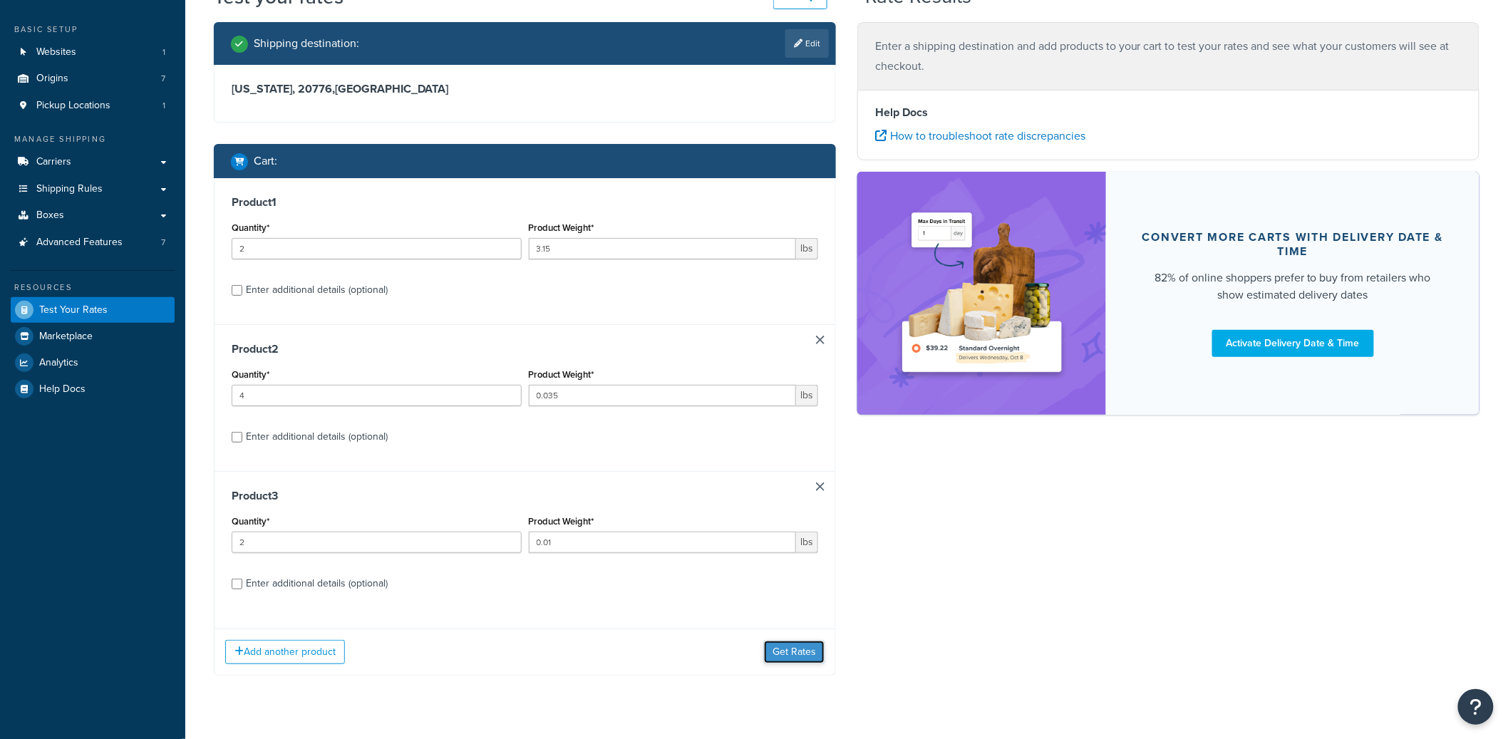
scroll to position [67, 0]
click at [802, 646] on button "Get Rates" at bounding box center [794, 652] width 61 height 23
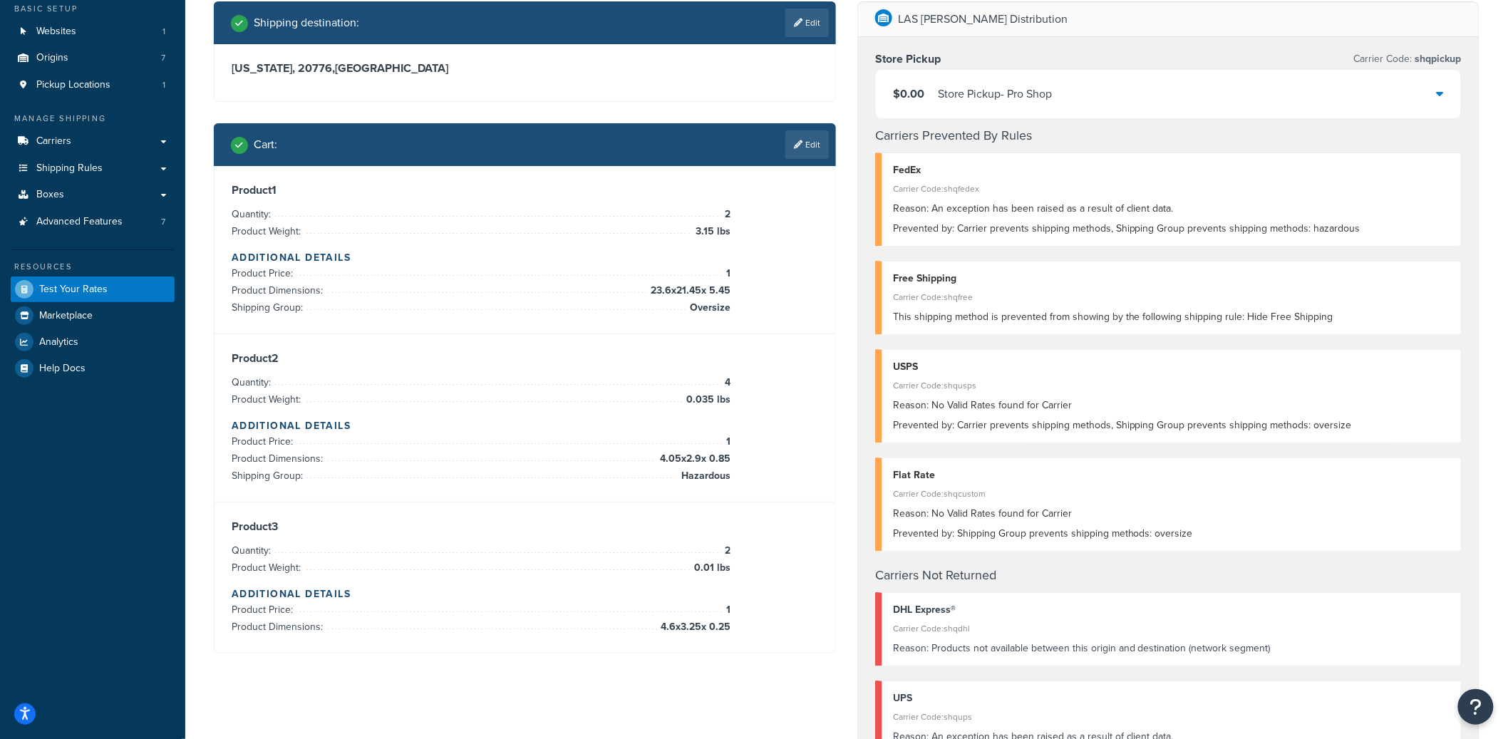
scroll to position [97, 0]
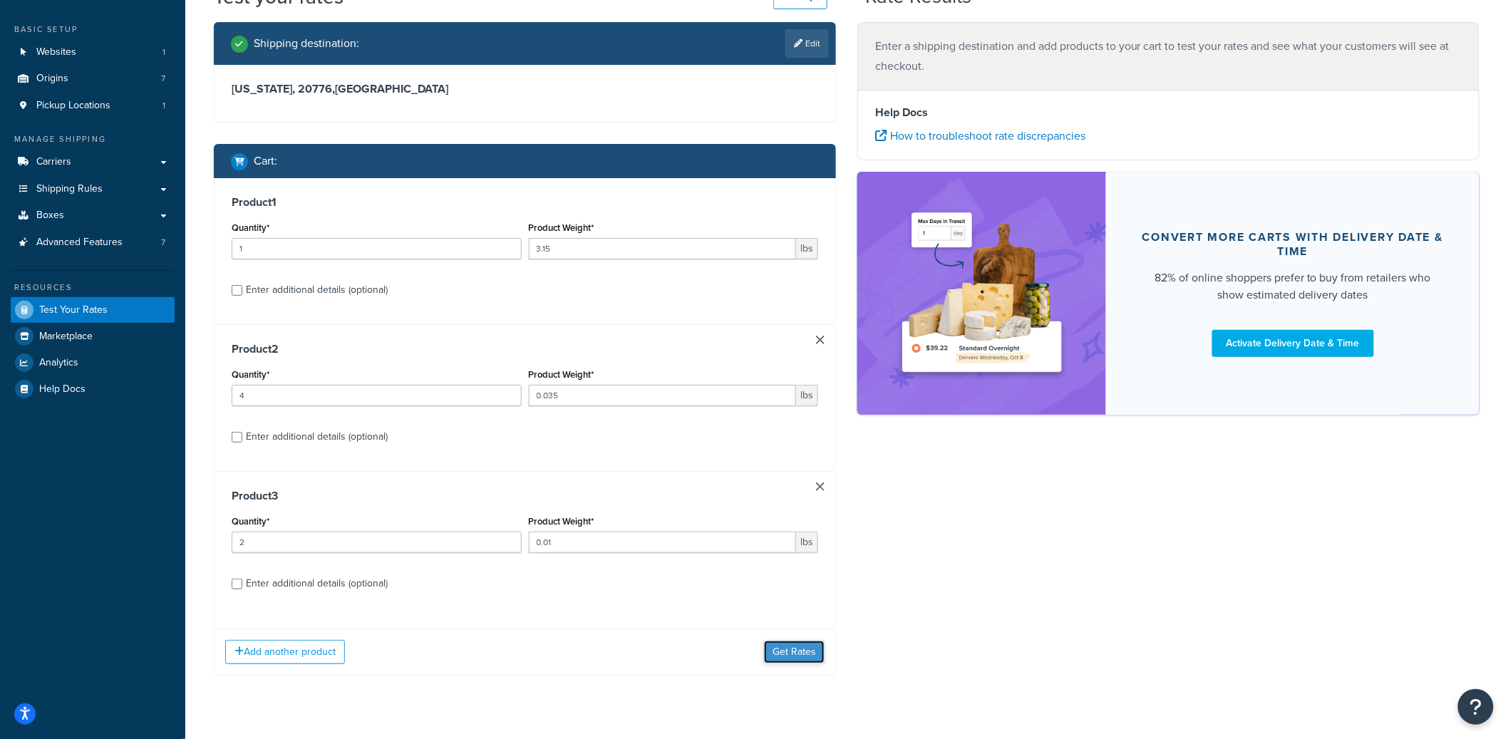
click at [787, 662] on button "Get Rates" at bounding box center [794, 652] width 61 height 23
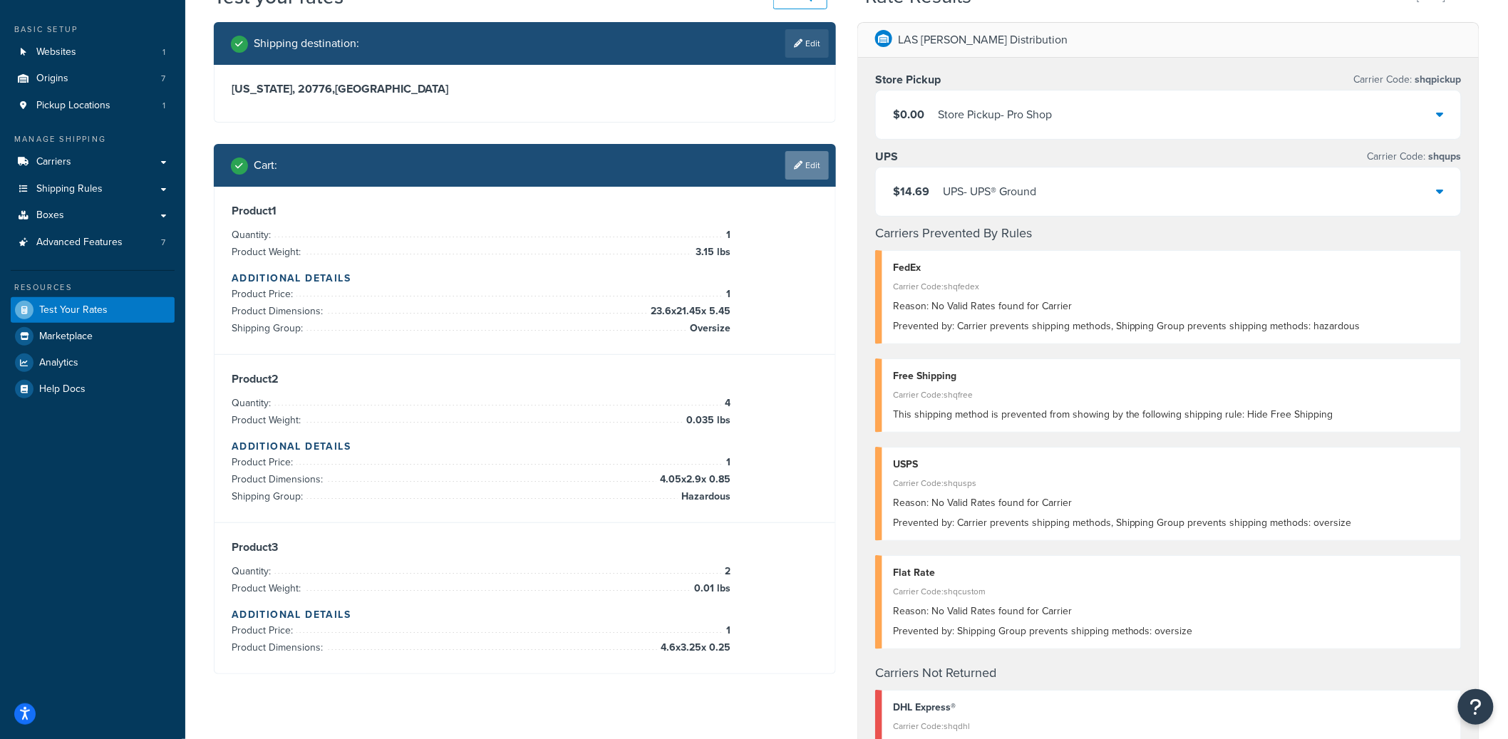
click at [805, 162] on link "Edit" at bounding box center [806, 165] width 43 height 29
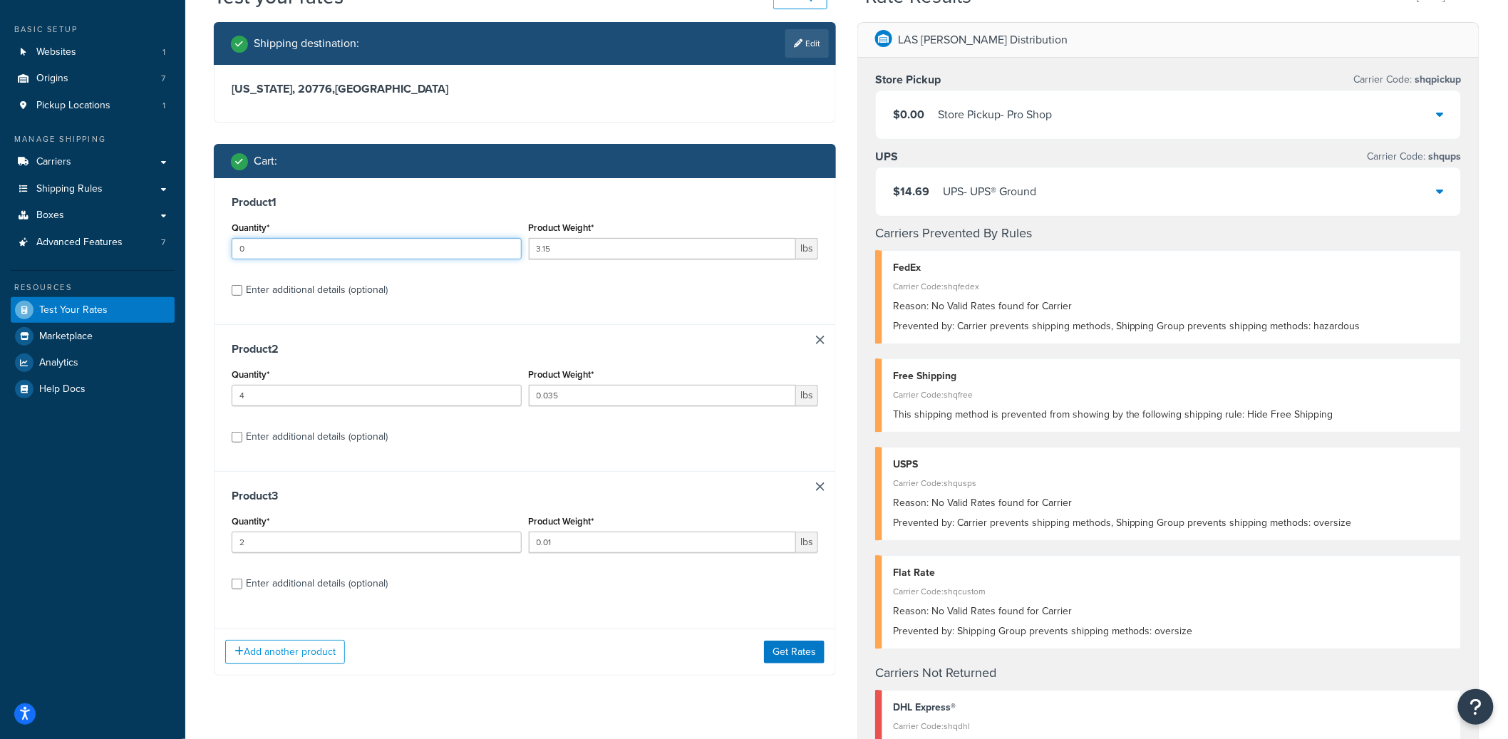
click at [509, 248] on input "0" at bounding box center [377, 248] width 290 height 21
click at [509, 245] on input "1" at bounding box center [377, 248] width 290 height 21
type input "2"
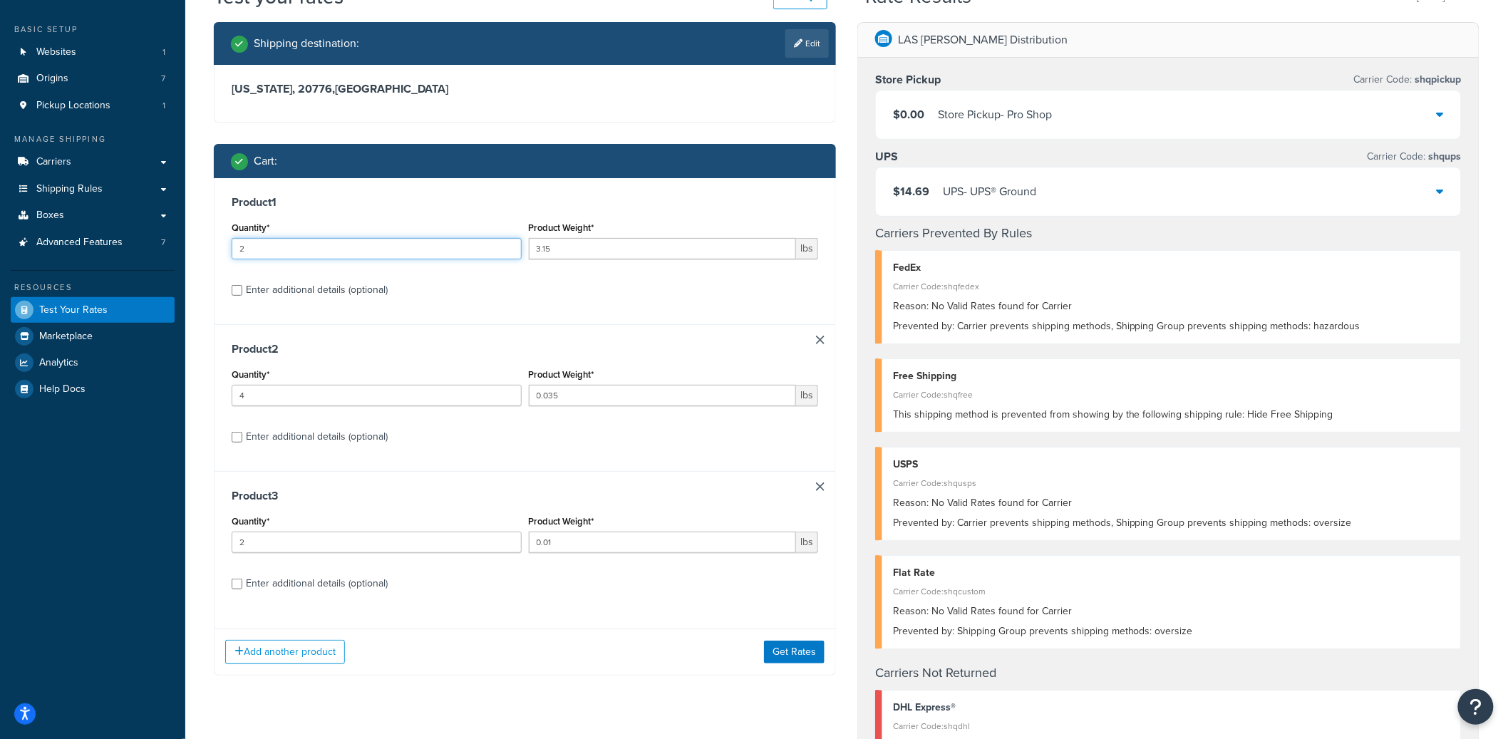
click at [509, 245] on input "2" at bounding box center [377, 248] width 290 height 21
click at [818, 658] on button "Get Rates" at bounding box center [794, 652] width 61 height 23
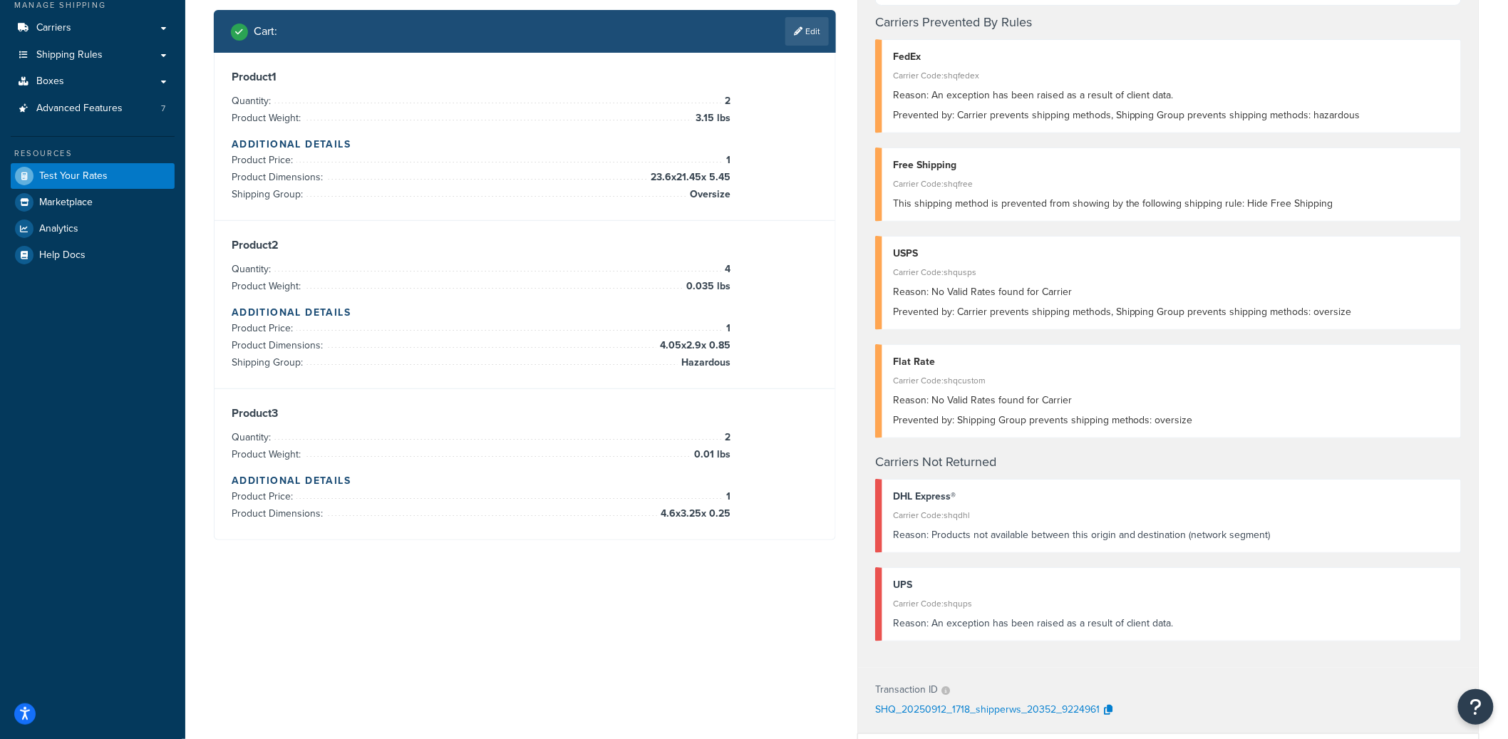
scroll to position [68, 0]
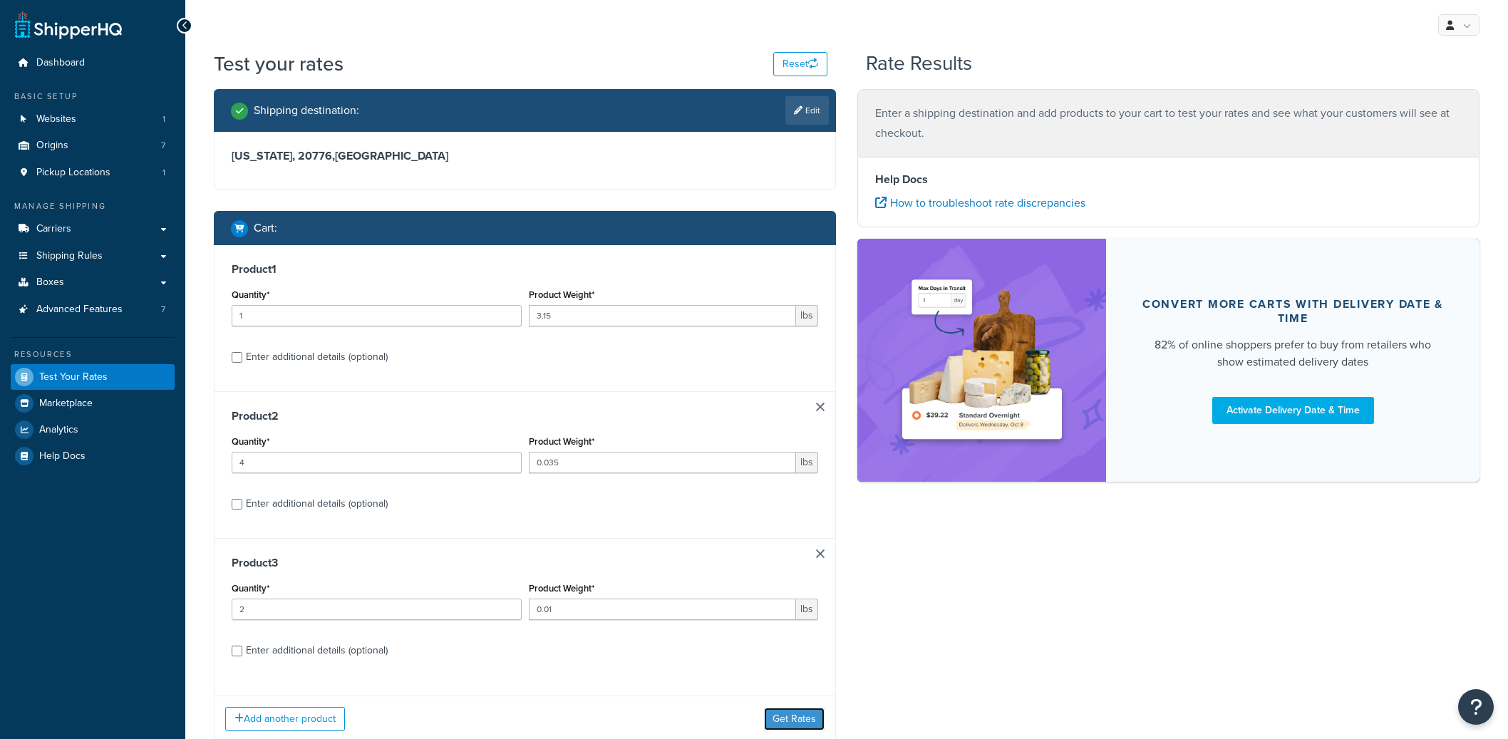
click at [786, 708] on button "Get Rates" at bounding box center [794, 719] width 61 height 23
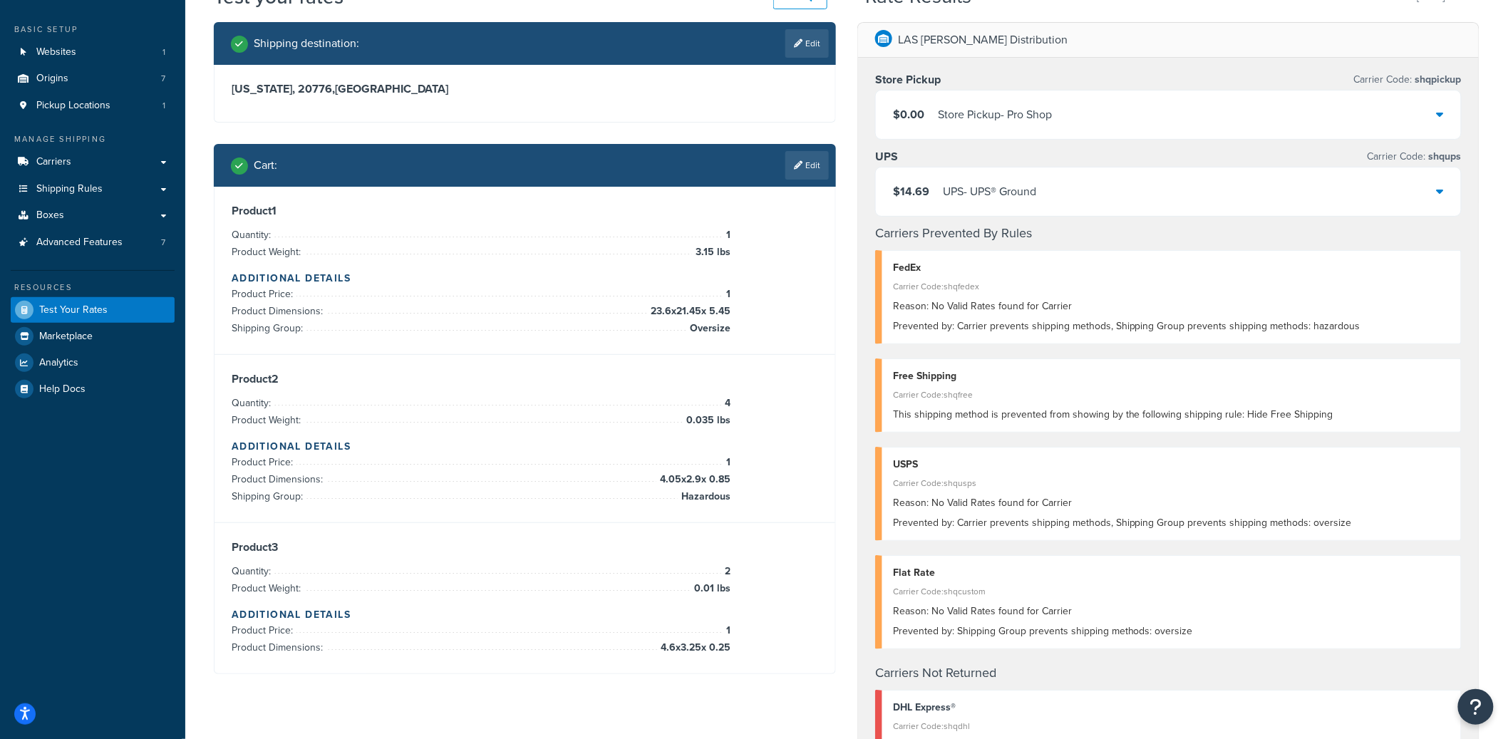
click at [1098, 193] on div "$14.69 UPS - UPS® Ground" at bounding box center [1168, 191] width 585 height 48
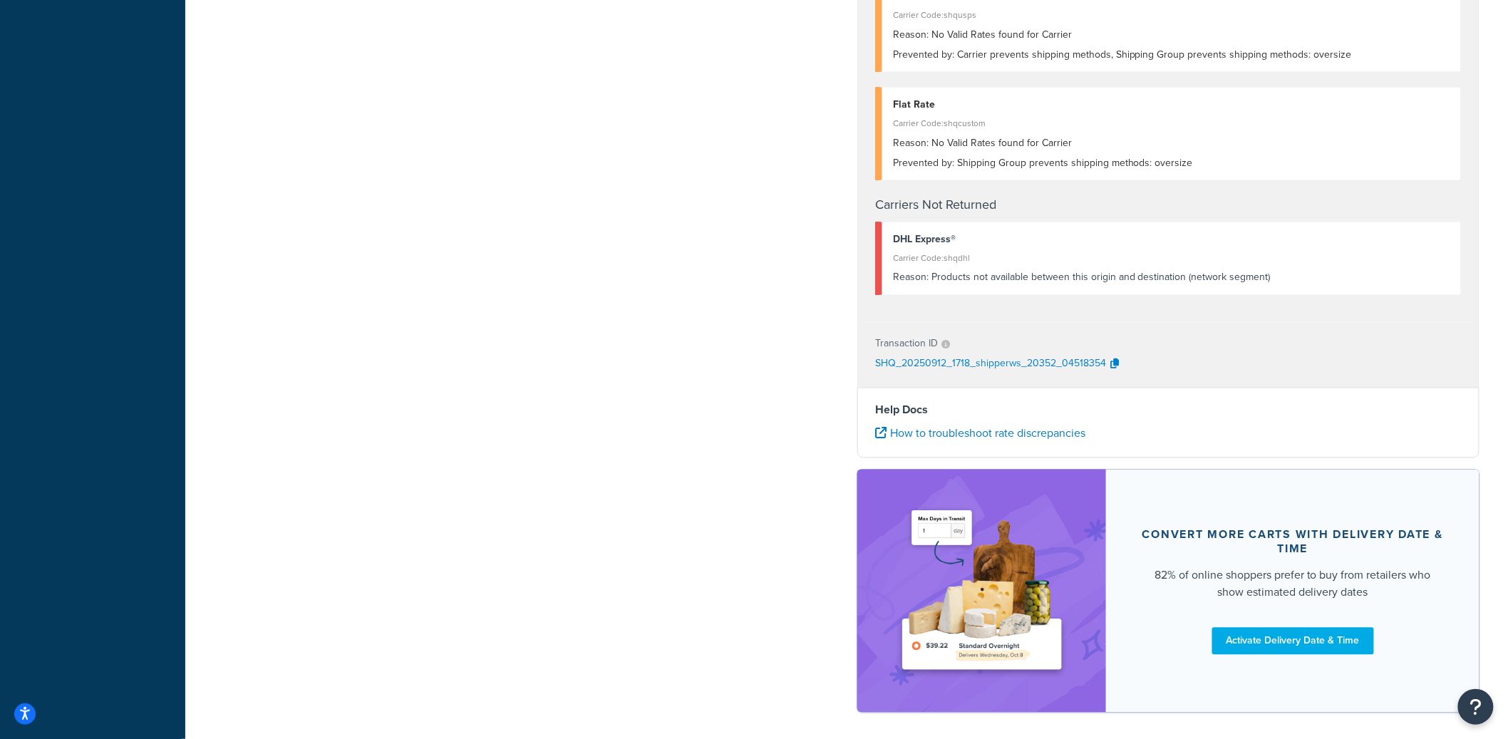
scroll to position [870, 0]
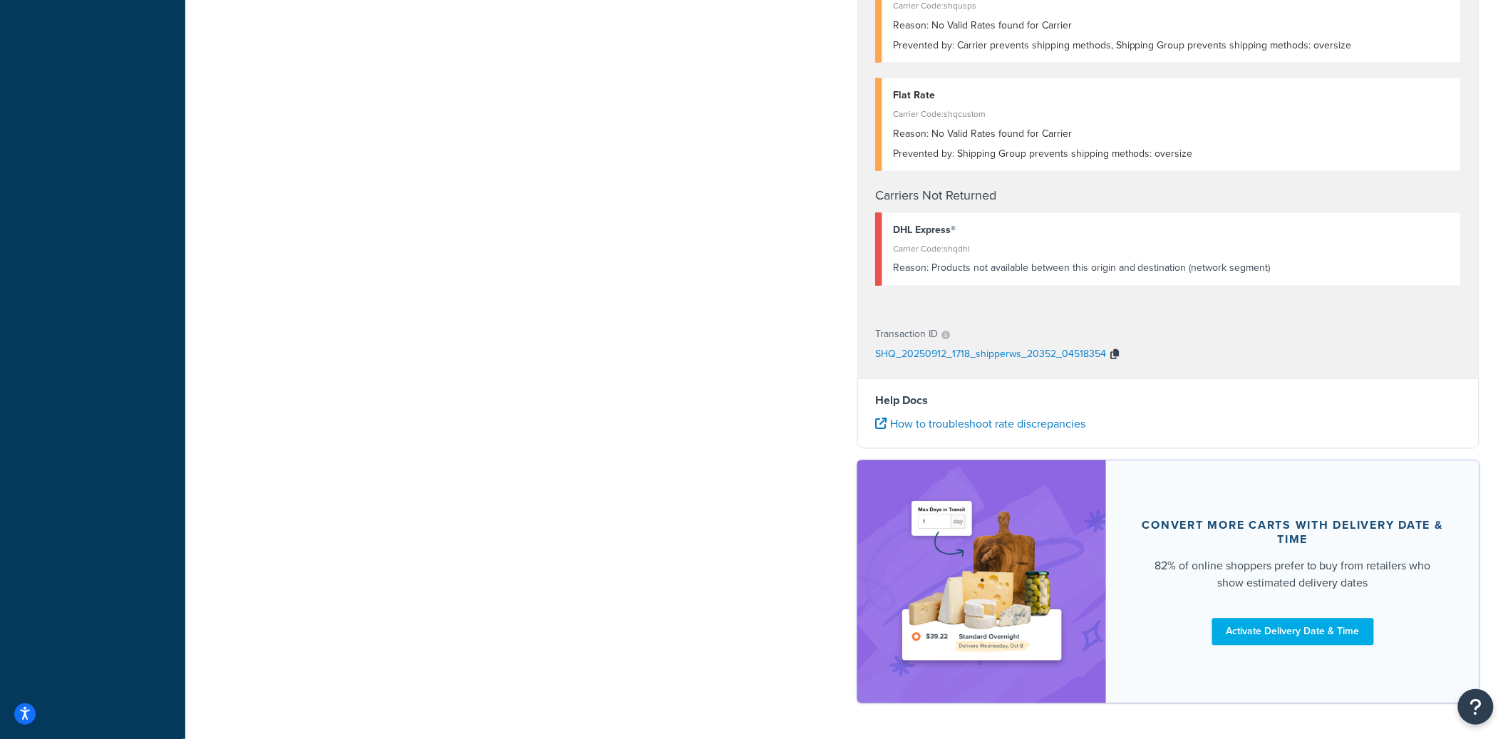
click at [1115, 353] on icon "button" at bounding box center [1114, 355] width 9 height 10
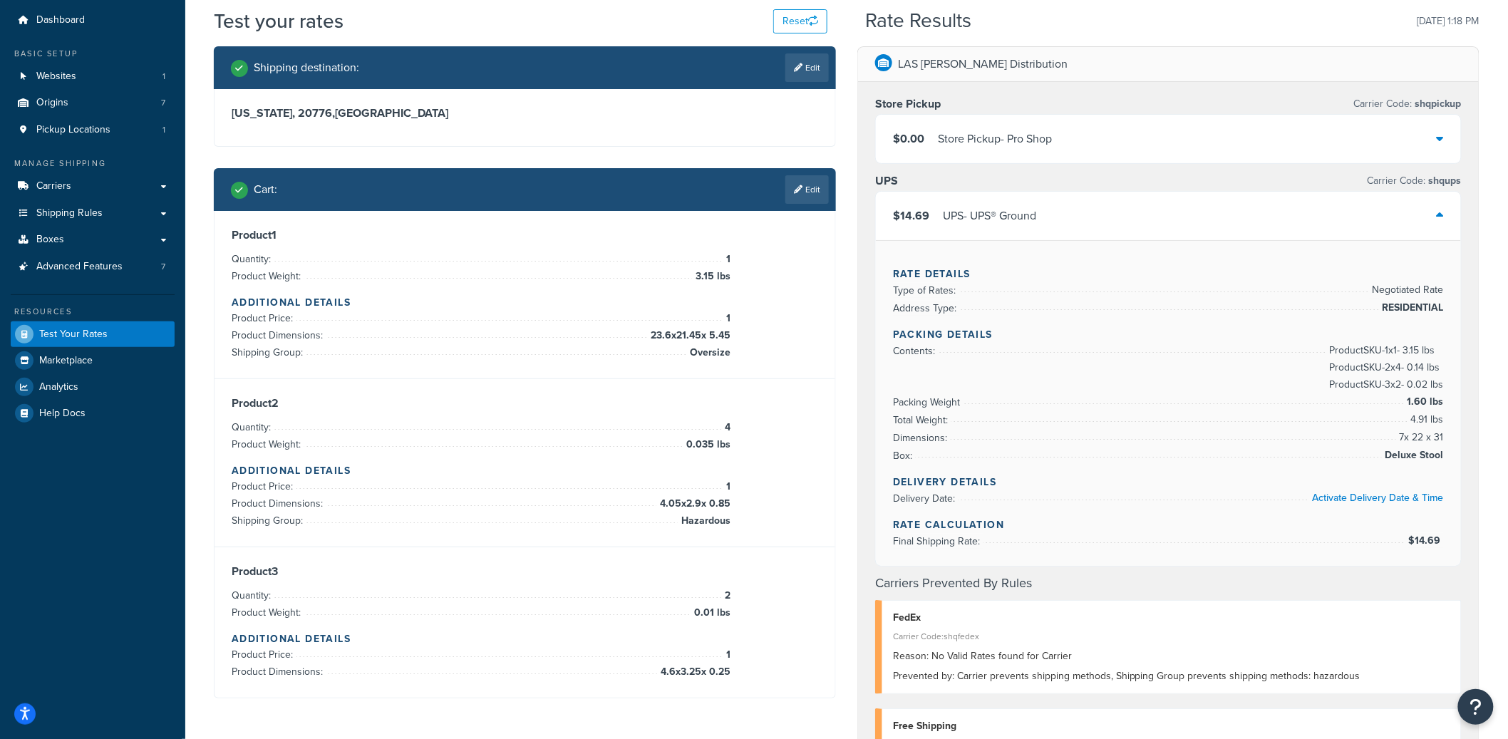
scroll to position [46, 0]
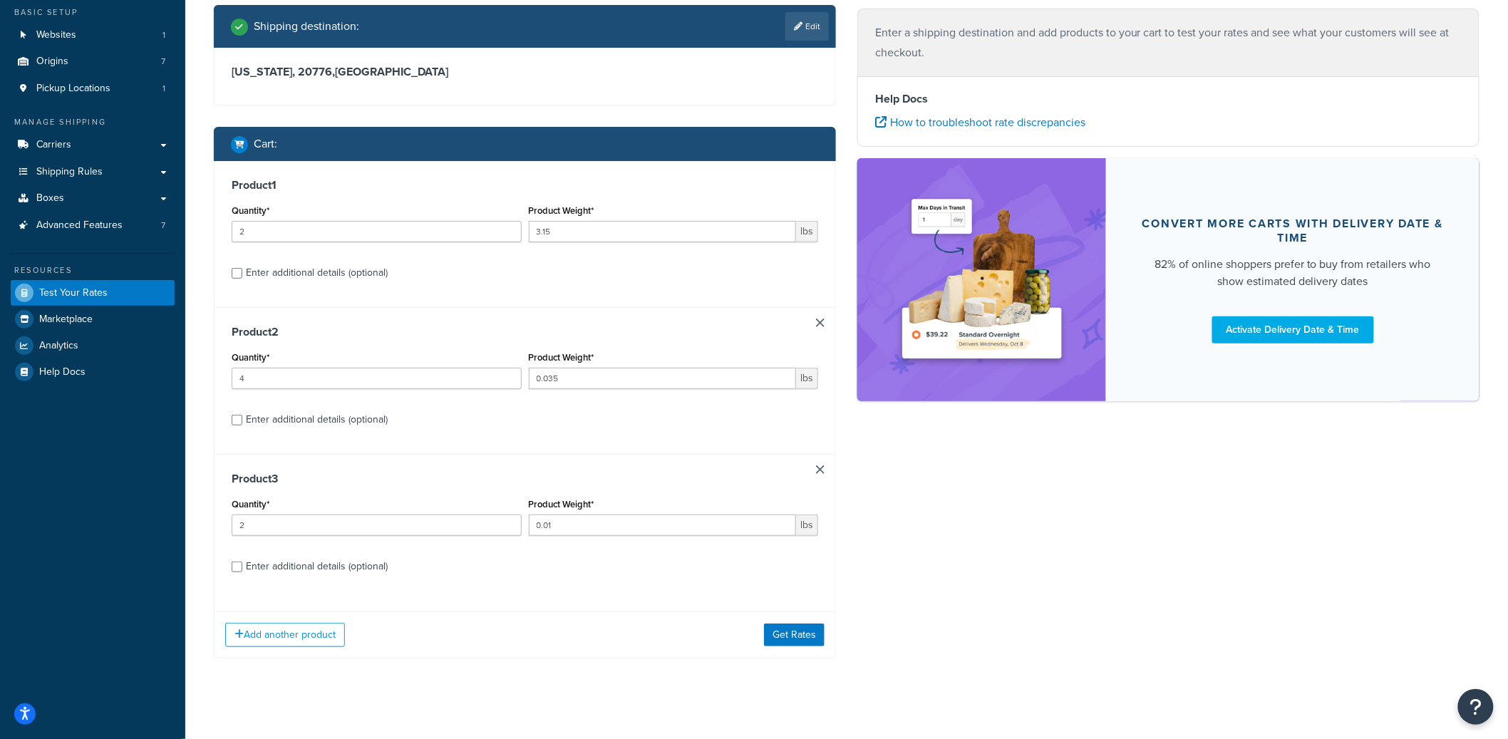
click at [363, 418] on div "Enter additional details (optional)" at bounding box center [317, 420] width 142 height 20
click at [242, 418] on input "Enter additional details (optional)" at bounding box center [237, 420] width 11 height 11
checkbox input "true"
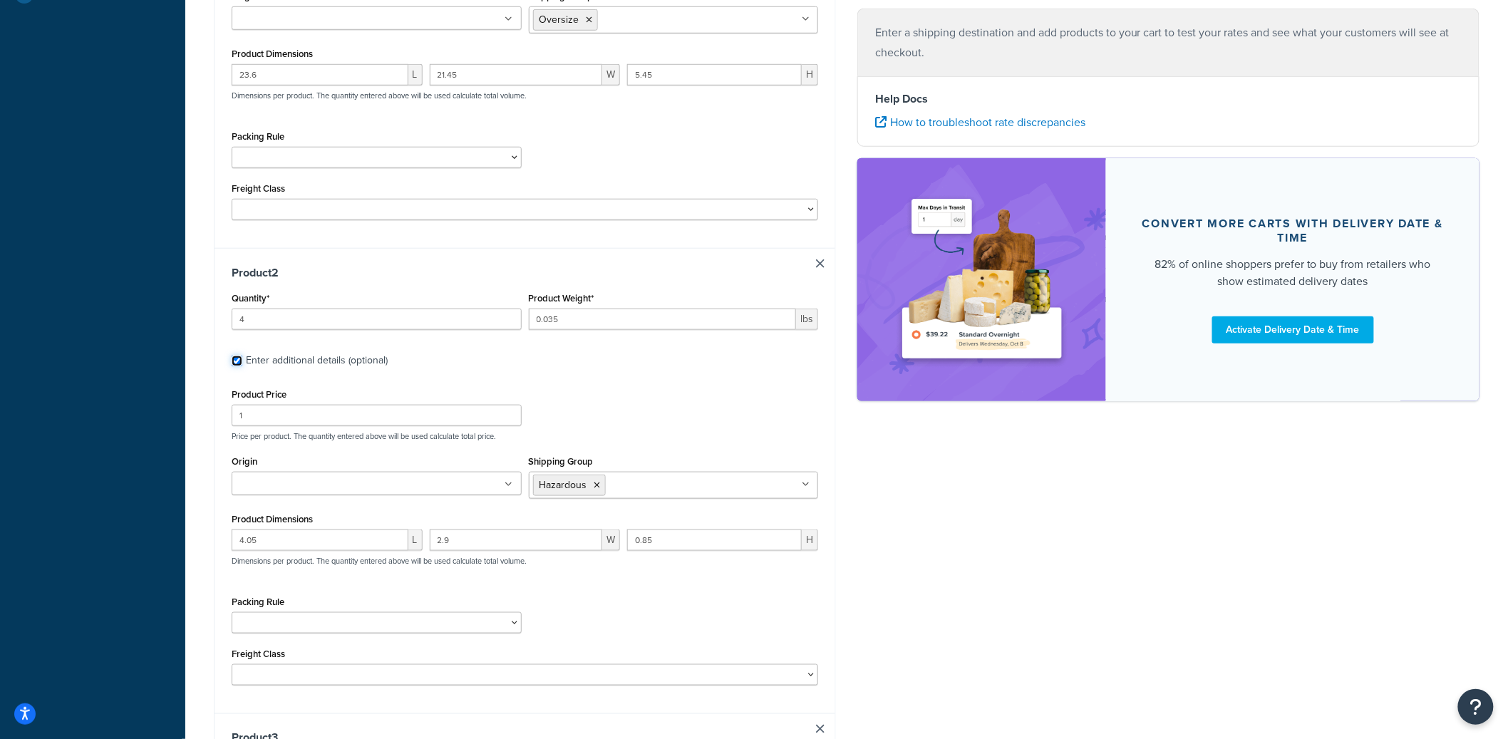
scroll to position [547, 0]
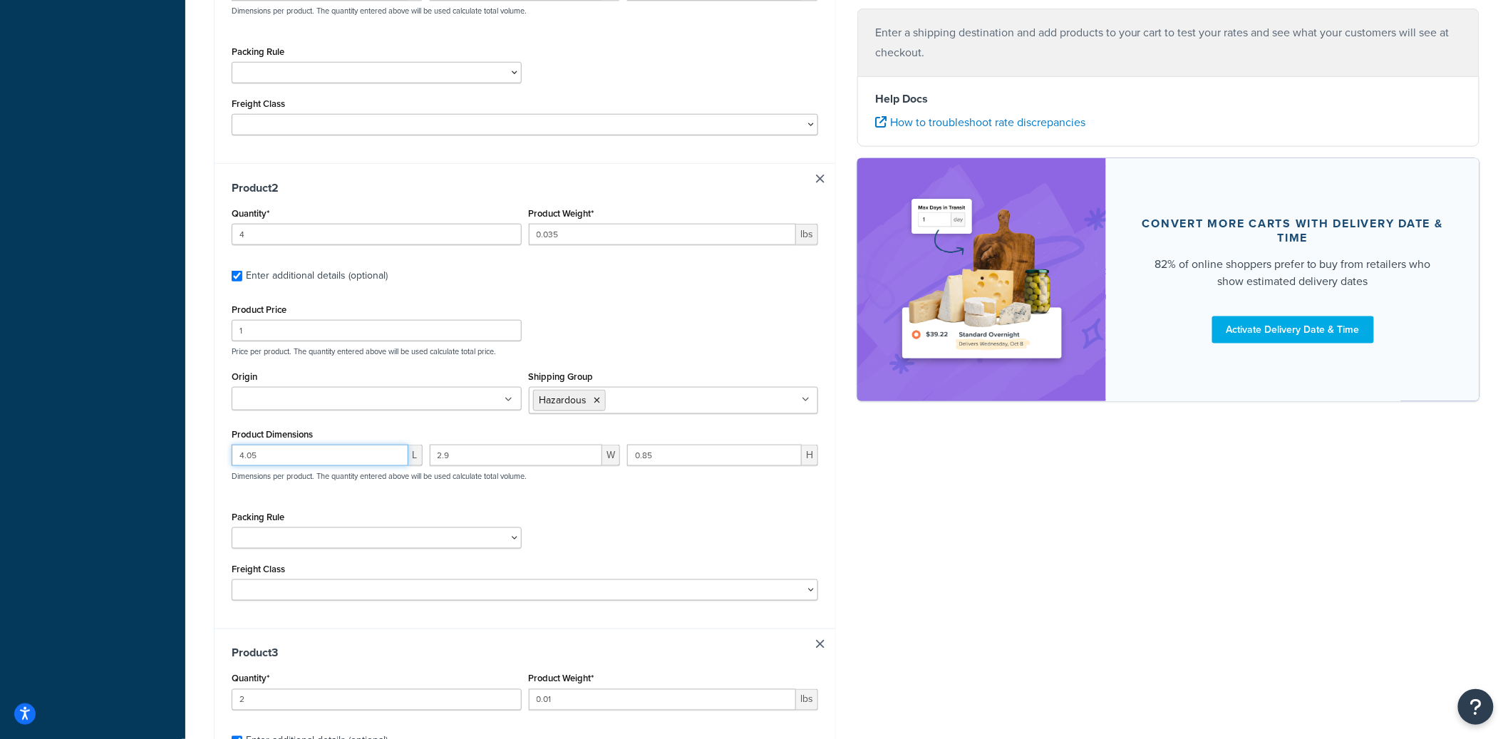
click at [313, 455] on input "4.05" at bounding box center [320, 455] width 177 height 21
type input "0.0001"
type input "0.00001"
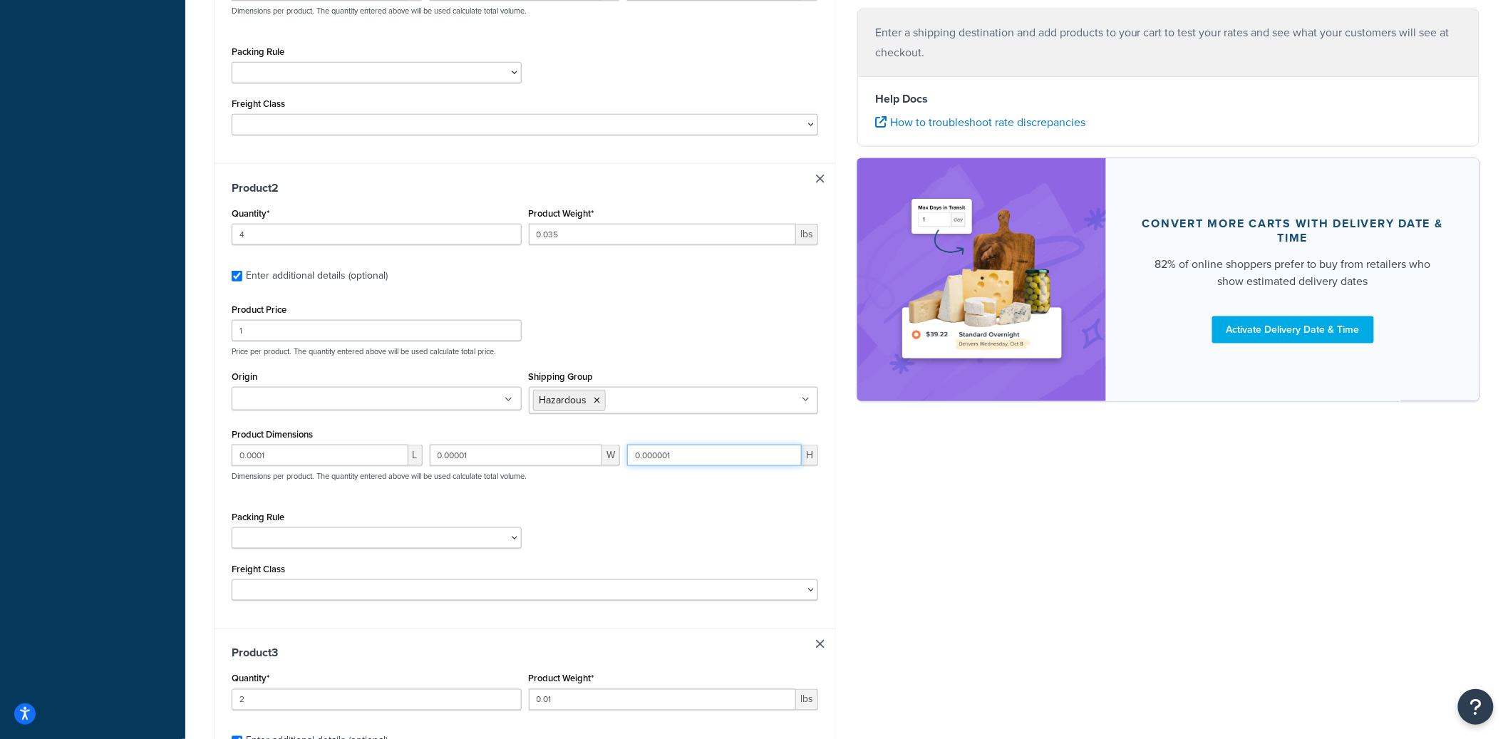
type input "0.000001"
click at [290, 457] on input "0.0001" at bounding box center [320, 455] width 177 height 21
paste input "00"
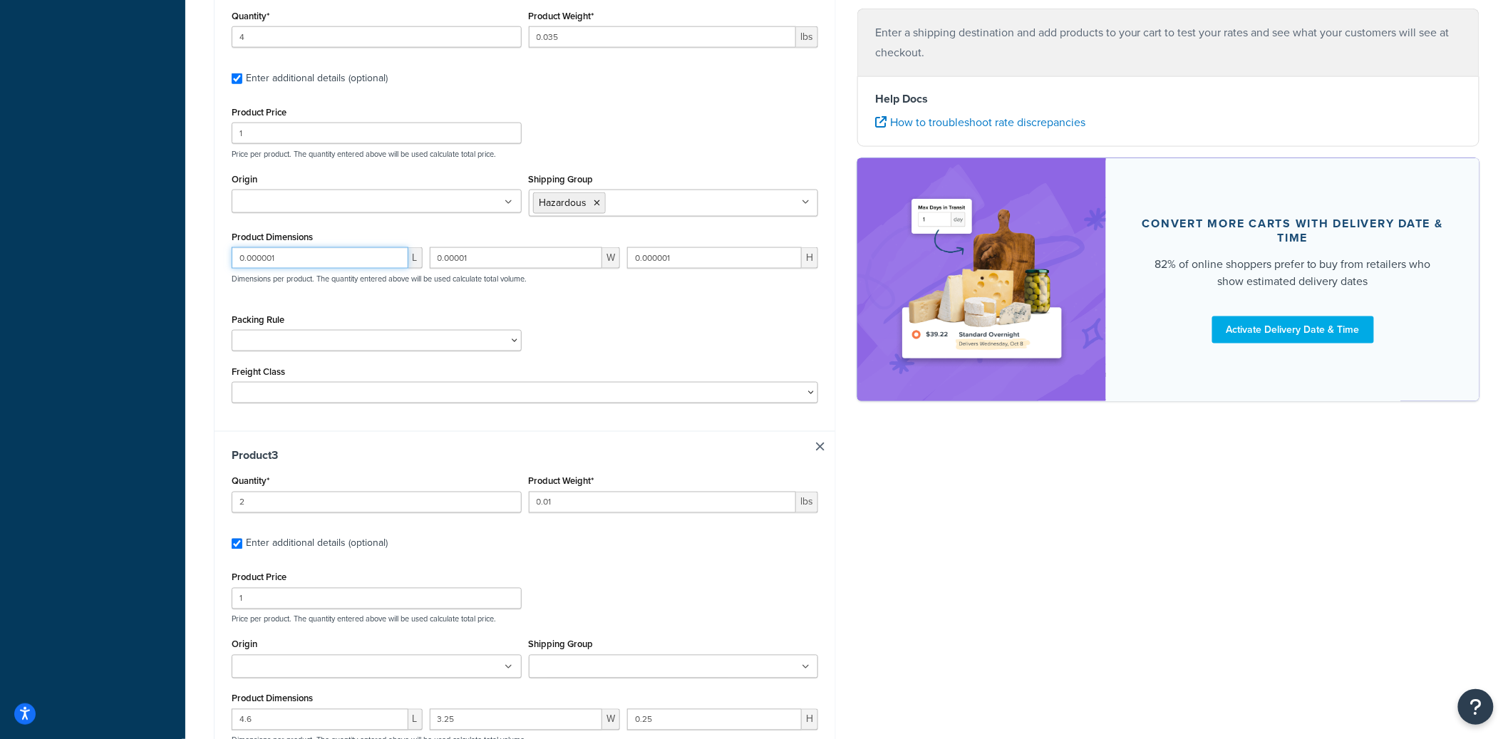
scroll to position [1053, 0]
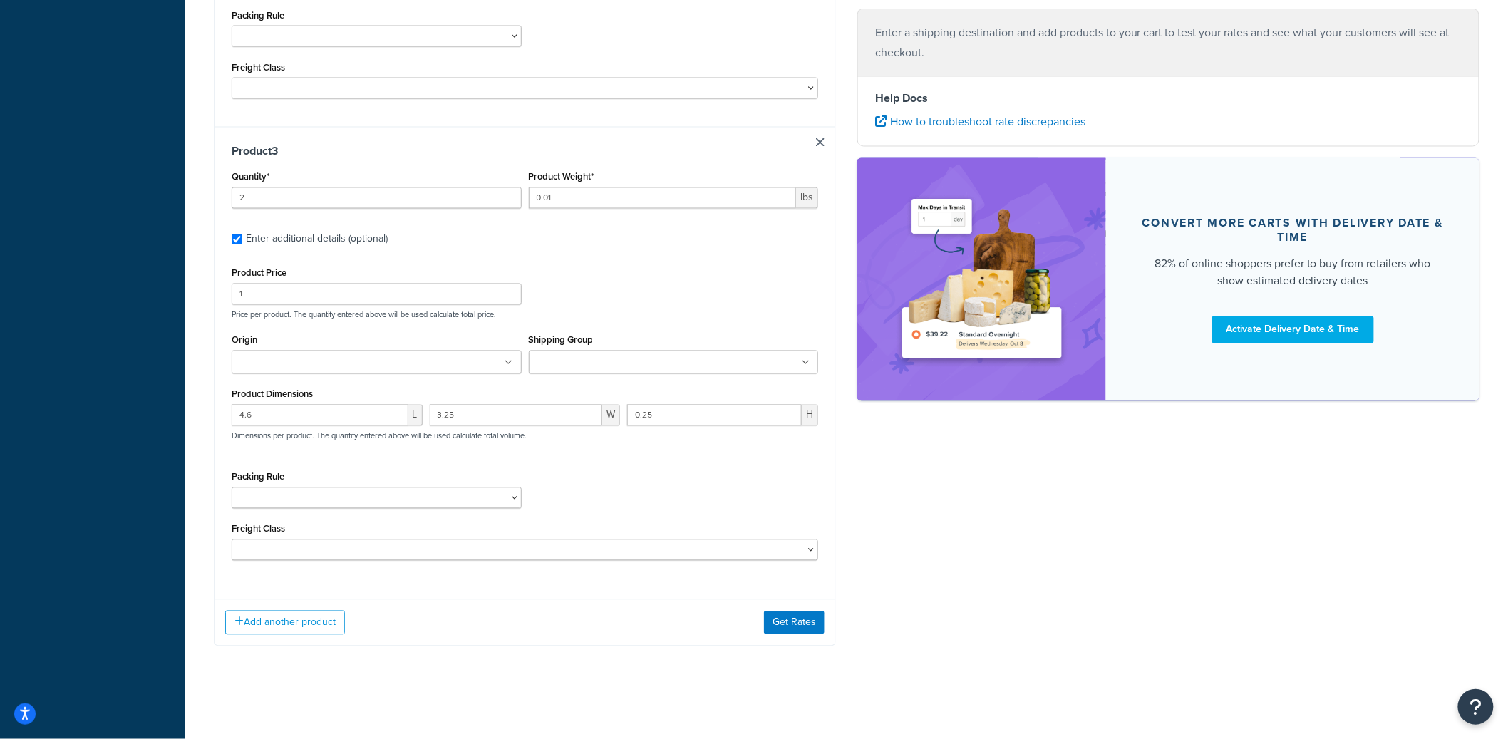
type input "0.000001"
click at [285, 418] on input "4.6" at bounding box center [320, 415] width 177 height 21
paste input "0.000001"
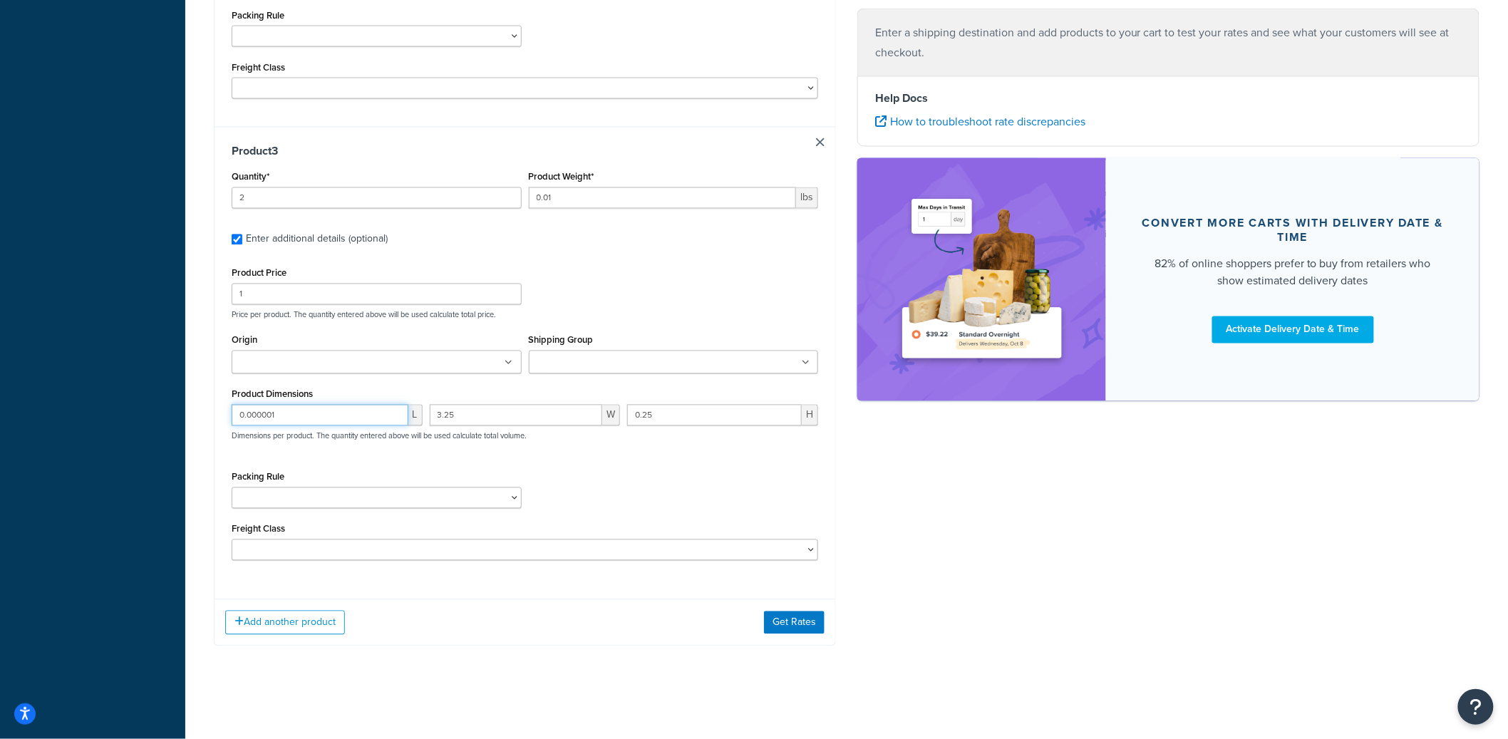
type input "0.000001"
click at [509, 413] on input "3.25" at bounding box center [516, 415] width 173 height 21
paste input "0.000001"
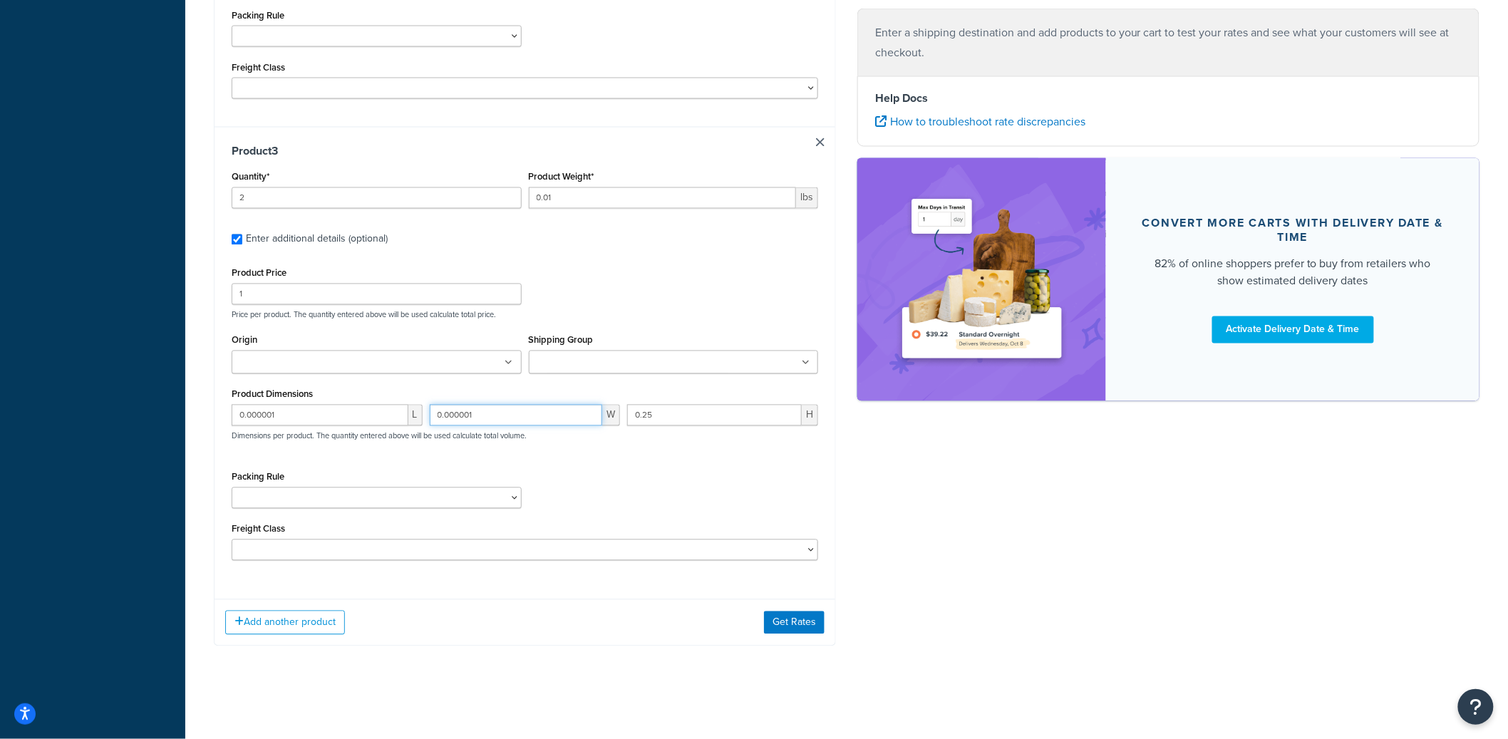
type input "0.000001"
click at [674, 420] on input "0.25" at bounding box center [714, 415] width 175 height 21
paste input "000001"
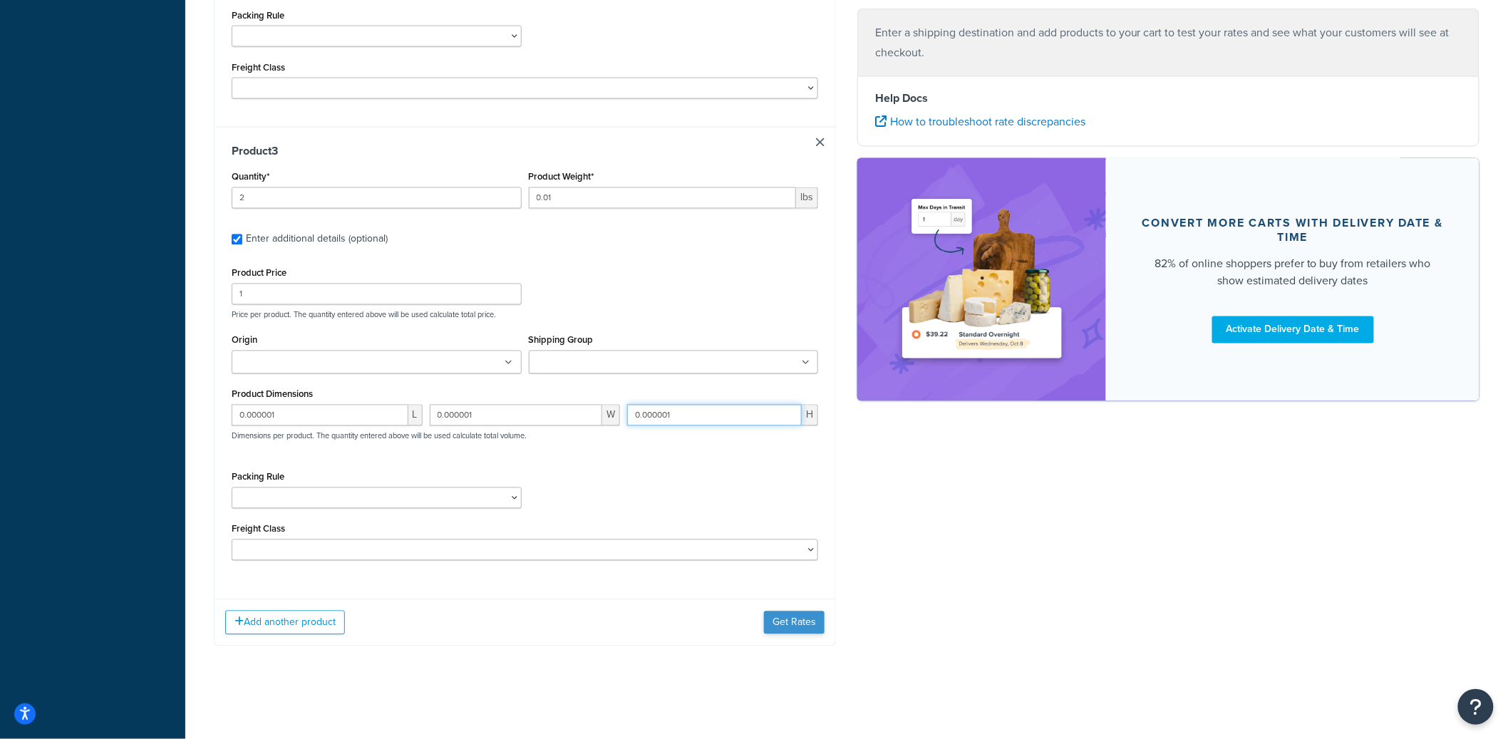
type input "0.000001"
click at [786, 619] on button "Get Rates" at bounding box center [794, 623] width 61 height 23
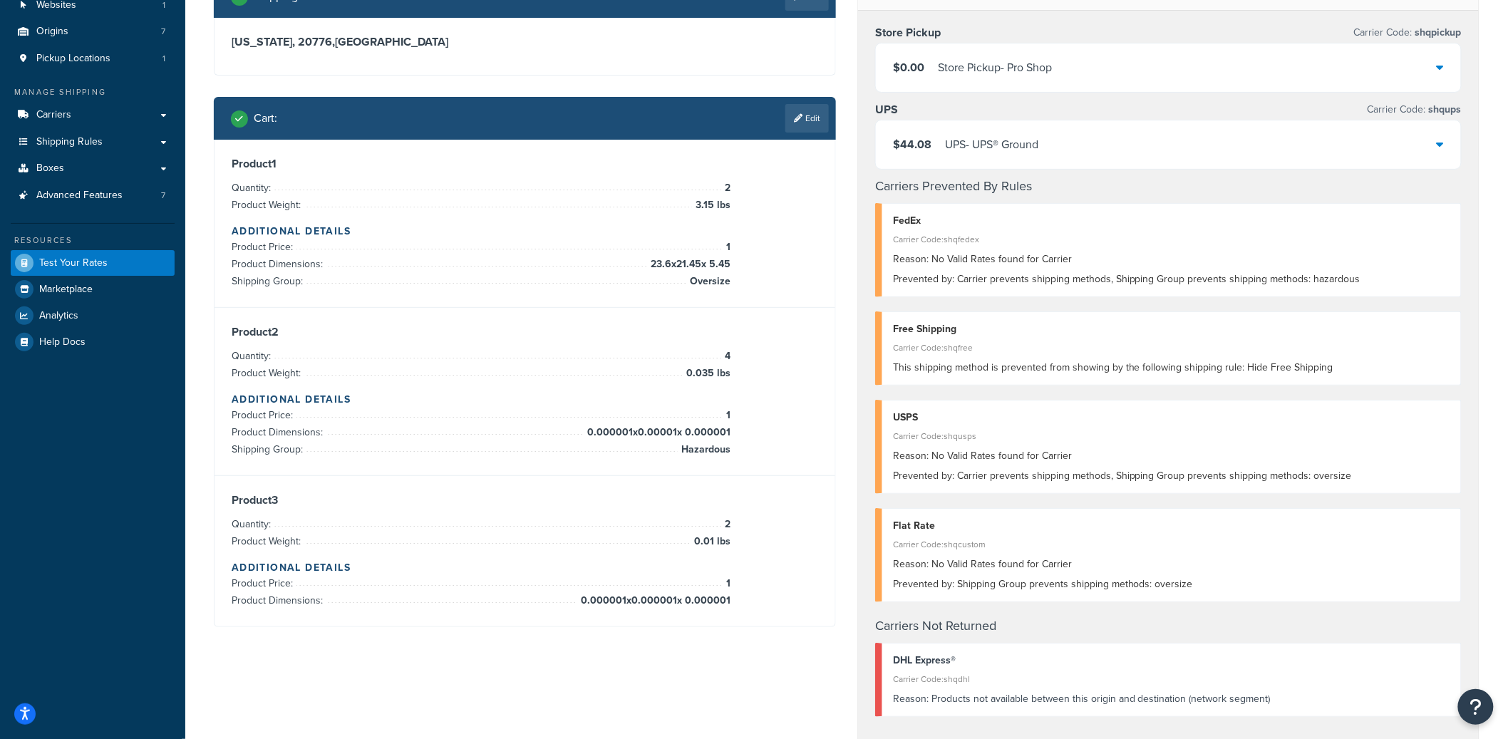
scroll to position [110, 0]
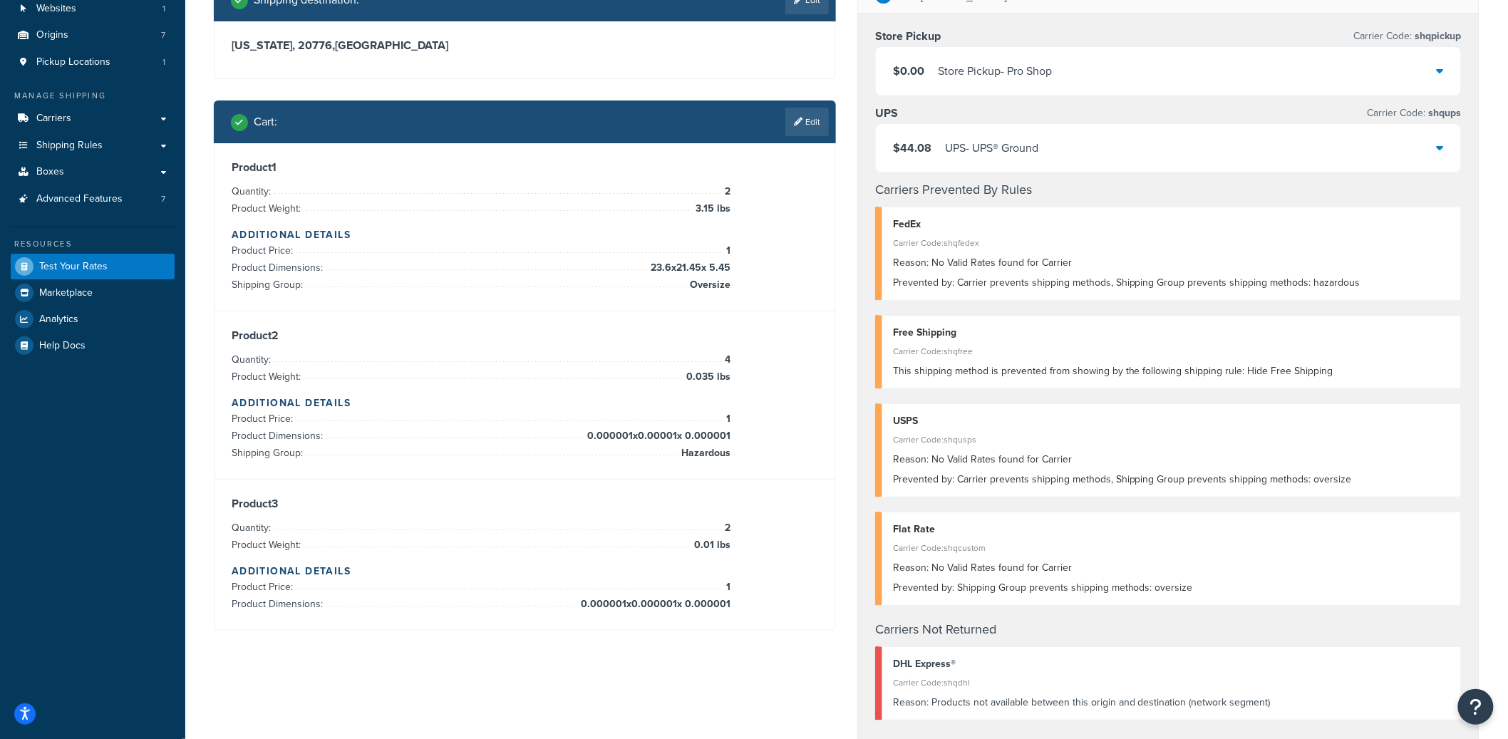
click at [979, 155] on div "UPS - UPS® Ground" at bounding box center [991, 148] width 93 height 20
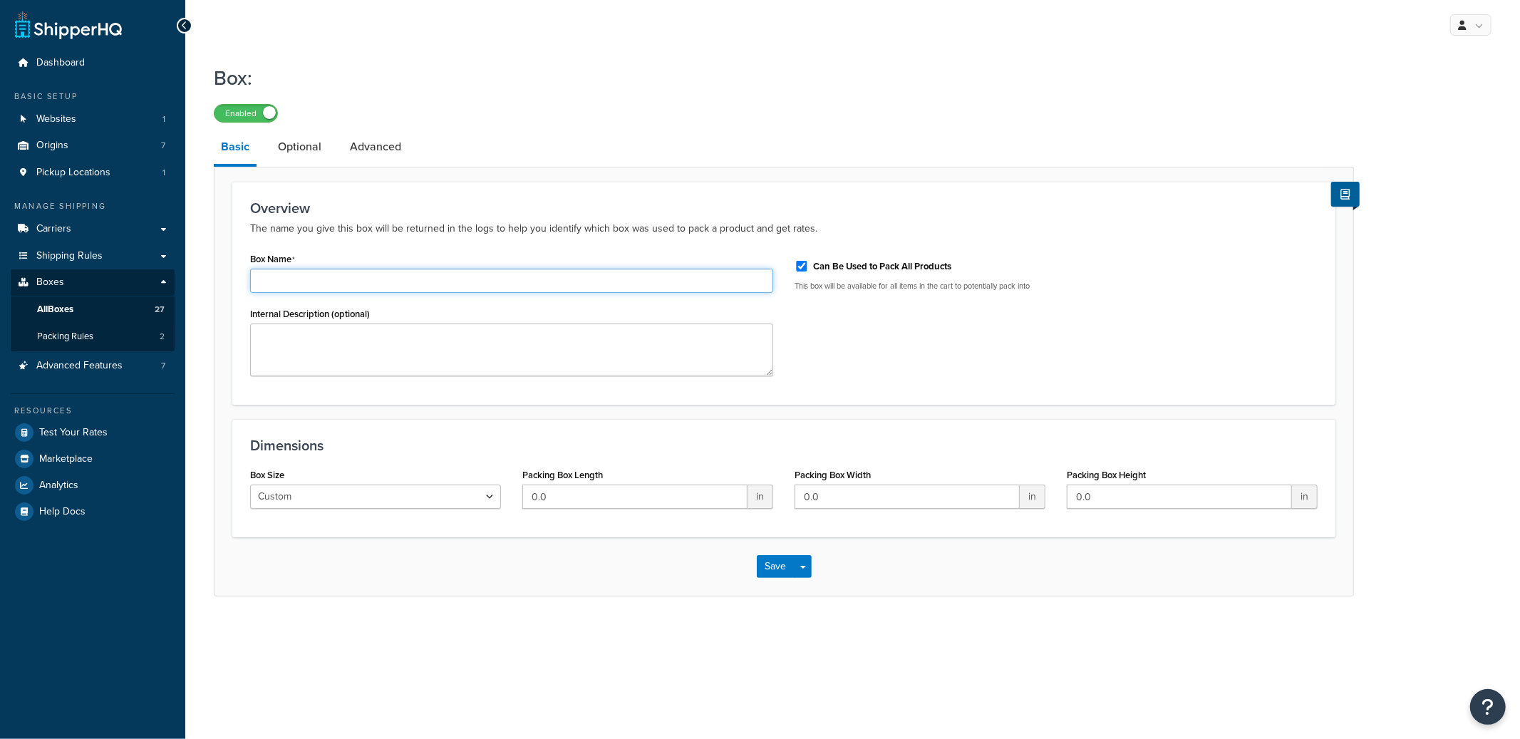
click at [330, 272] on input "Box Name" at bounding box center [511, 281] width 523 height 24
type input "Test - Delux"
drag, startPoint x: 574, startPoint y: 492, endPoint x: 528, endPoint y: 492, distance: 46.3
click at [528, 492] on input "0.0" at bounding box center [634, 497] width 225 height 24
type input "31"
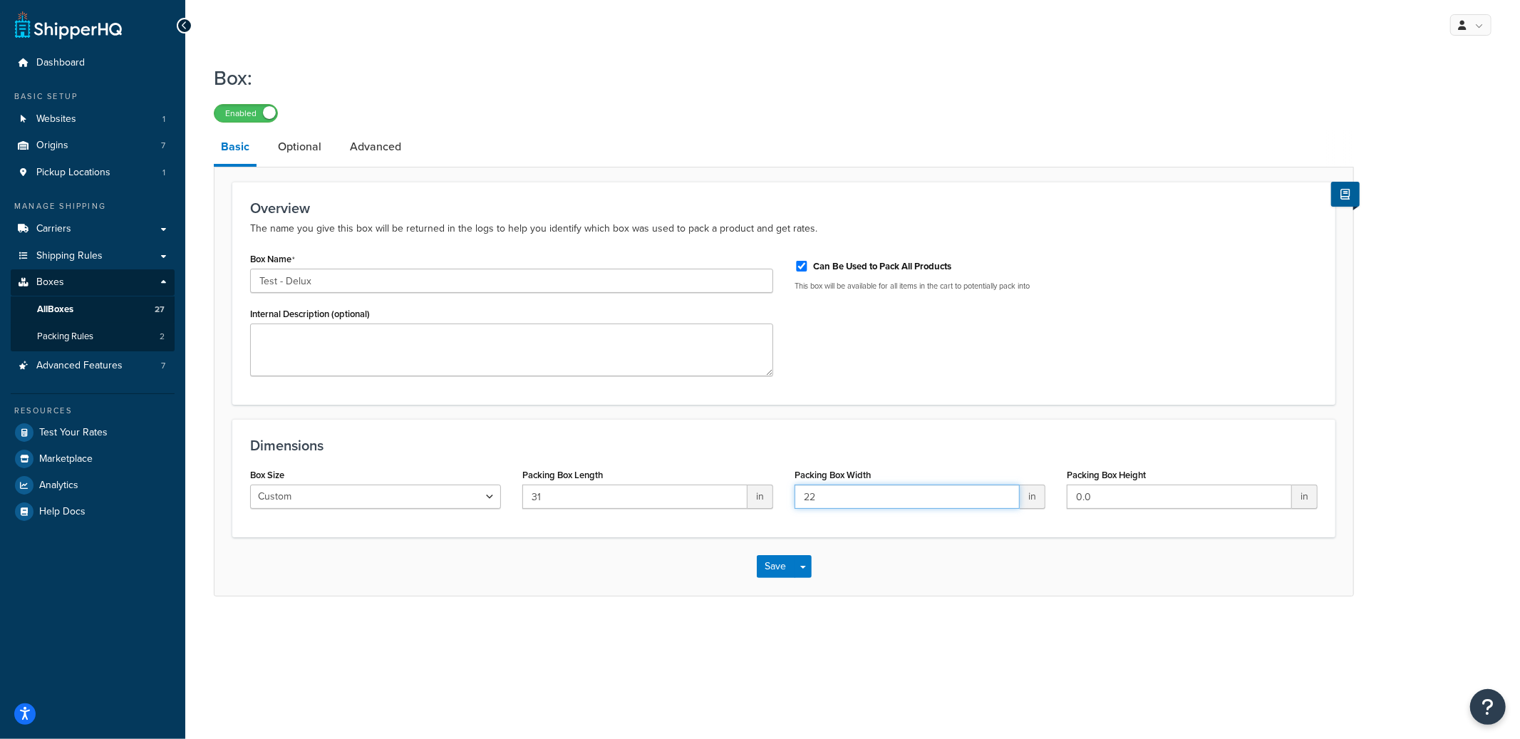
type input "22"
type input "7"
click at [305, 155] on link "Optional" at bounding box center [300, 147] width 58 height 34
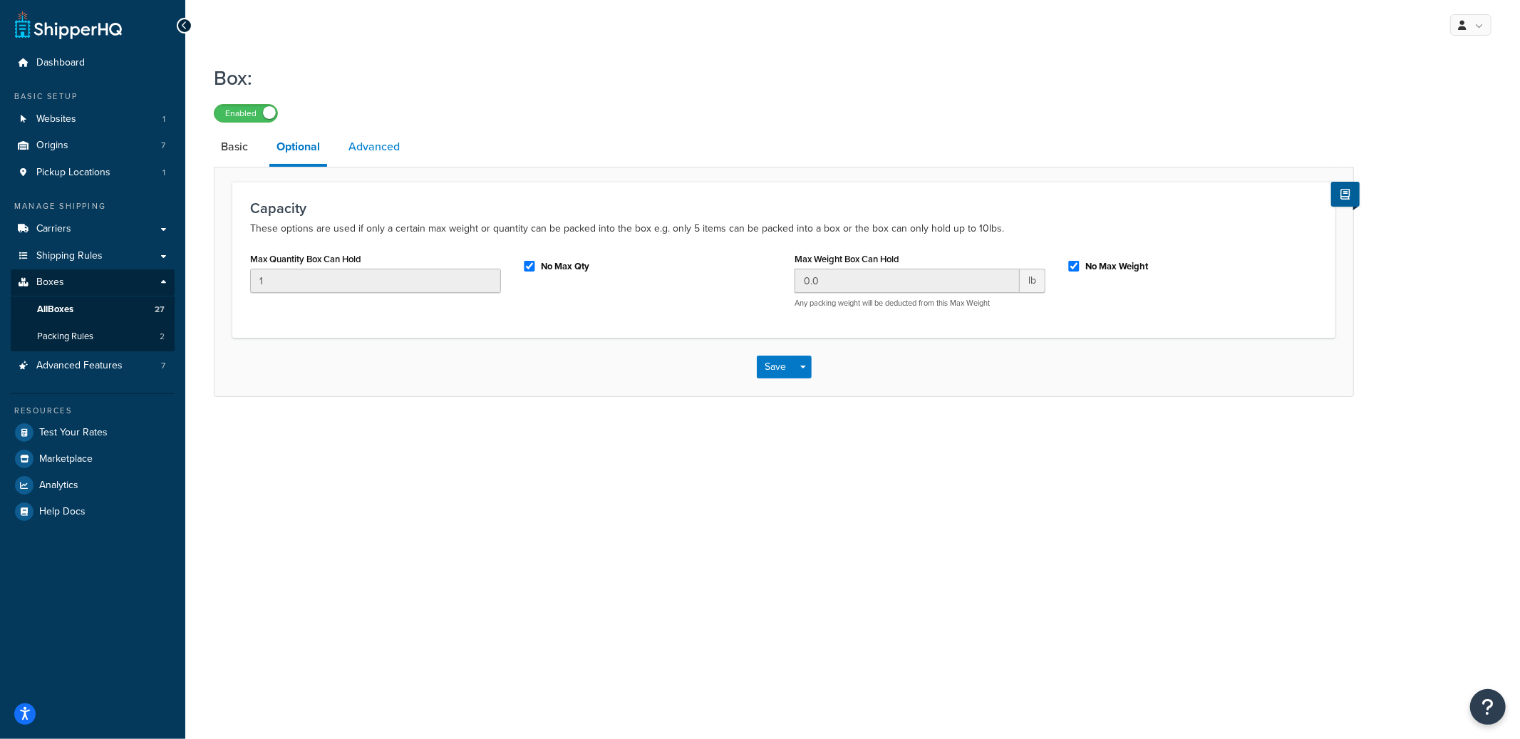
click at [374, 148] on link "Advanced" at bounding box center [374, 147] width 66 height 34
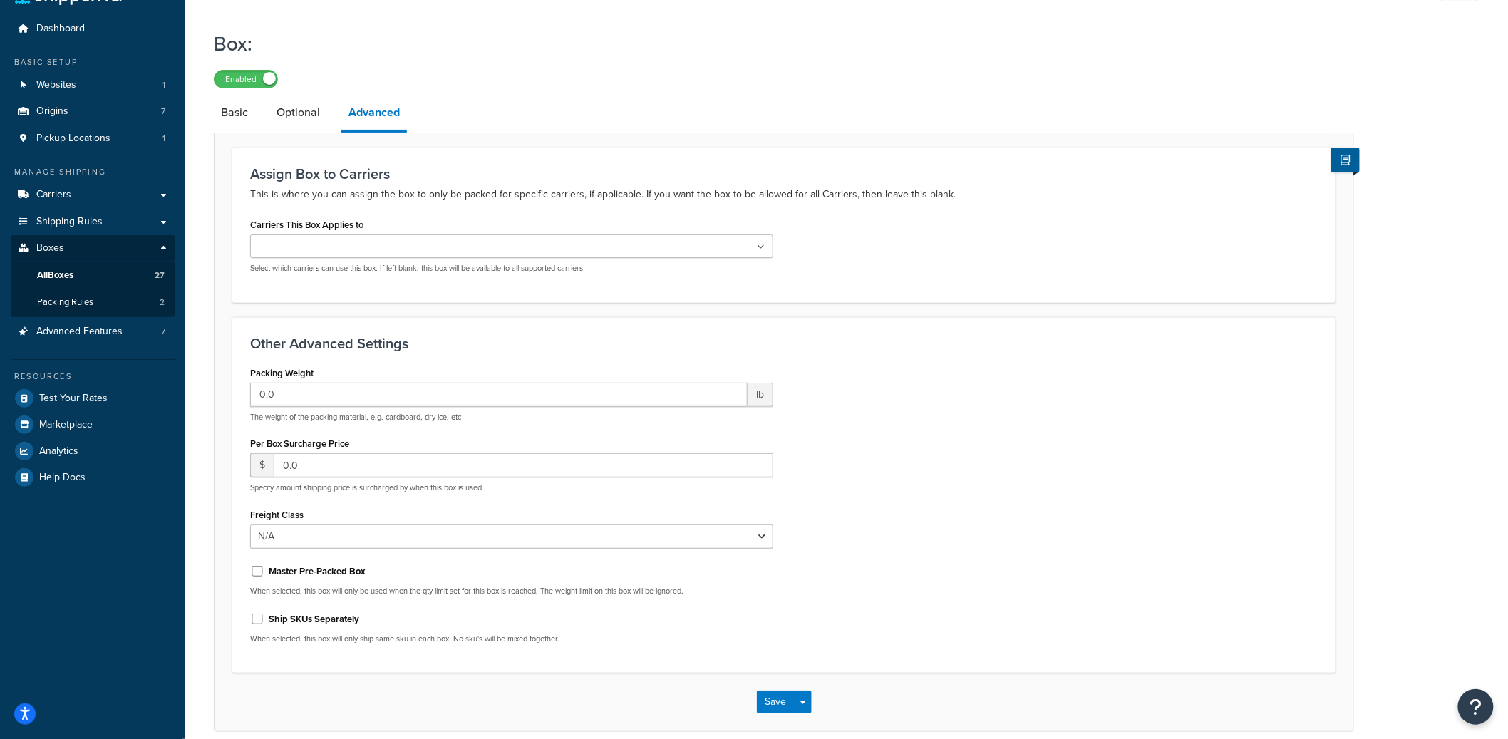
scroll to position [98, 0]
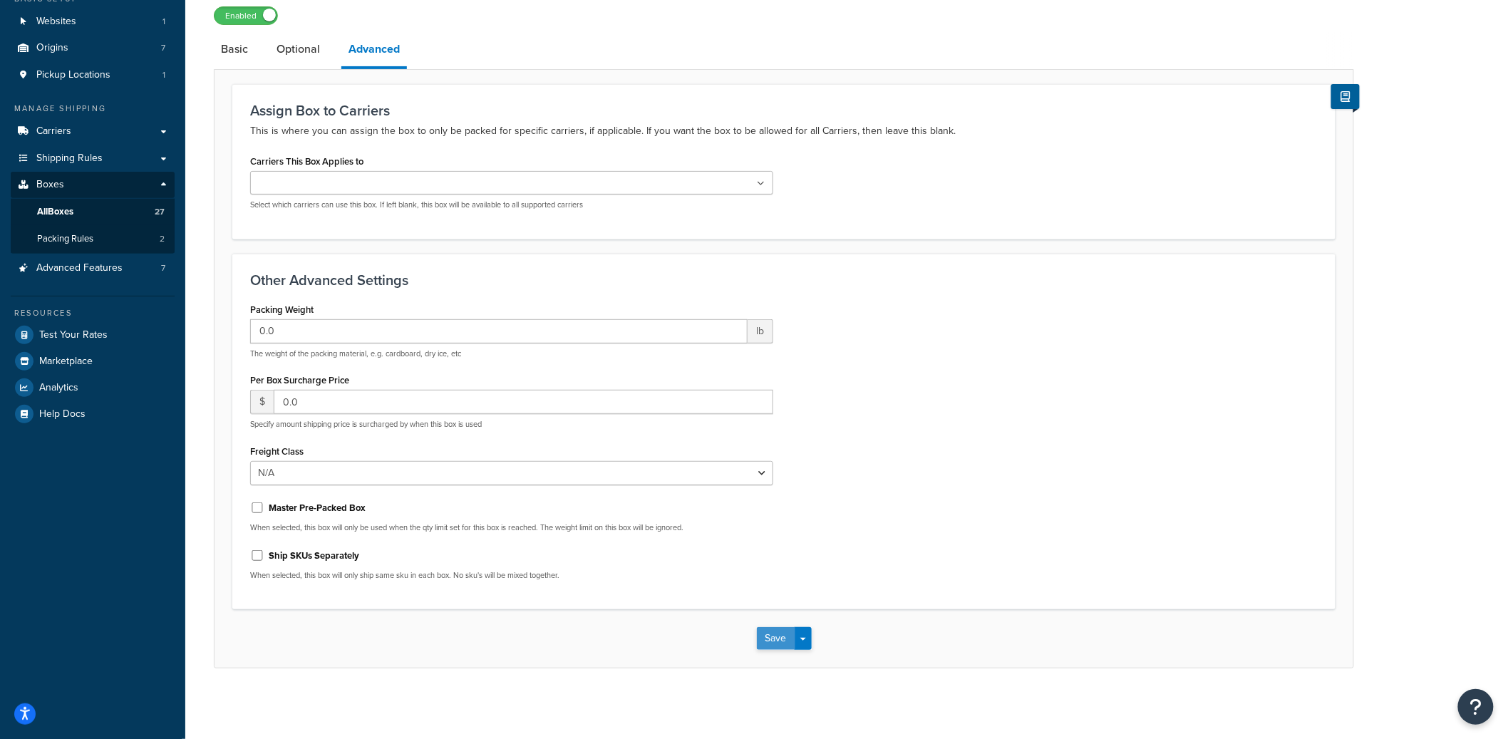
click at [776, 641] on button "Save" at bounding box center [776, 638] width 38 height 23
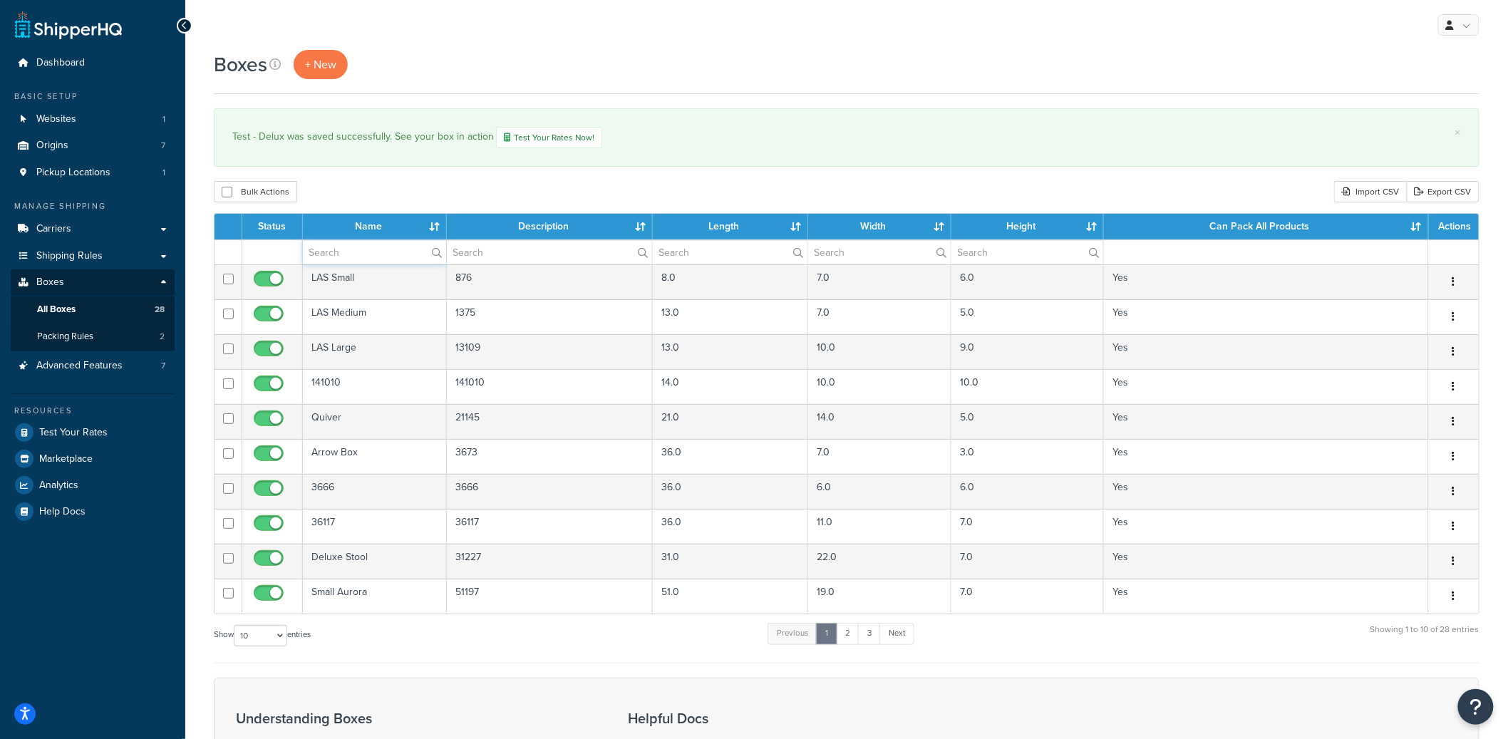
click at [361, 253] on input "text" at bounding box center [374, 252] width 143 height 24
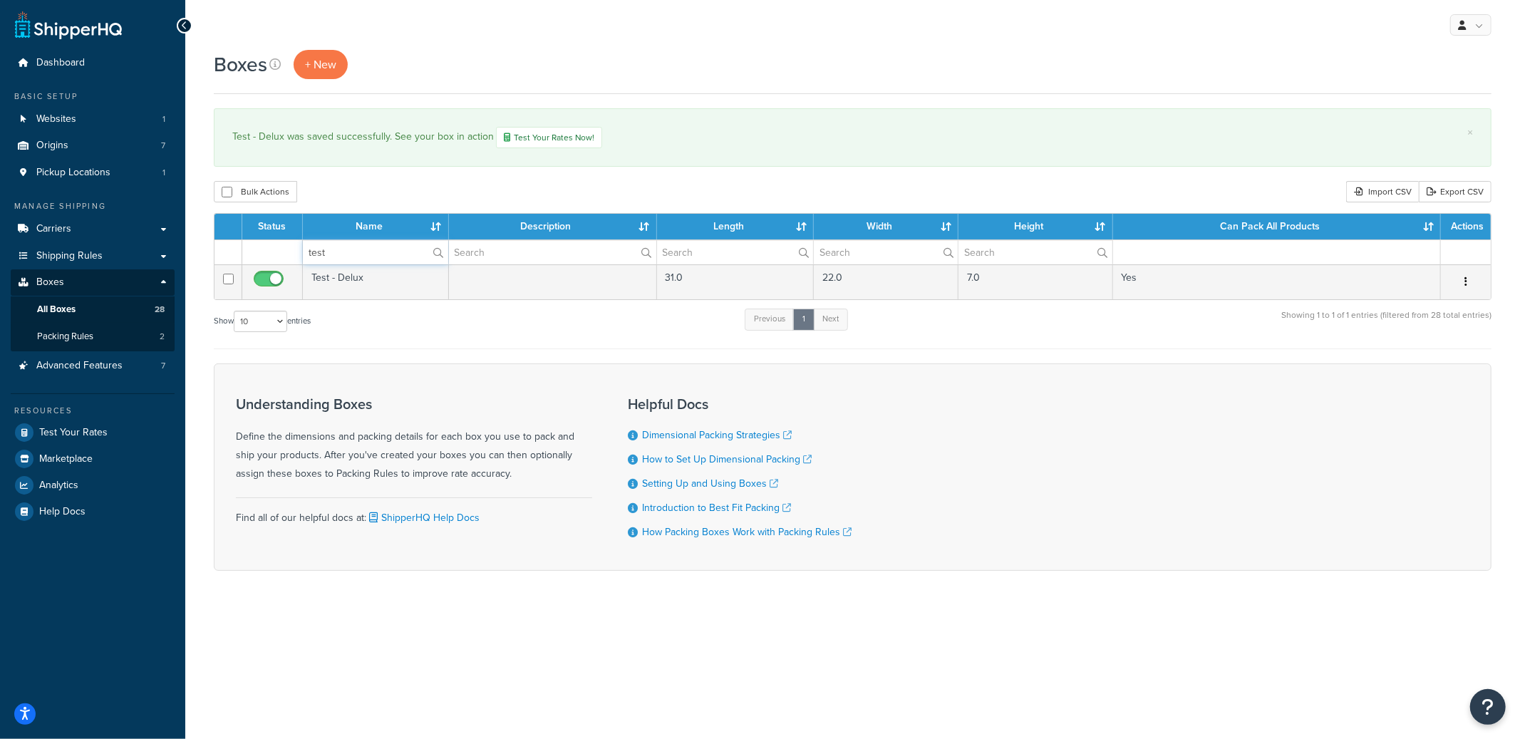
click at [346, 254] on input "test" at bounding box center [375, 252] width 145 height 24
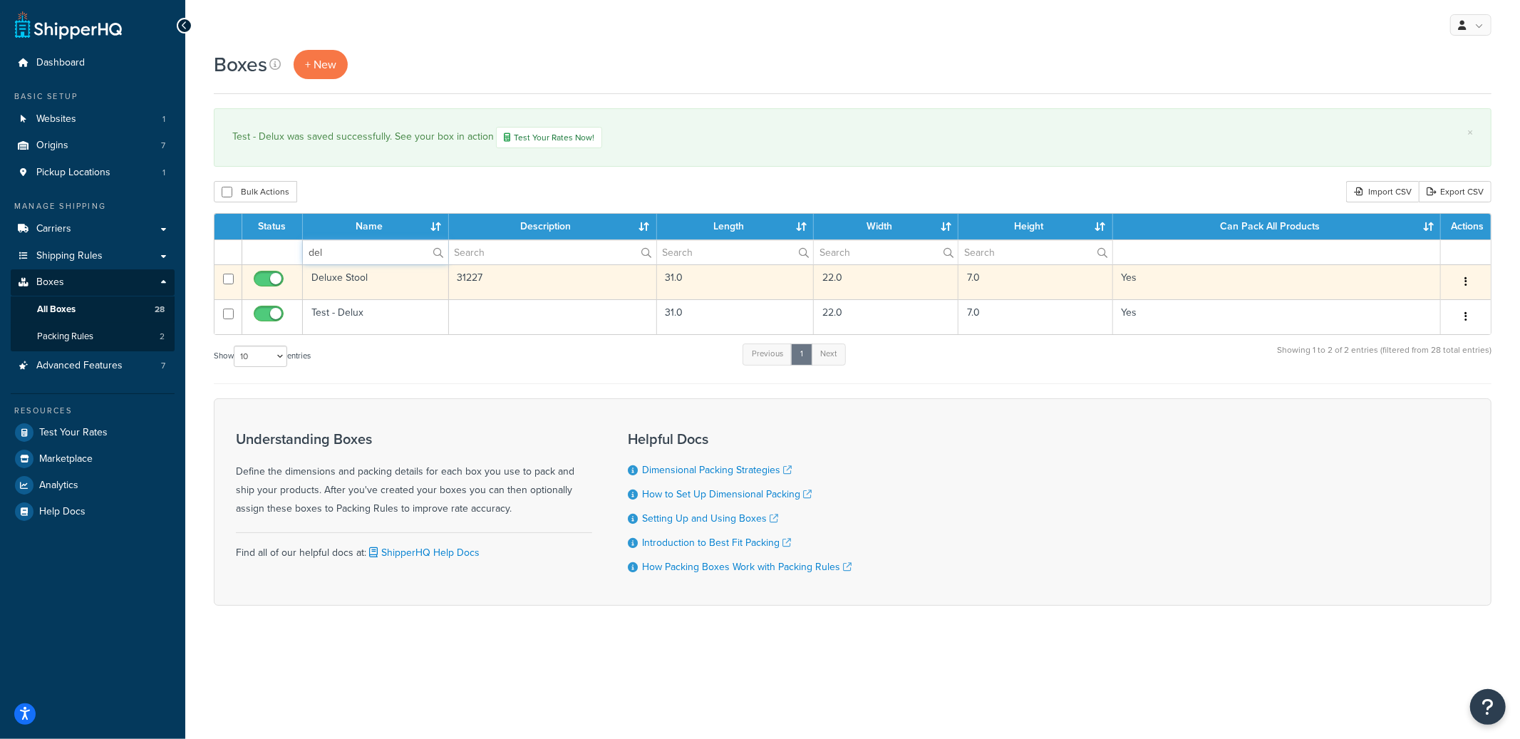
type input "del"
click at [272, 281] on input "checkbox" at bounding box center [270, 283] width 39 height 18
click at [268, 283] on input "checkbox" at bounding box center [270, 283] width 39 height 18
checkbox input "true"
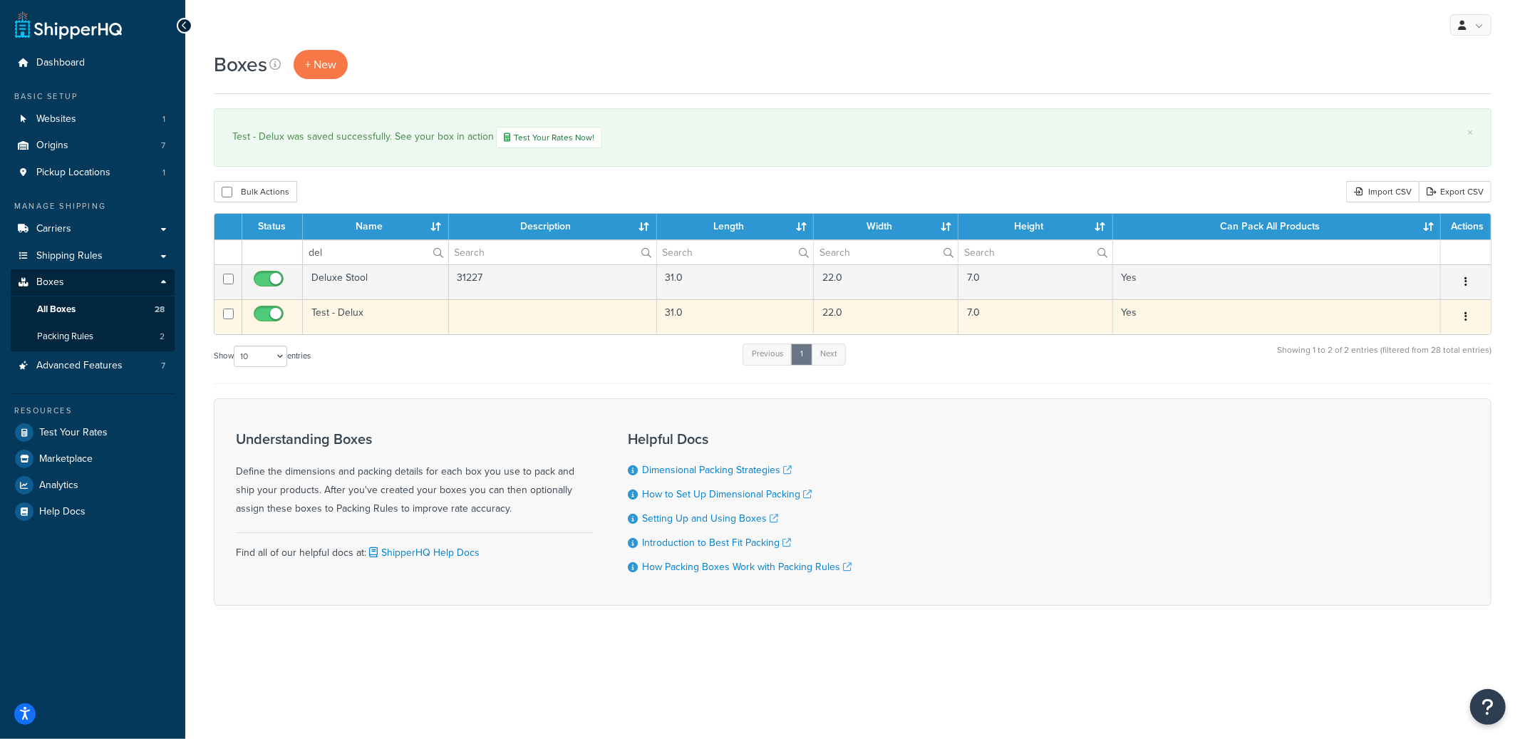
click at [274, 311] on input "checkbox" at bounding box center [270, 318] width 39 height 18
checkbox input "false"
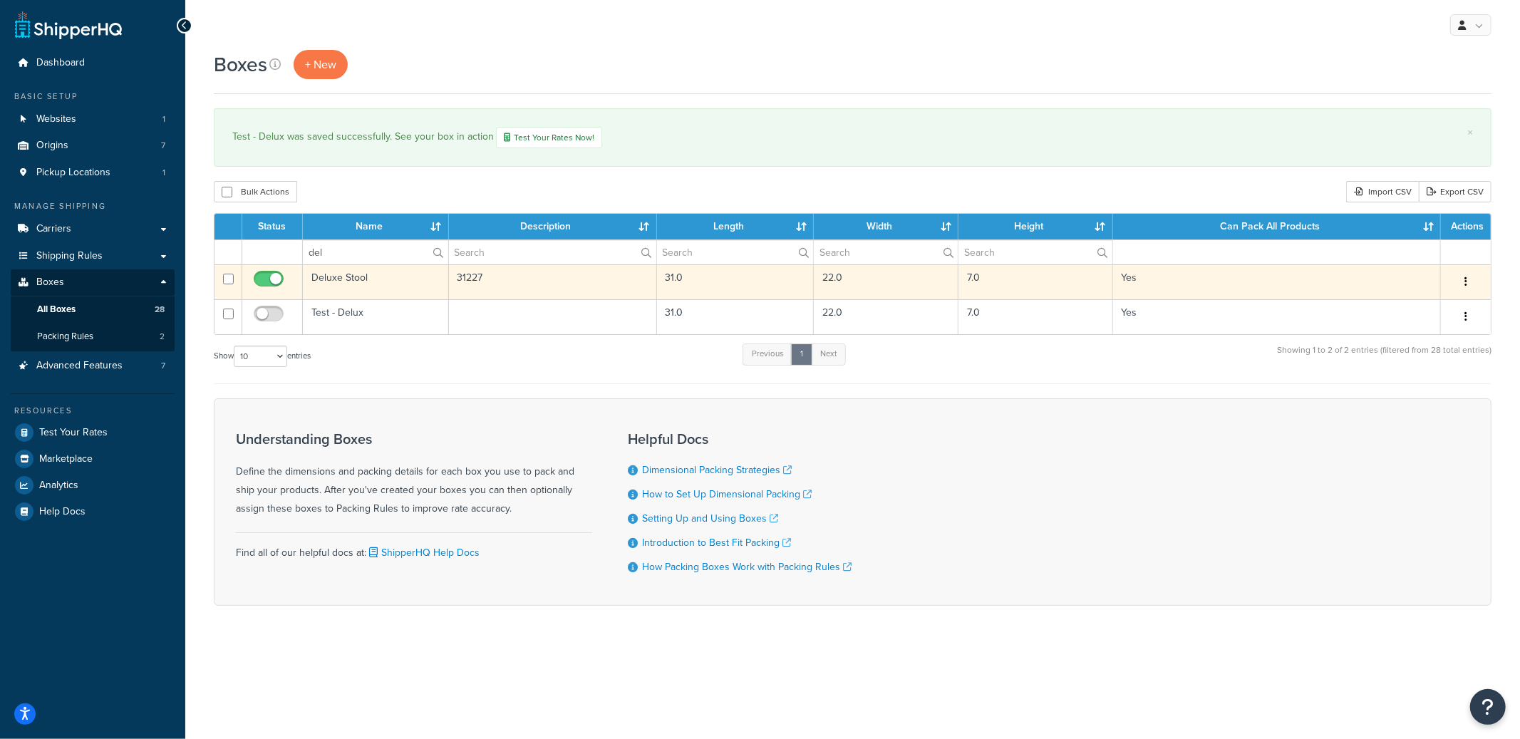
click at [274, 288] on input "checkbox" at bounding box center [270, 283] width 39 height 18
checkbox input "false"
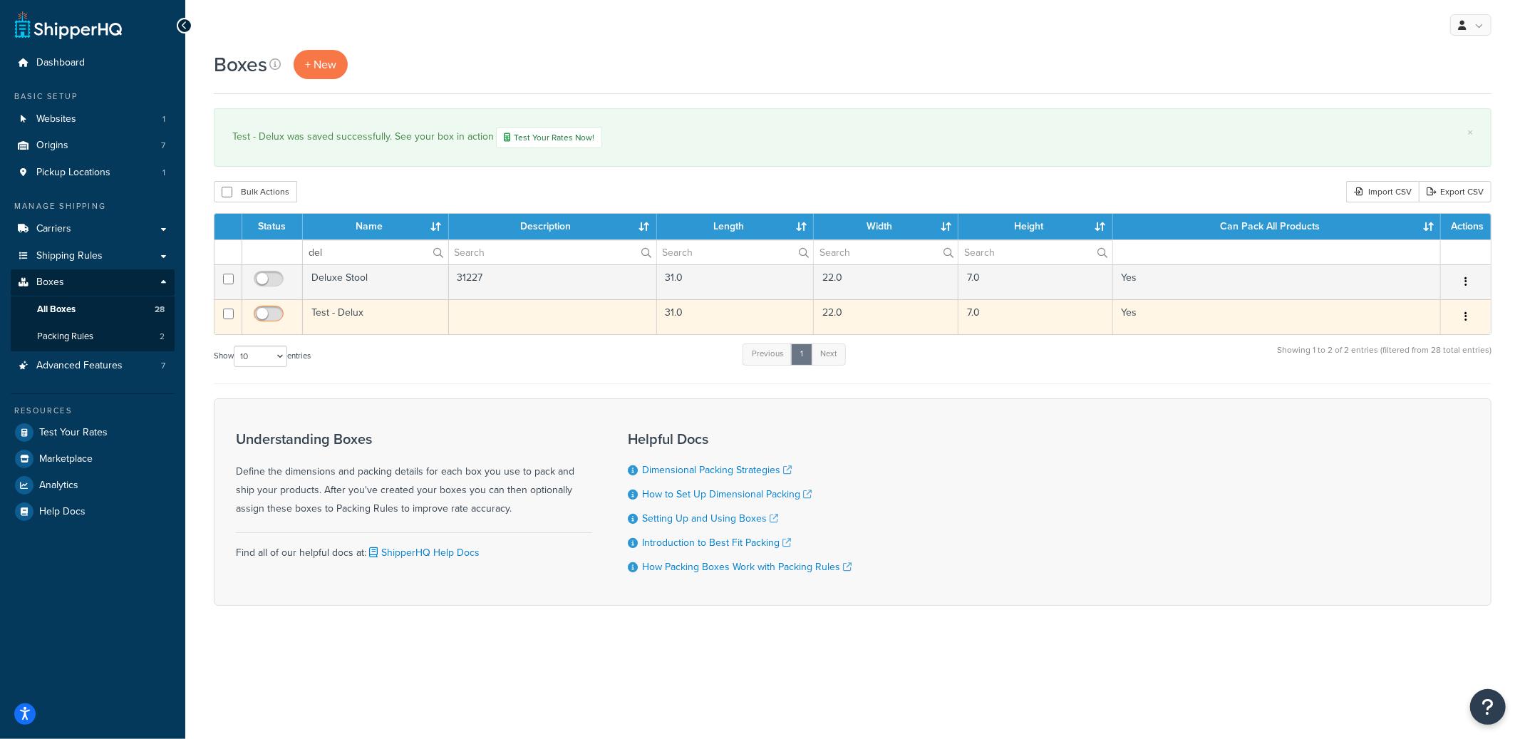
click at [271, 317] on input "checkbox" at bounding box center [270, 318] width 39 height 18
checkbox input "true"
click at [344, 319] on td "Test - Delux" at bounding box center [376, 316] width 146 height 35
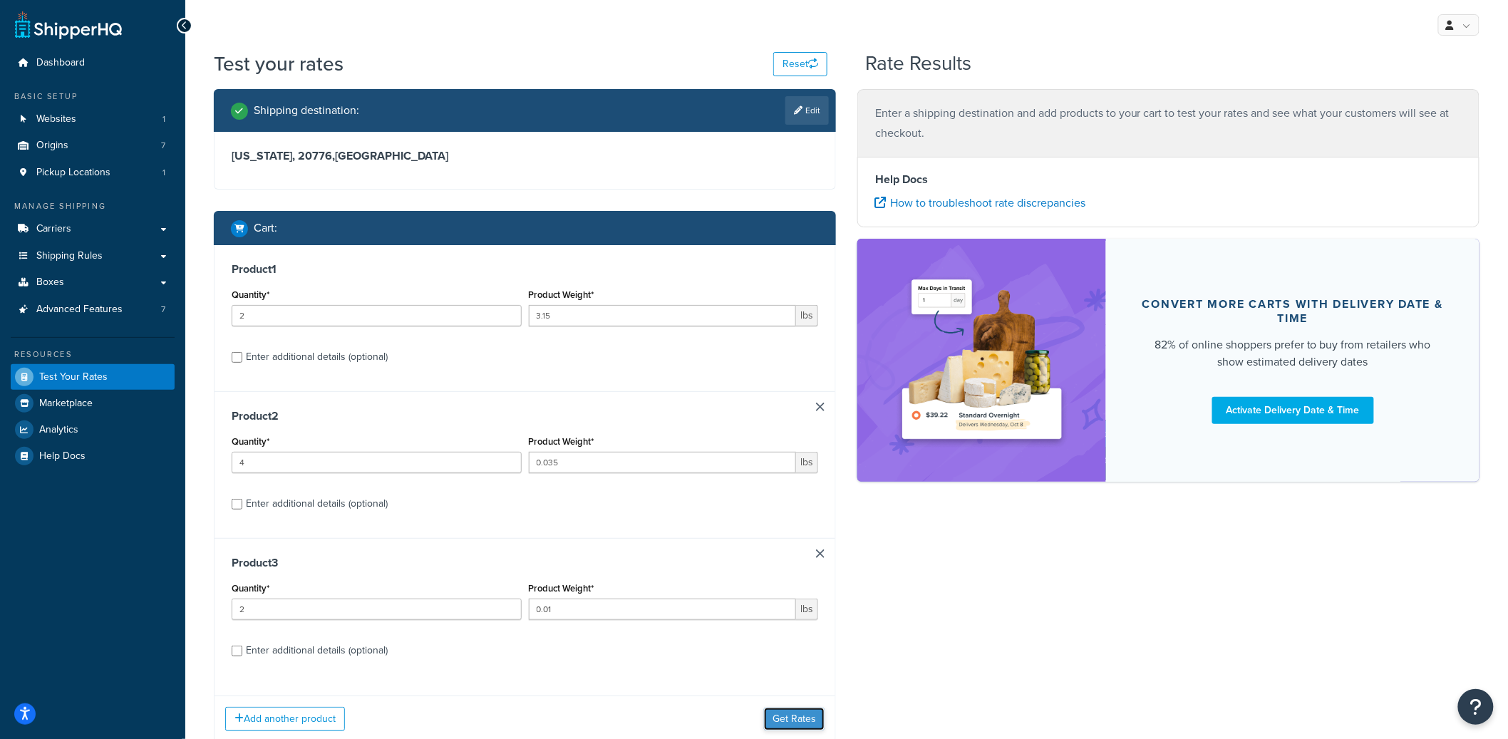
click at [794, 711] on button "Get Rates" at bounding box center [794, 719] width 61 height 23
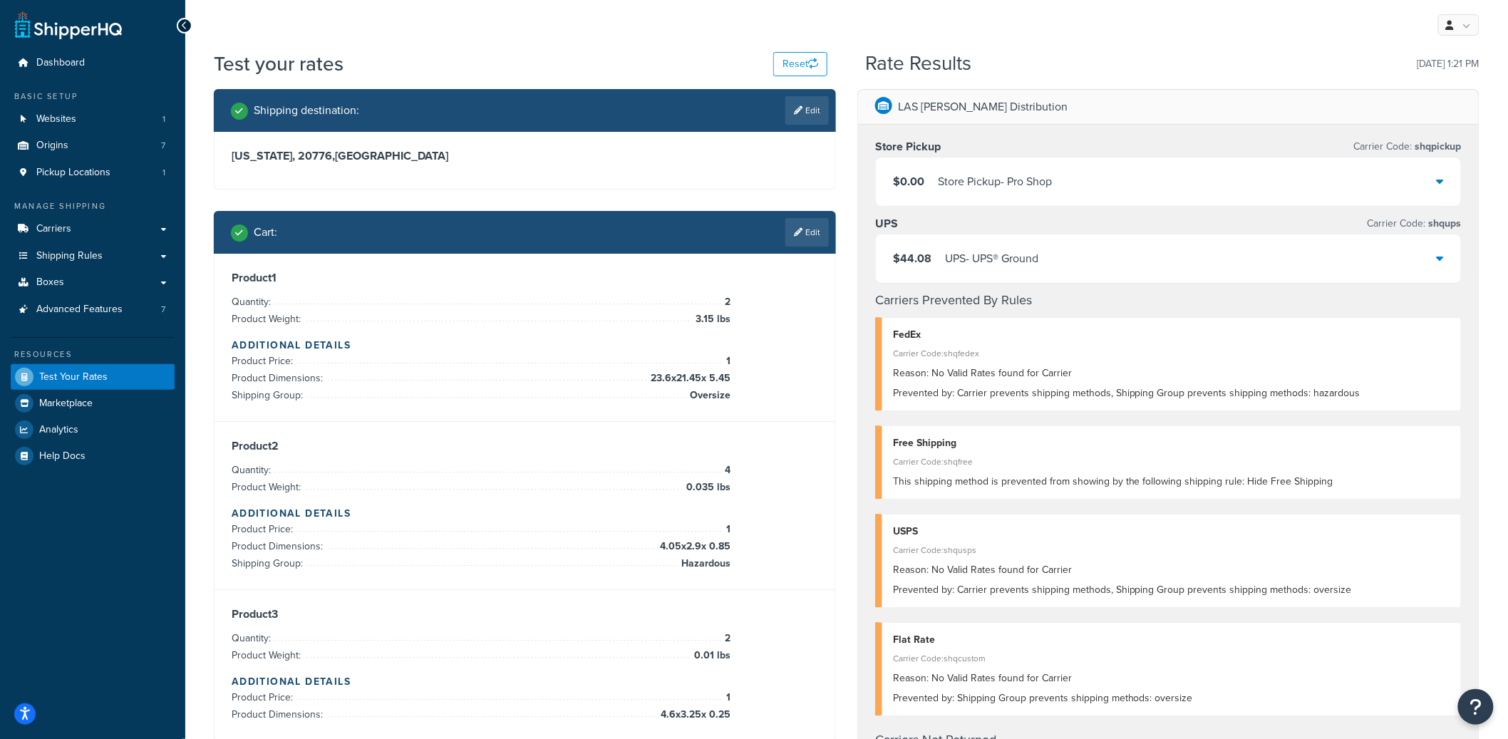
click at [988, 252] on div "UPS - UPS® Ground" at bounding box center [991, 259] width 93 height 20
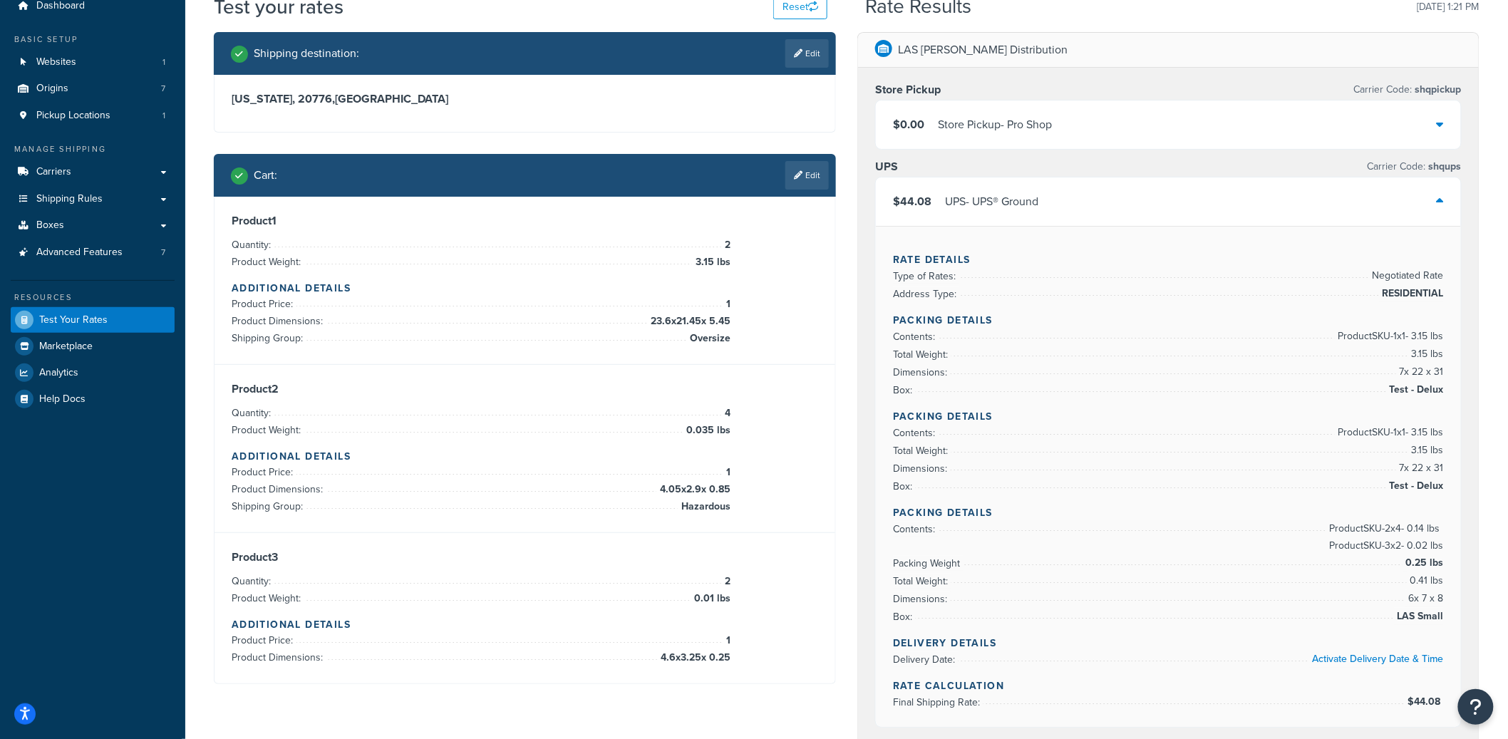
scroll to position [122, 0]
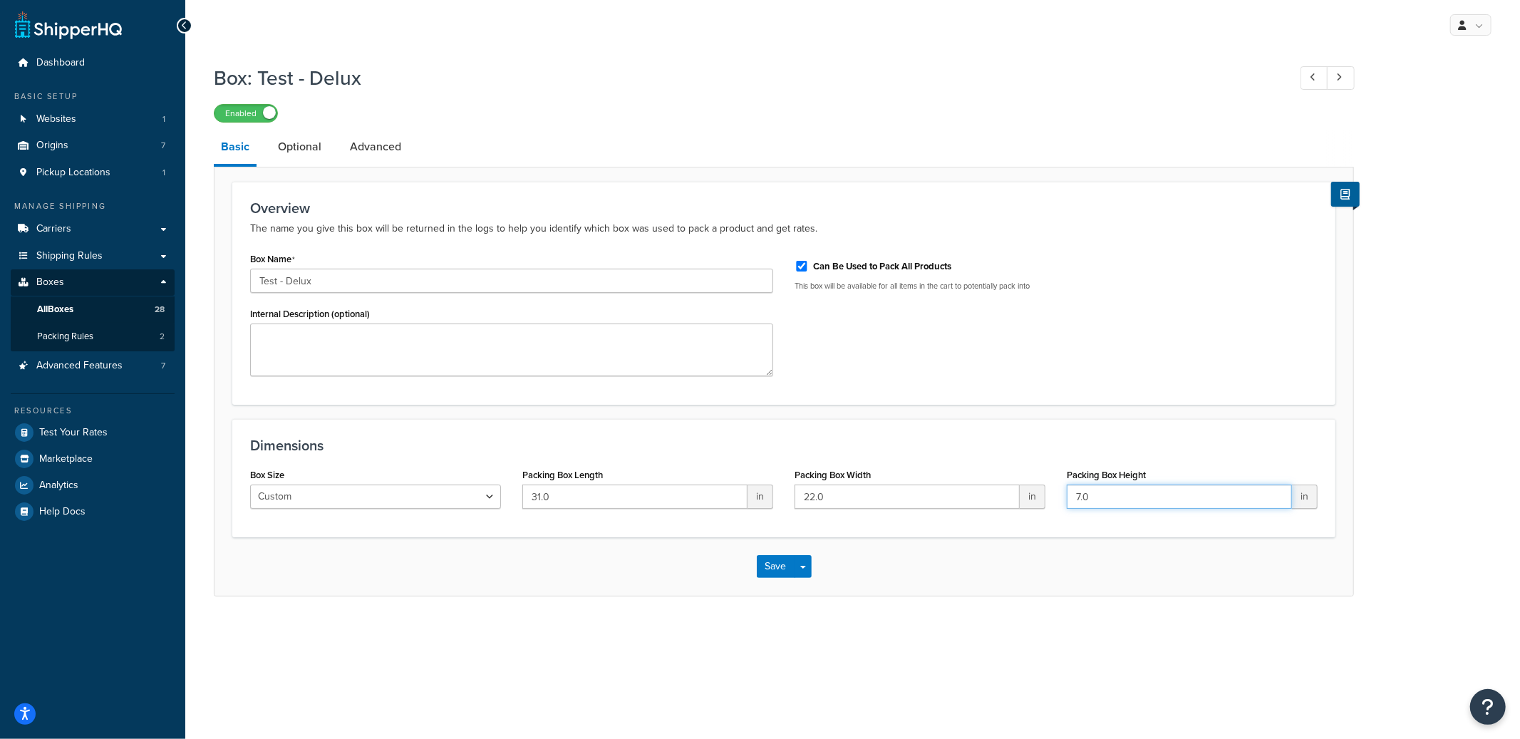
click at [1108, 492] on input "7.0" at bounding box center [1179, 497] width 225 height 24
drag, startPoint x: 1106, startPoint y: 494, endPoint x: 1058, endPoint y: 496, distance: 47.8
click at [1058, 496] on div "Packing Box Height 7.0 in" at bounding box center [1192, 492] width 272 height 55
type input "10.0"
click at [807, 574] on button "Save Dropdown" at bounding box center [803, 566] width 17 height 23
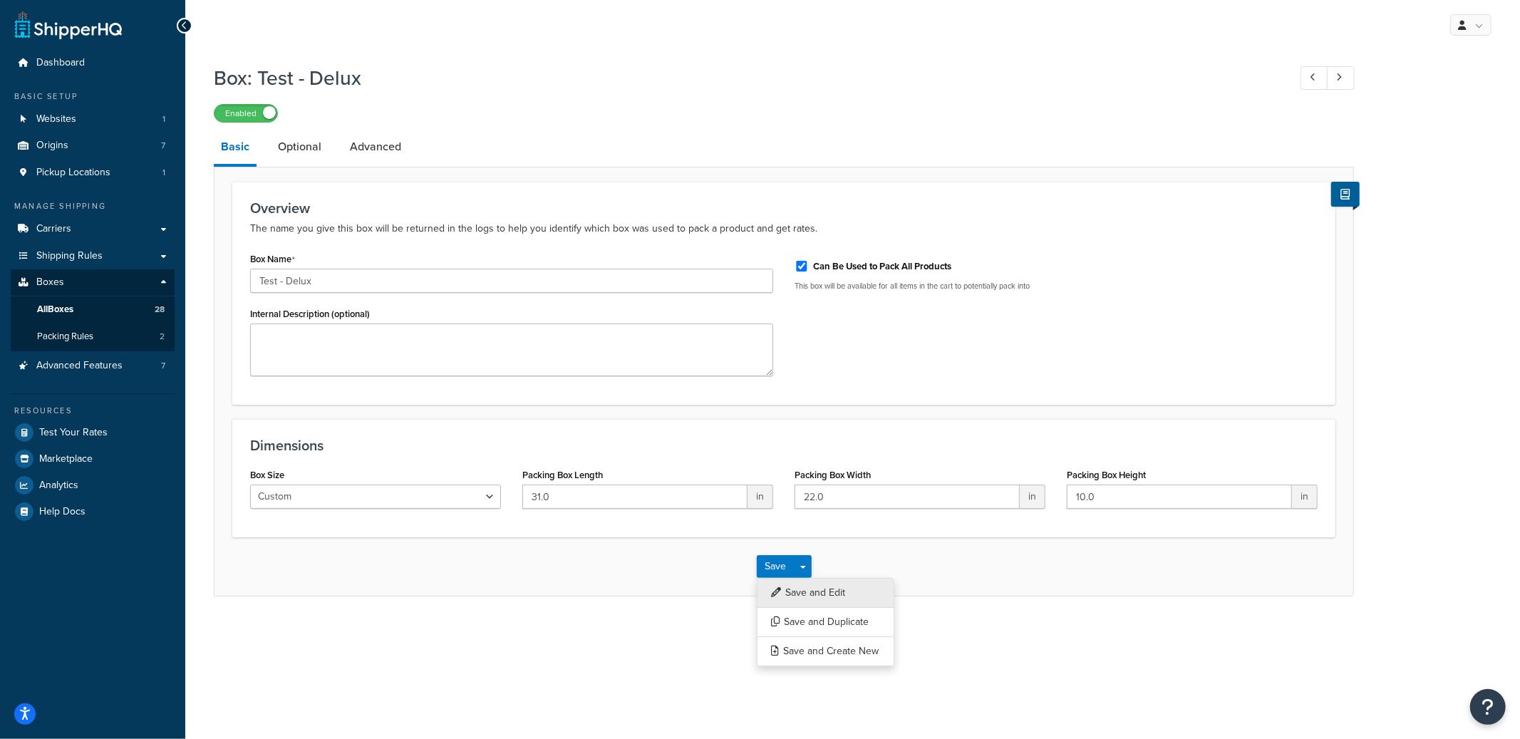
click at [807, 585] on button "Save and Edit" at bounding box center [826, 593] width 138 height 30
click at [1083, 496] on input "10.0" at bounding box center [1179, 497] width 225 height 24
click at [1077, 497] on input "10.0" at bounding box center [1179, 497] width 225 height 24
type input "8.0"
click at [800, 566] on button "Save Dropdown" at bounding box center [803, 566] width 17 height 23
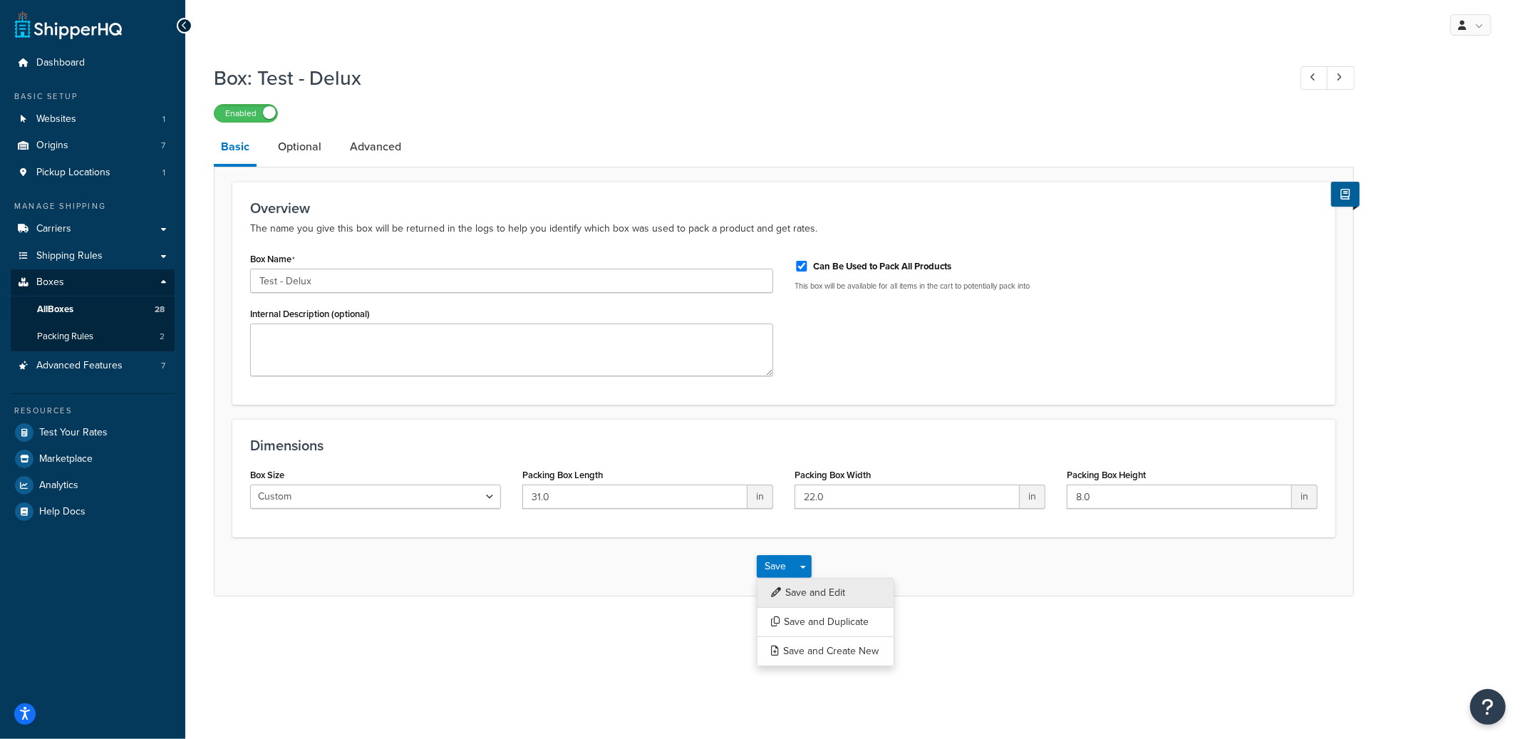
click at [816, 591] on button "Save and Edit" at bounding box center [826, 593] width 138 height 30
click at [1277, 492] on input "8.0" at bounding box center [1179, 497] width 225 height 24
click at [1239, 496] on input "8.0" at bounding box center [1179, 497] width 225 height 24
type input "9.0"
click at [808, 567] on button "Save Dropdown" at bounding box center [803, 566] width 17 height 23
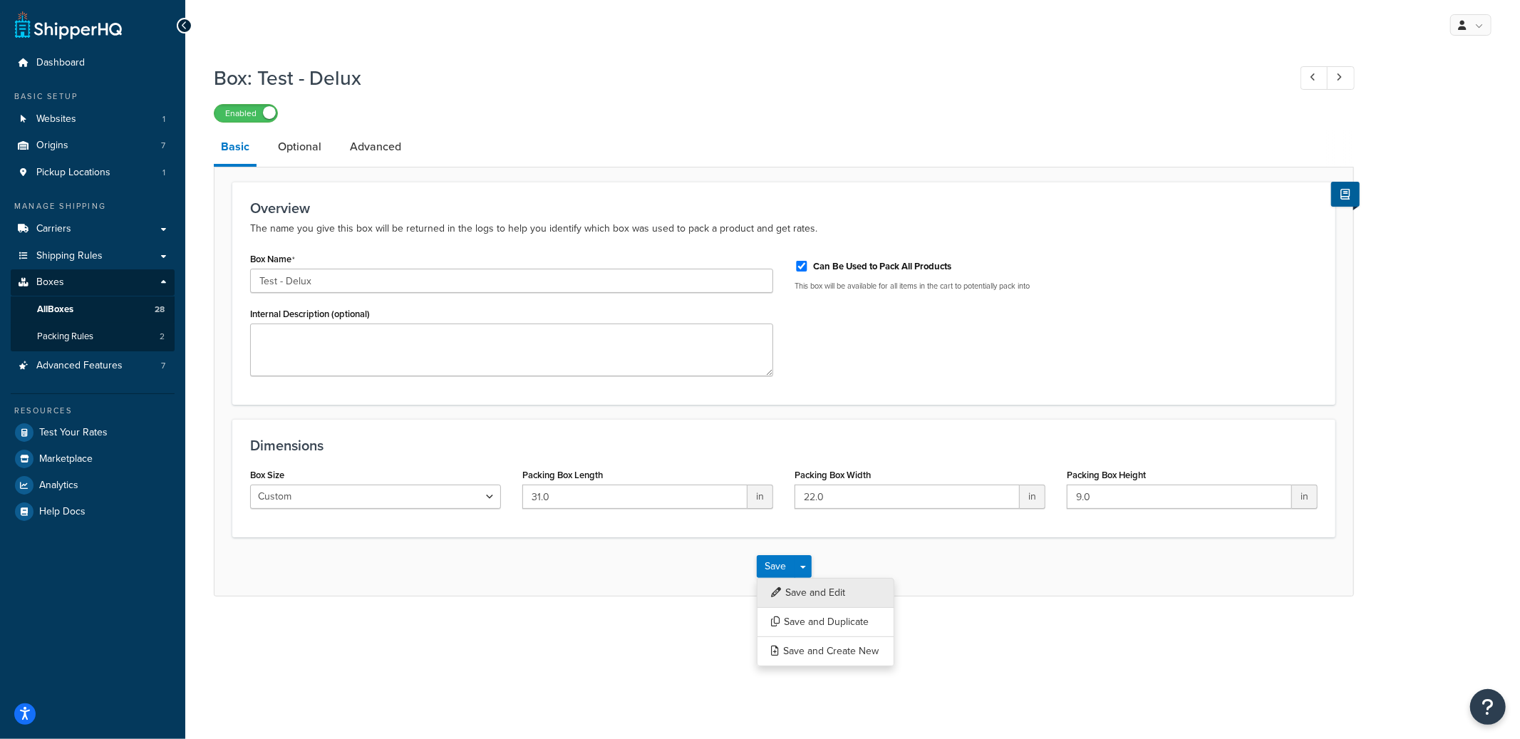
click at [806, 594] on button "Save and Edit" at bounding box center [826, 593] width 138 height 30
click at [1078, 505] on input "9.0" at bounding box center [1179, 497] width 225 height 24
type input "8.5"
click at [809, 568] on button "Save Dropdown" at bounding box center [803, 566] width 17 height 23
click at [811, 592] on button "Save and Edit" at bounding box center [826, 593] width 138 height 30
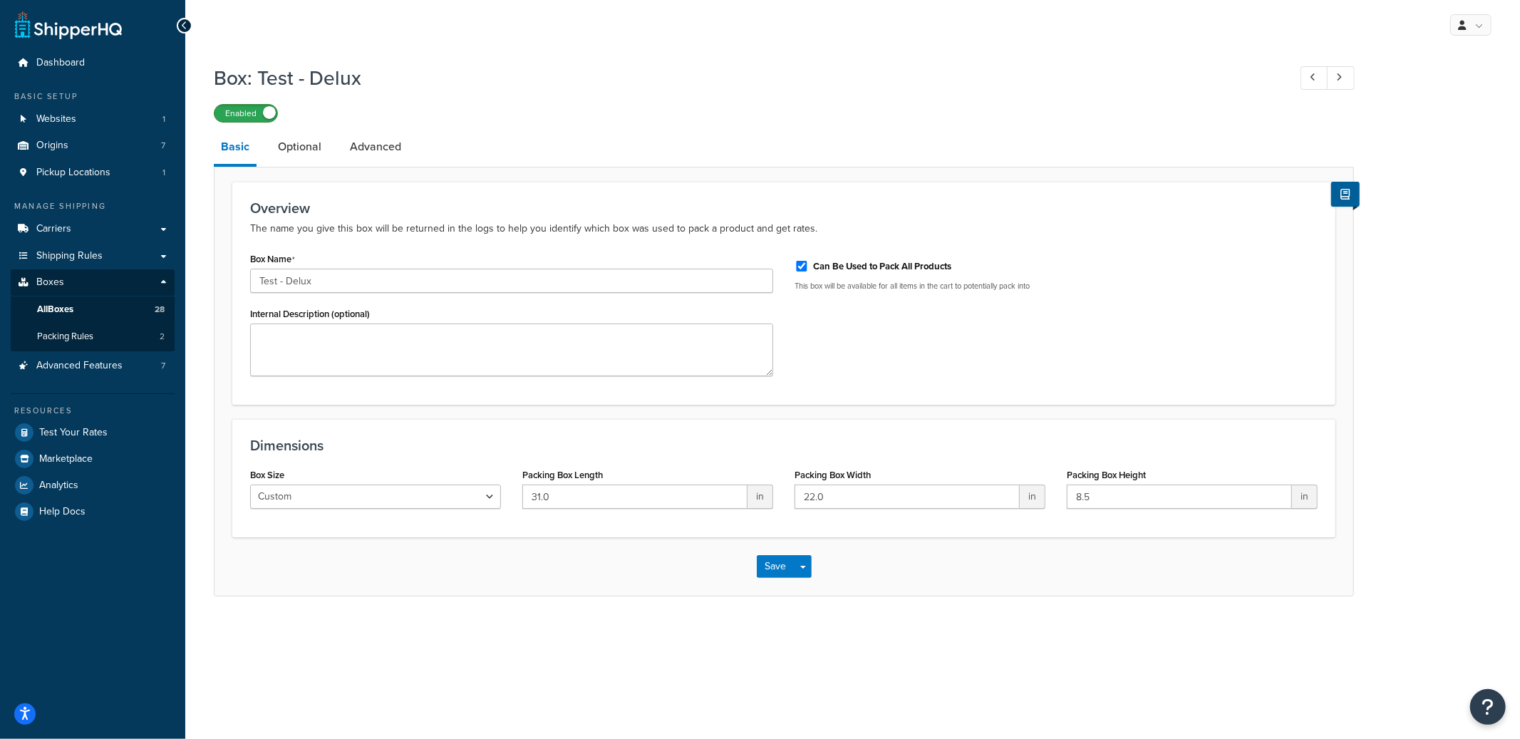
click at [226, 106] on label "Enabled" at bounding box center [246, 113] width 63 height 17
click at [98, 315] on link "All Boxes 28" at bounding box center [93, 309] width 164 height 26
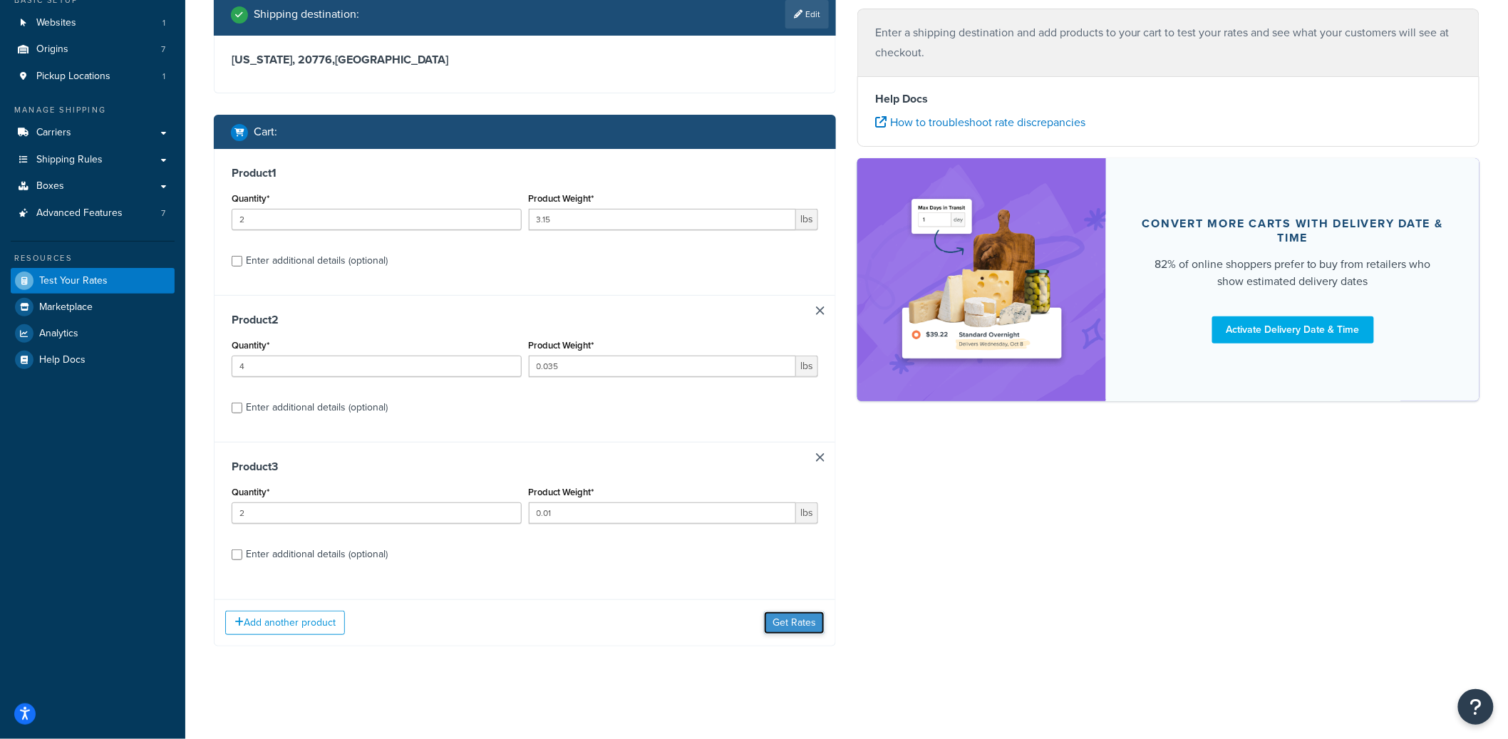
click at [799, 627] on button "Get Rates" at bounding box center [794, 623] width 61 height 23
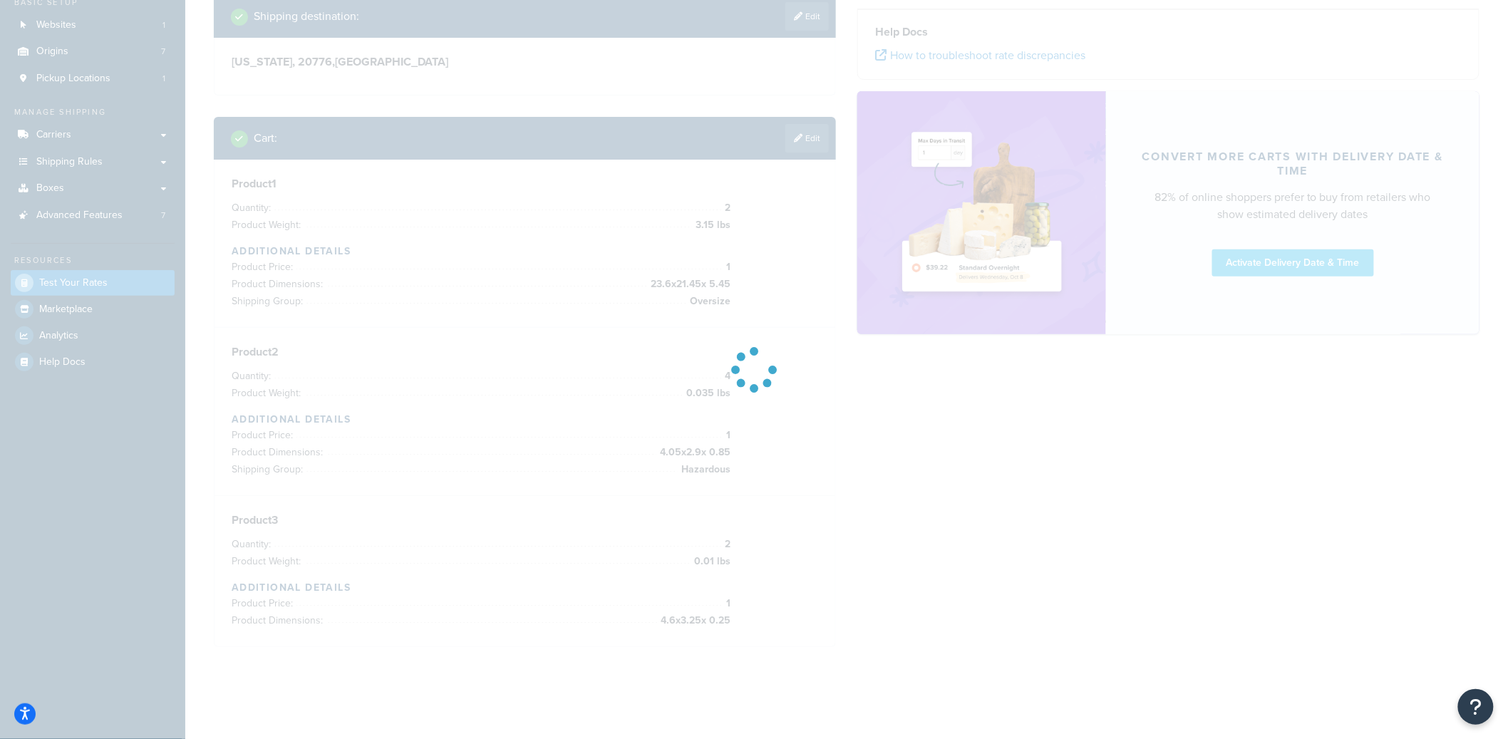
scroll to position [97, 0]
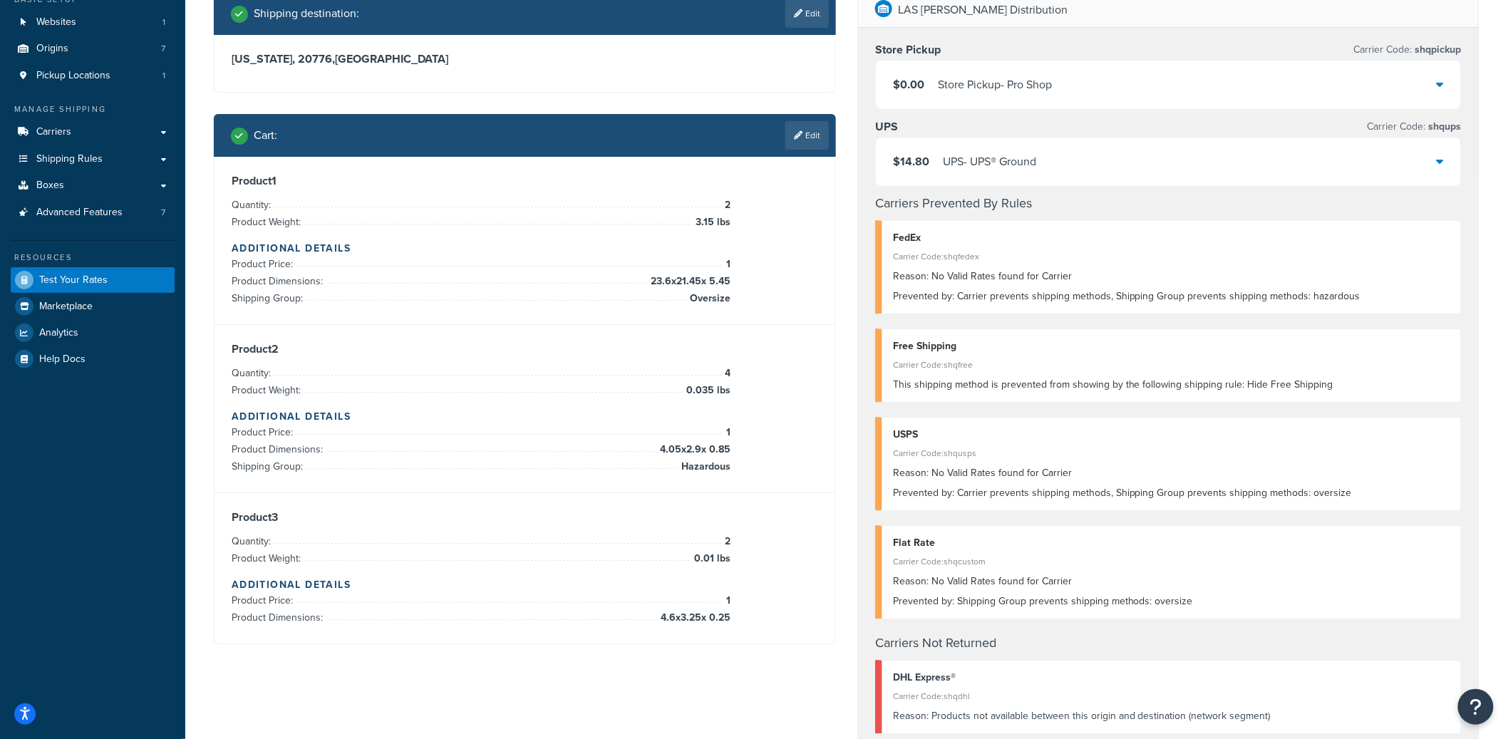
click at [1073, 150] on div "$14.80 UPS - UPS® Ground" at bounding box center [1168, 162] width 585 height 48
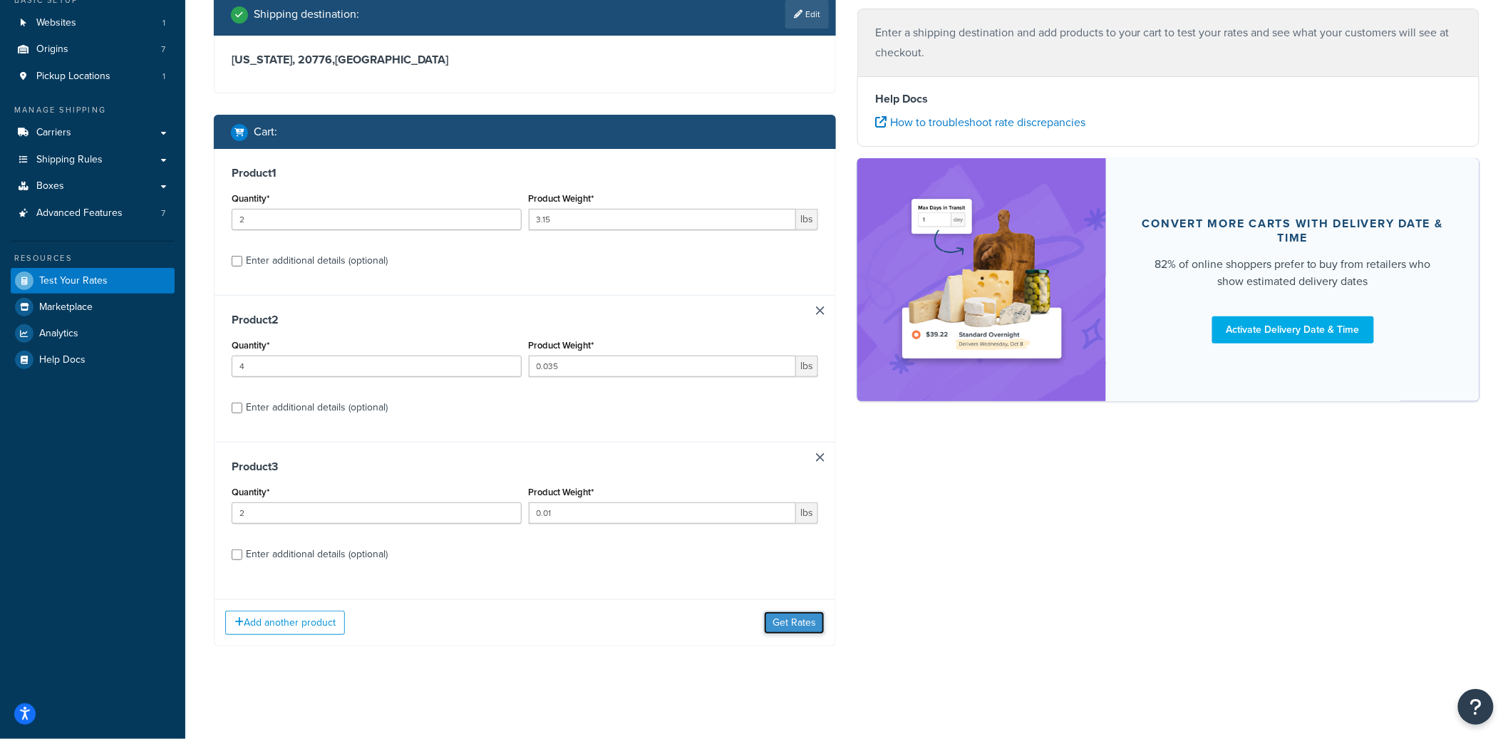
click at [795, 614] on button "Get Rates" at bounding box center [794, 623] width 61 height 23
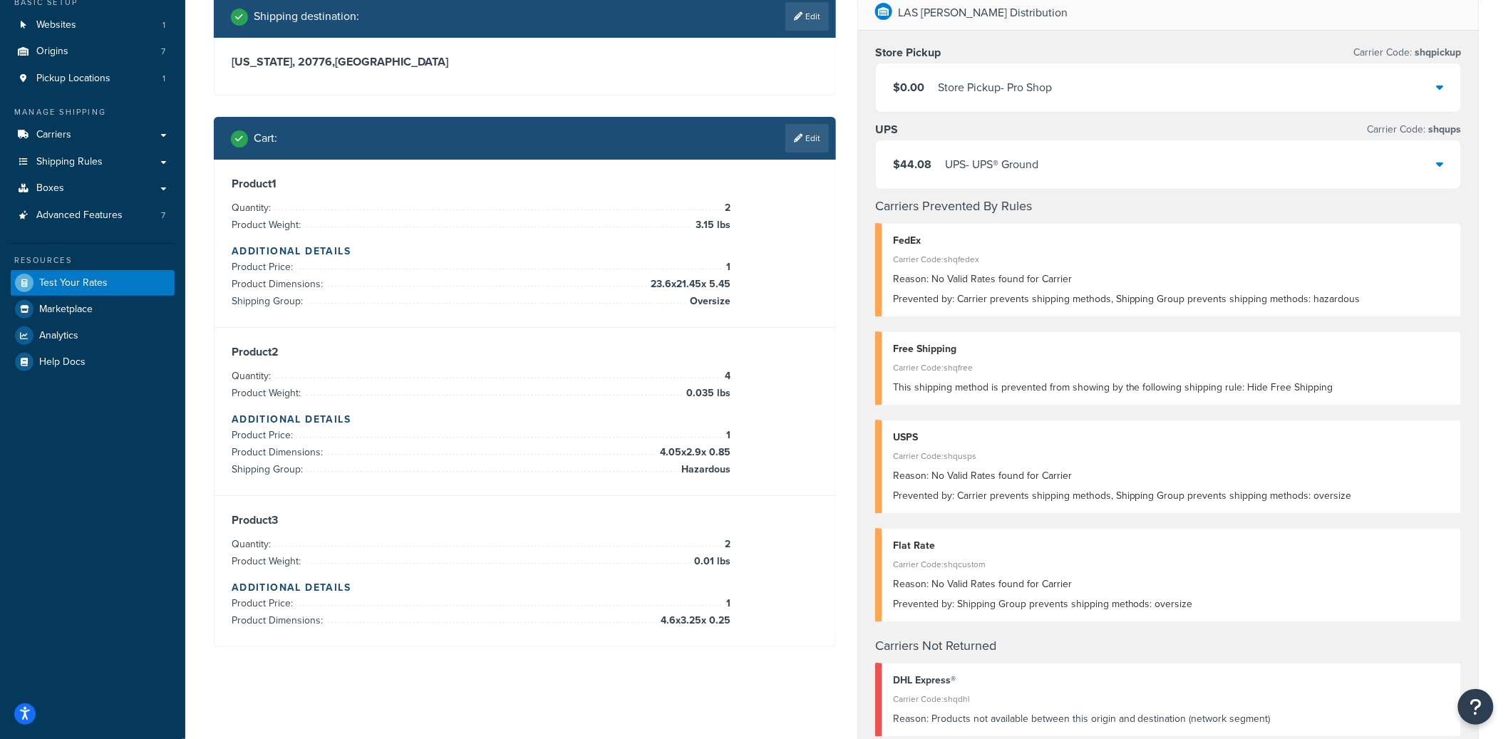
scroll to position [97, 0]
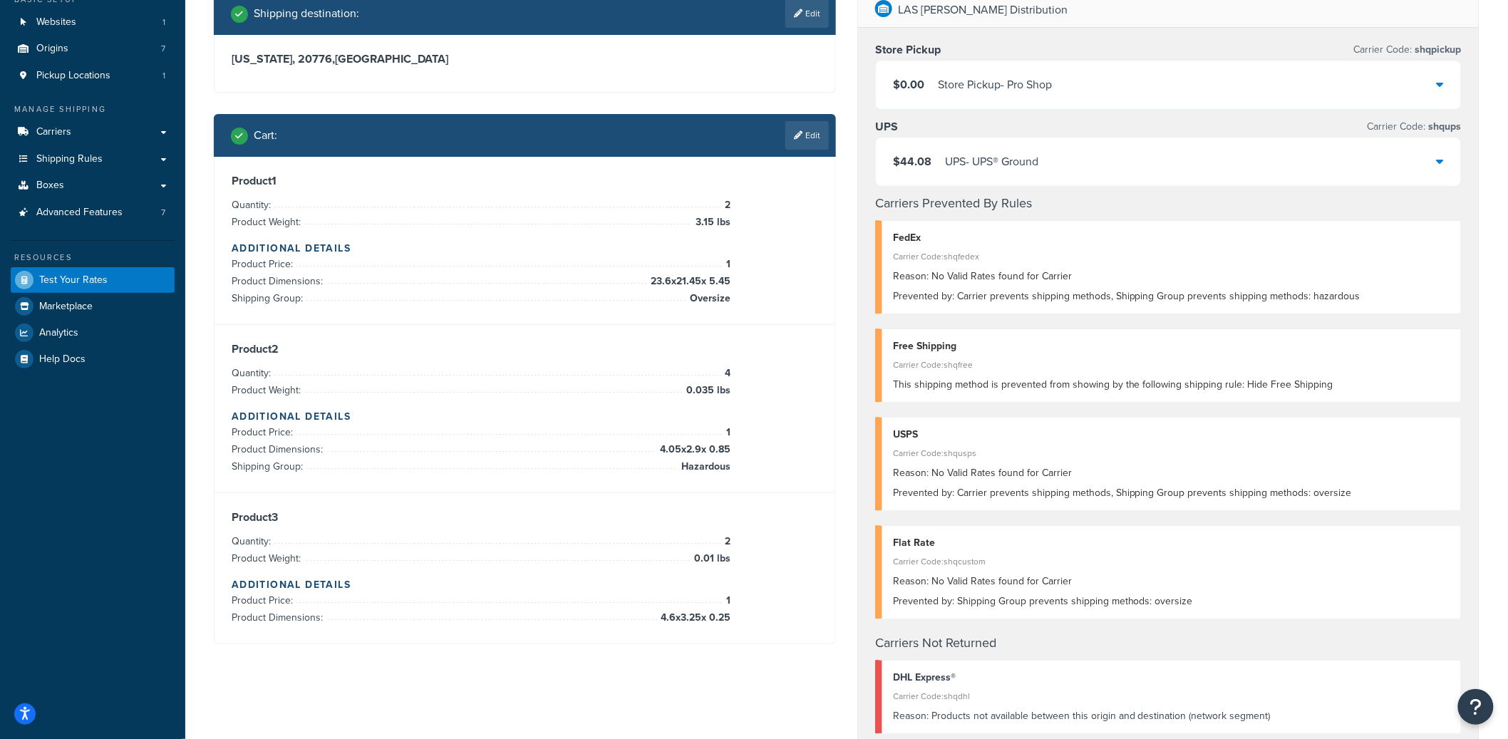
click at [1016, 153] on div "UPS - UPS® Ground" at bounding box center [991, 162] width 93 height 20
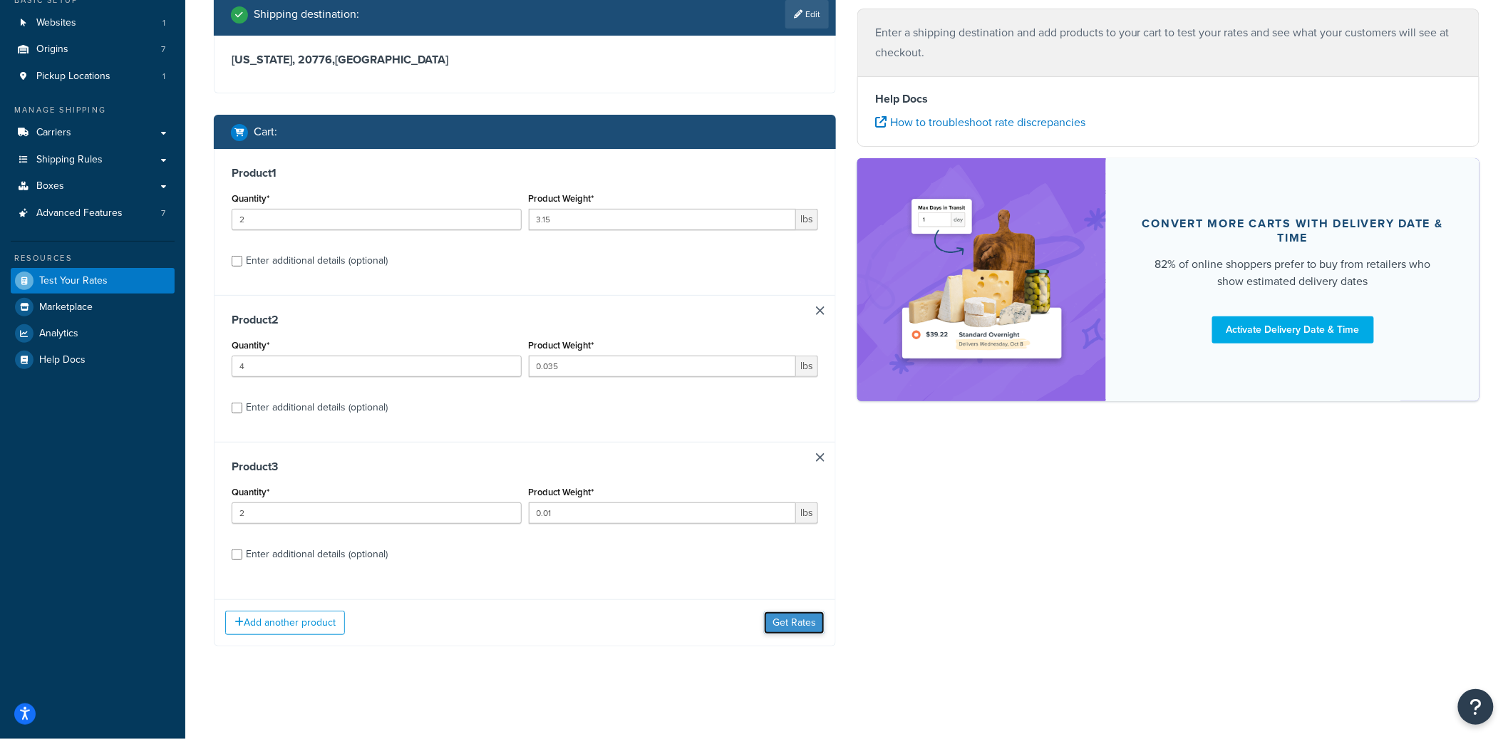
click at [788, 615] on button "Get Rates" at bounding box center [794, 623] width 61 height 23
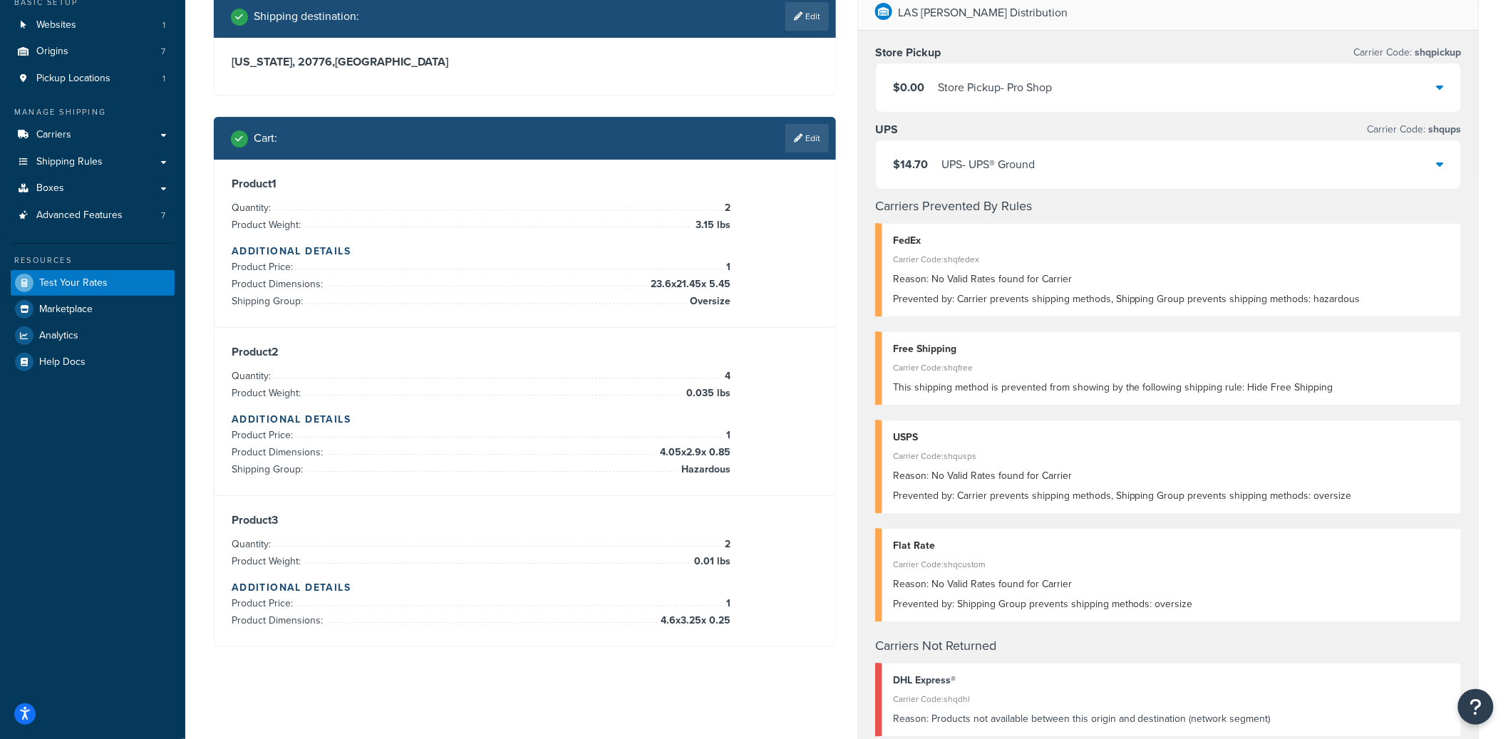
scroll to position [97, 0]
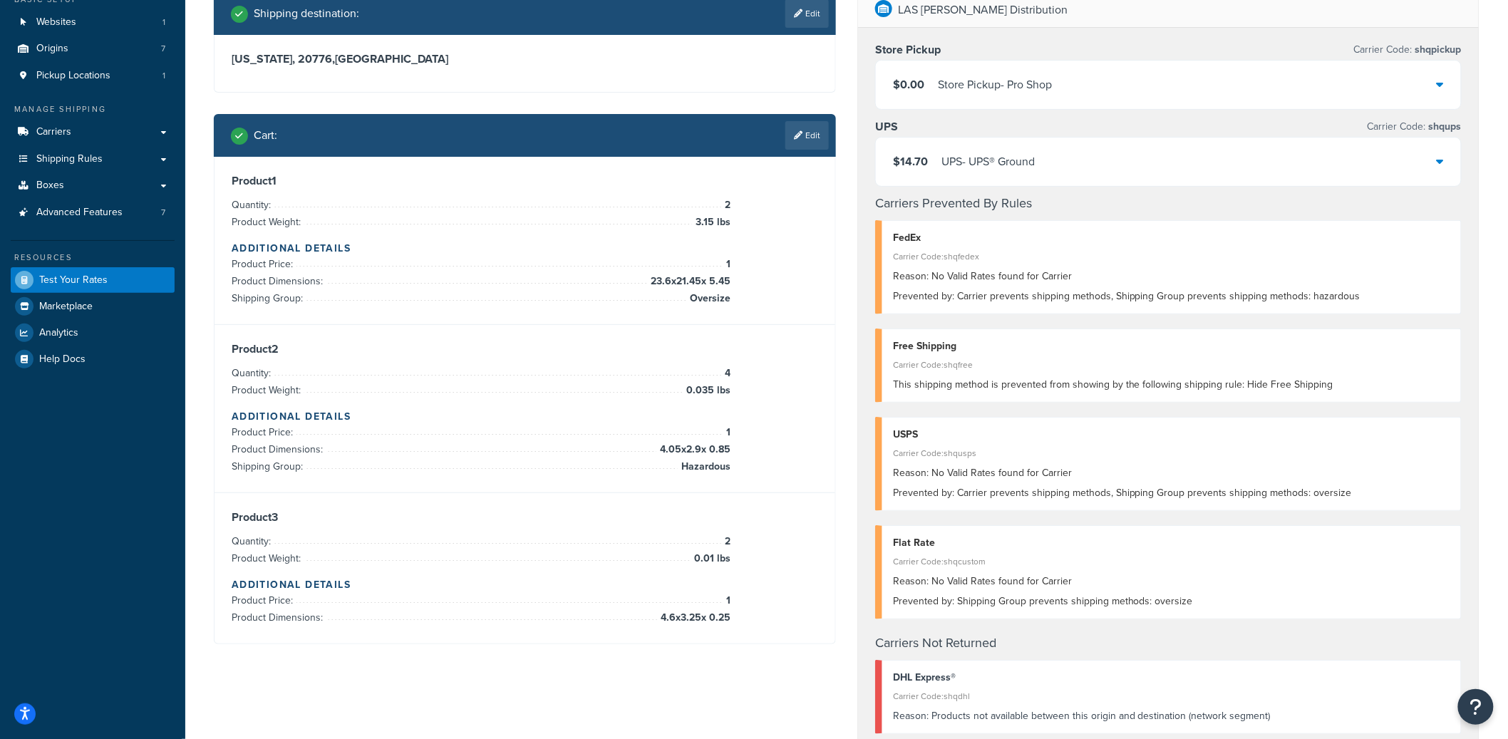
click at [967, 160] on div "UPS - UPS® Ground" at bounding box center [988, 162] width 93 height 20
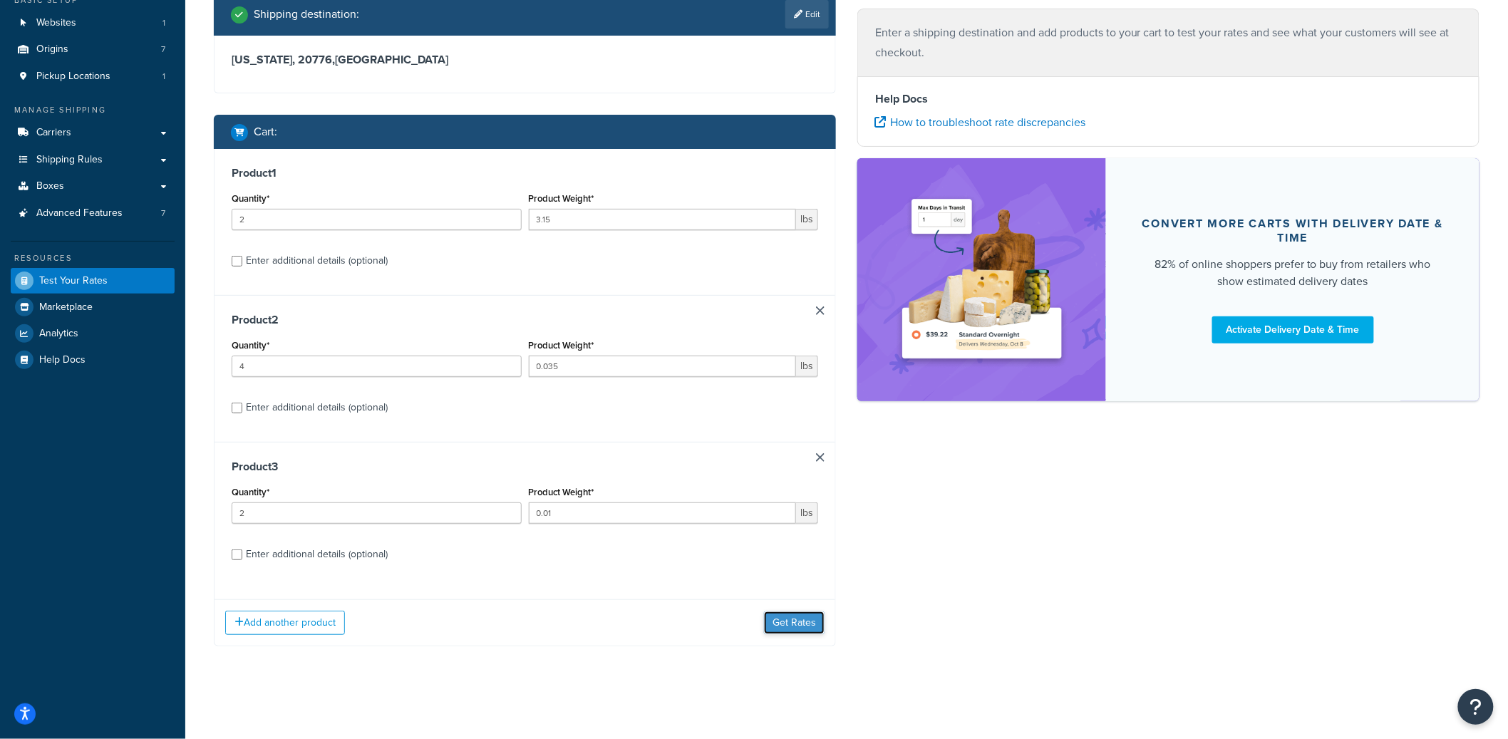
click at [798, 625] on button "Get Rates" at bounding box center [794, 623] width 61 height 23
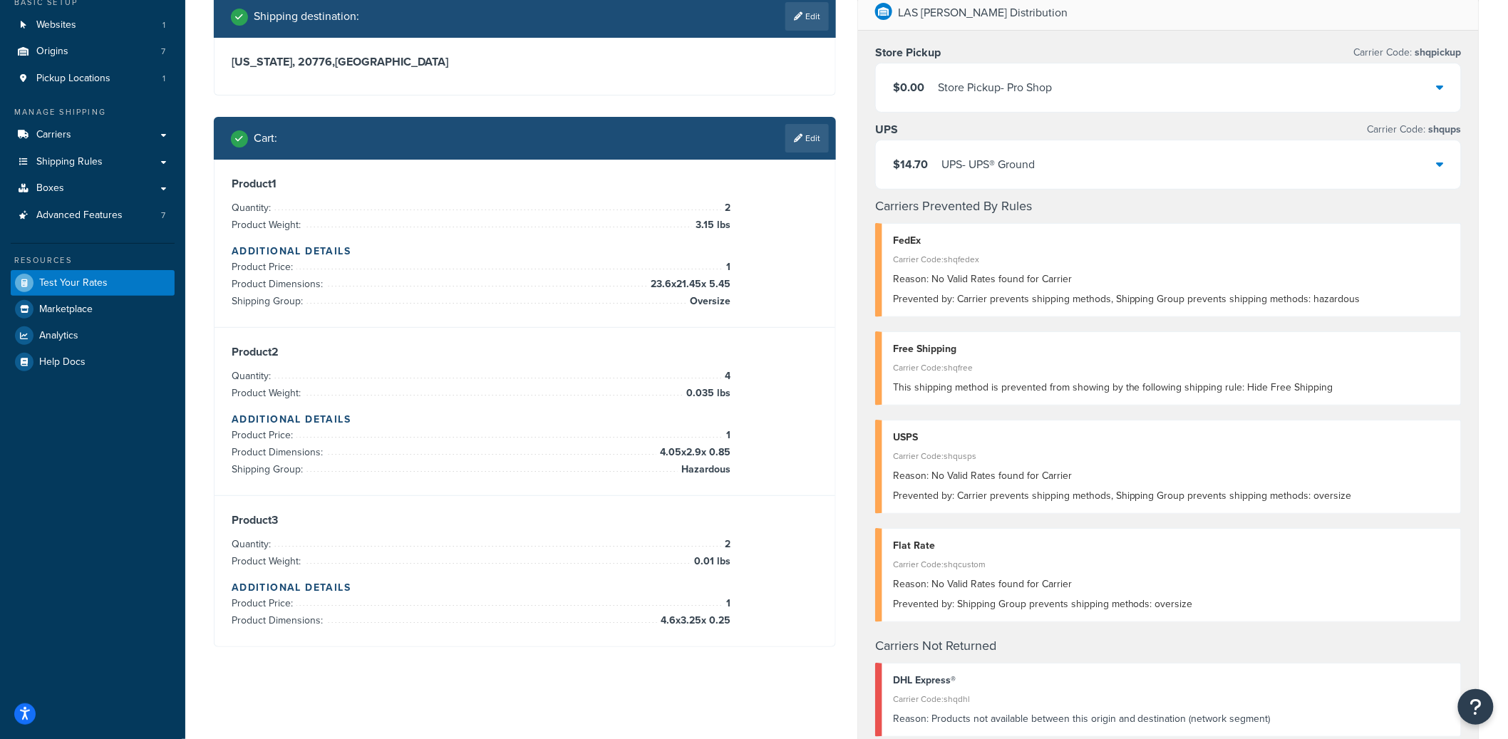
scroll to position [97, 0]
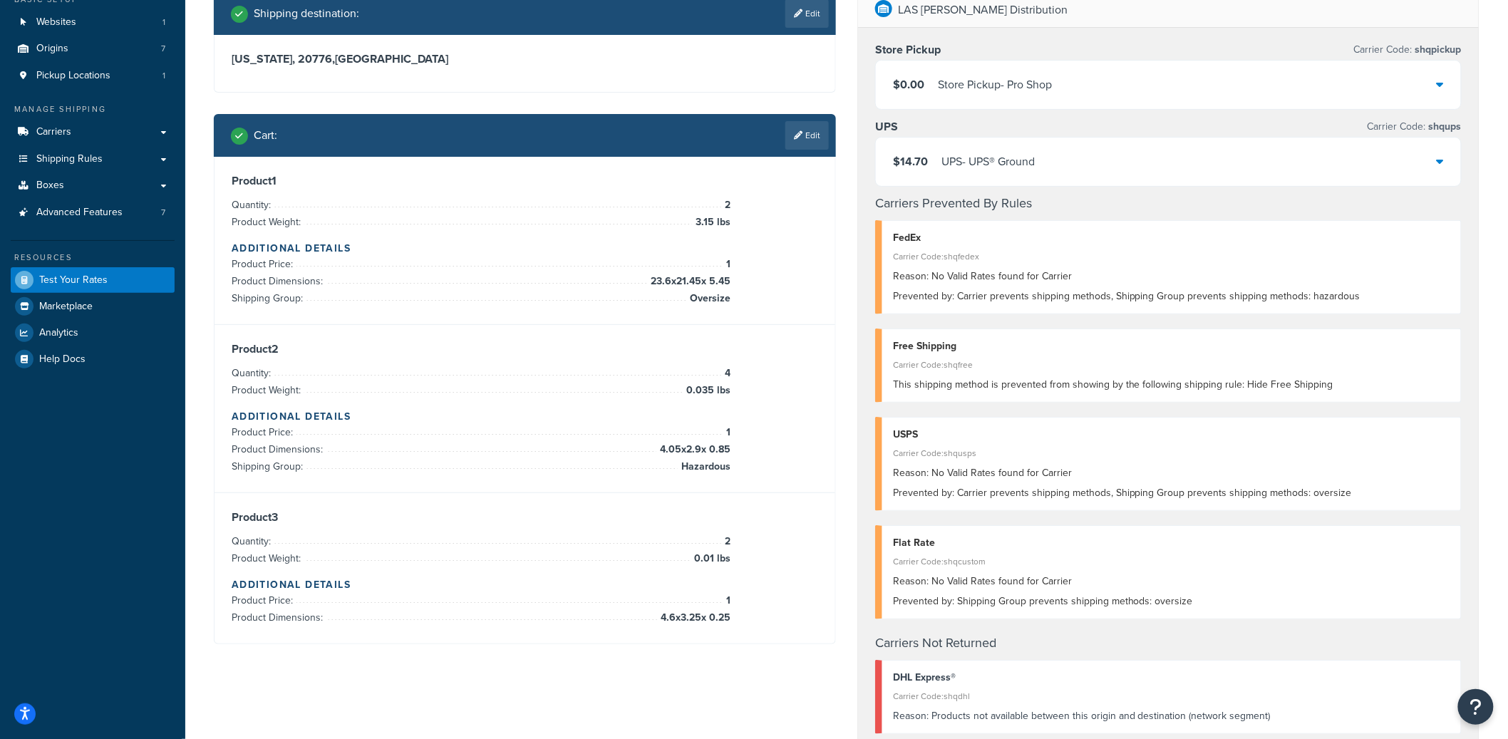
click at [1067, 167] on div "$14.70 UPS - UPS® Ground" at bounding box center [1168, 162] width 585 height 48
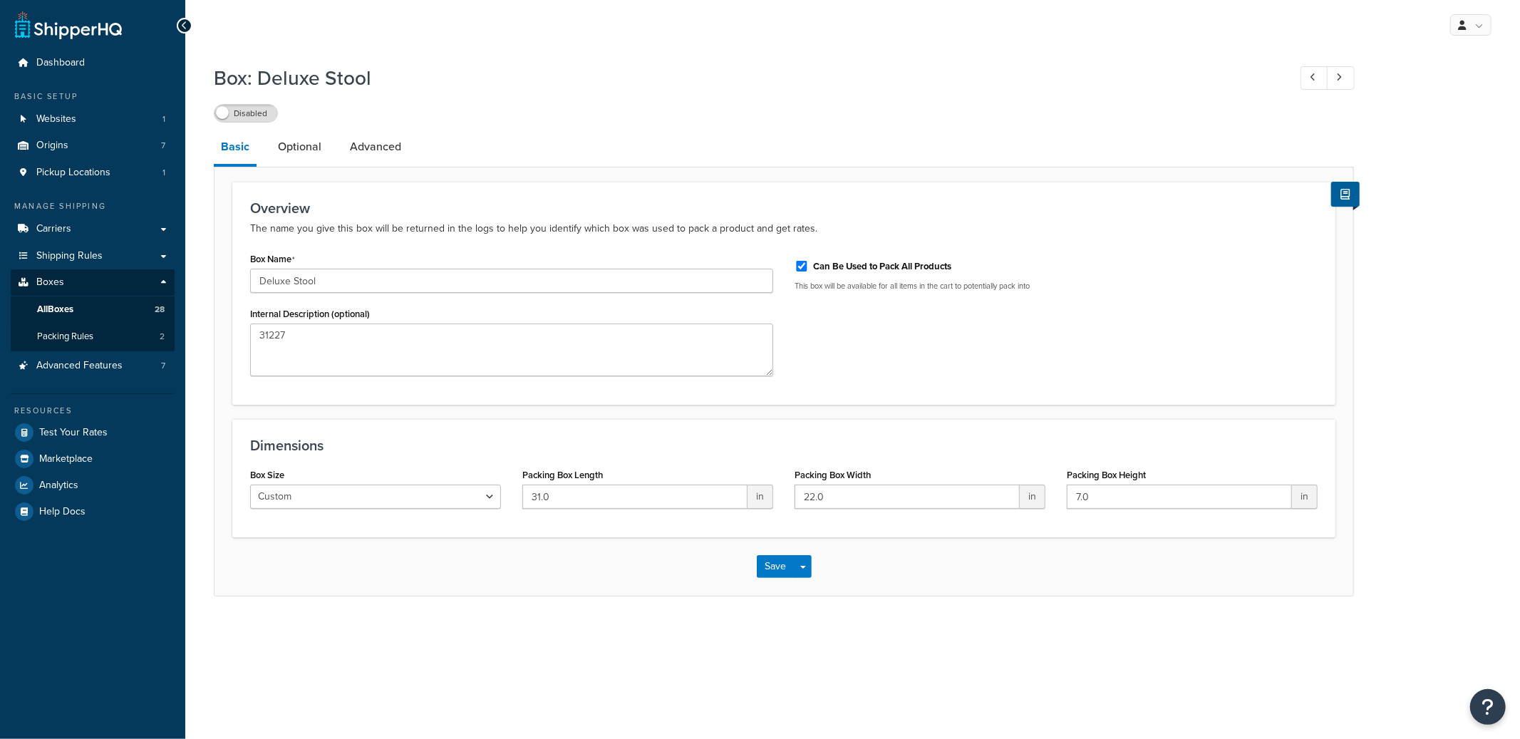
click at [255, 115] on label "Disabled" at bounding box center [246, 113] width 63 height 17
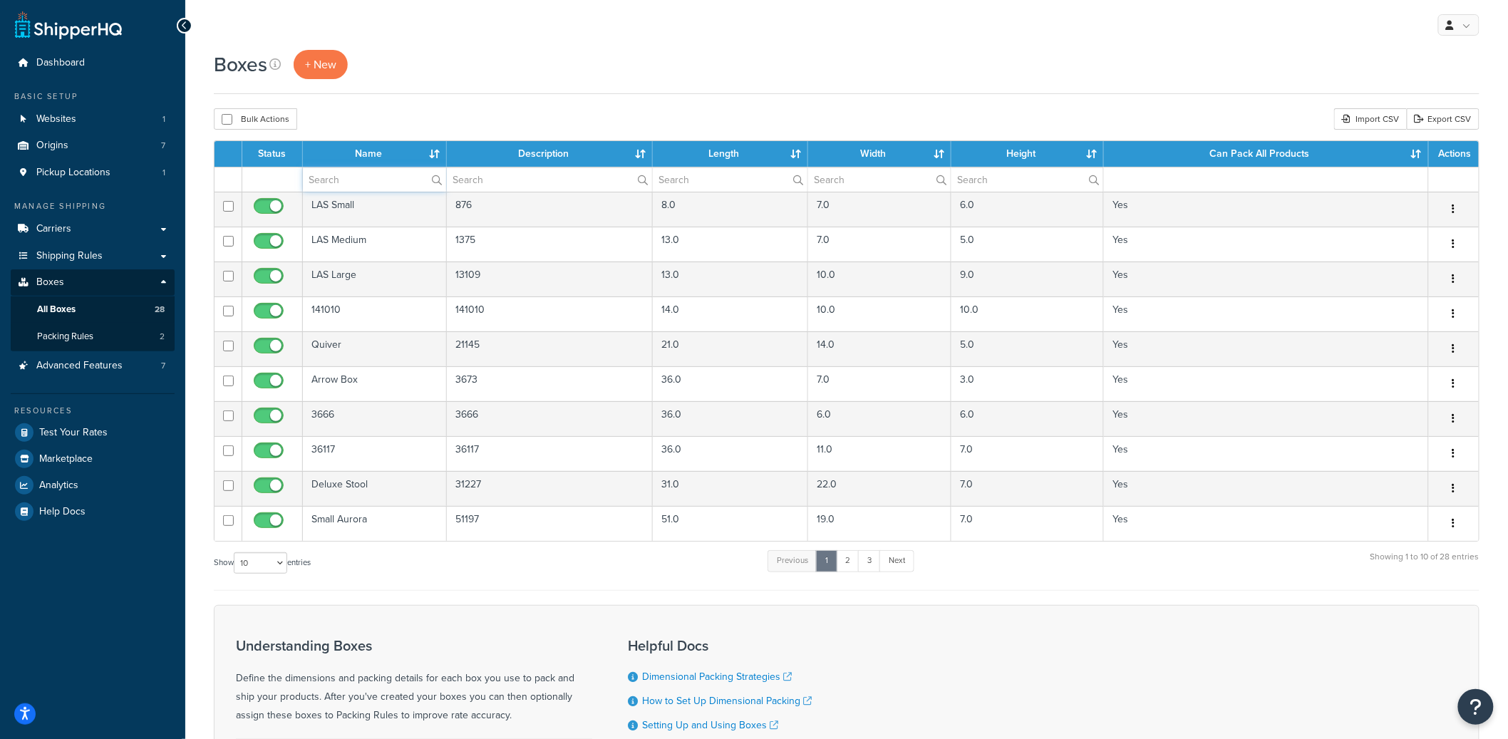
click at [333, 180] on input "text" at bounding box center [374, 179] width 143 height 24
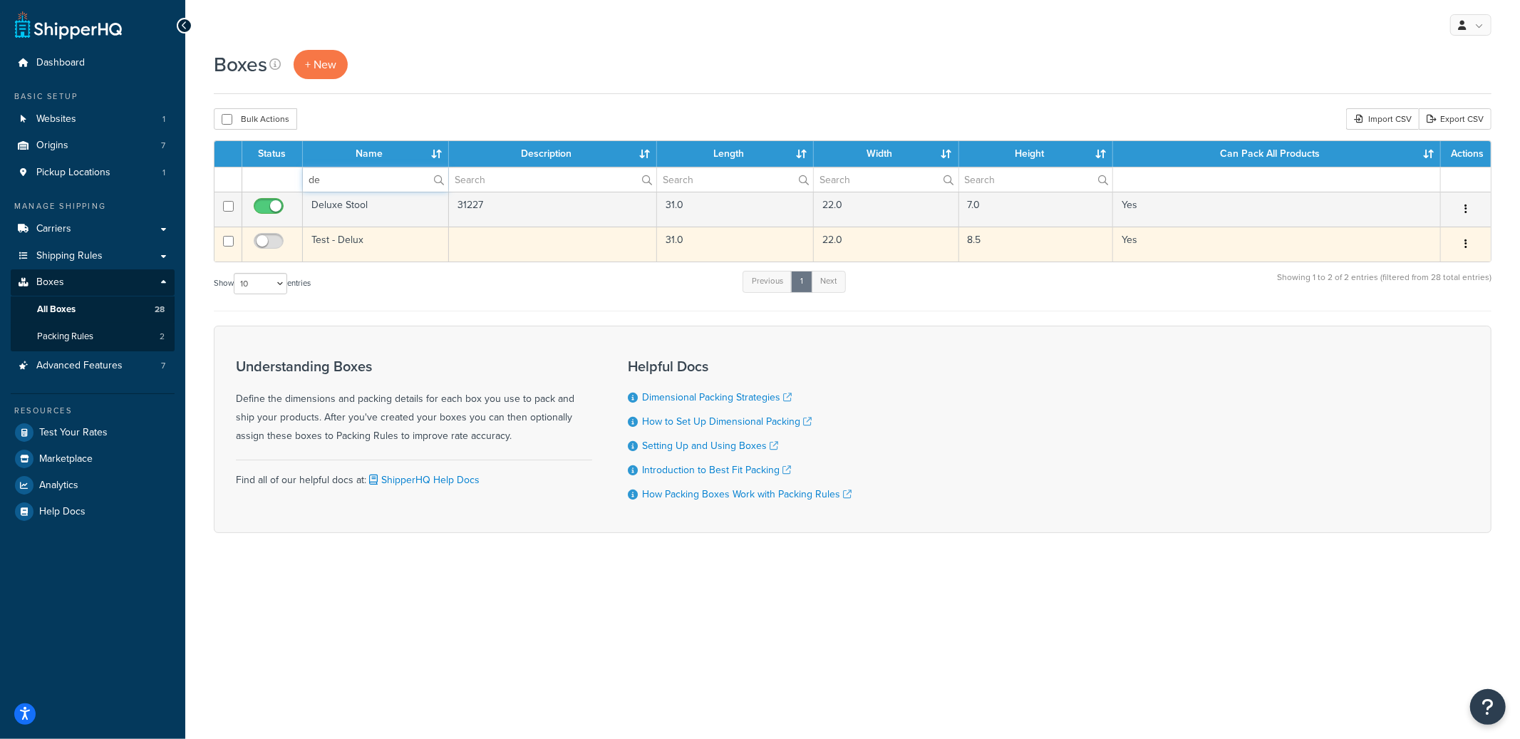
type input "de"
click at [1463, 248] on button "button" at bounding box center [1466, 244] width 20 height 23
click at [1402, 326] on link "Delete" at bounding box center [1419, 329] width 113 height 29
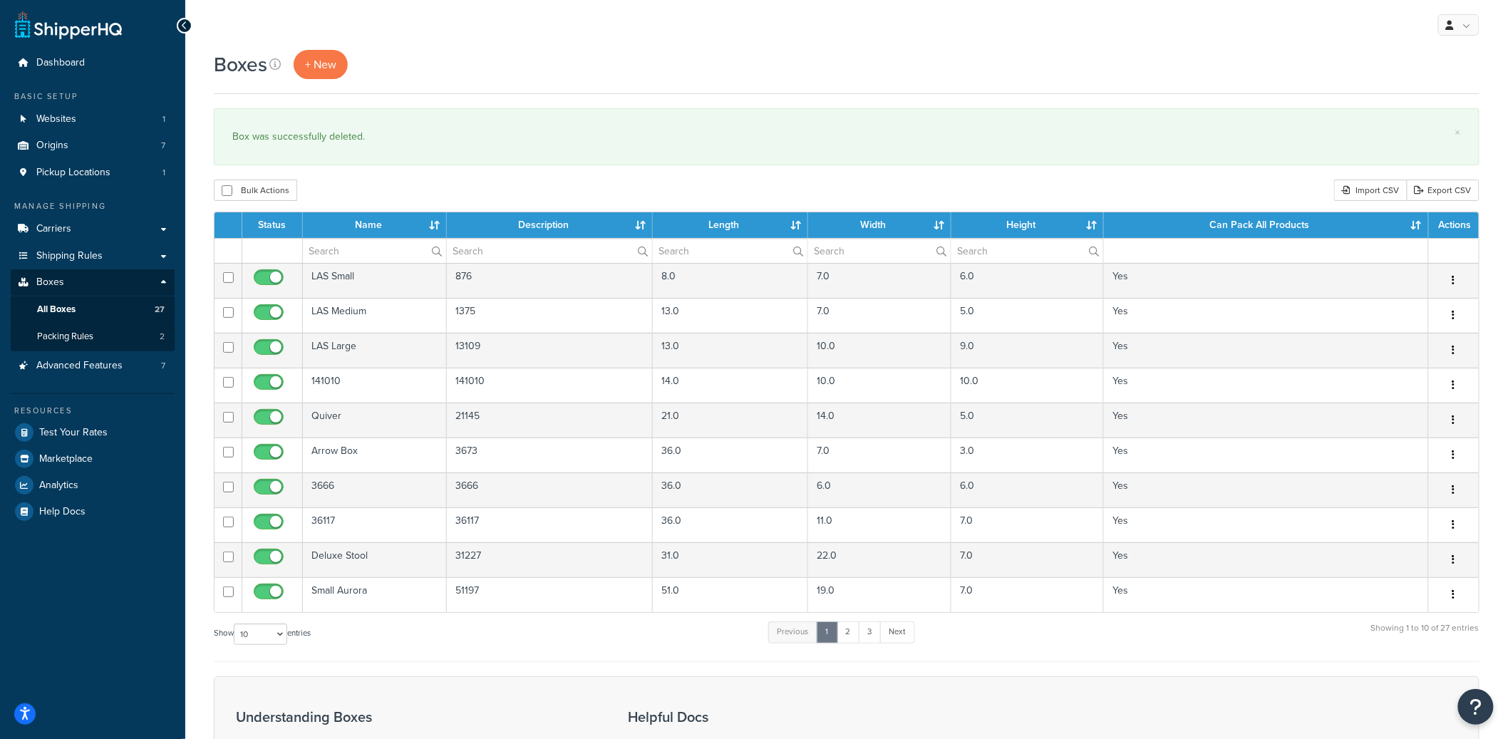
click at [801, 229] on th "Length" at bounding box center [730, 225] width 155 height 26
click at [797, 229] on th "Length" at bounding box center [730, 225] width 155 height 26
click at [941, 224] on th "Width" at bounding box center [879, 225] width 143 height 26
click at [791, 219] on th "Length" at bounding box center [730, 225] width 155 height 26
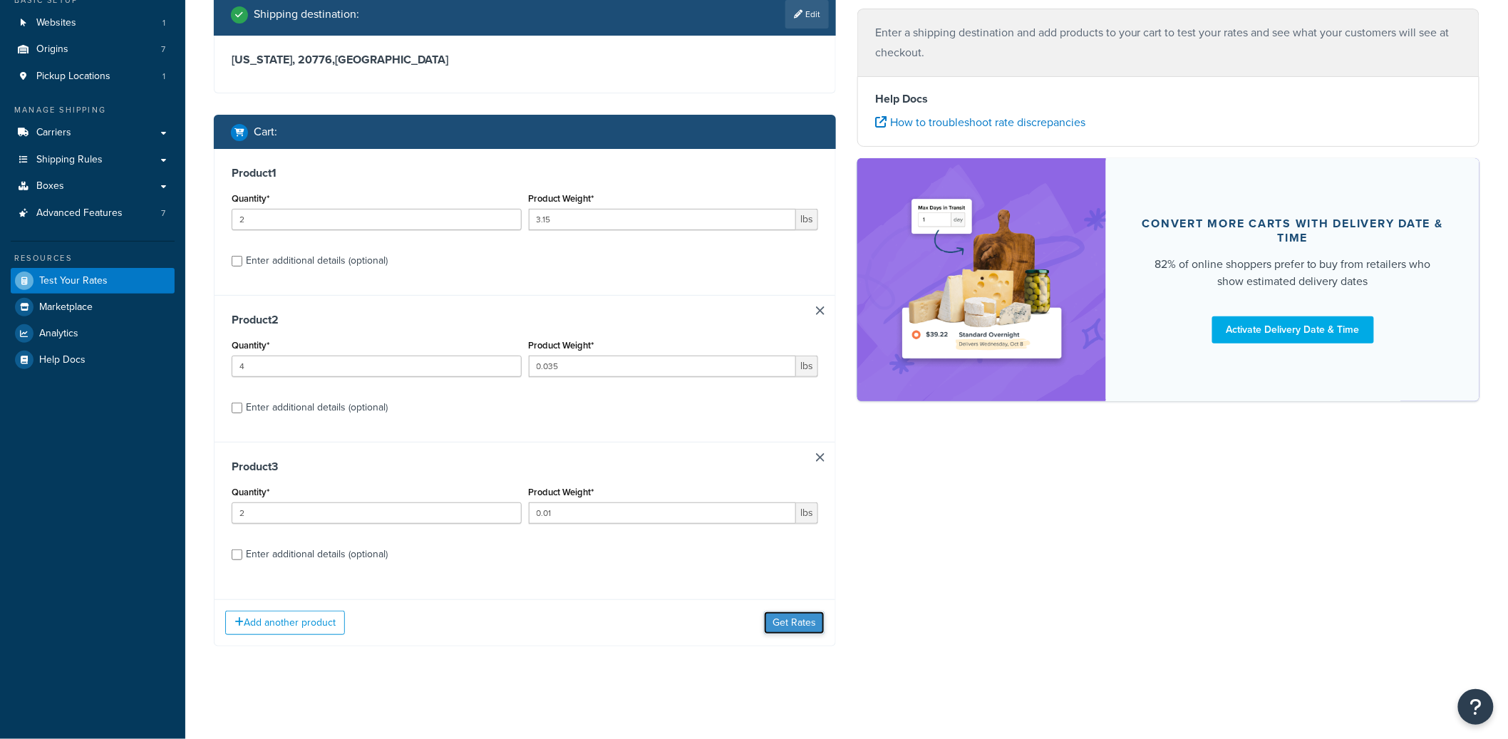
click at [787, 619] on button "Get Rates" at bounding box center [794, 623] width 61 height 23
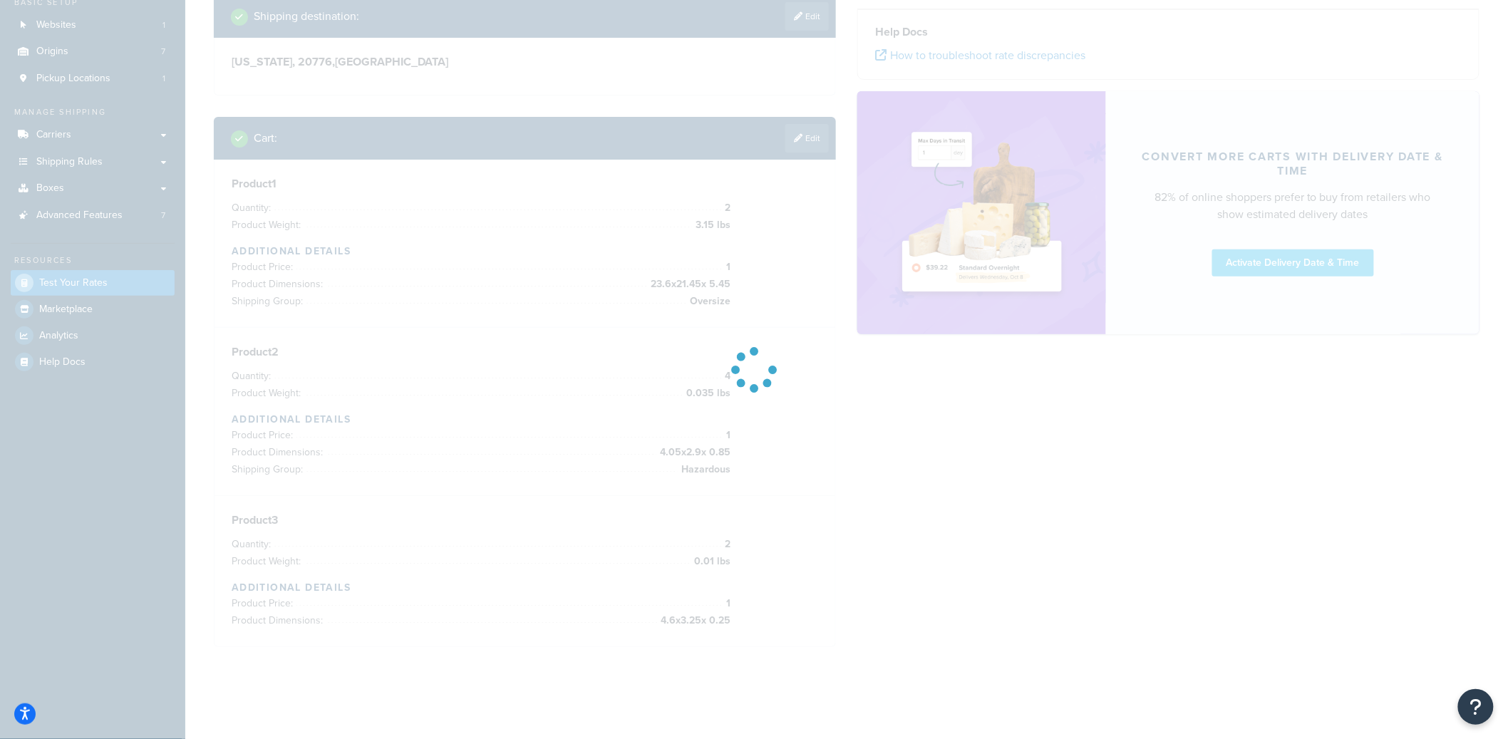
scroll to position [97, 0]
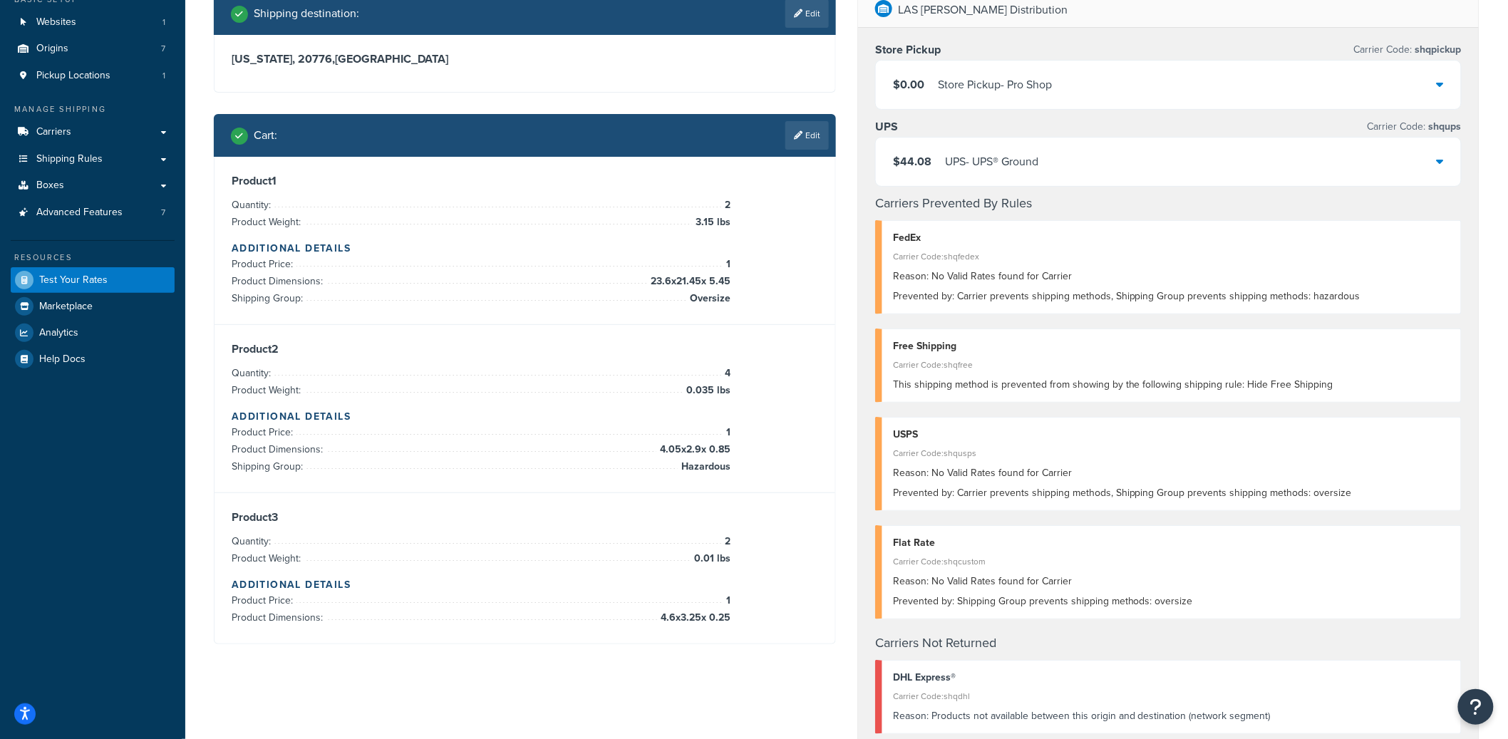
click at [1024, 167] on div "UPS - UPS® Ground" at bounding box center [991, 162] width 93 height 20
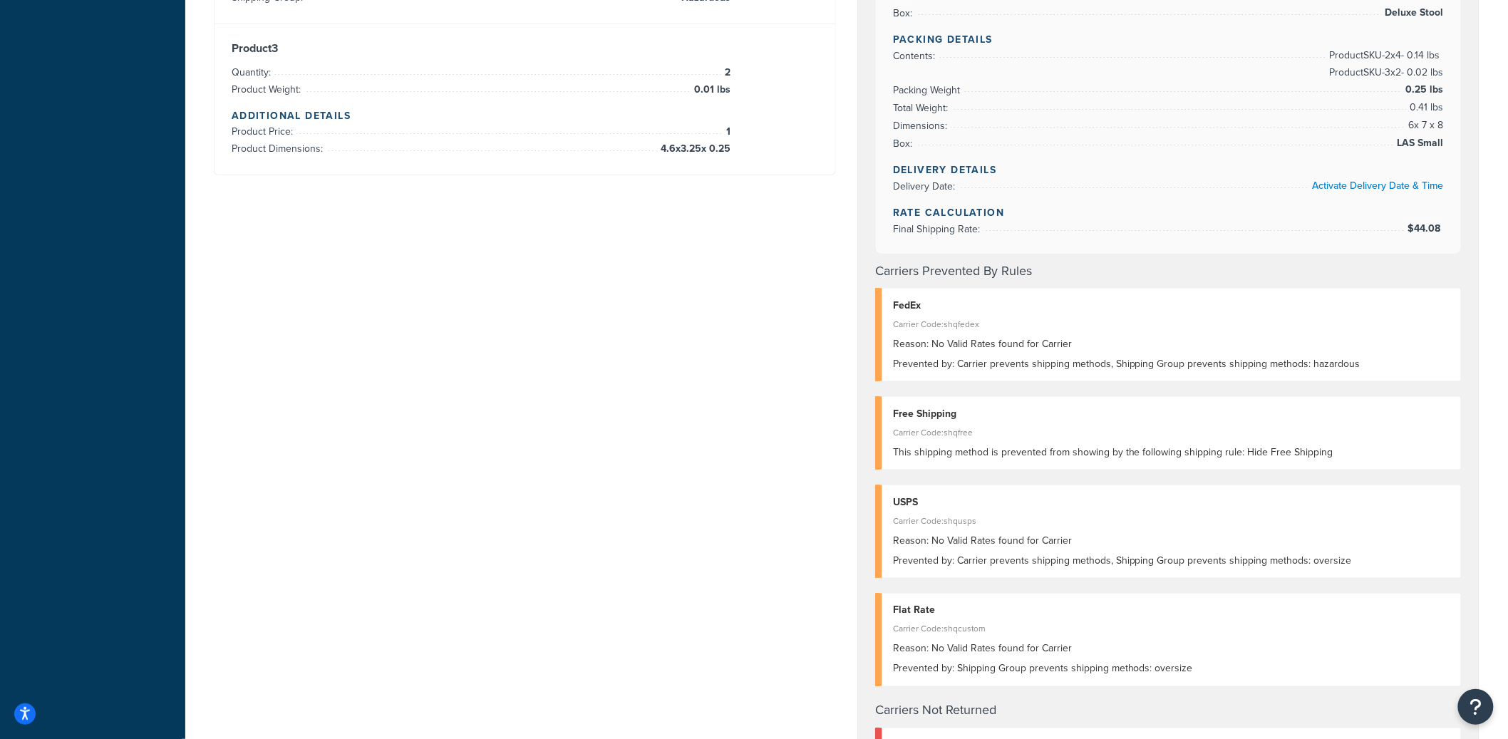
scroll to position [927, 0]
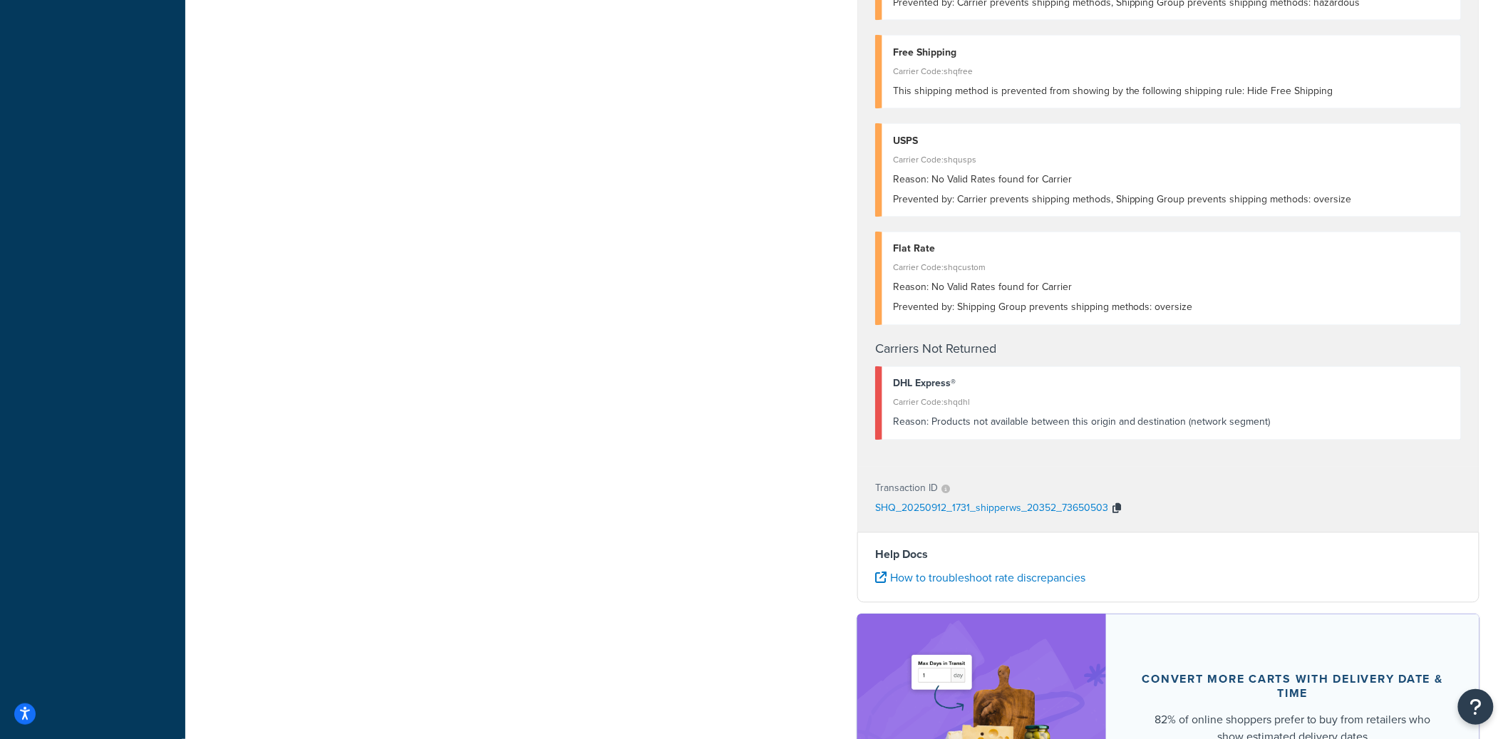
click at [1113, 504] on icon "button" at bounding box center [1117, 509] width 9 height 10
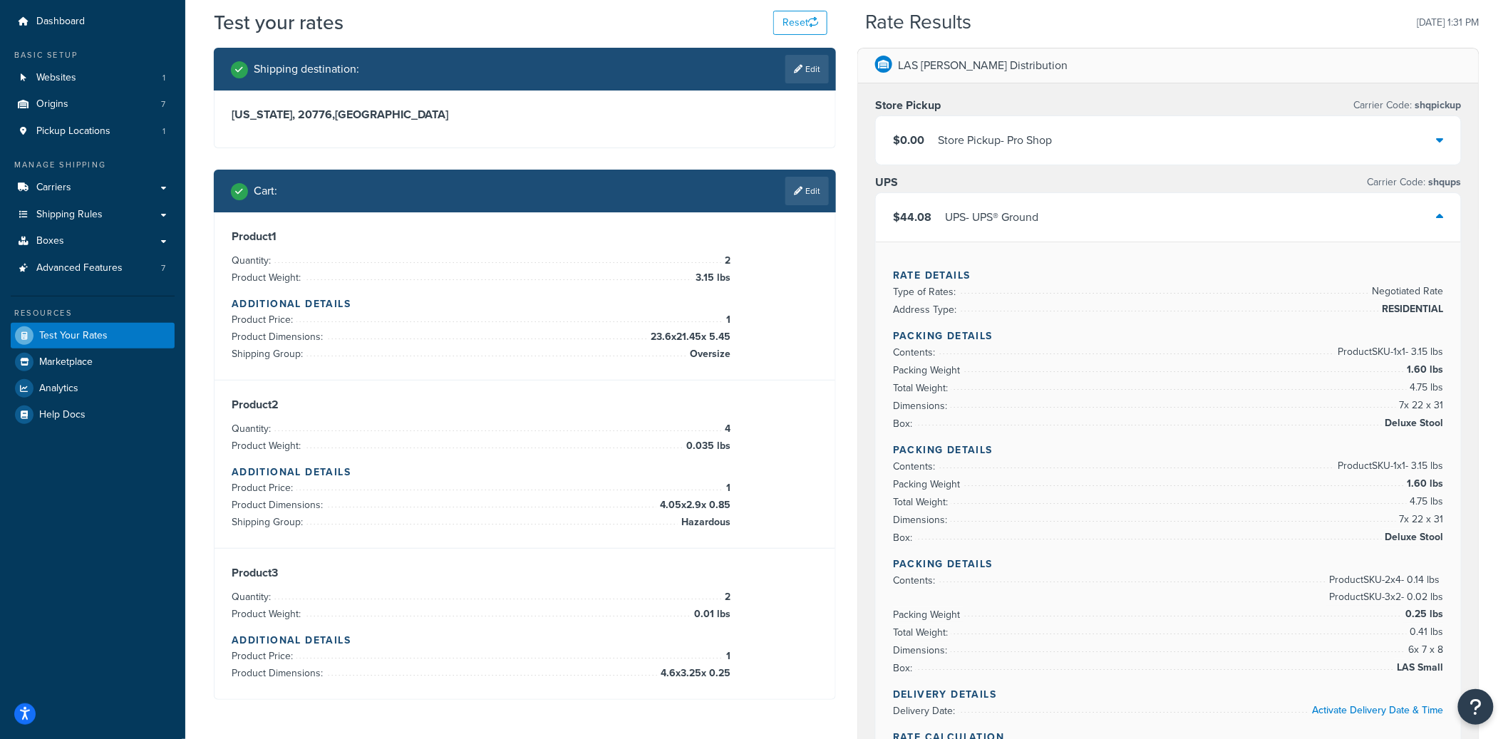
scroll to position [38, 0]
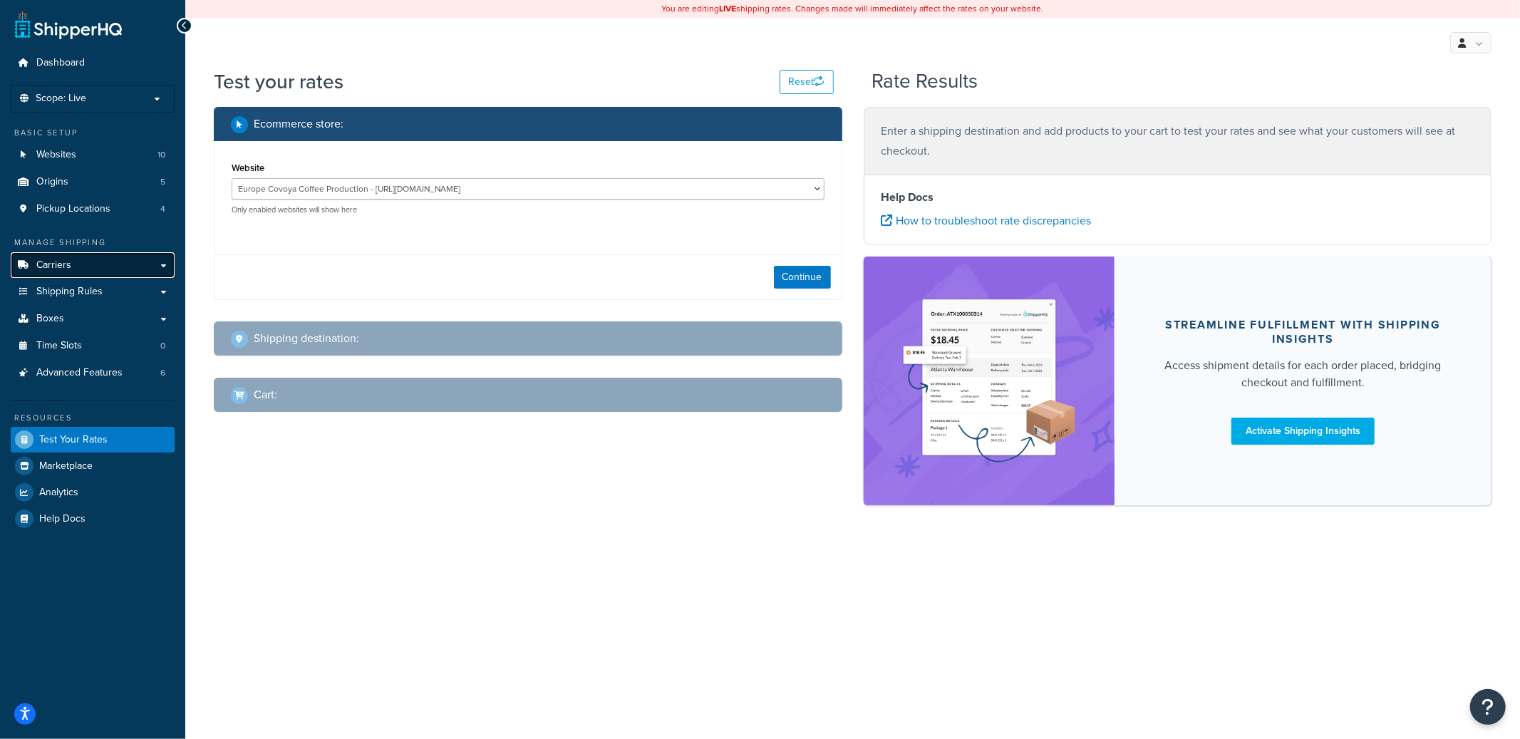
click at [109, 257] on link "Carriers" at bounding box center [93, 265] width 164 height 26
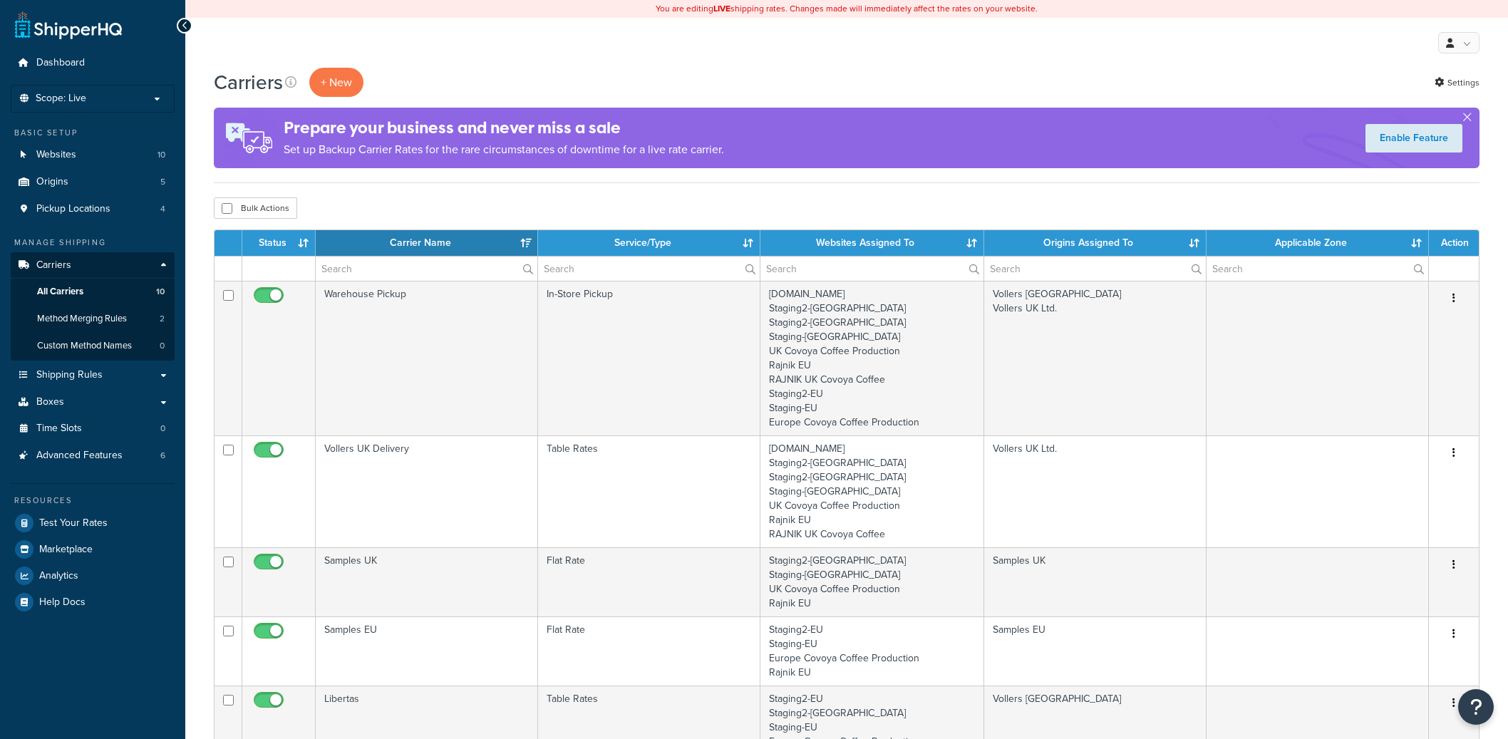
select select "15"
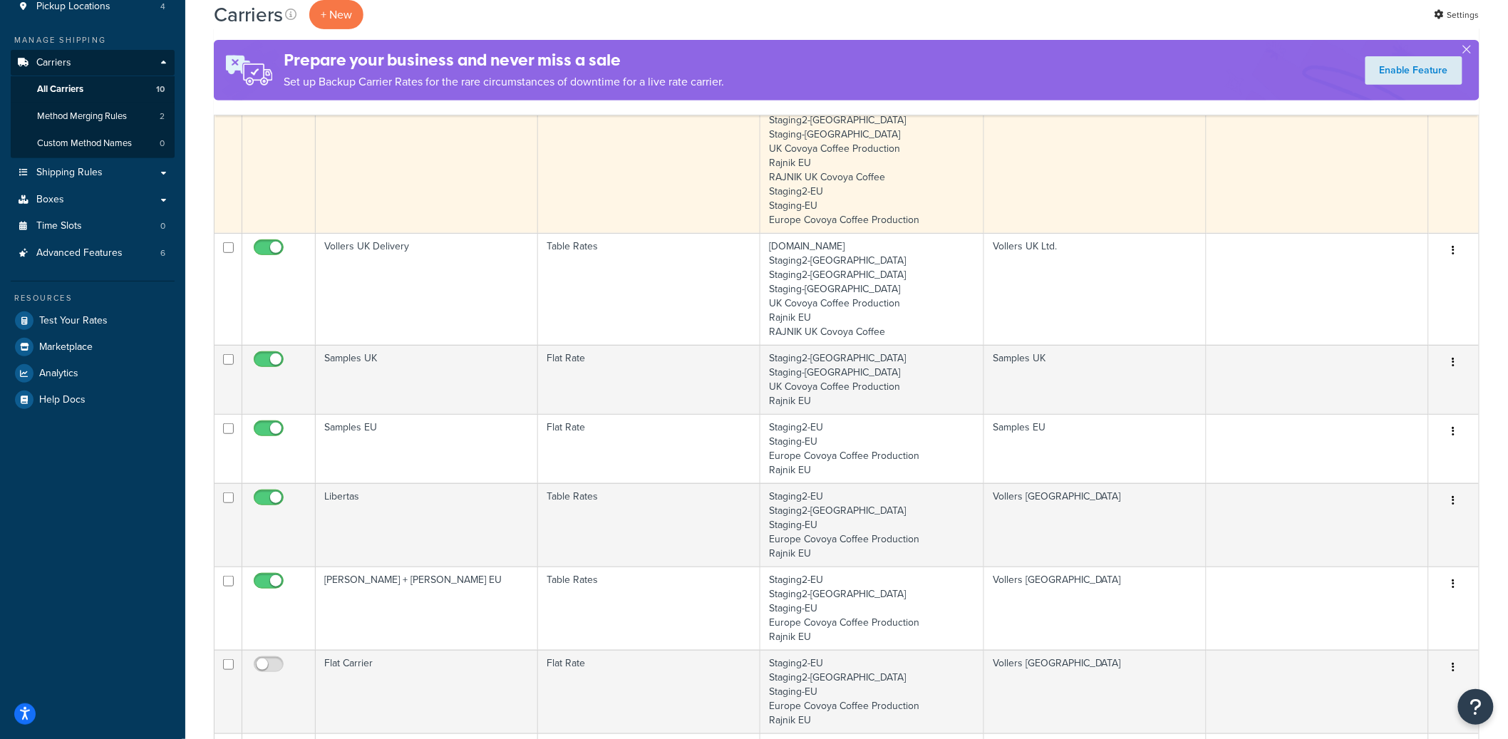
scroll to position [257, 0]
